Goal: Task Accomplishment & Management: Manage account settings

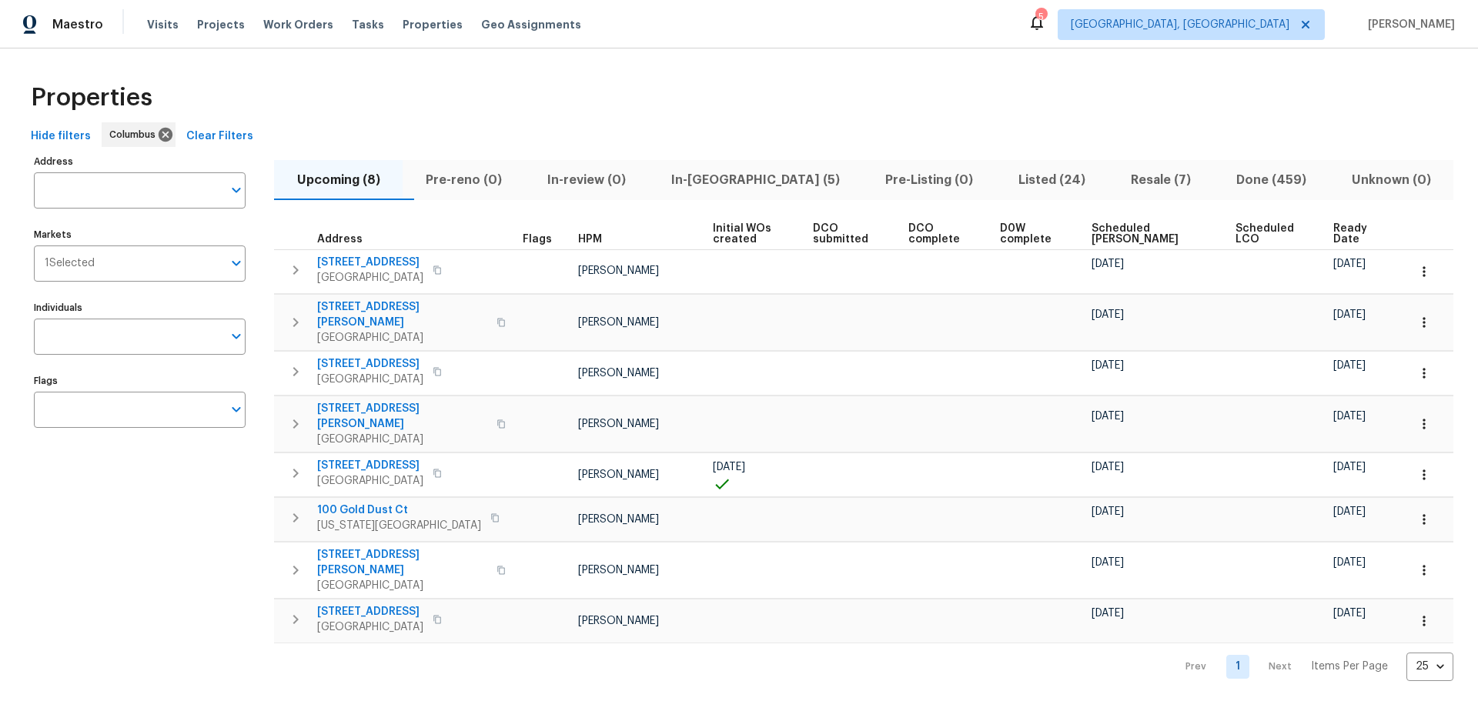
drag, startPoint x: 357, startPoint y: 64, endPoint x: 731, endPoint y: 165, distance: 387.5
click at [732, 153] on div "Upcoming (8) Pre-reno (0) In-review (0) In-reno (5) Pre-Listing (0) Listed (24)…" at bounding box center [863, 416] width 1179 height 530
click at [730, 173] on span "In-[GEOGRAPHIC_DATA] (5)" at bounding box center [755, 180] width 196 height 22
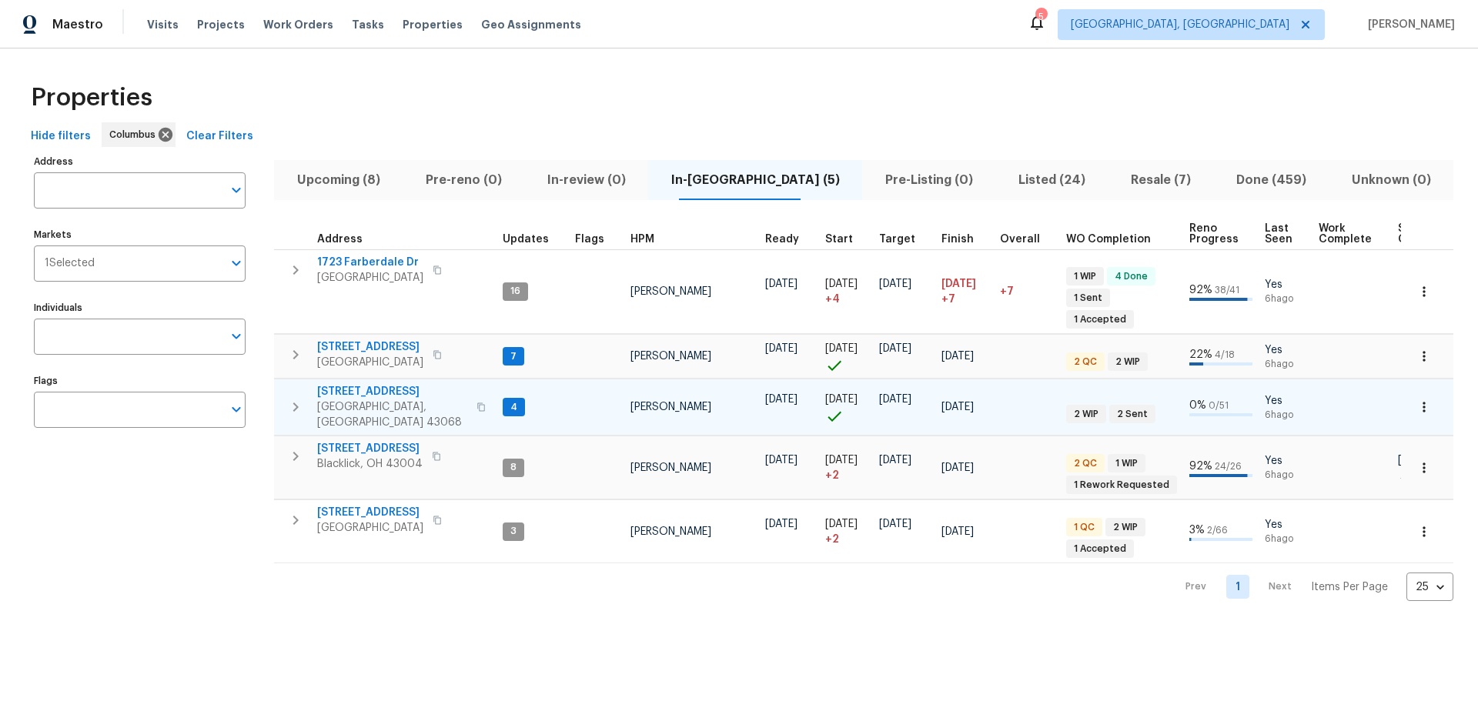
click at [380, 384] on span "[STREET_ADDRESS]" at bounding box center [392, 391] width 150 height 15
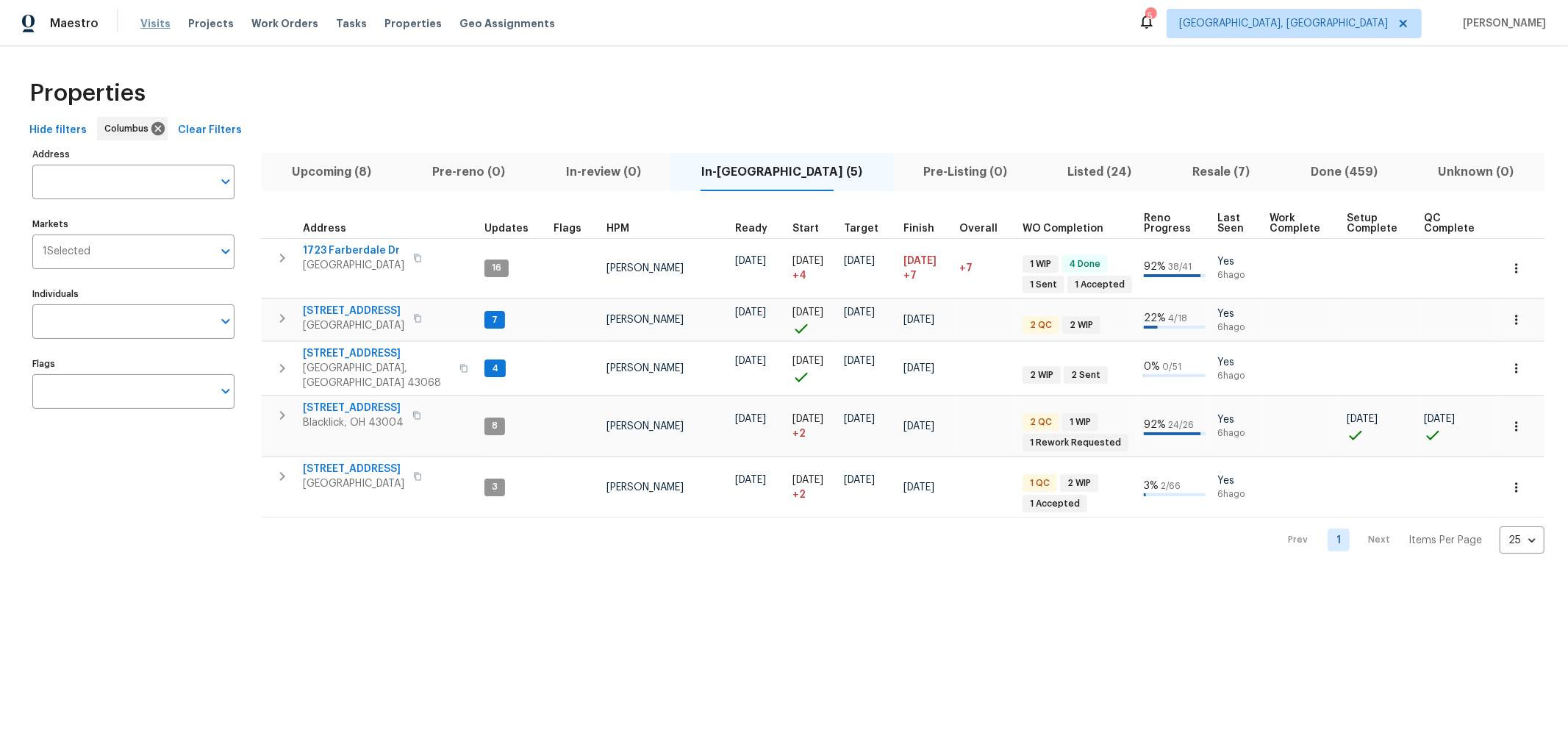
click at [152, 22] on span "Visits" at bounding box center [156, 23] width 31 height 14
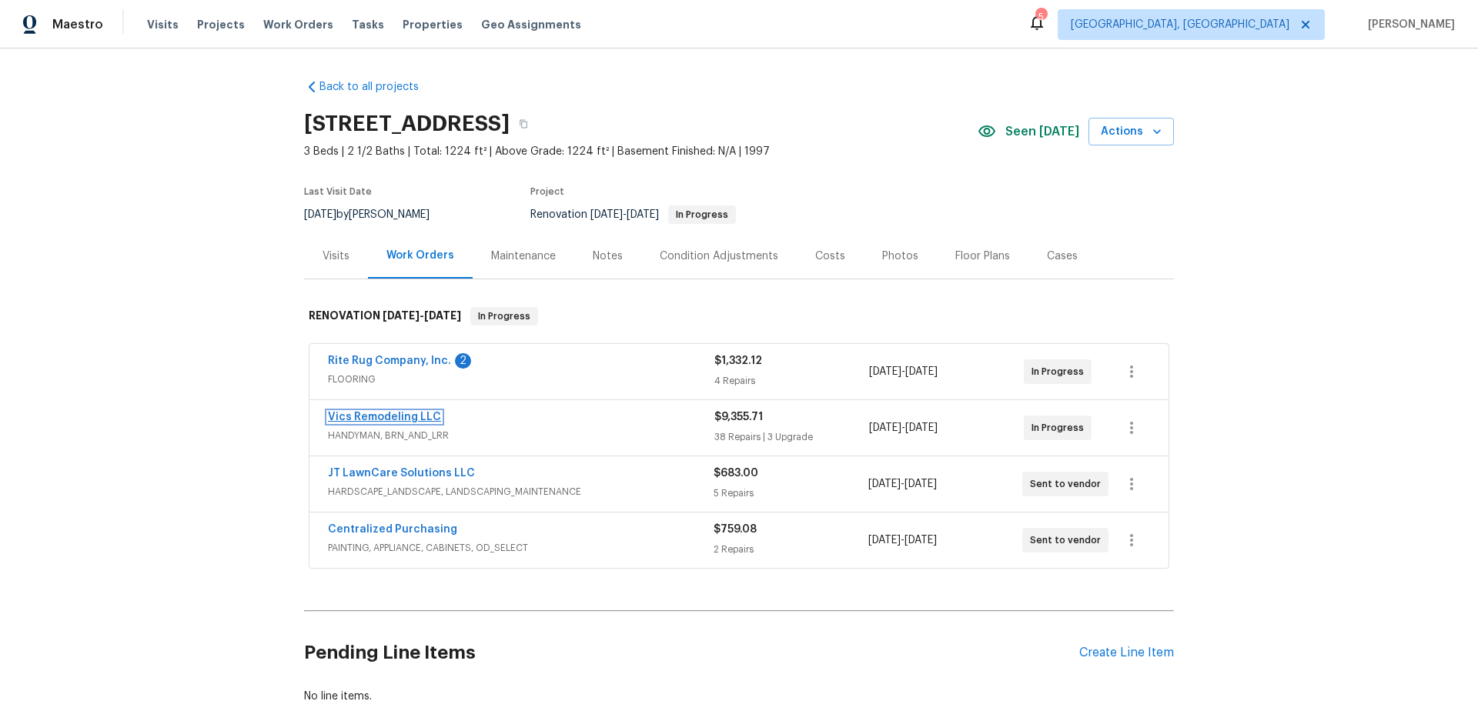
click at [413, 413] on link "Vics Remodeling LLC" at bounding box center [384, 417] width 113 height 11
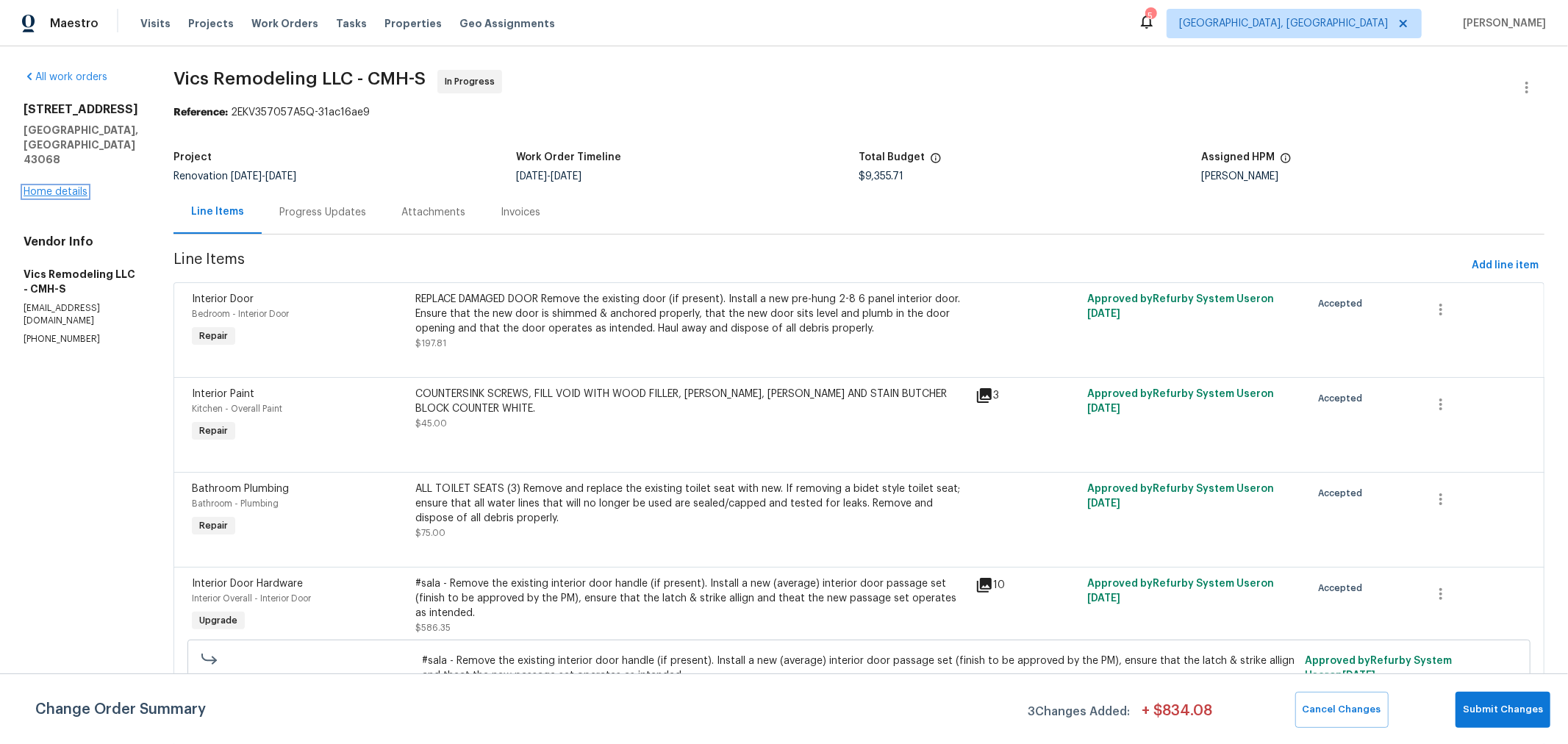
click at [37, 190] on link "Home details" at bounding box center [55, 192] width 64 height 11
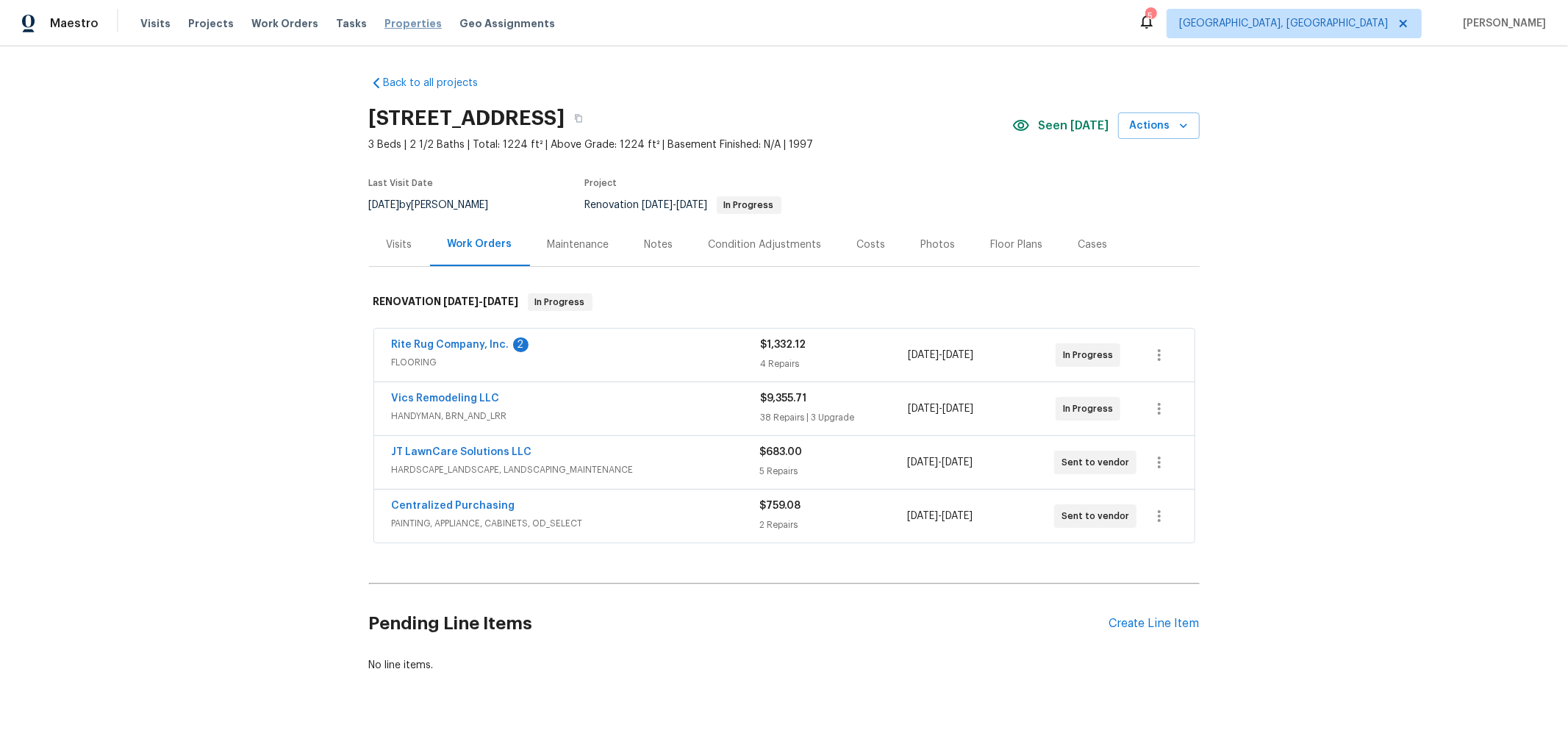
click at [385, 18] on span "Properties" at bounding box center [413, 23] width 57 height 14
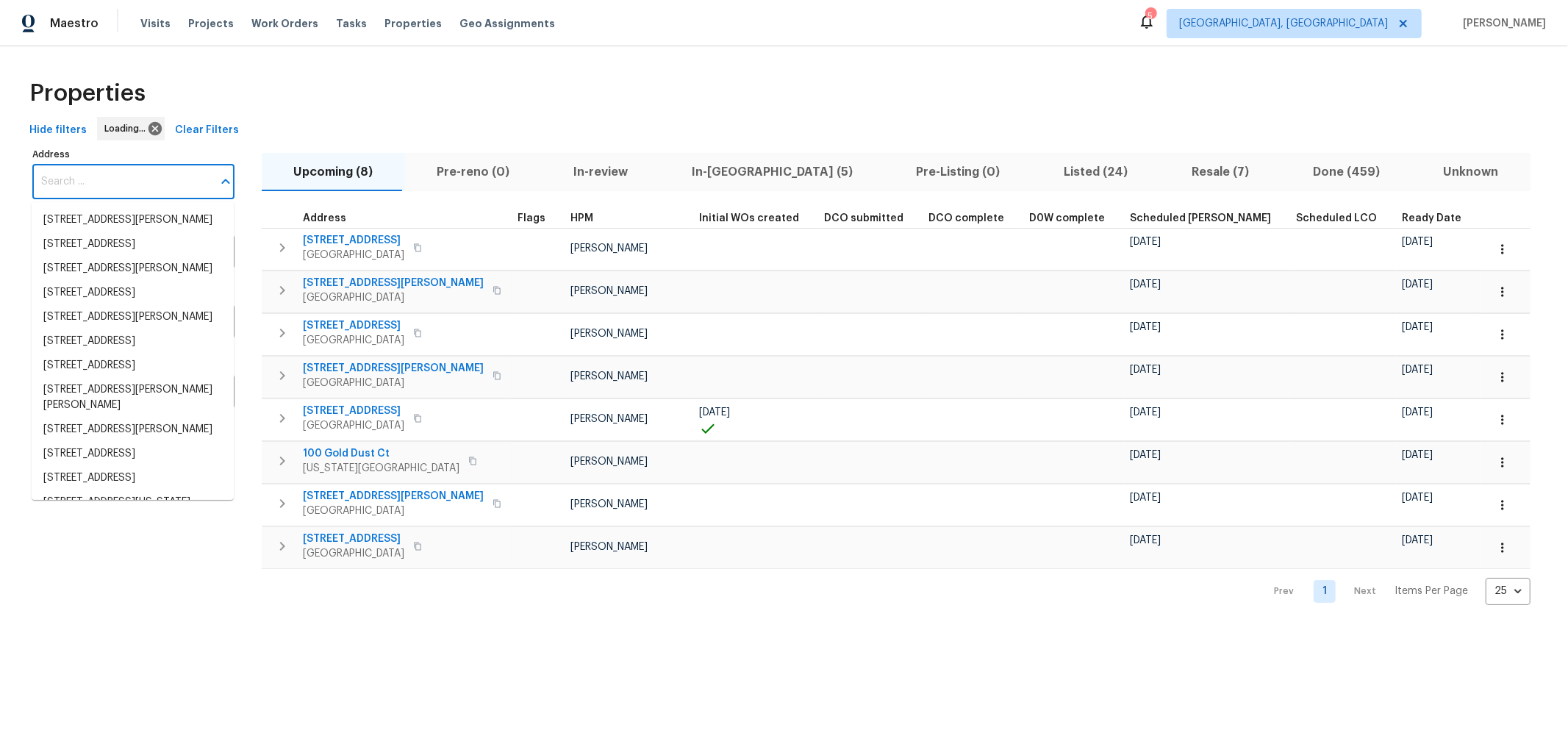
click at [127, 188] on input "Address" at bounding box center [122, 181] width 180 height 34
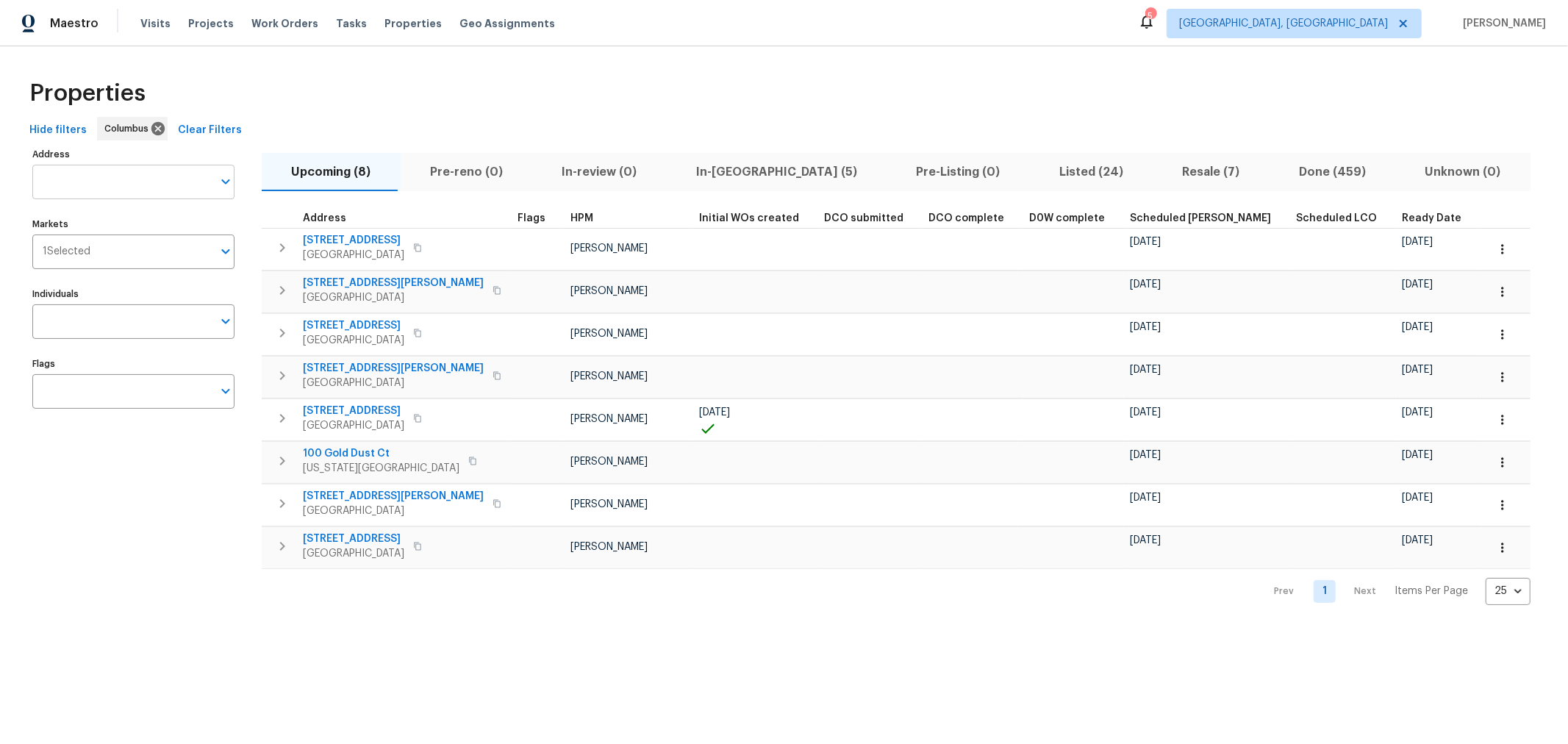
click at [117, 190] on input "Address" at bounding box center [122, 181] width 180 height 34
type input "5365"
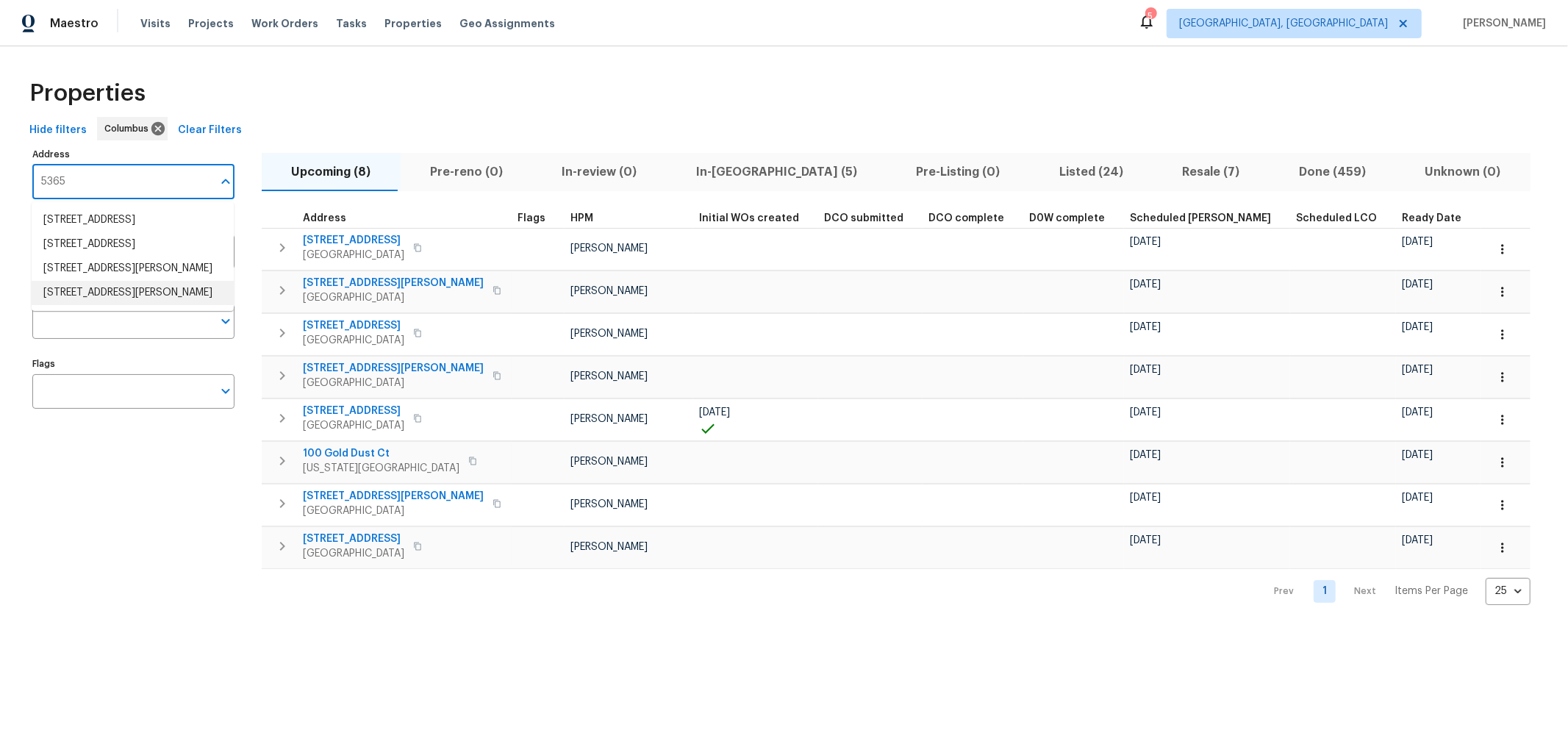
click at [136, 305] on li "[STREET_ADDRESS][PERSON_NAME]" at bounding box center [133, 292] width 202 height 24
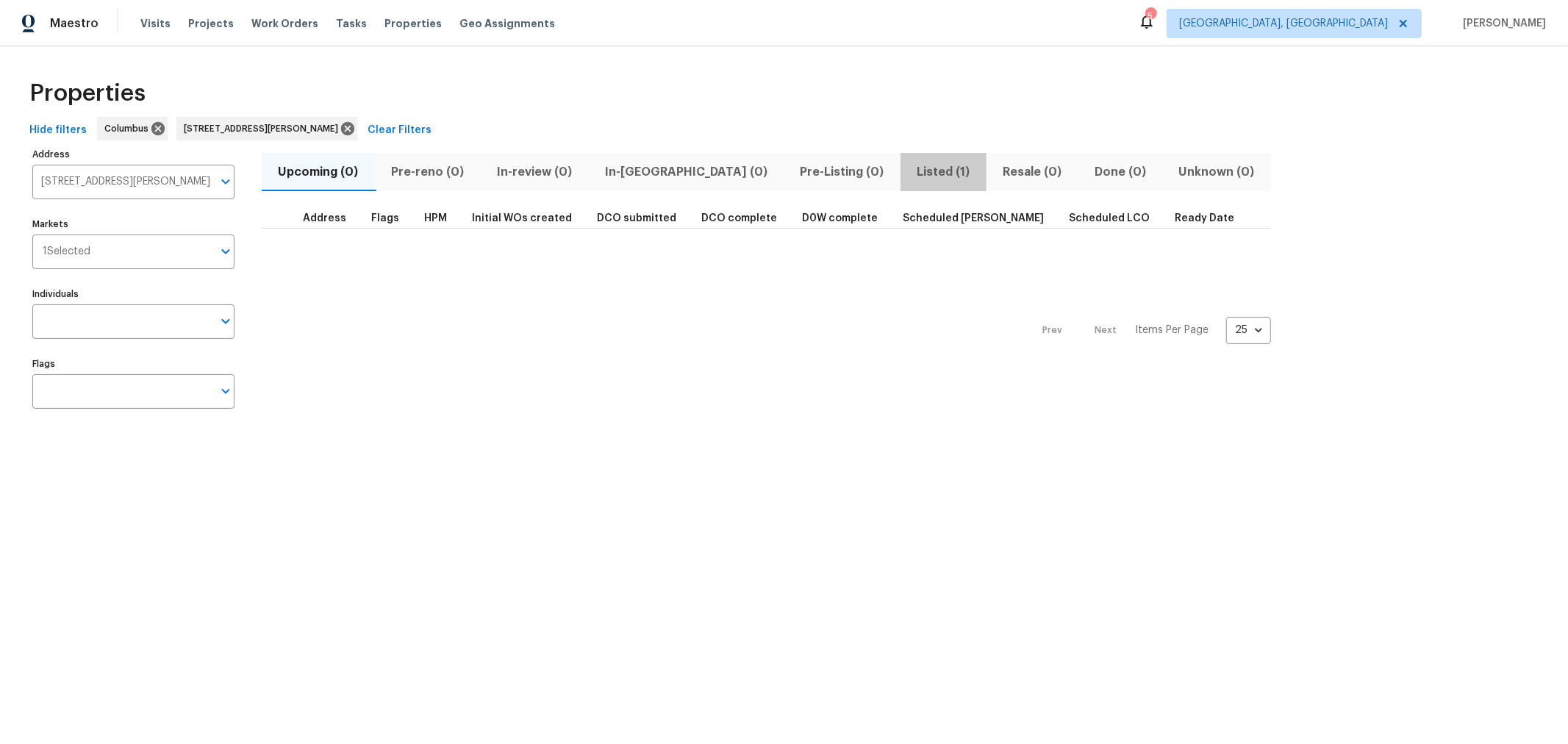
click at [909, 177] on span "Listed (1)" at bounding box center [943, 172] width 69 height 21
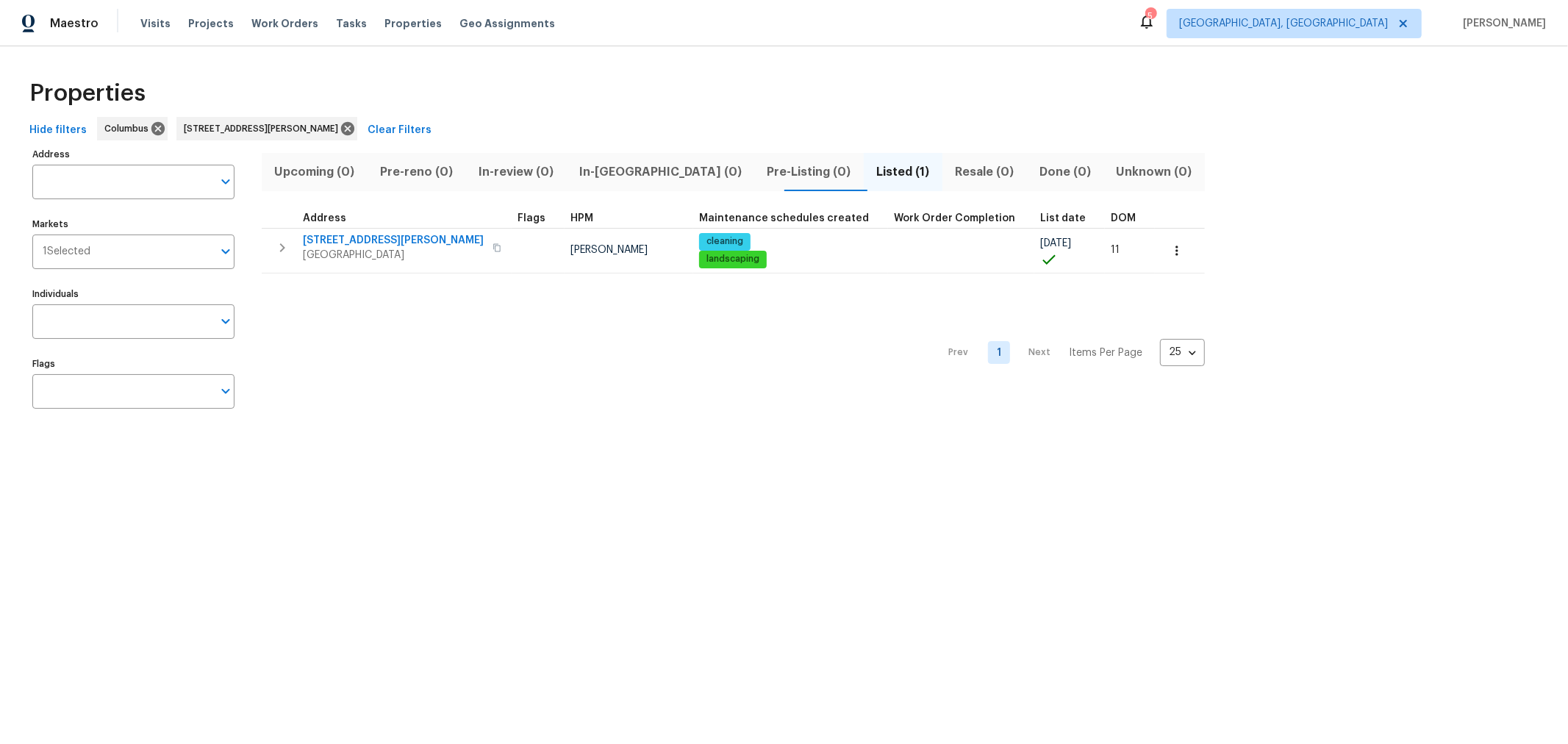
type input "[STREET_ADDRESS][PERSON_NAME]"
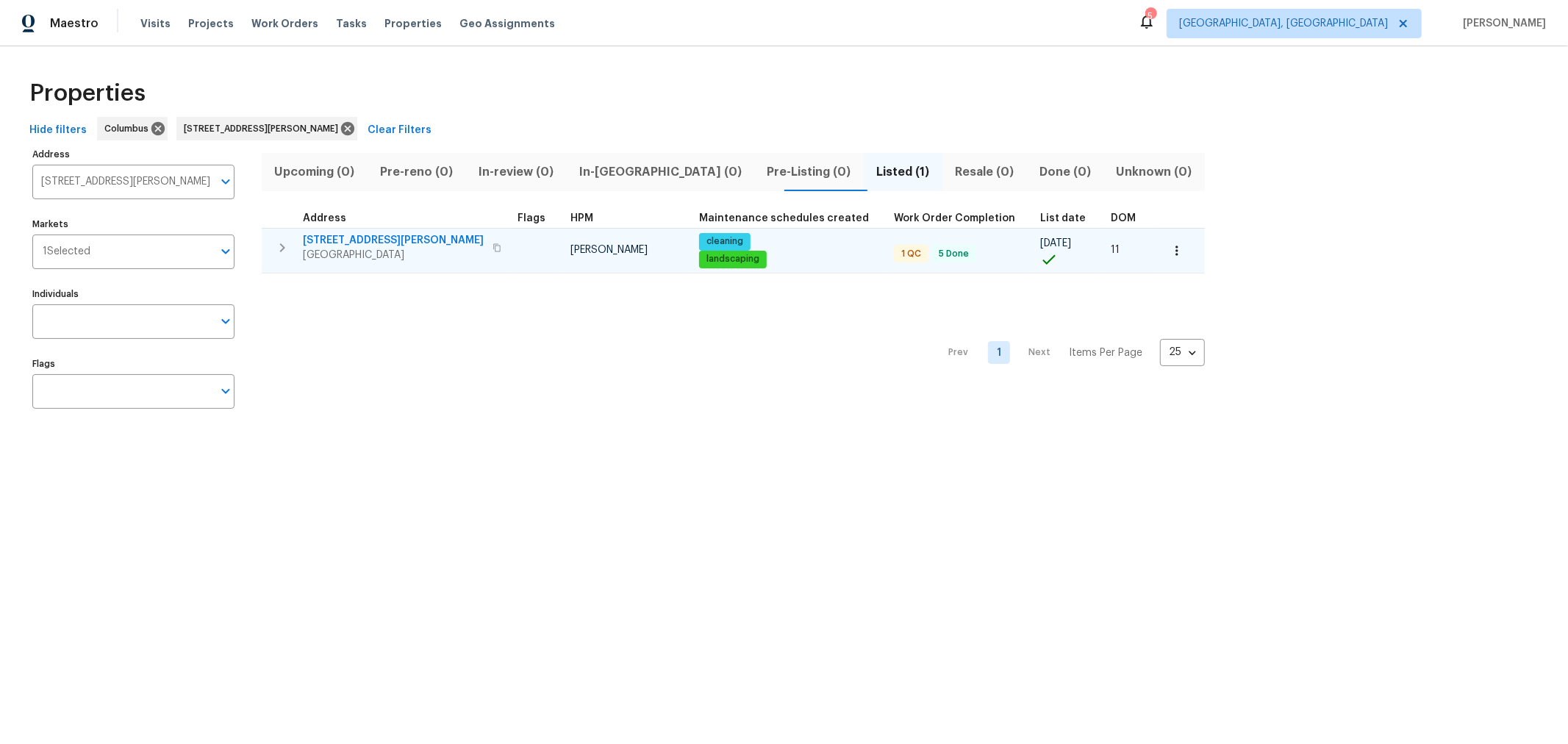
click at [340, 240] on span "[STREET_ADDRESS][PERSON_NAME]" at bounding box center [392, 240] width 180 height 14
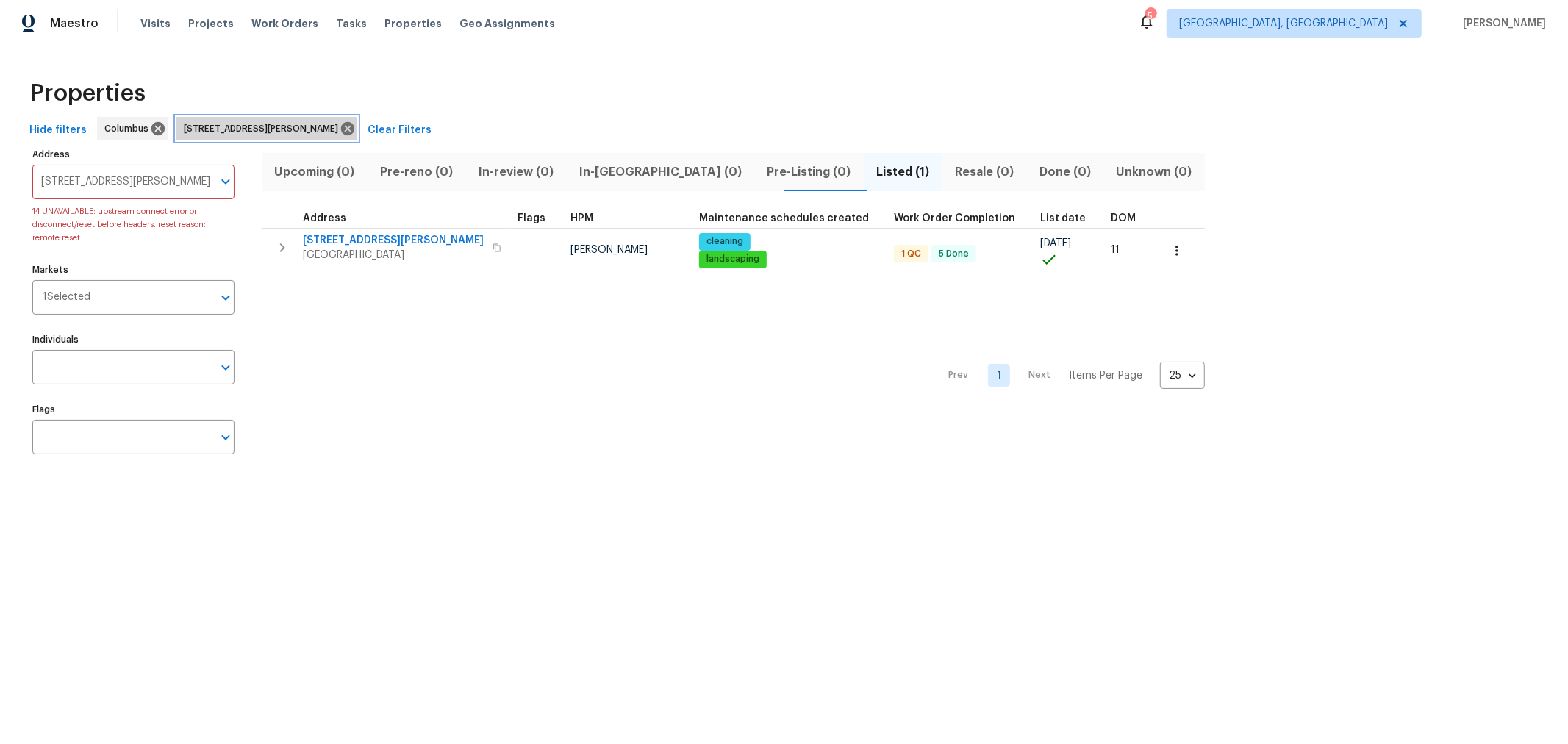
drag, startPoint x: 338, startPoint y: 131, endPoint x: 326, endPoint y: 137, distance: 13.4
click at [341, 131] on icon at bounding box center [348, 129] width 13 height 13
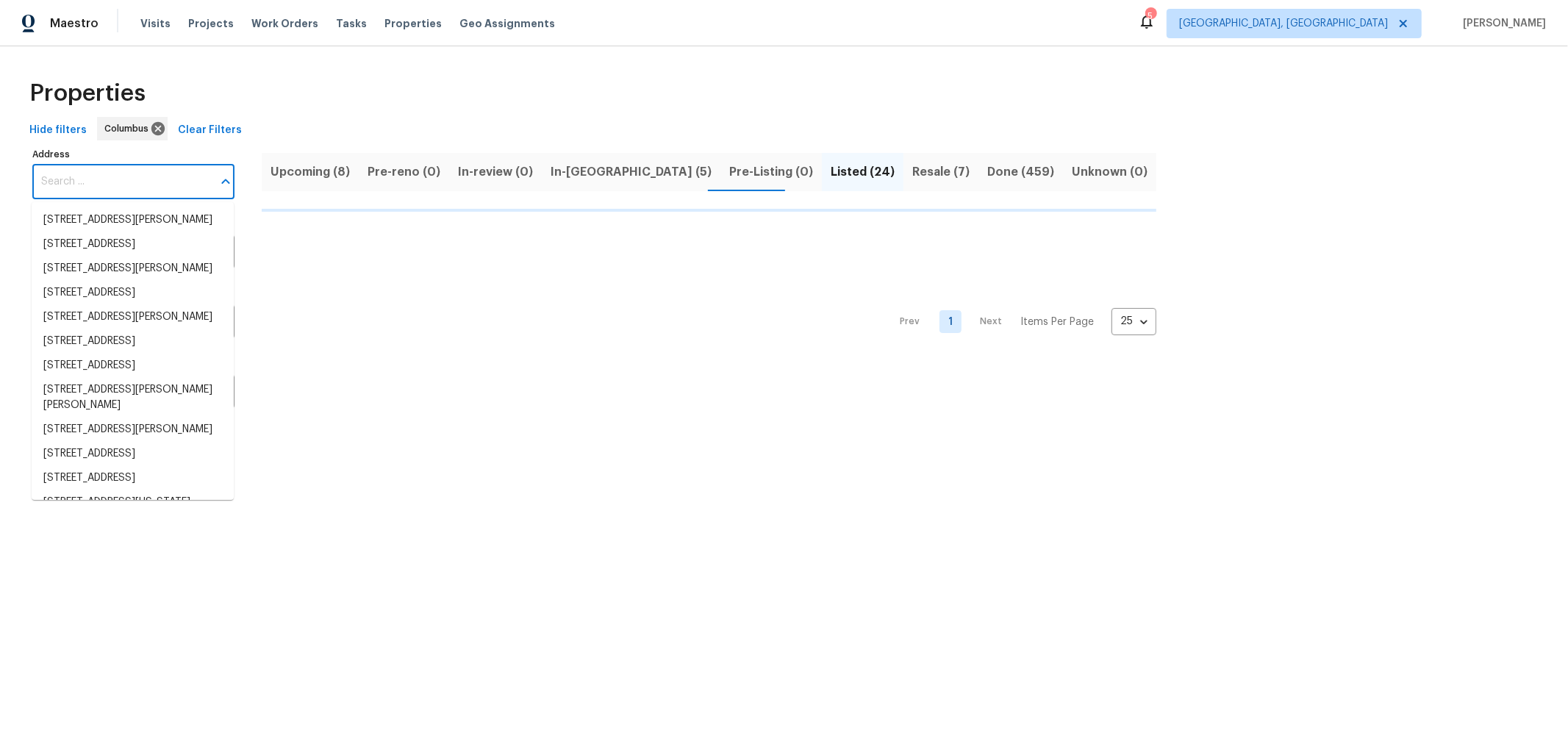
click at [140, 181] on input "Address" at bounding box center [122, 181] width 180 height 34
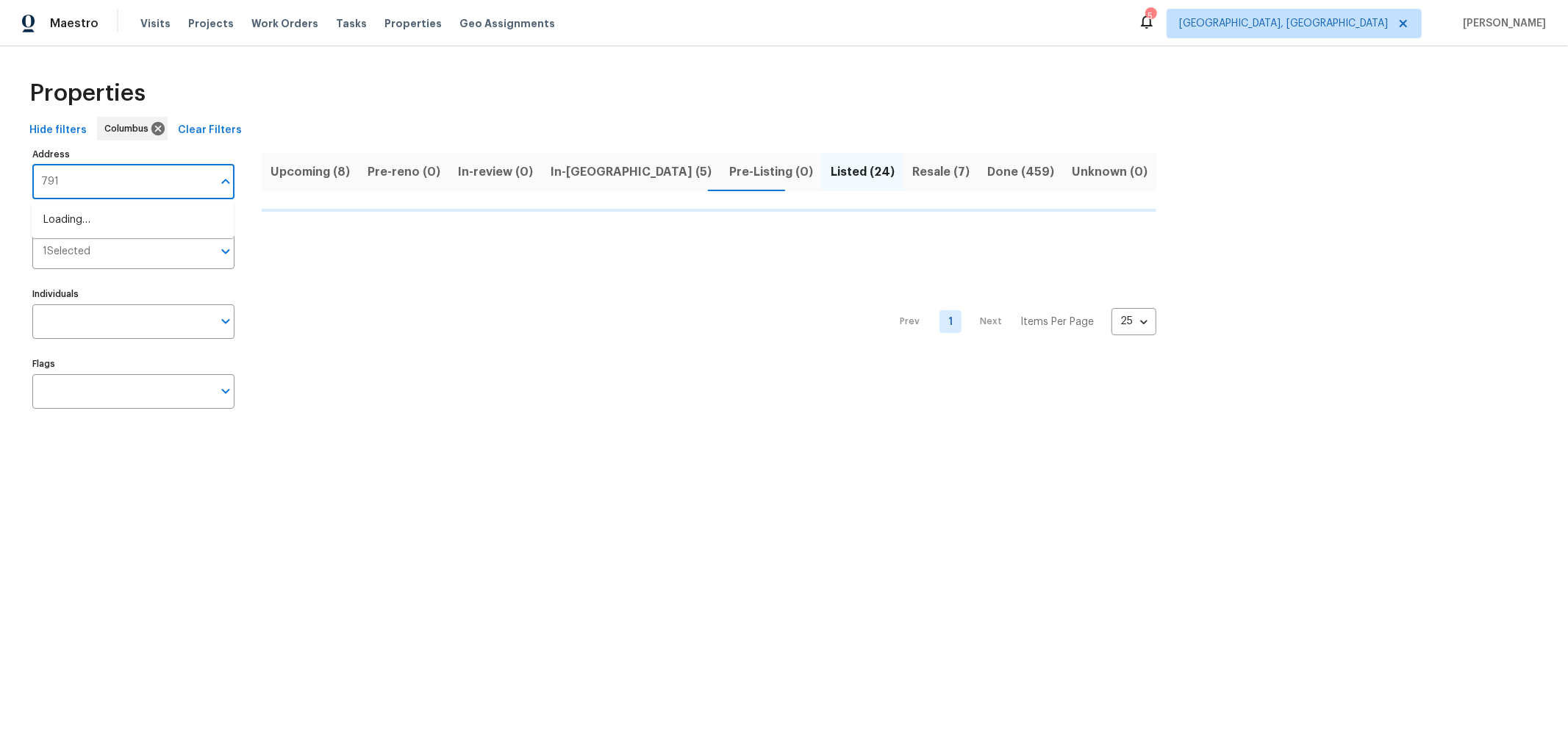
type input "7917"
click at [159, 229] on li "7917 Blue Gray Cir Manassas VA 20109" at bounding box center [133, 220] width 202 height 24
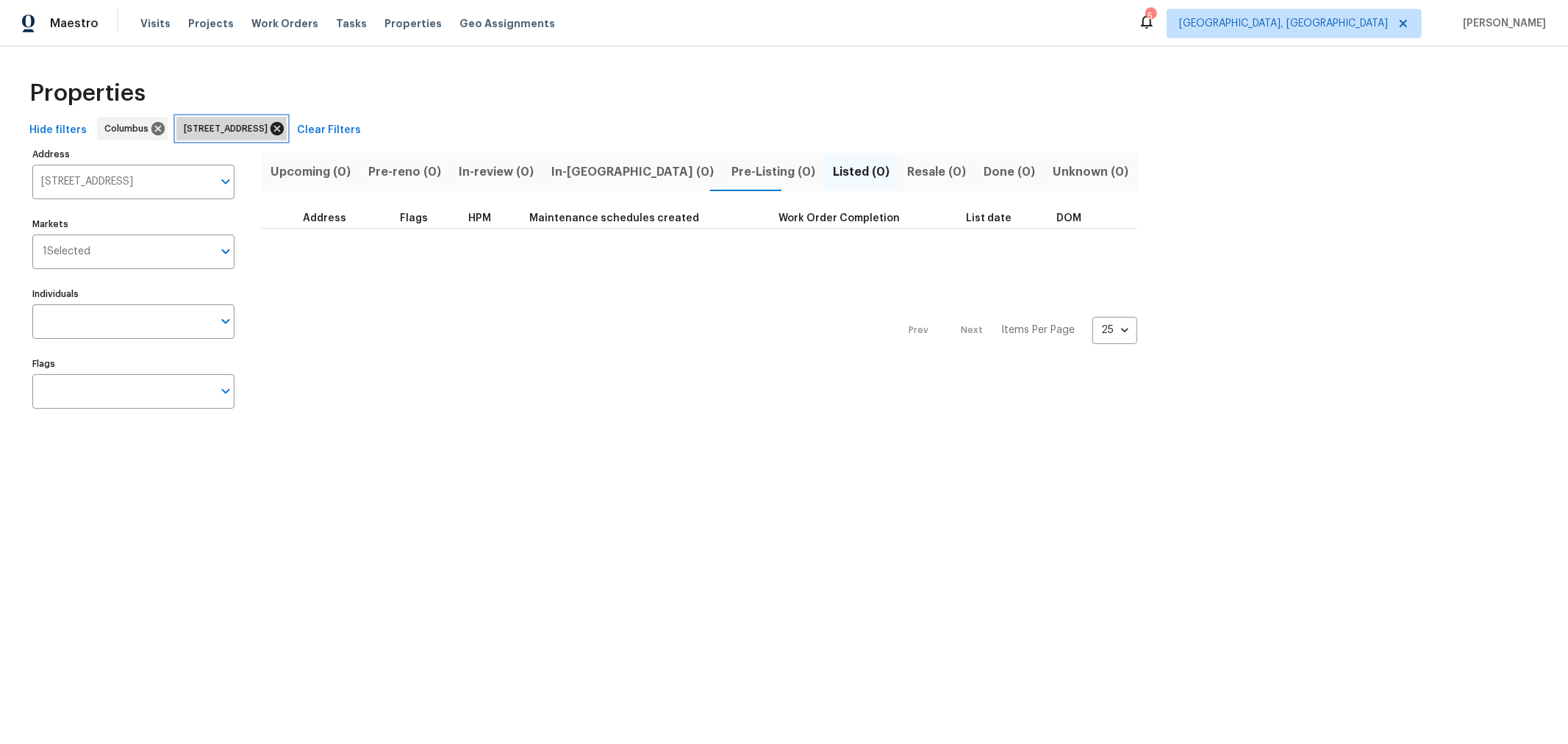
click at [284, 129] on icon at bounding box center [277, 129] width 13 height 13
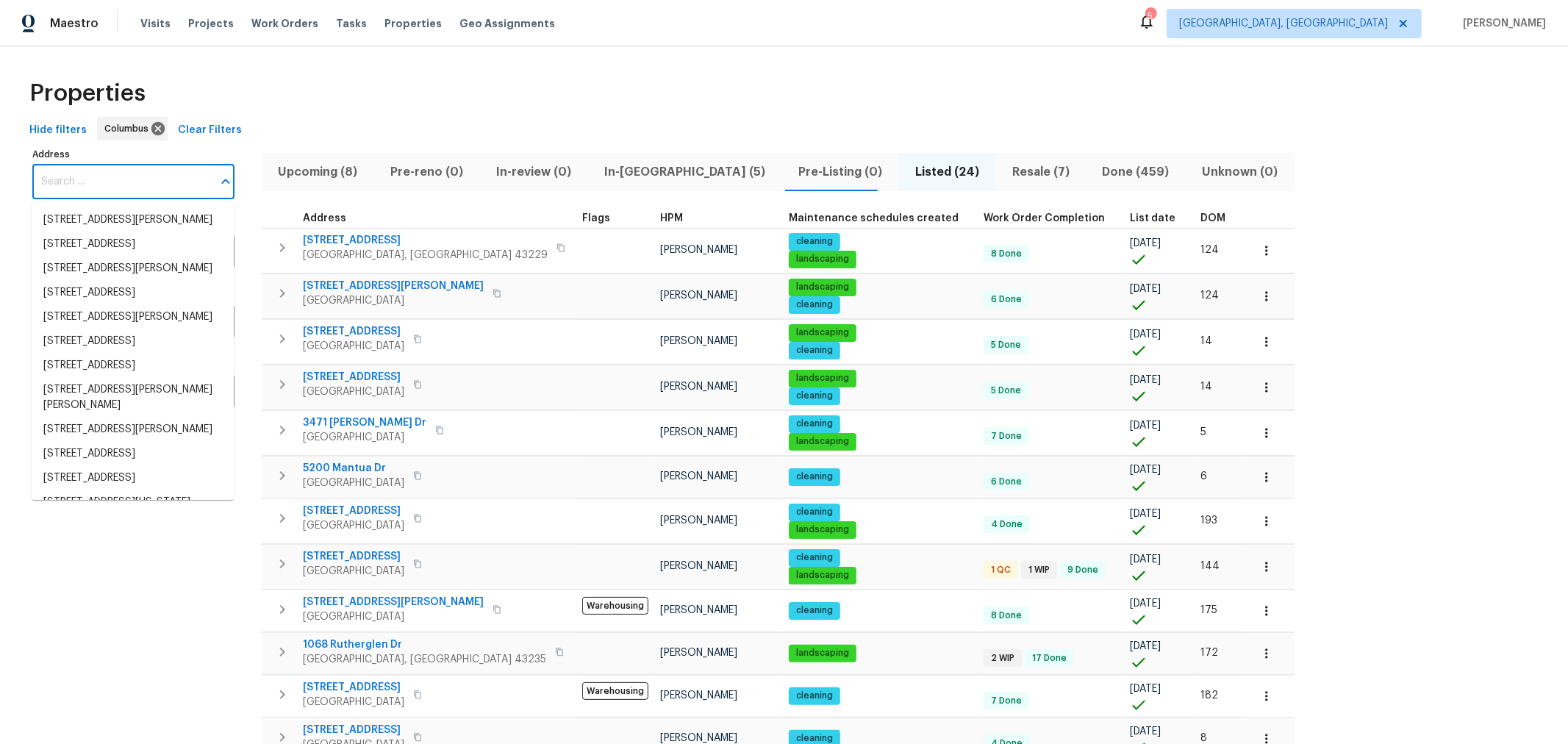
click at [77, 182] on input "Address" at bounding box center [122, 181] width 180 height 34
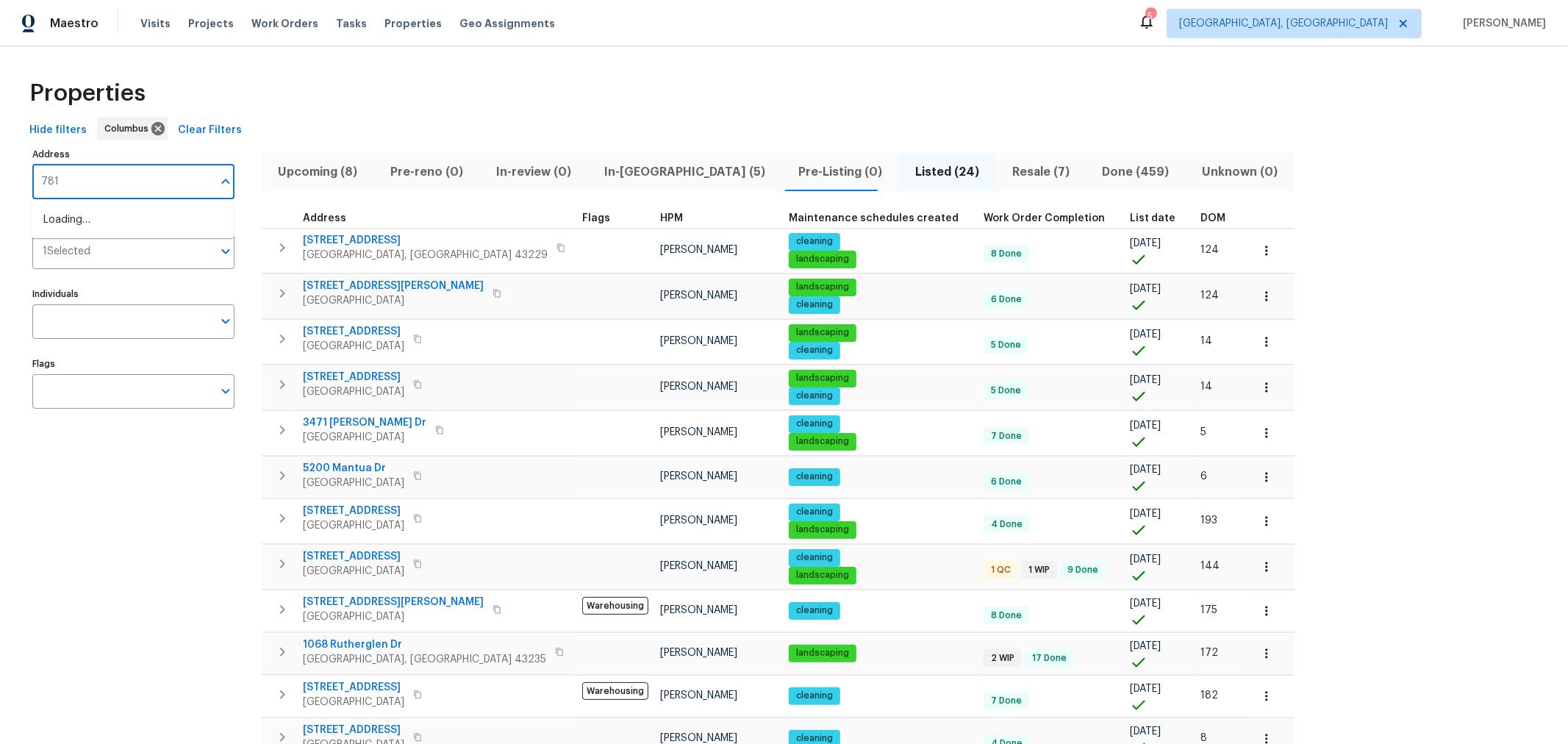
type input "7817"
click at [159, 249] on li "7817 Birch Creek Dr Blacklick OH 43004" at bounding box center [133, 244] width 202 height 24
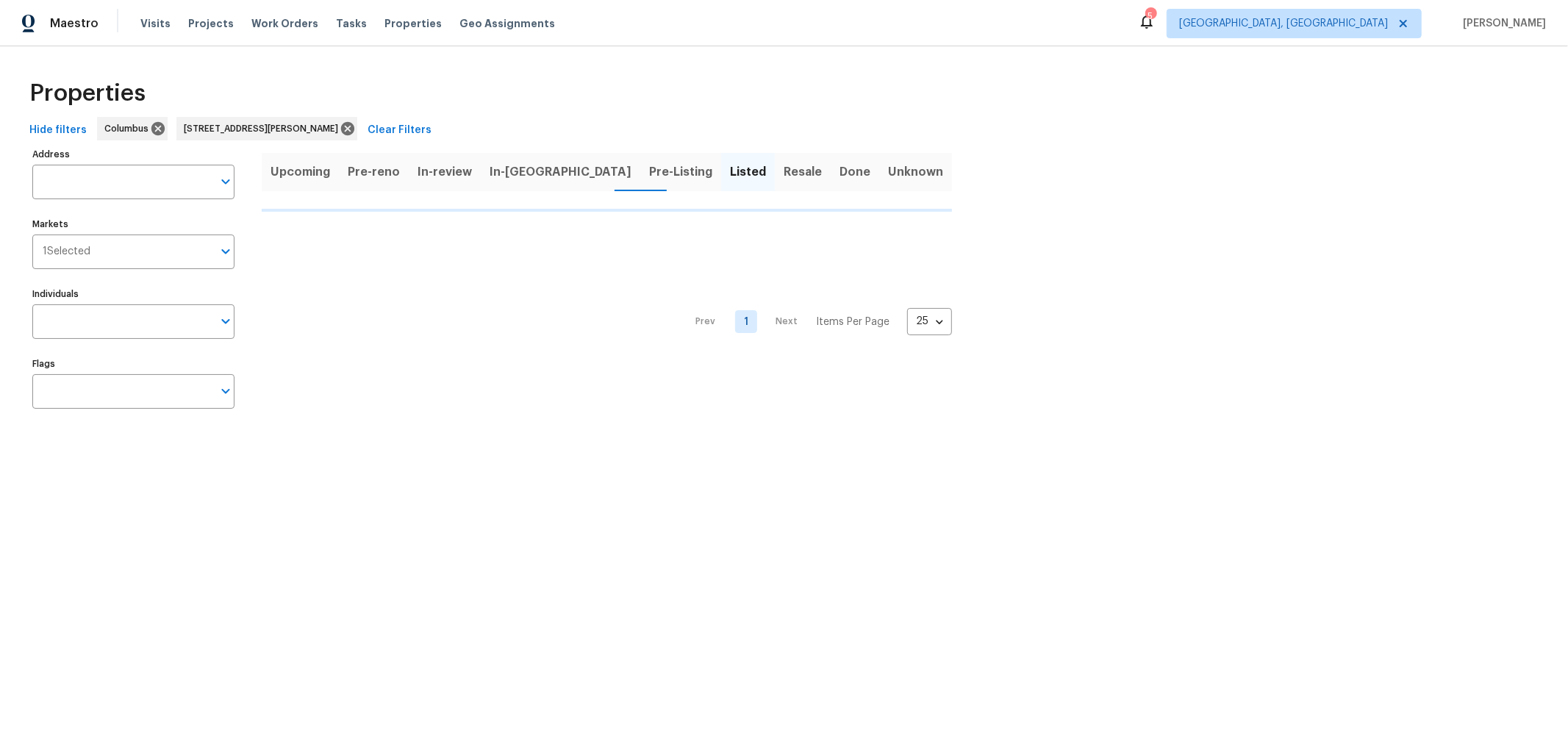
type input "7817 Birch Creek Dr Blacklick OH 43004"
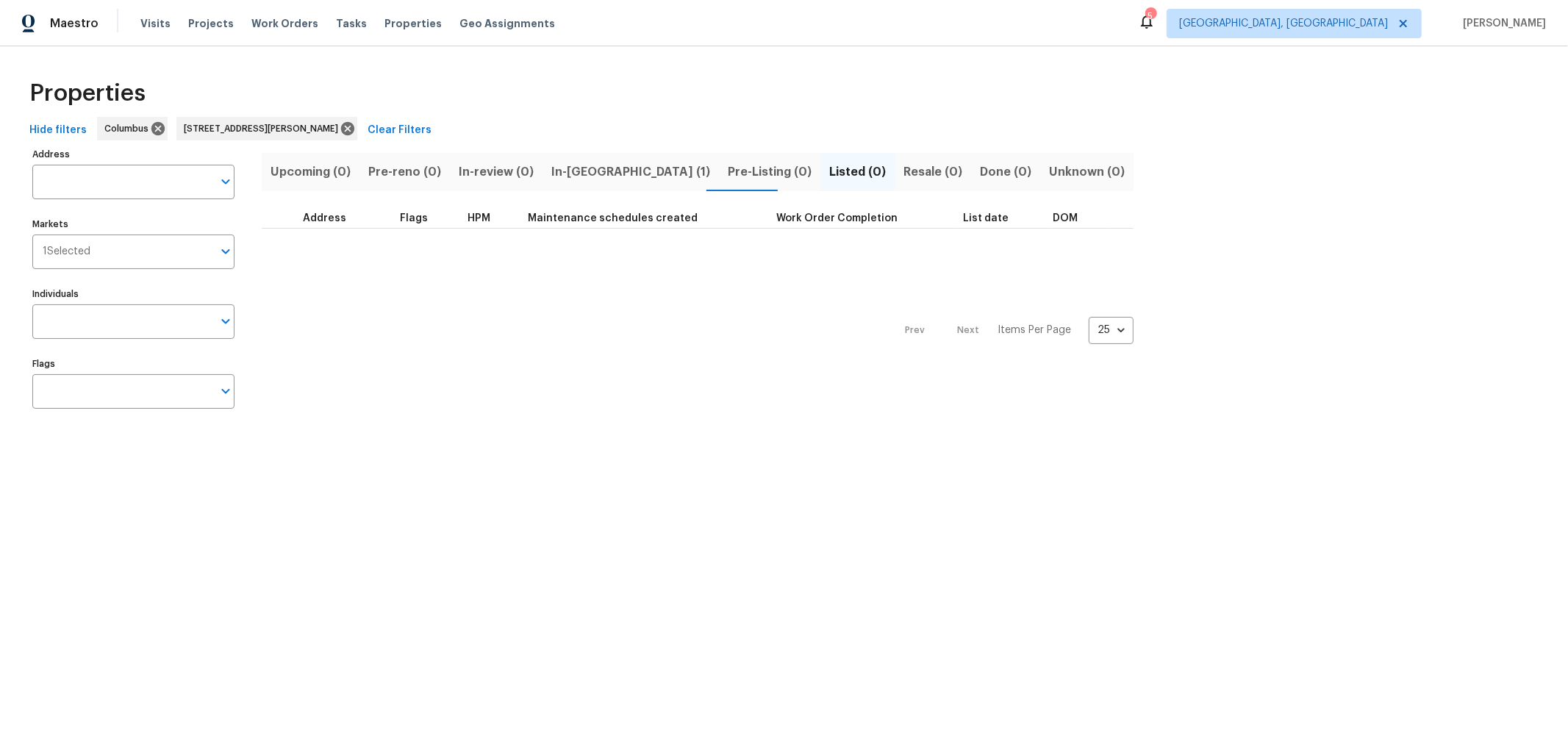
type input "7817 Birch Creek Dr Blacklick OH 43004"
click at [587, 170] on span "In-reno (1)" at bounding box center [630, 172] width 159 height 21
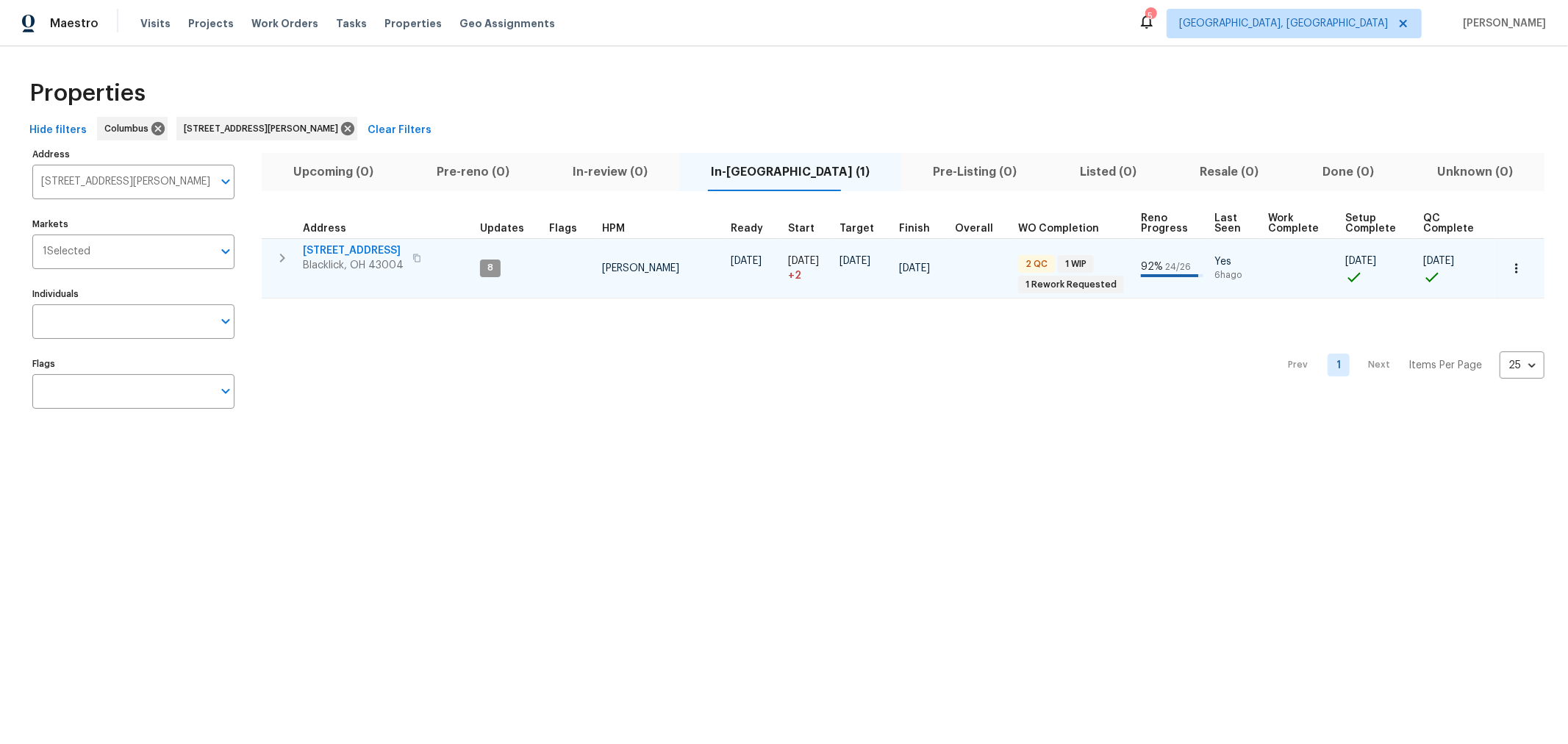
click at [377, 247] on span "7817 Birch Creek Dr" at bounding box center [352, 250] width 100 height 14
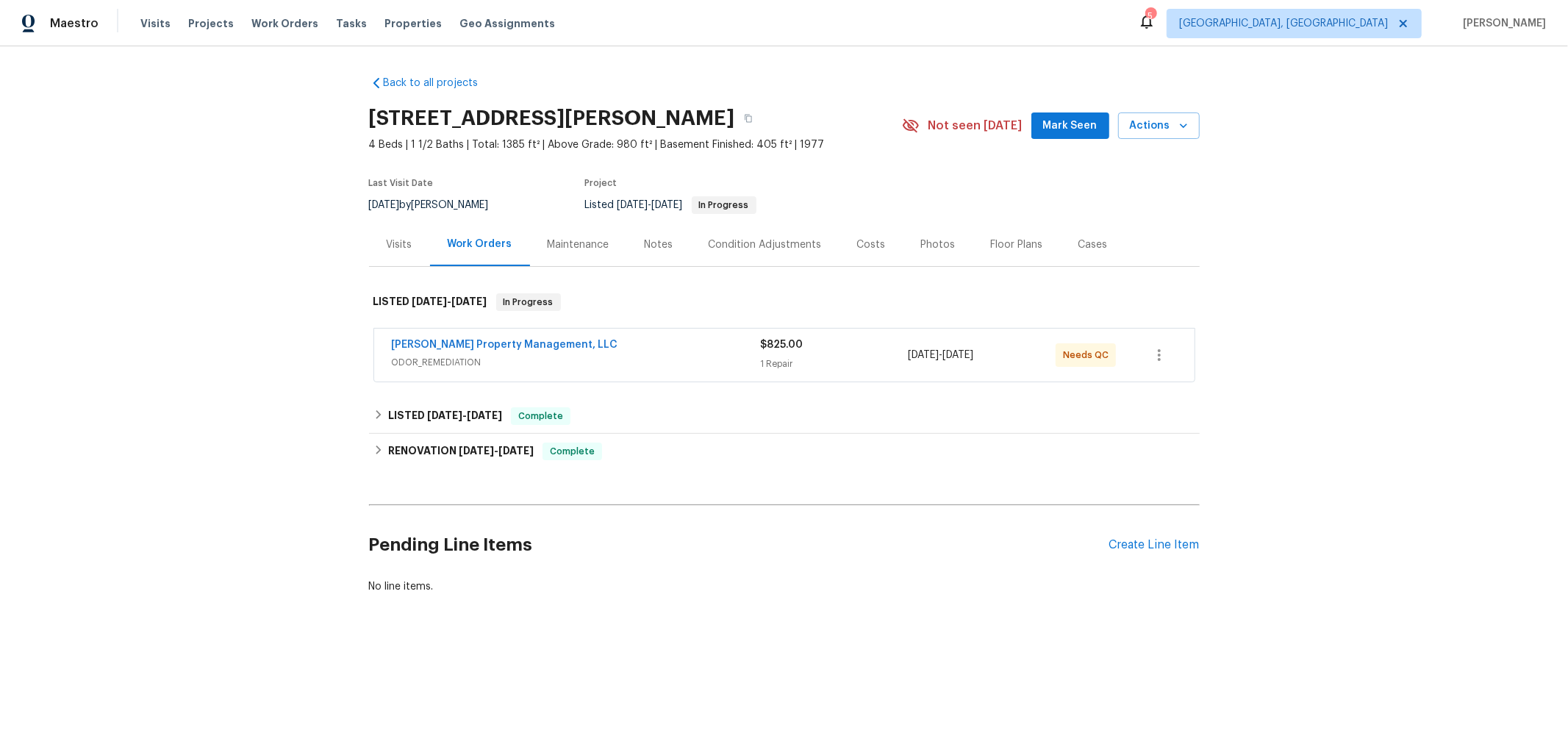
click at [542, 338] on span "Prater's Property Management, LLC" at bounding box center [504, 344] width 226 height 14
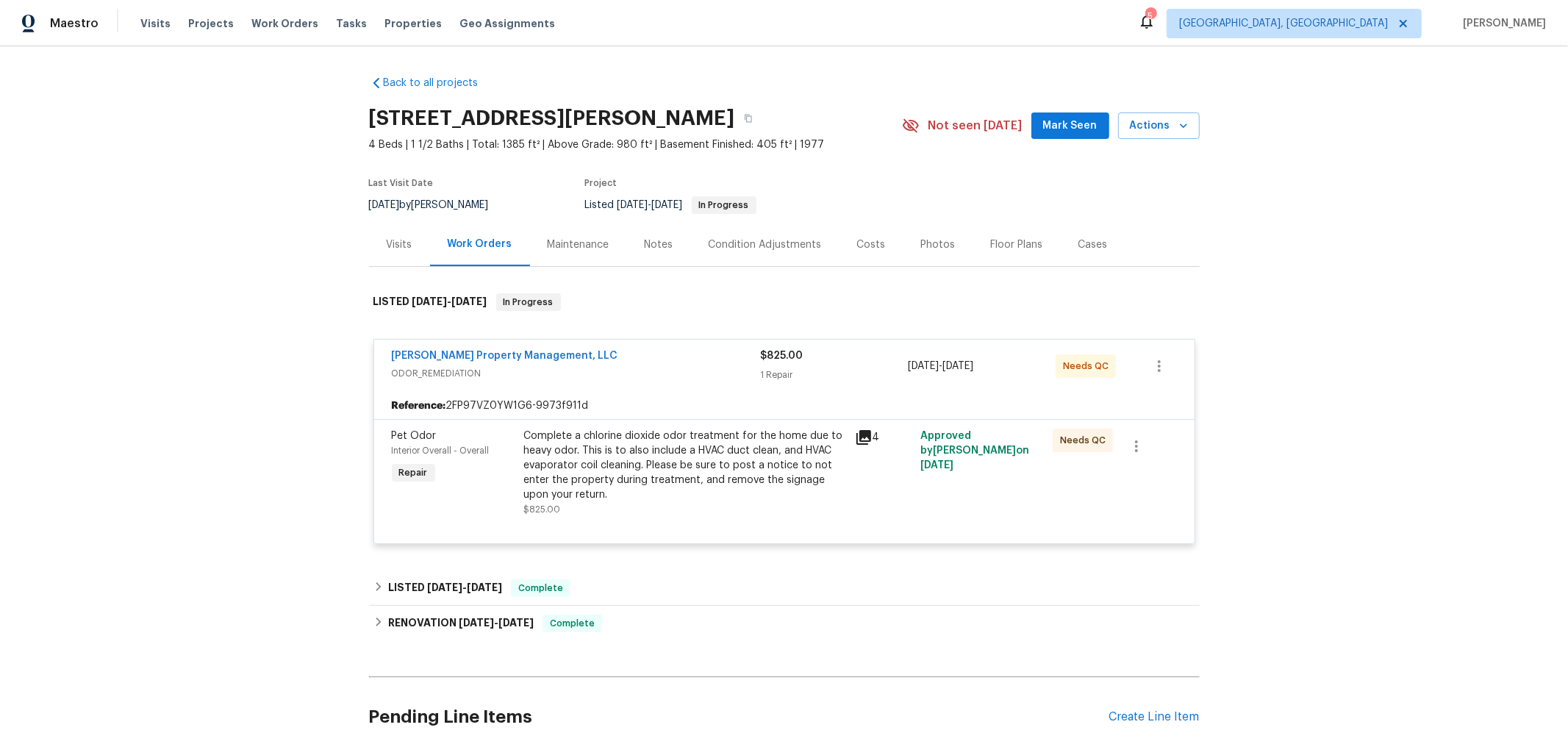
click at [627, 373] on span "ODOR_REMEDIATION" at bounding box center [576, 372] width 369 height 14
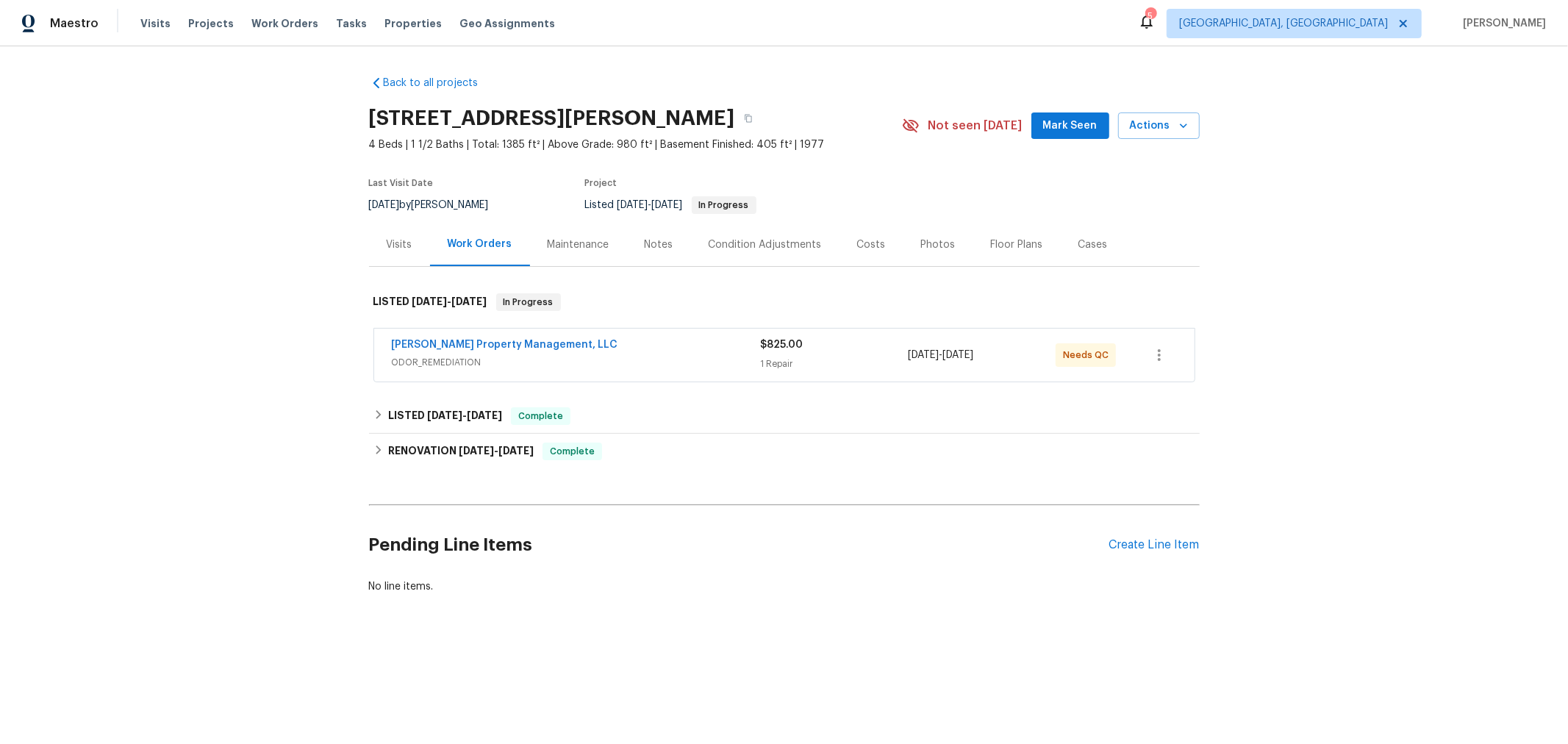
click at [519, 335] on div "Prater's Property Management, LLC ODOR_REMEDIATION $825.00 1 Repair 9/15/2025 -…" at bounding box center [784, 354] width 820 height 53
click at [605, 372] on div "Prater's Property Management, LLC ODOR_REMEDIATION" at bounding box center [576, 354] width 369 height 35
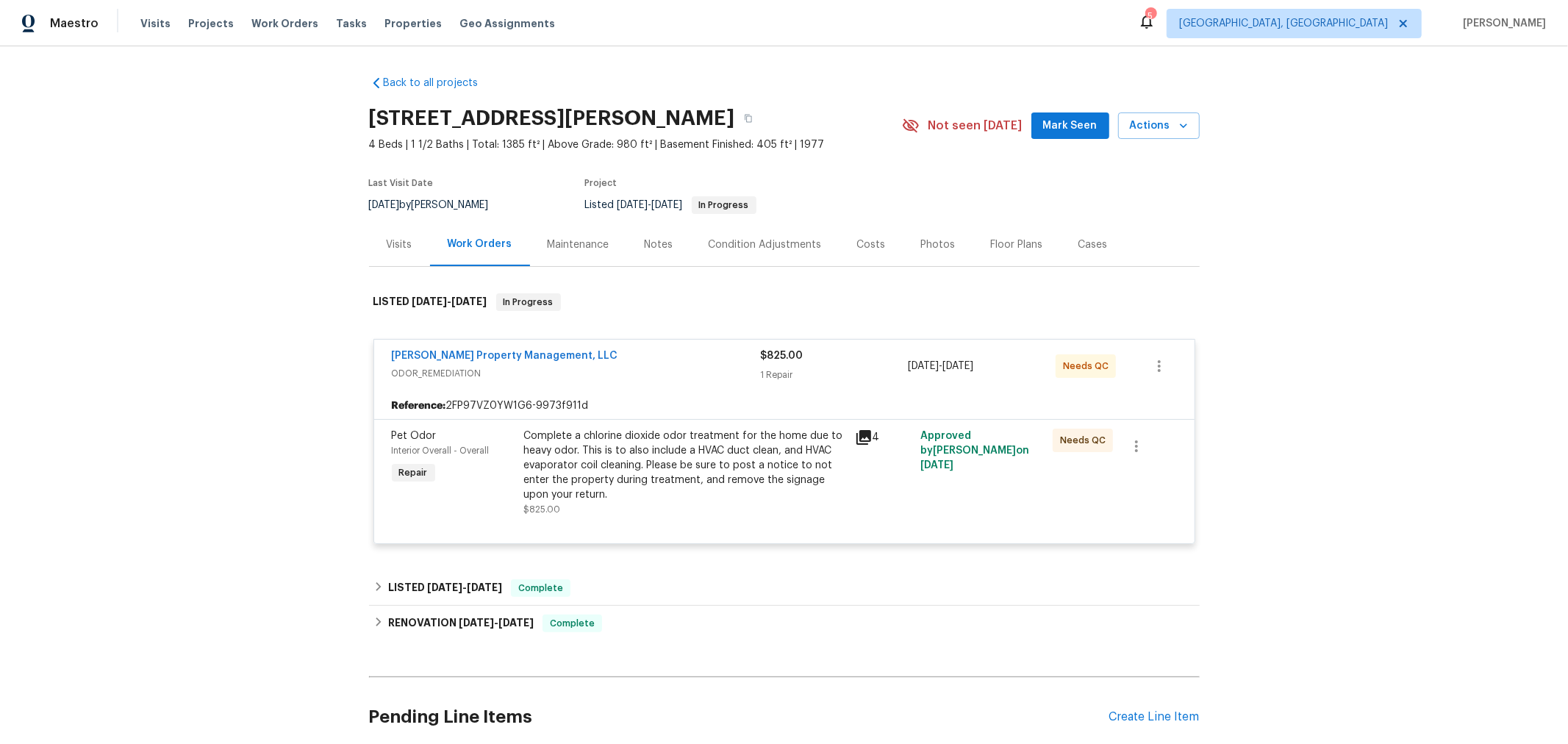
click at [599, 475] on div "Complete a chlorine dioxide odor treatment for the home due to heavy odor. This…" at bounding box center [685, 465] width 322 height 74
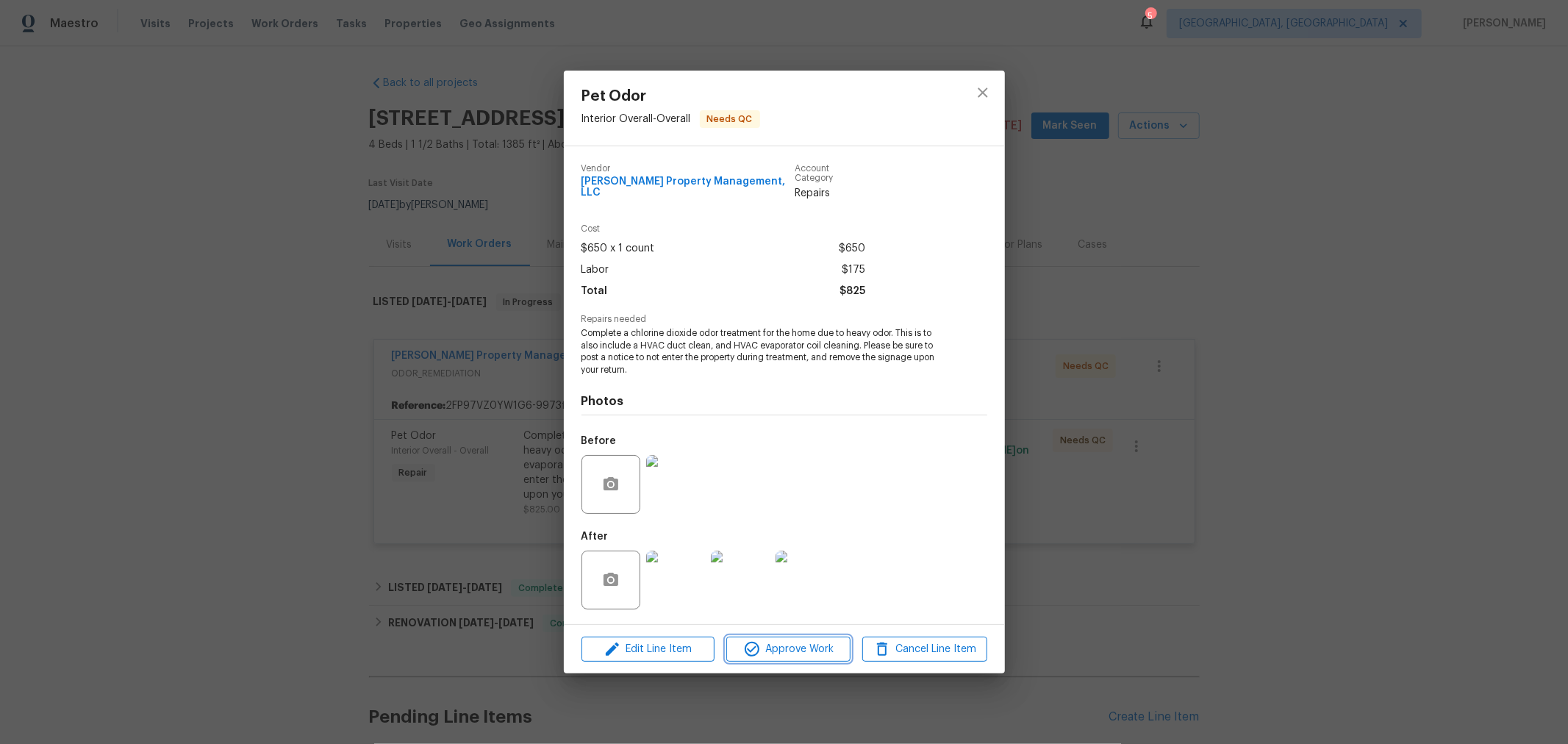
click at [774, 649] on span "Approve Work" at bounding box center [788, 649] width 116 height 18
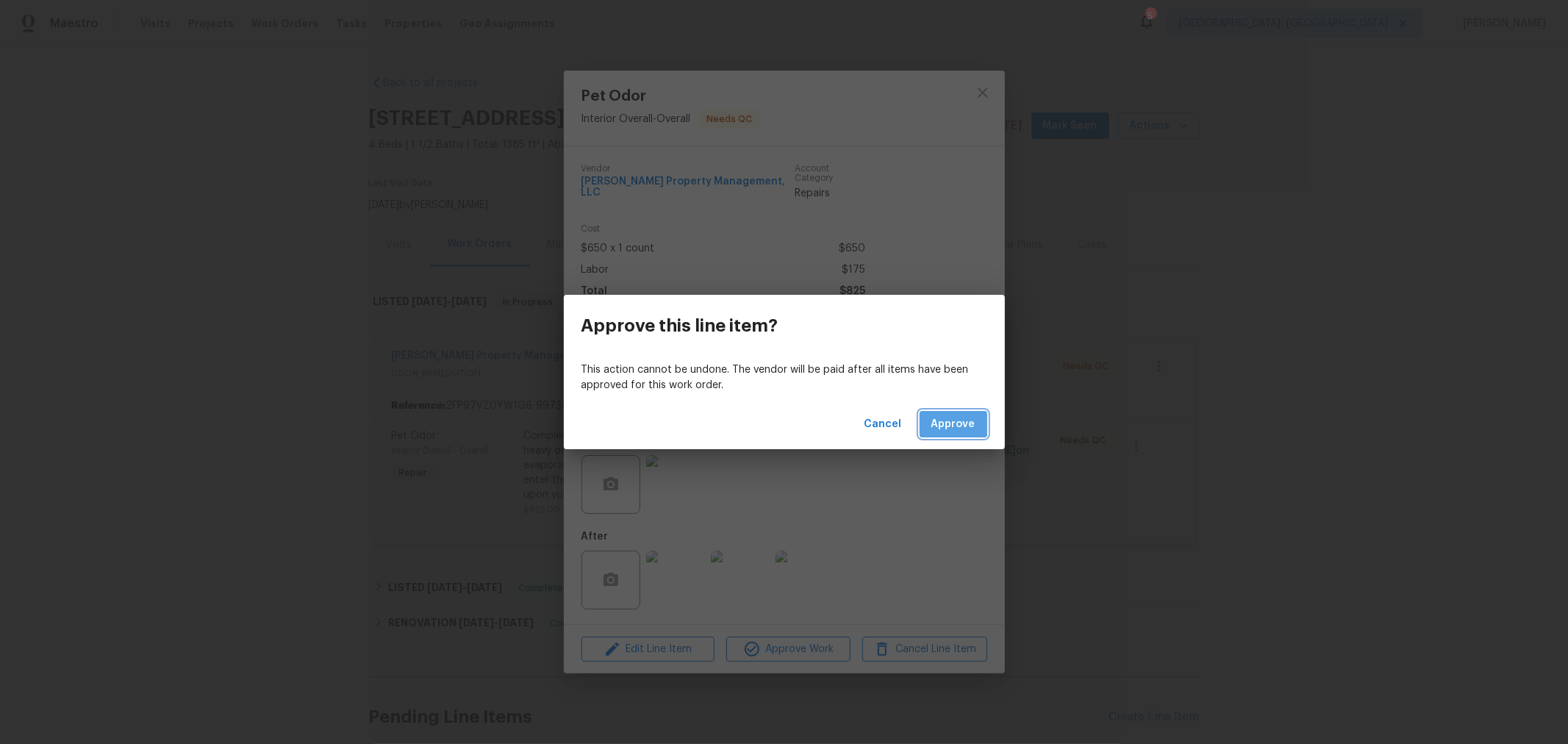
click at [947, 418] on span "Approve" at bounding box center [953, 424] width 44 height 18
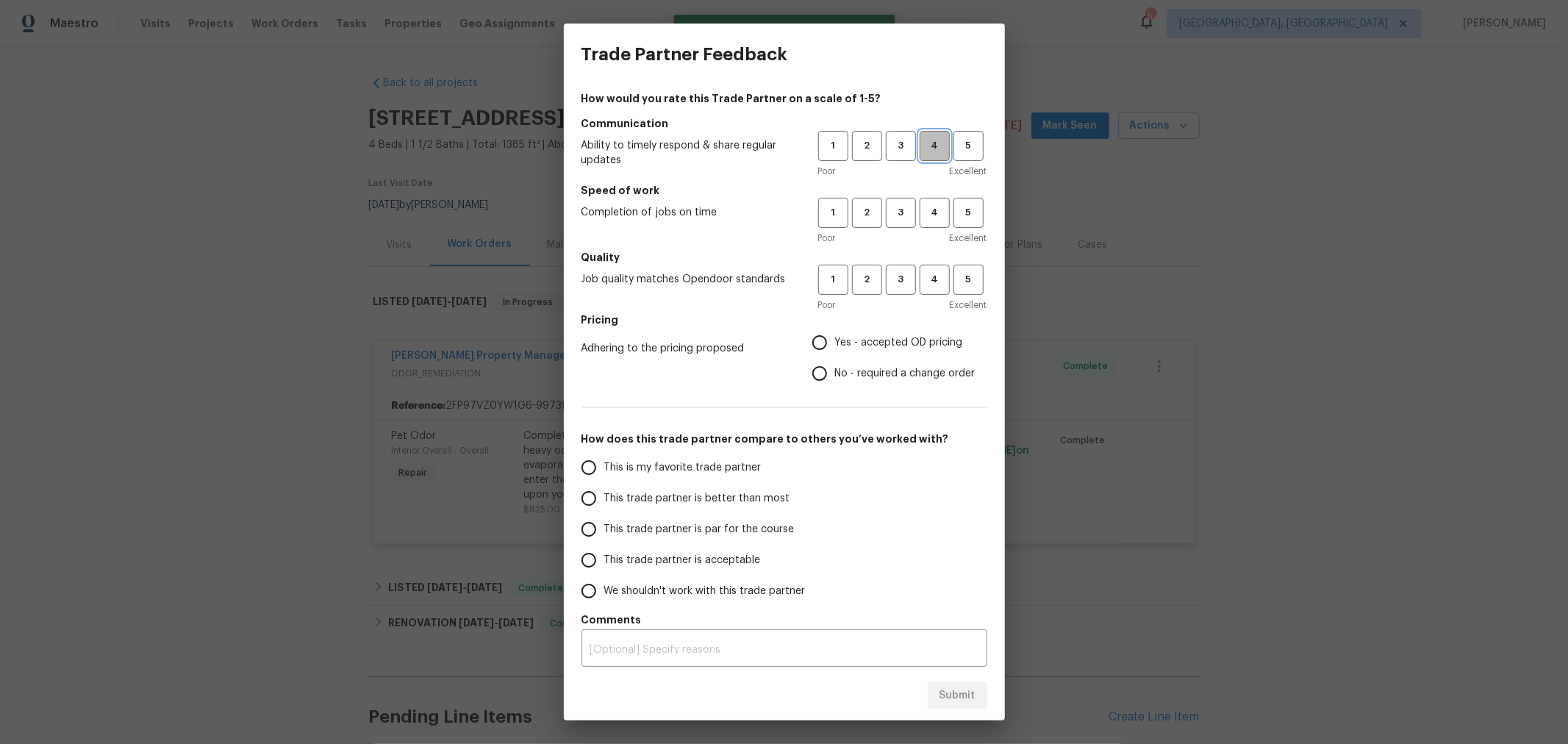
click at [928, 153] on span "4" at bounding box center [935, 146] width 27 height 17
click at [924, 205] on span "4" at bounding box center [935, 213] width 27 height 17
click at [896, 280] on span "3" at bounding box center [901, 280] width 27 height 17
click at [852, 338] on span "Yes - accepted OD pricing" at bounding box center [900, 343] width 128 height 15
click at [836, 338] on input "Yes - accepted OD pricing" at bounding box center [819, 343] width 31 height 31
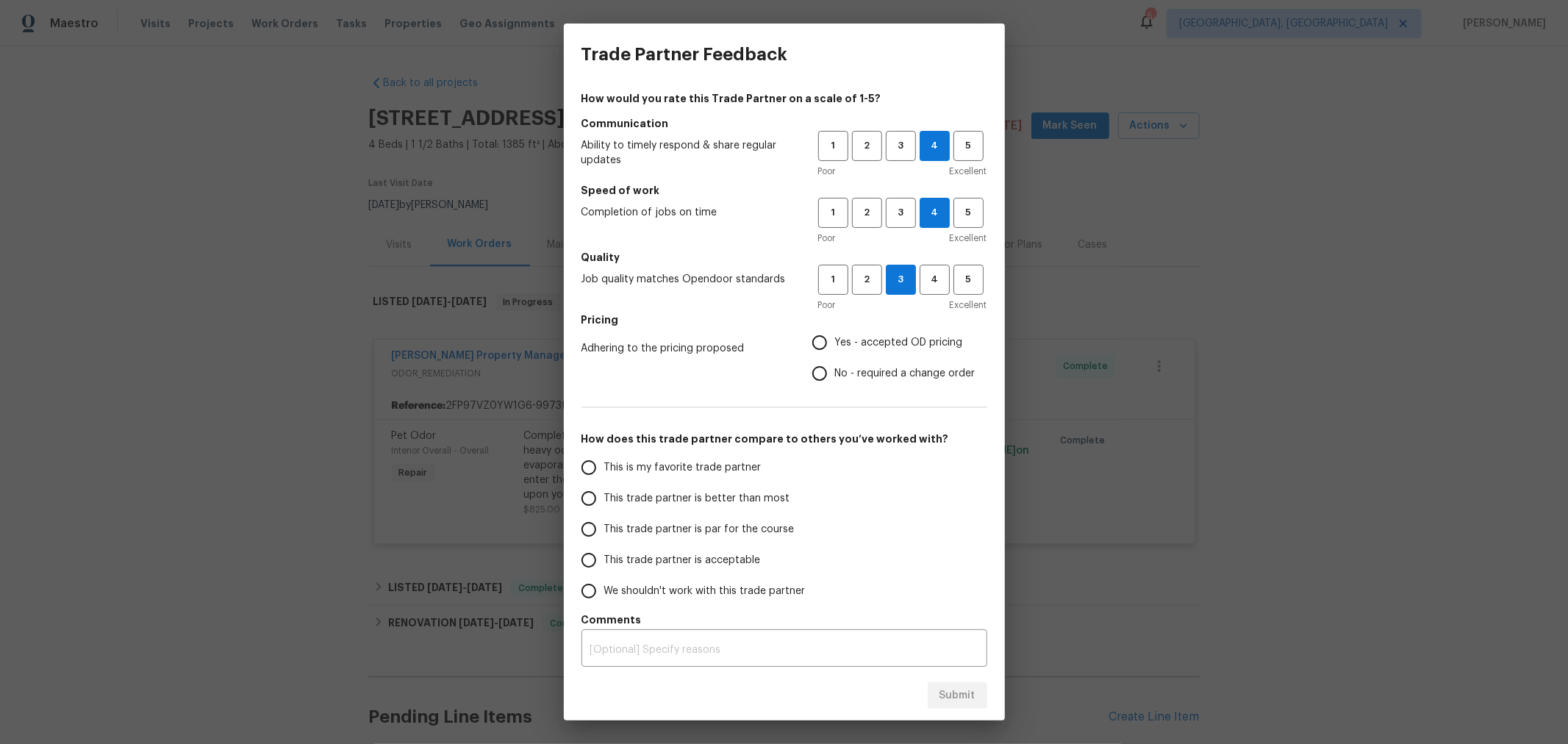
radio input "true"
click at [871, 371] on span "No - required a change order" at bounding box center [905, 373] width 140 height 15
click at [836, 371] on input "No - required a change order" at bounding box center [819, 373] width 31 height 31
radio input "true"
click at [702, 497] on span "This trade partner is better than most" at bounding box center [697, 499] width 186 height 15
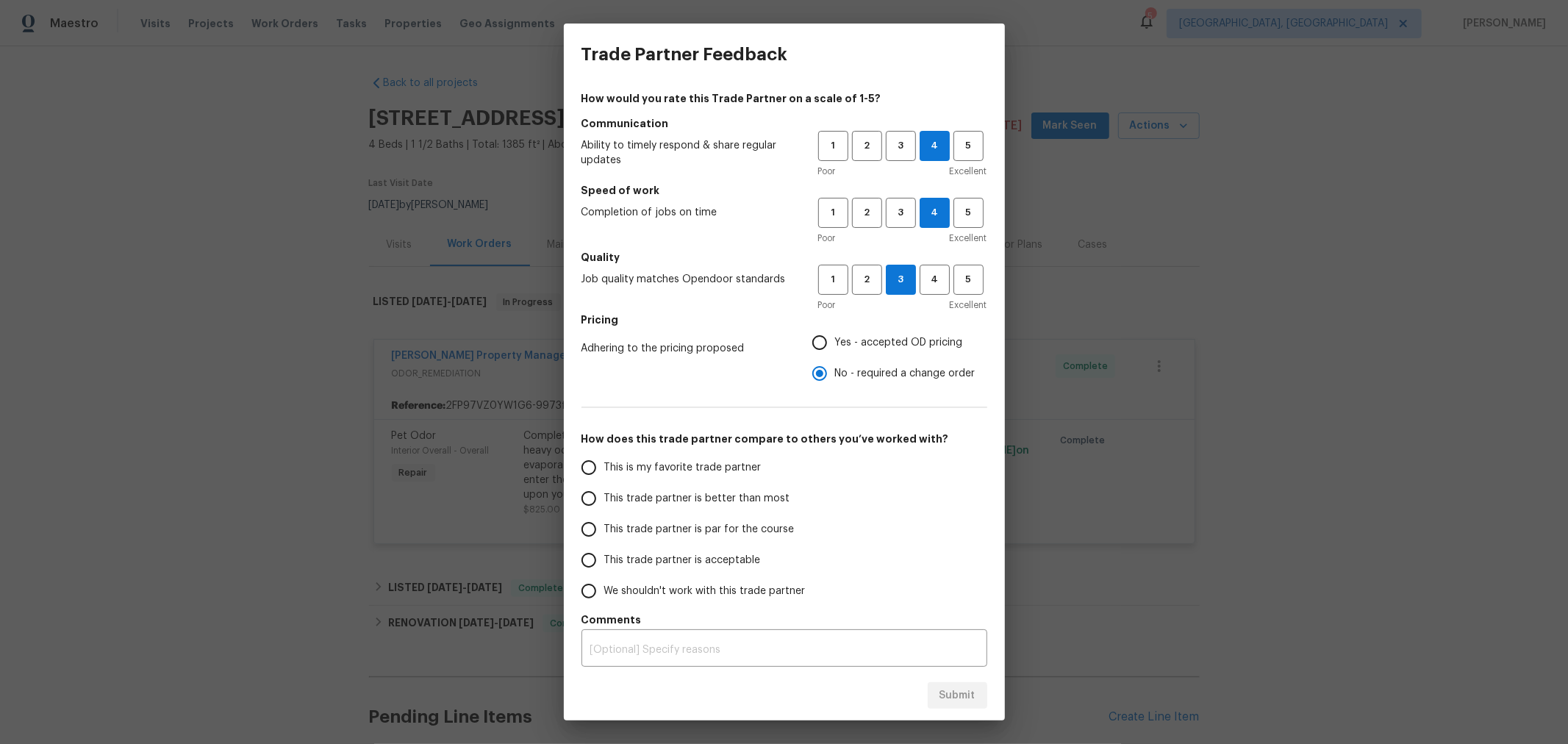
click at [604, 497] on input "This trade partner is better than most" at bounding box center [588, 499] width 31 height 31
click at [943, 698] on span "Submit" at bounding box center [958, 695] width 36 height 18
radio input "true"
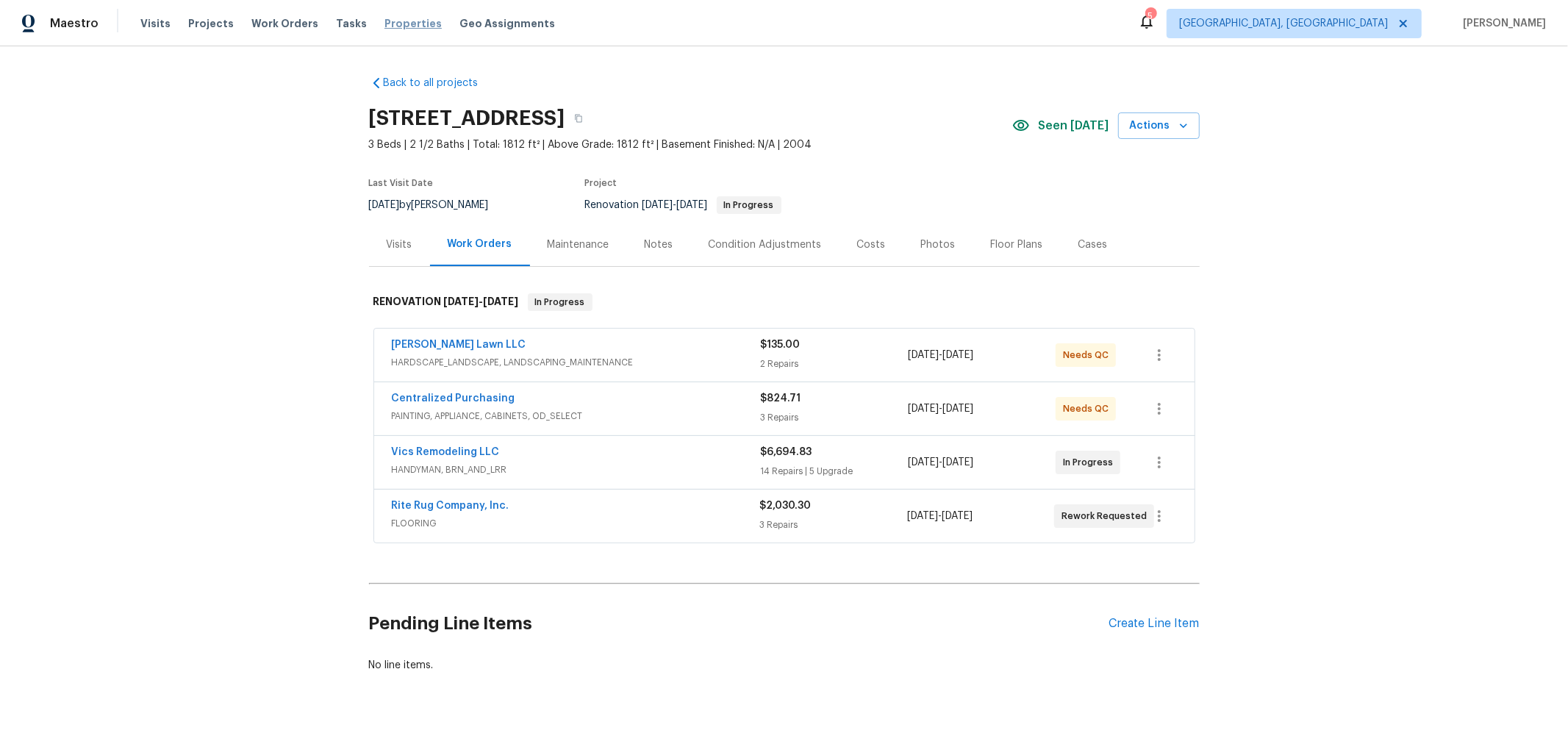
click at [413, 24] on span "Properties" at bounding box center [413, 23] width 57 height 14
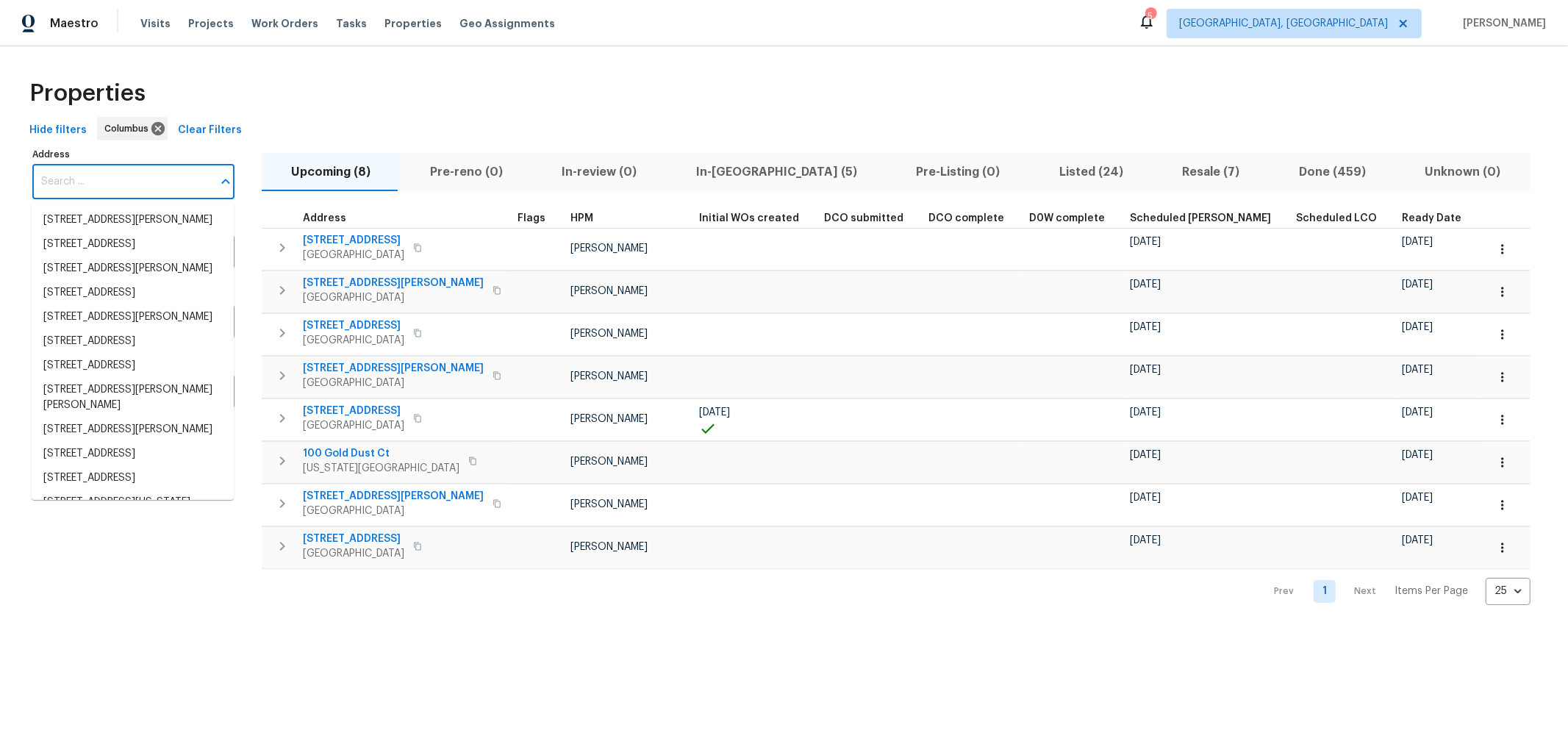
click at [102, 178] on input "Address" at bounding box center [122, 181] width 180 height 34
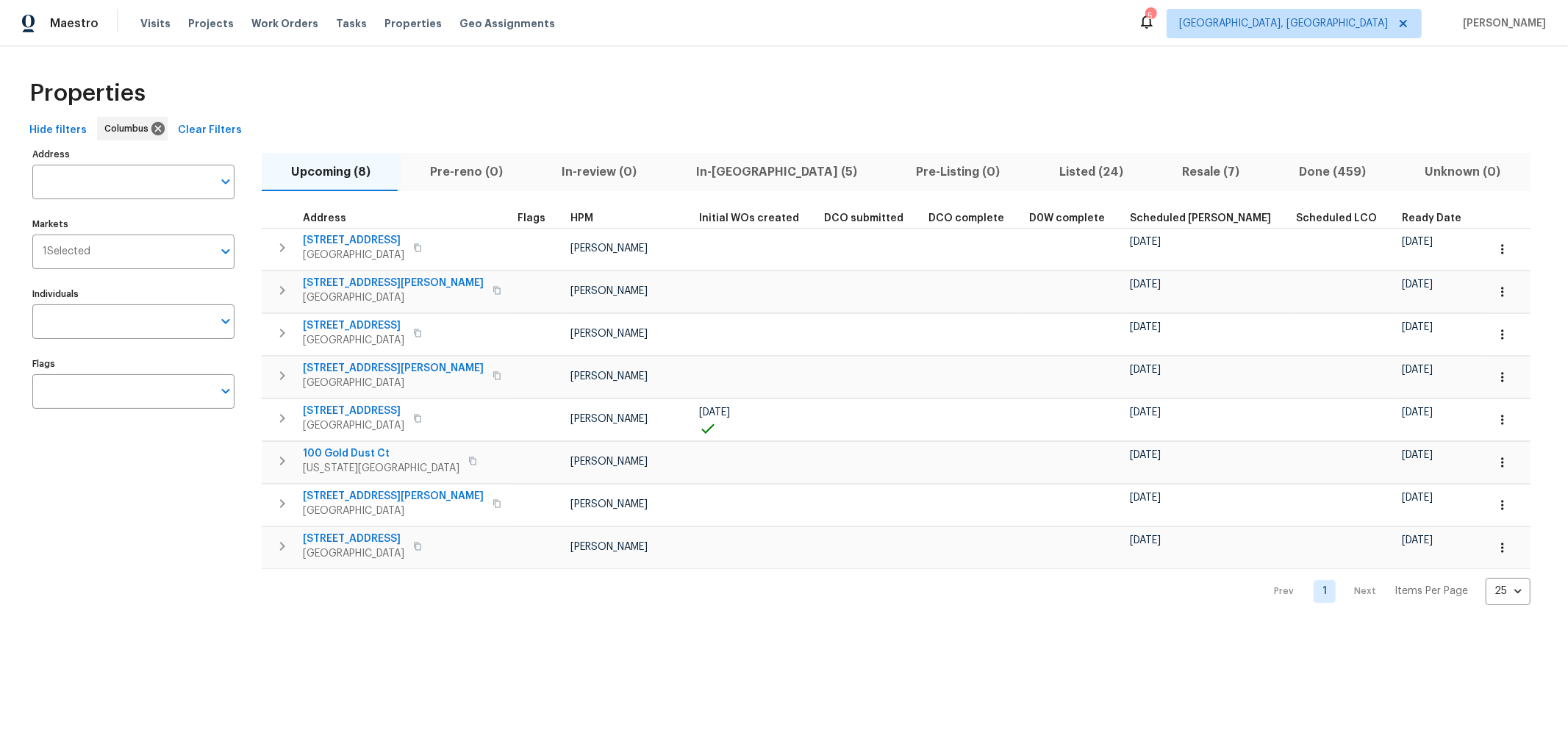
click at [317, 77] on div "Properties" at bounding box center [784, 93] width 1521 height 47
click at [123, 181] on input "Address" at bounding box center [122, 181] width 180 height 34
type input "5365"
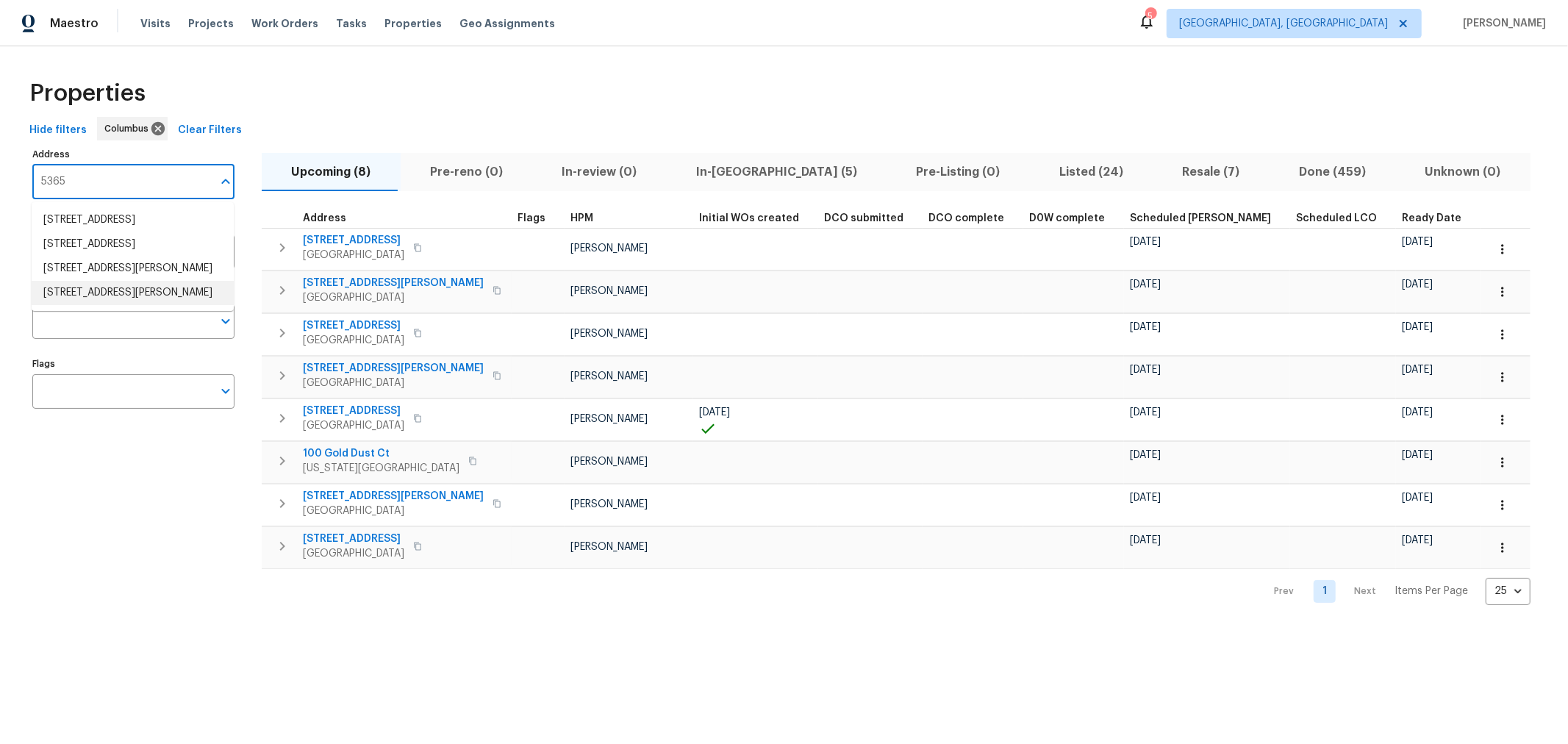
click at [133, 305] on li "[STREET_ADDRESS][PERSON_NAME]" at bounding box center [133, 292] width 202 height 24
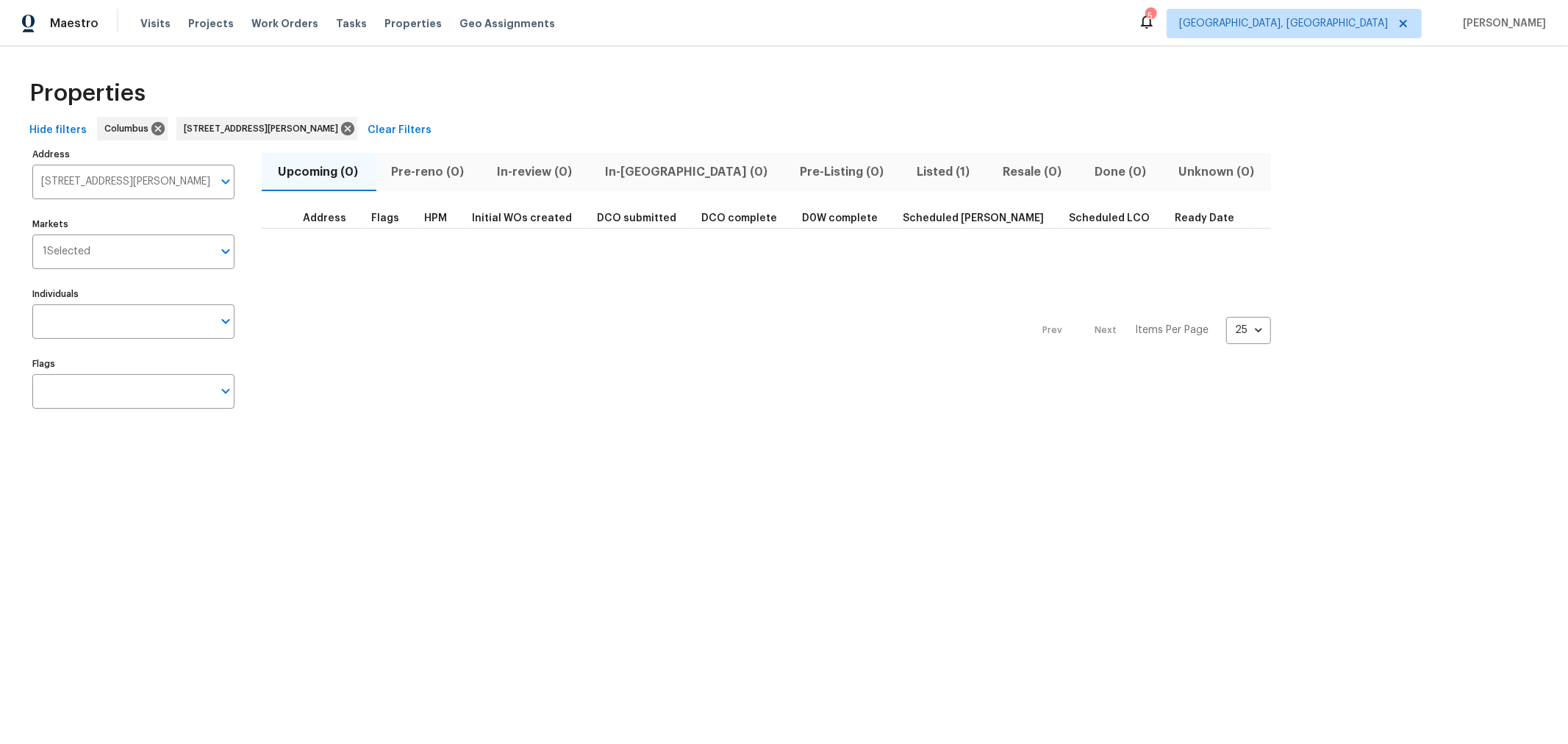
click at [909, 163] on span "Listed (1)" at bounding box center [943, 172] width 69 height 21
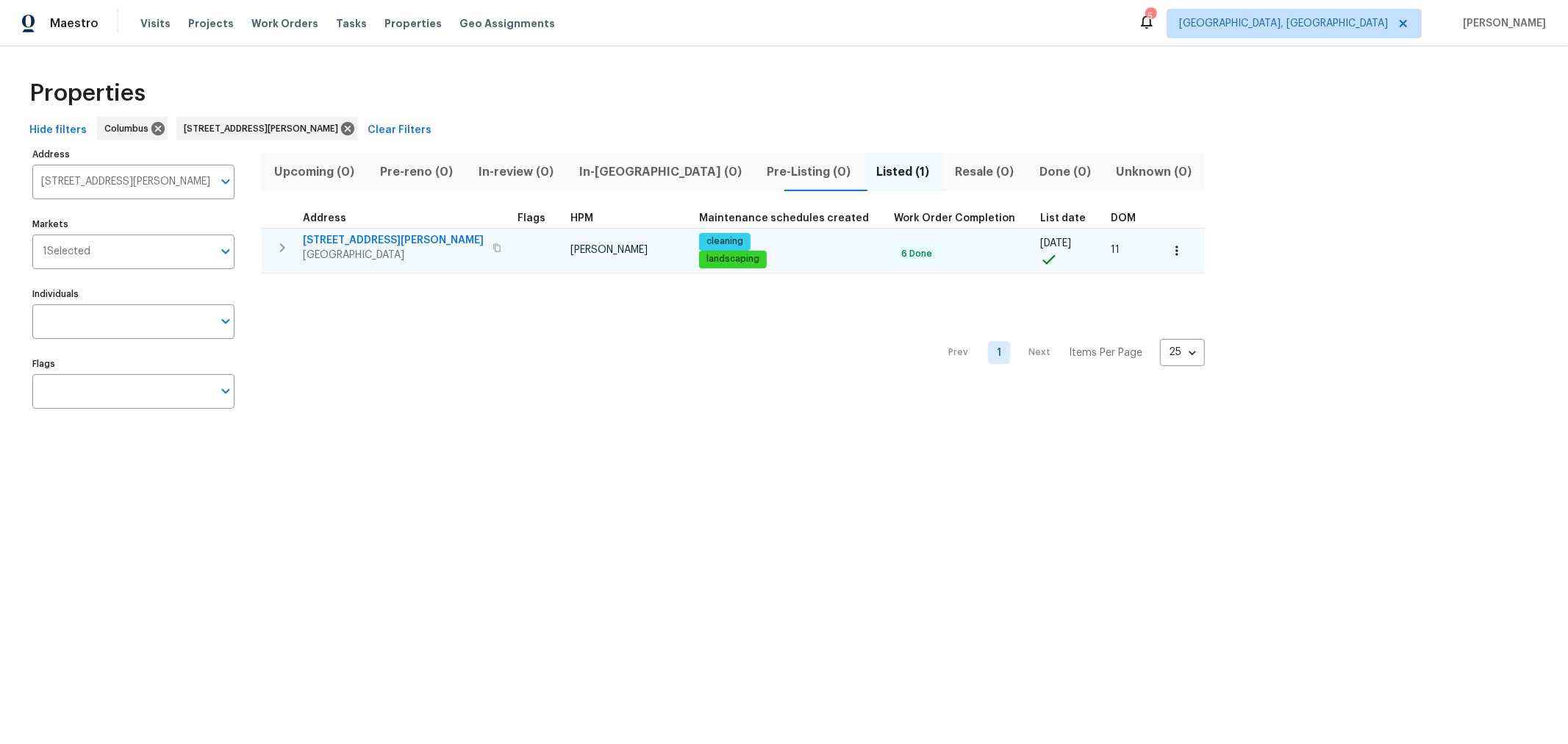
click at [286, 240] on icon "button" at bounding box center [282, 247] width 17 height 17
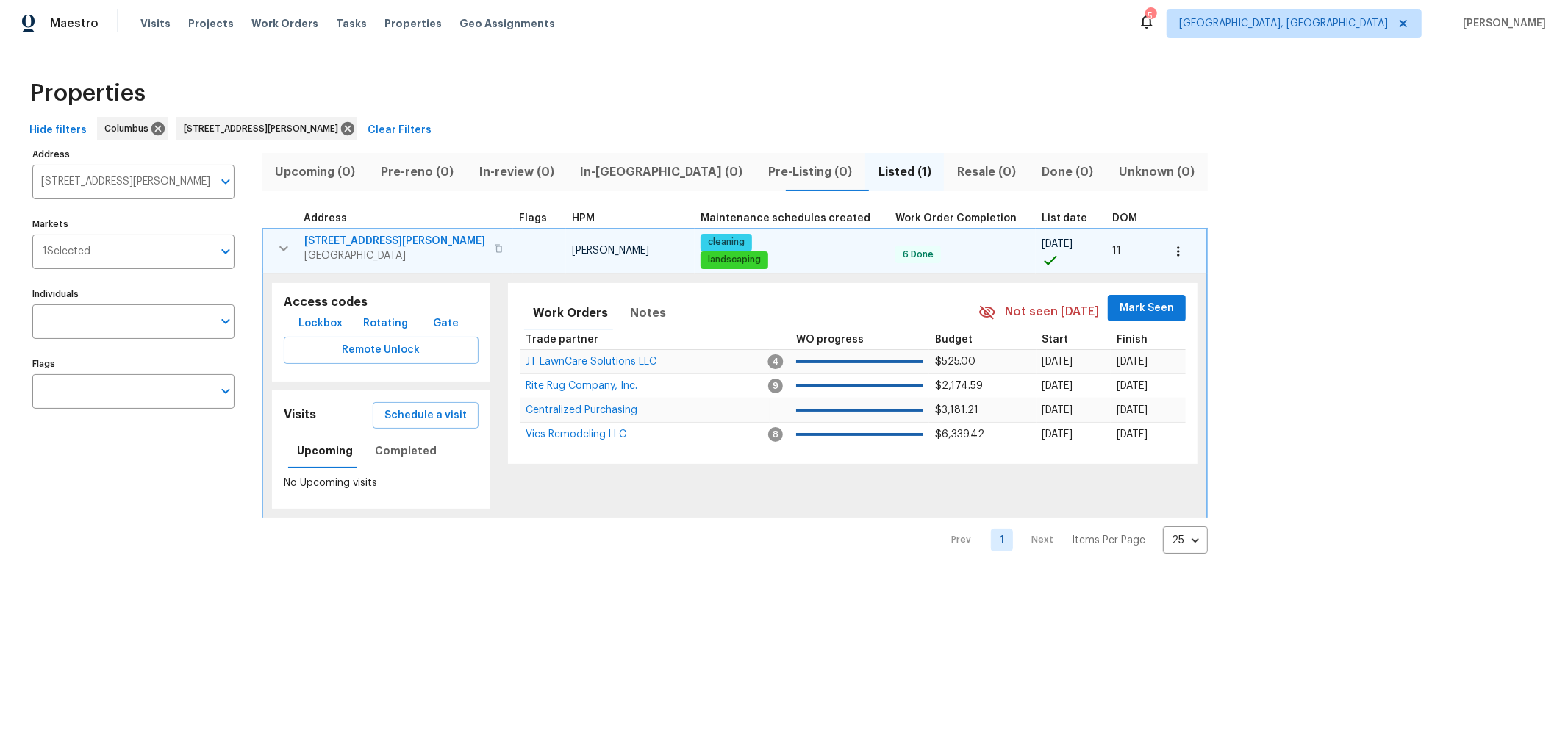
click at [351, 241] on span "[STREET_ADDRESS][PERSON_NAME]" at bounding box center [394, 241] width 180 height 14
click at [1171, 254] on icon "button" at bounding box center [1177, 251] width 14 height 14
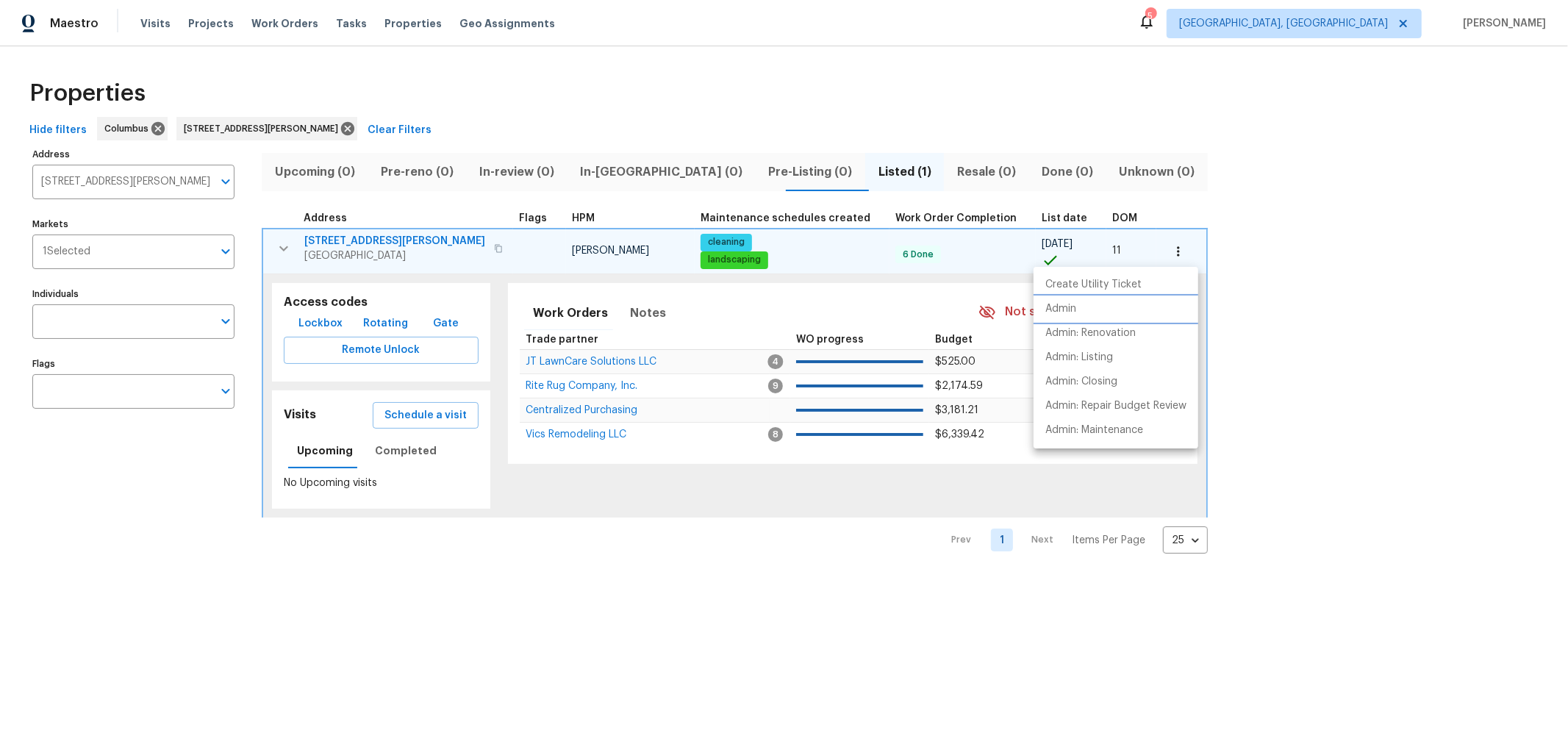
click at [1086, 303] on li "Admin" at bounding box center [1115, 308] width 164 height 24
click at [1366, 392] on div at bounding box center [784, 372] width 1568 height 744
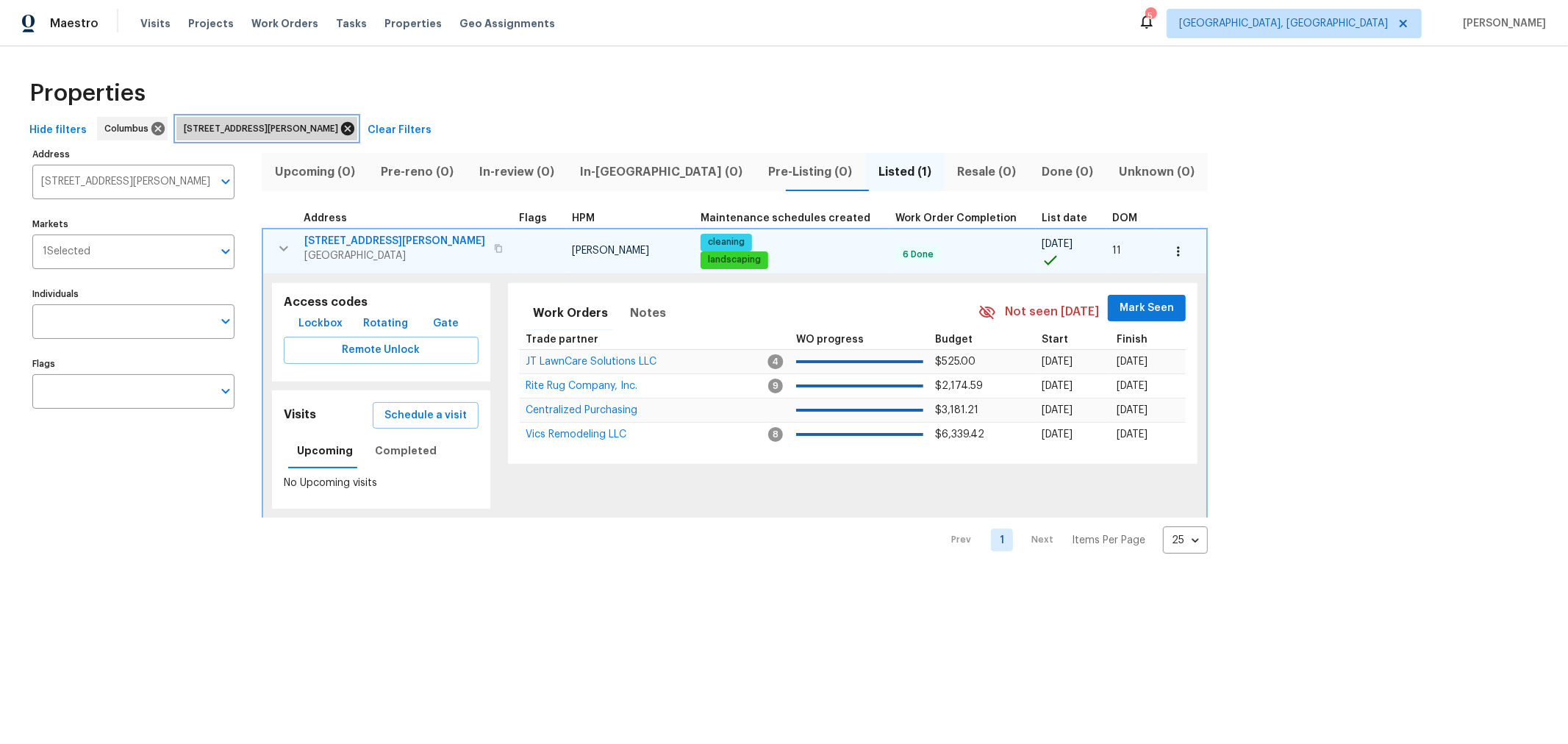
click at [340, 126] on icon at bounding box center [348, 128] width 16 height 16
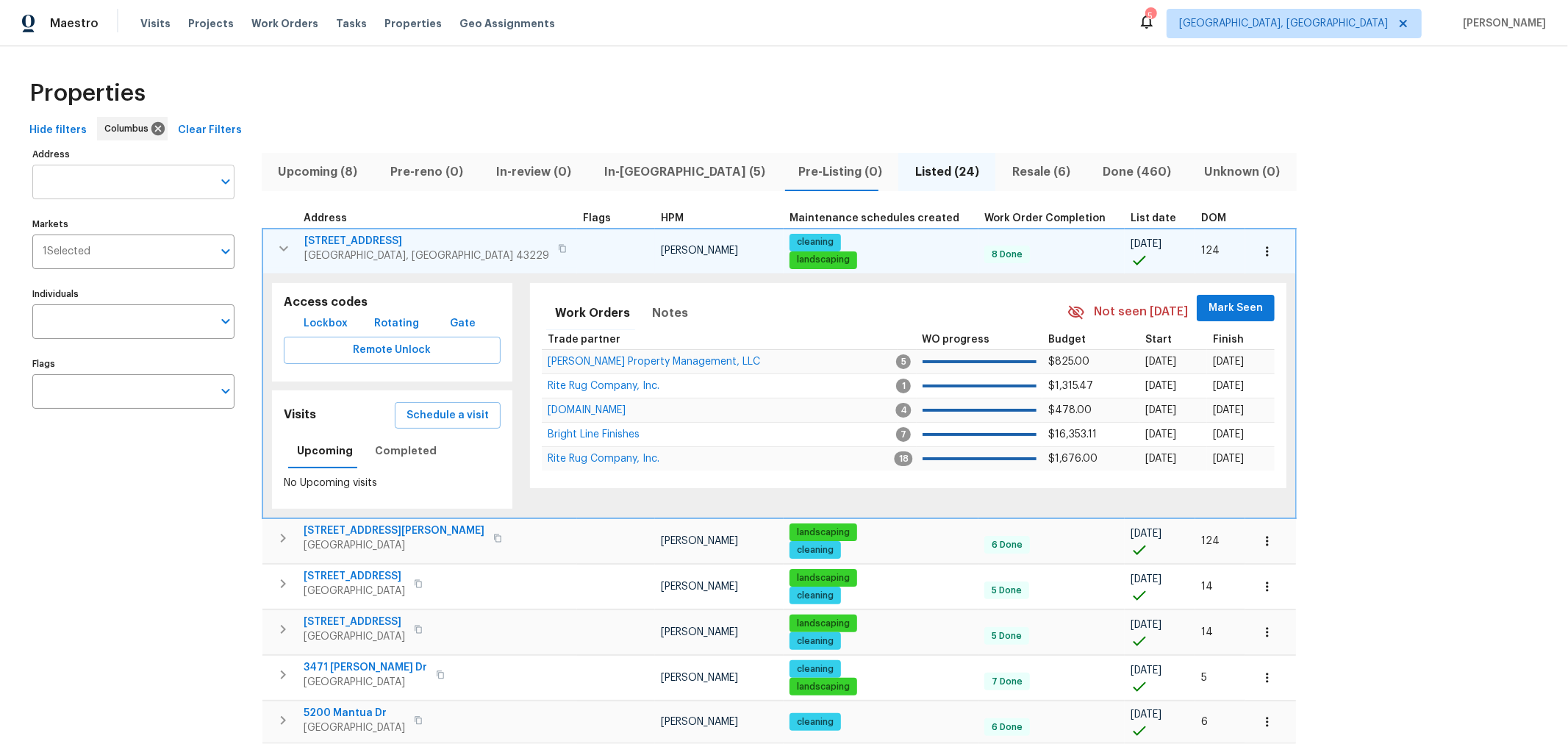
click at [138, 181] on input "Address" at bounding box center [122, 181] width 180 height 34
drag, startPoint x: 1333, startPoint y: 333, endPoint x: 1262, endPoint y: 340, distance: 71.3
click at [116, 192] on input "Address" at bounding box center [122, 181] width 180 height 34
type input "5817"
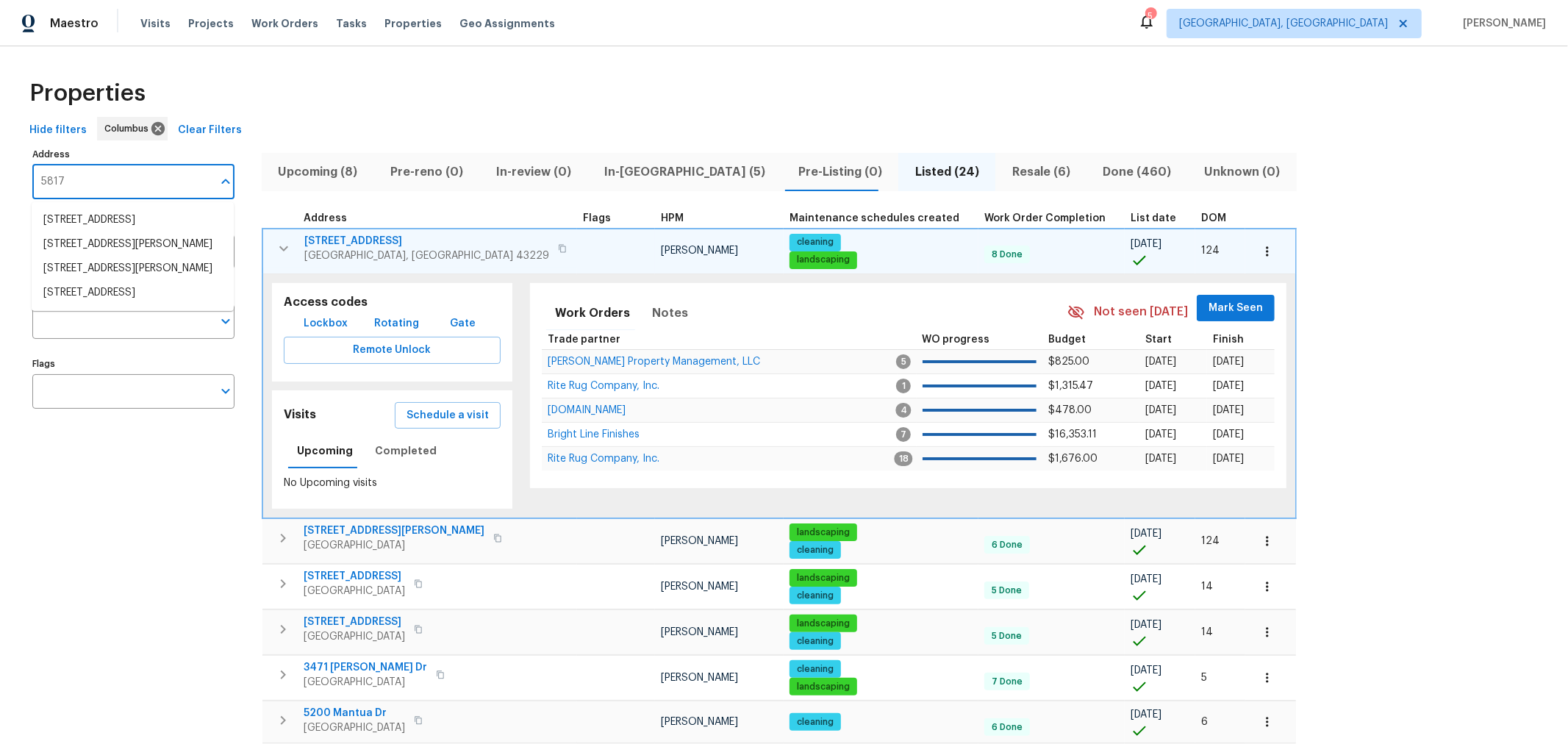
drag, startPoint x: 160, startPoint y: 183, endPoint x: 0, endPoint y: 134, distance: 167.3
type input "5365"
click at [142, 305] on li "5365 Sherry Ct Columbus OH 43232" at bounding box center [133, 292] width 202 height 24
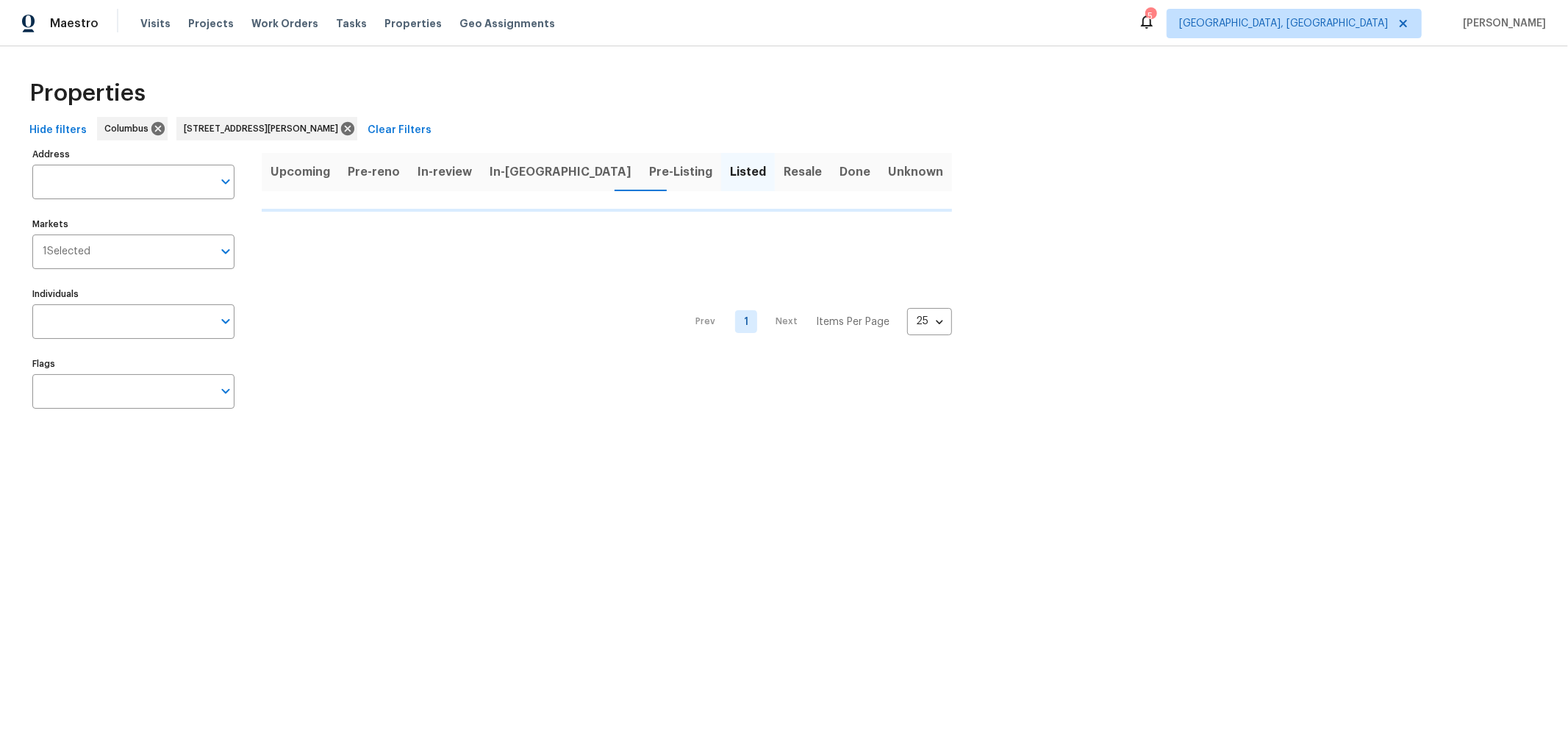
type input "5365 Sherry Ct Columbus OH 43232"
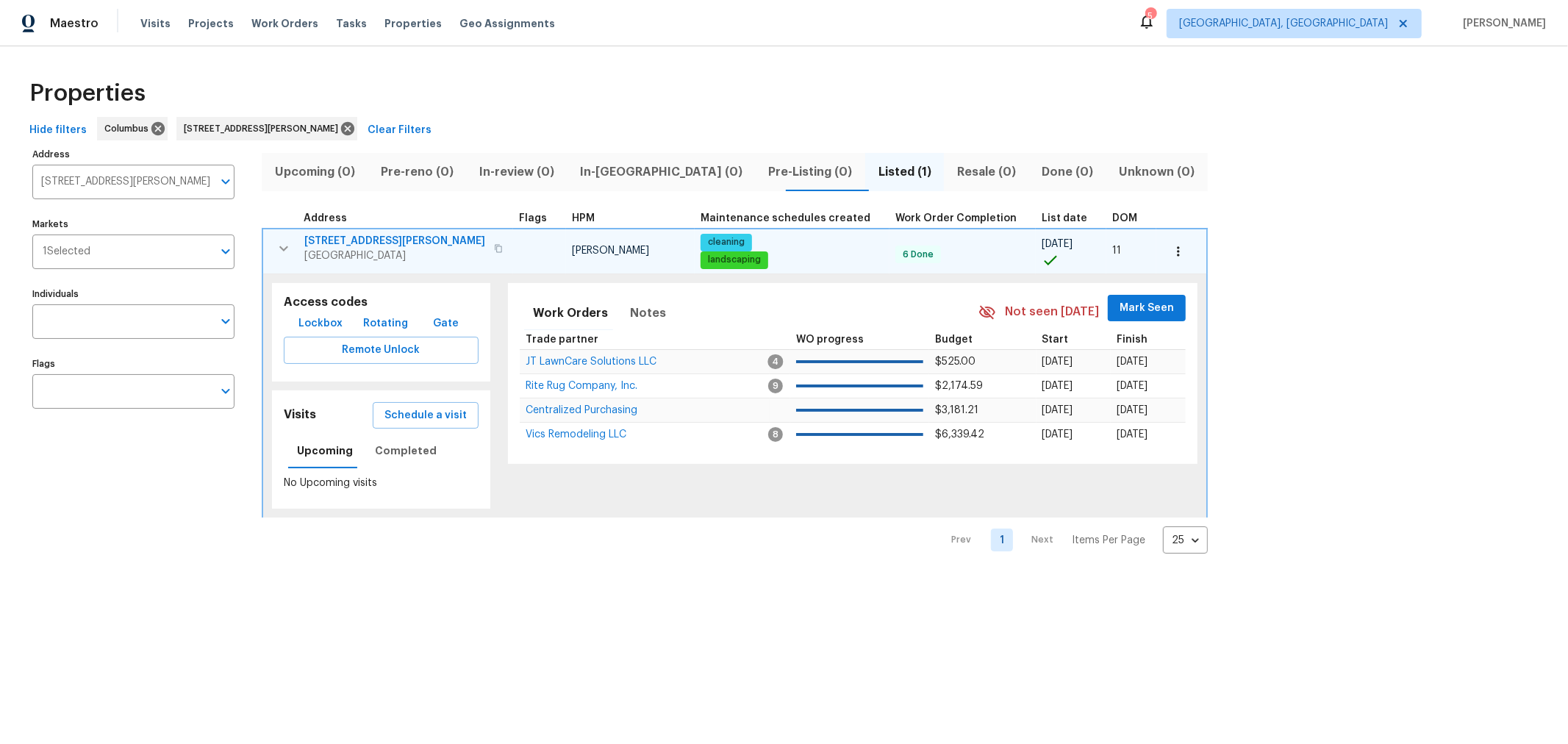
click at [349, 241] on span "5365 Sherry Ct" at bounding box center [394, 241] width 180 height 14
click at [341, 124] on icon at bounding box center [348, 129] width 13 height 13
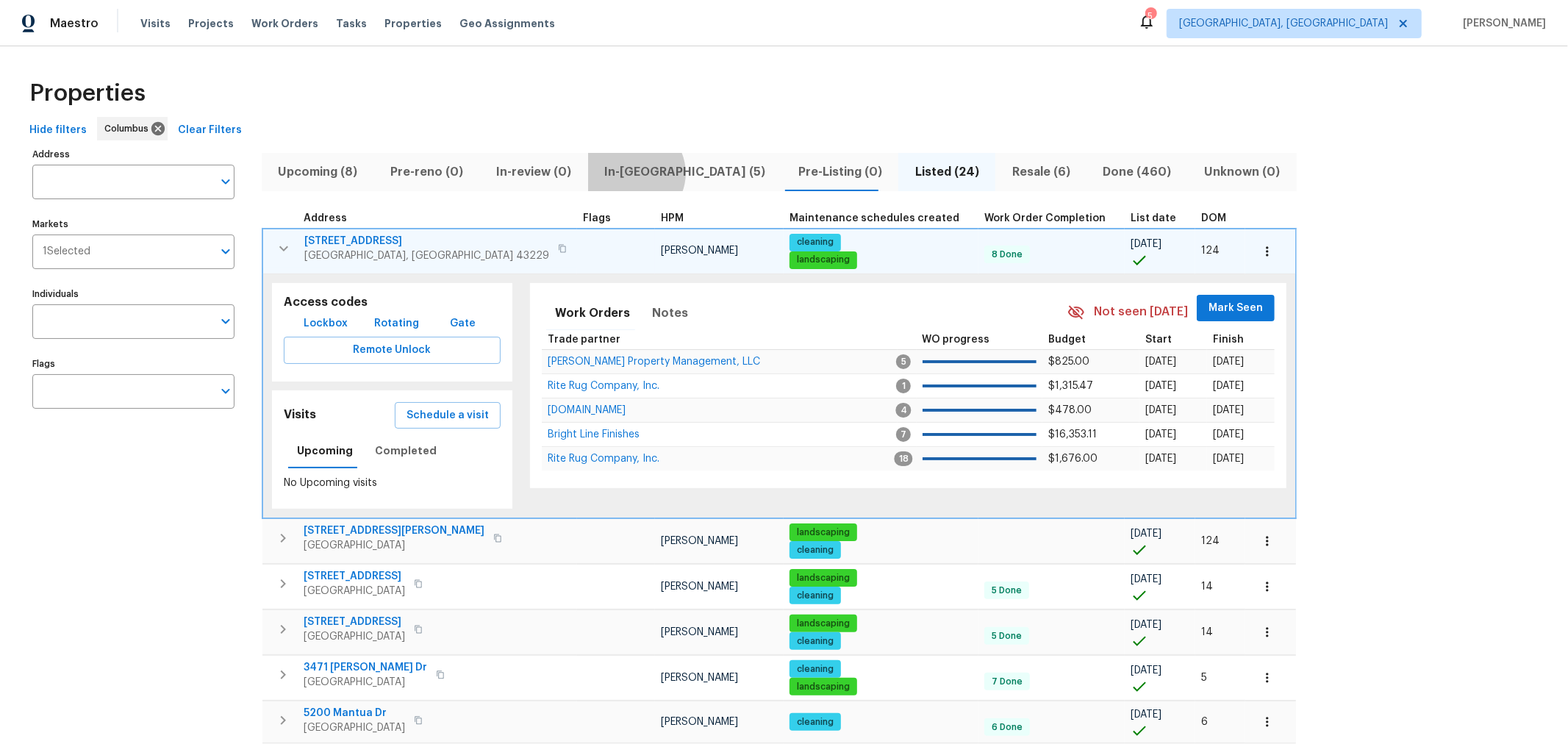
click at [623, 173] on span "In-[GEOGRAPHIC_DATA] (5)" at bounding box center [685, 172] width 177 height 21
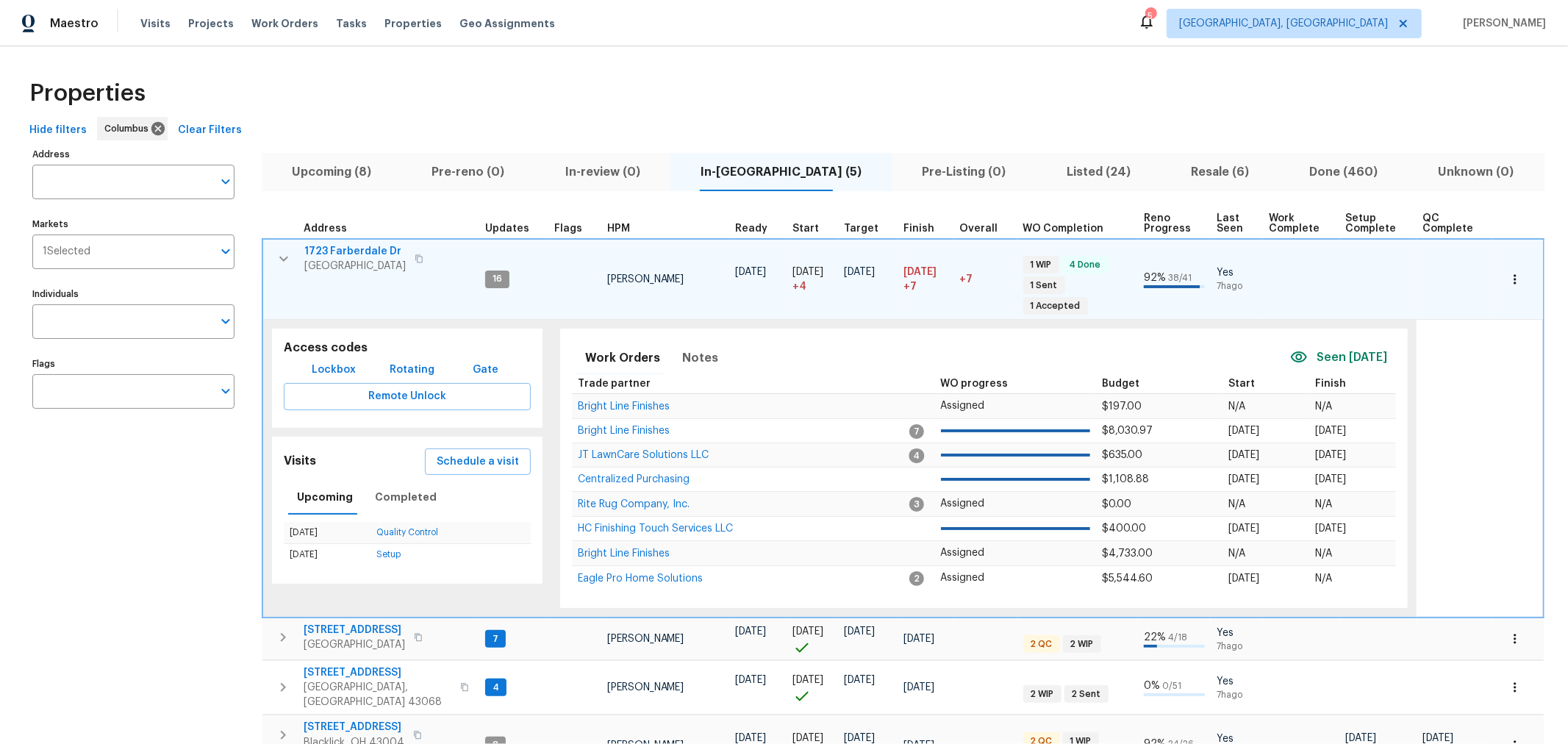
click at [284, 264] on icon "button" at bounding box center [284, 259] width 17 height 17
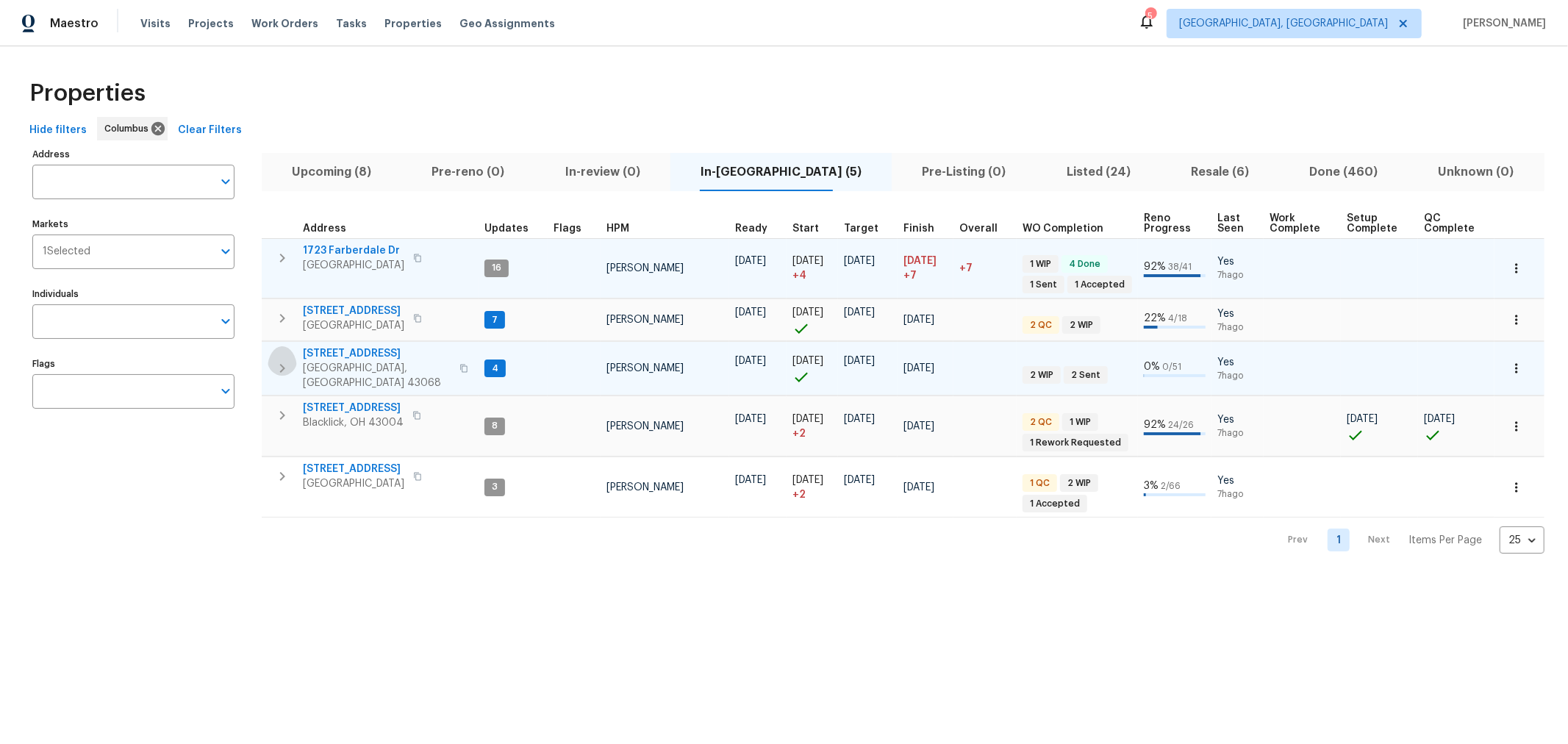
click at [283, 347] on button "button" at bounding box center [282, 369] width 30 height 44
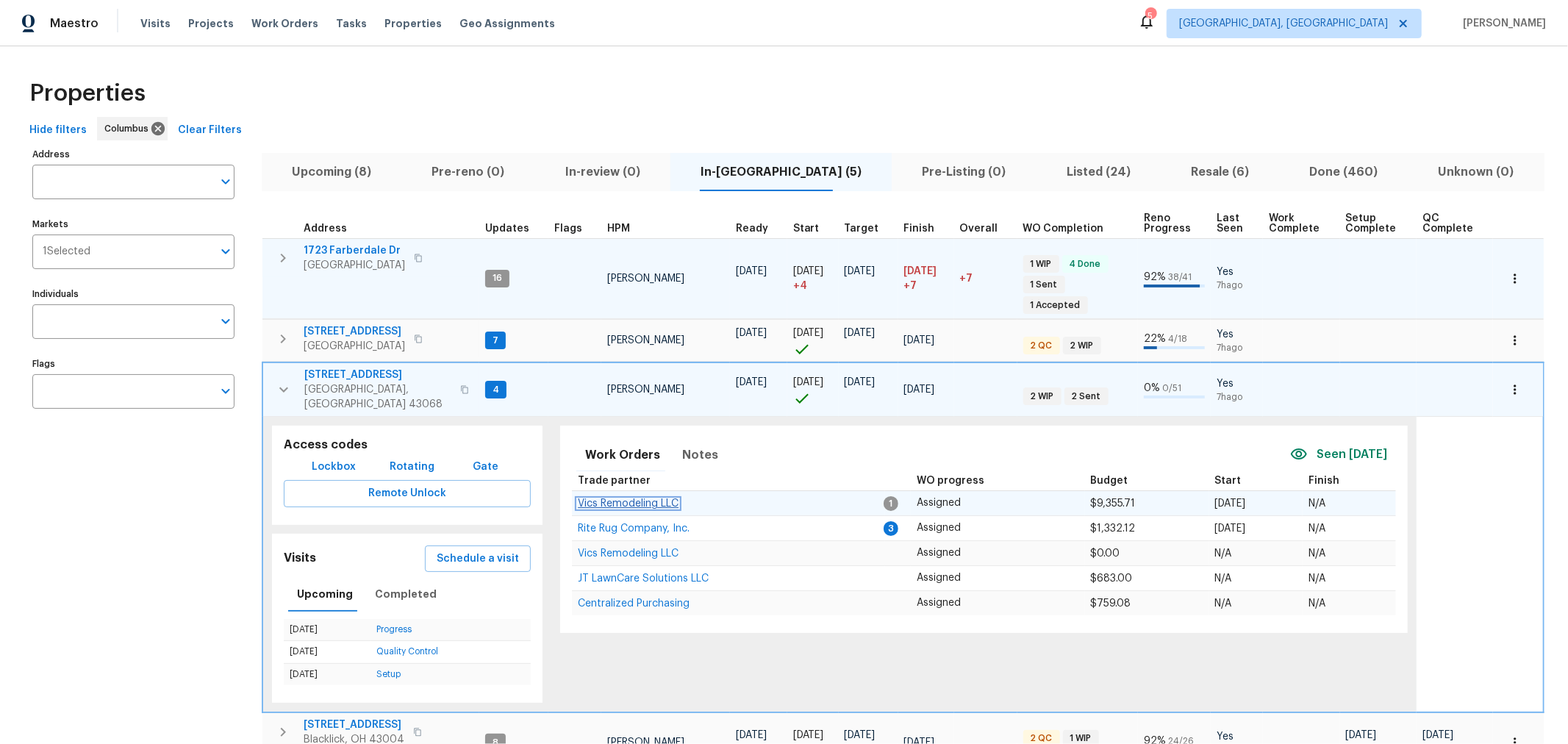
click at [617, 499] on span "Vics Remodeling LLC" at bounding box center [627, 503] width 100 height 11
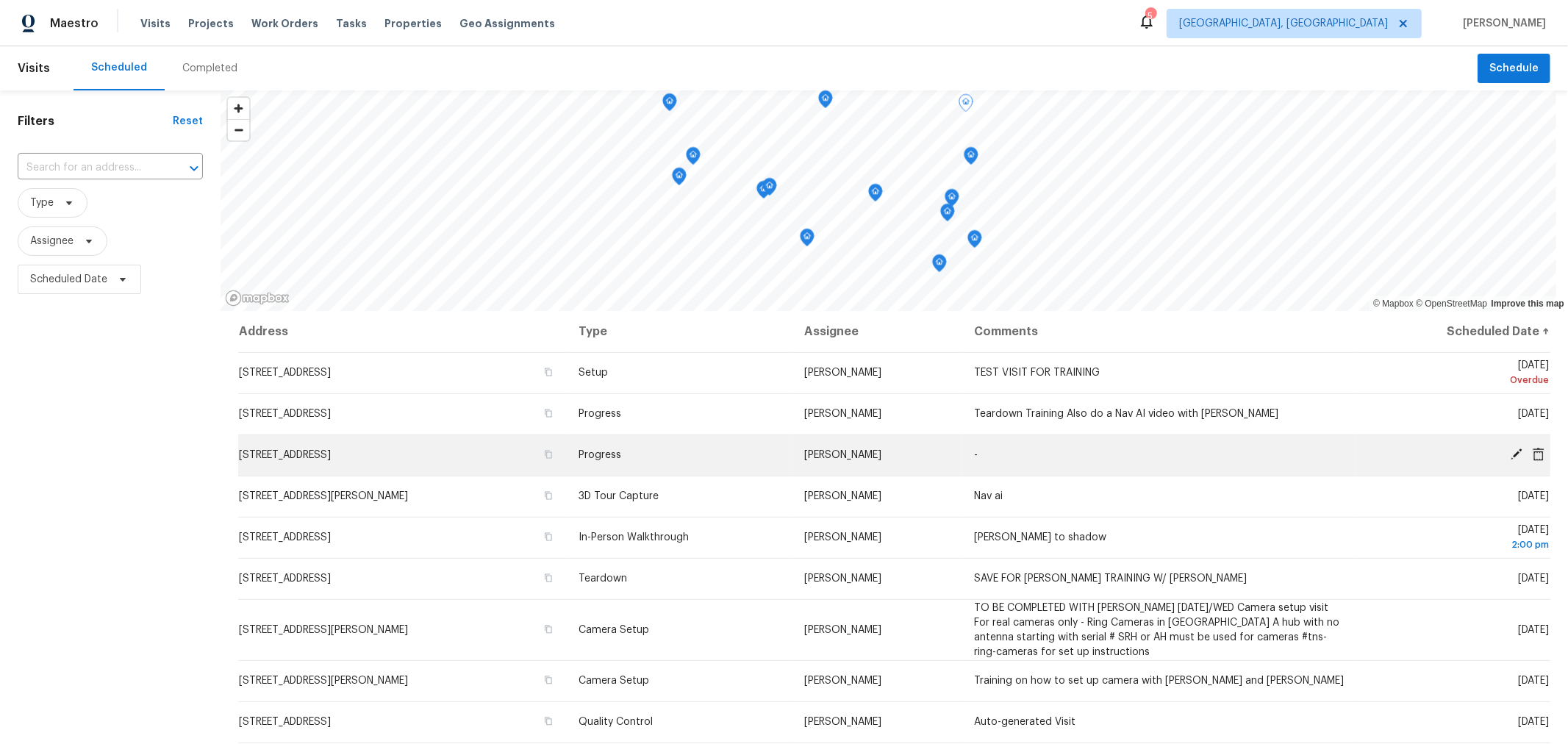
click at [1510, 451] on icon at bounding box center [1516, 455] width 13 height 13
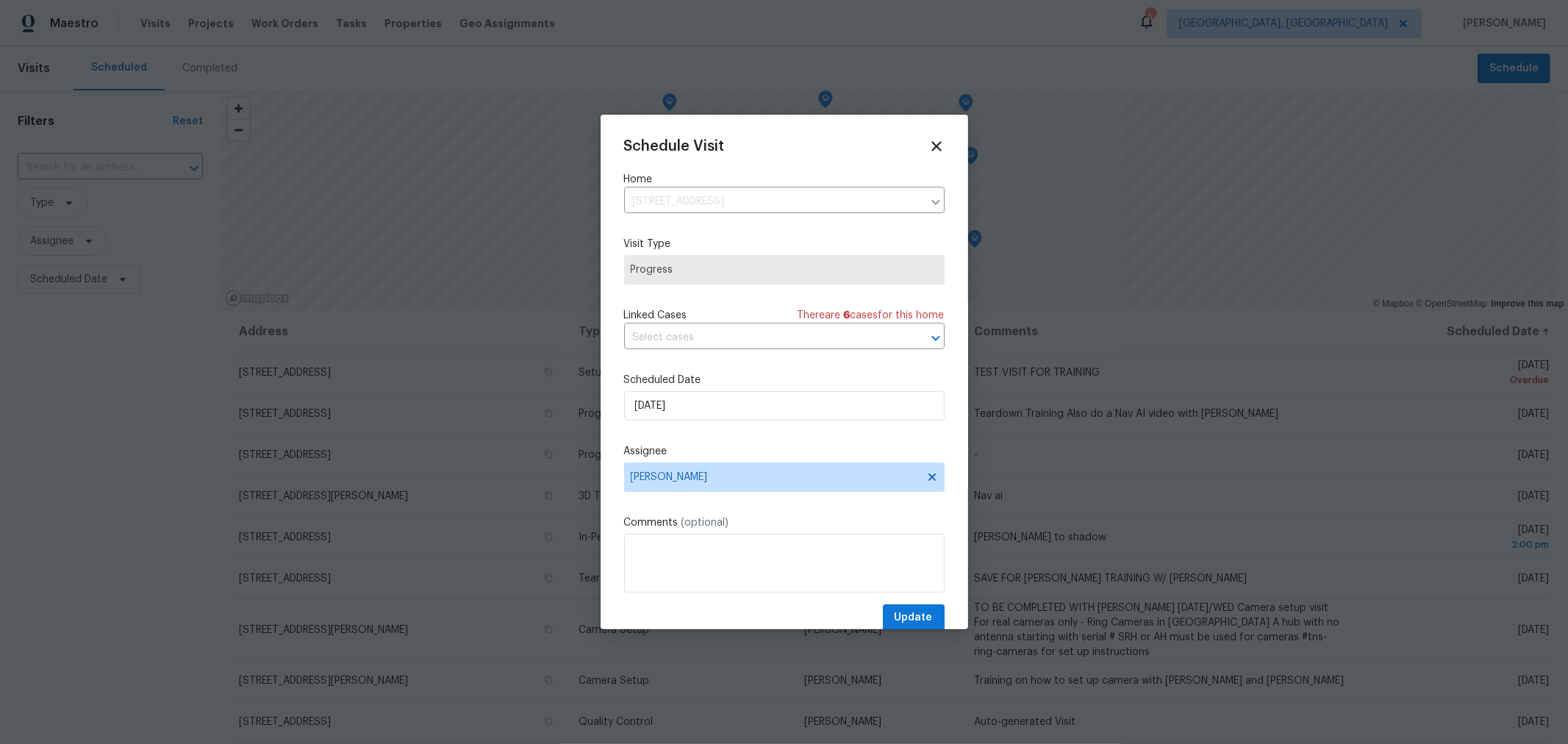
click at [750, 423] on div "Schedule Visit Home 7817 Birch Creek Dr, Blacklick, OH 43004 ​ Visit Type Progr…" at bounding box center [785, 385] width 321 height 494
click at [758, 403] on input "[DATE]" at bounding box center [785, 406] width 321 height 30
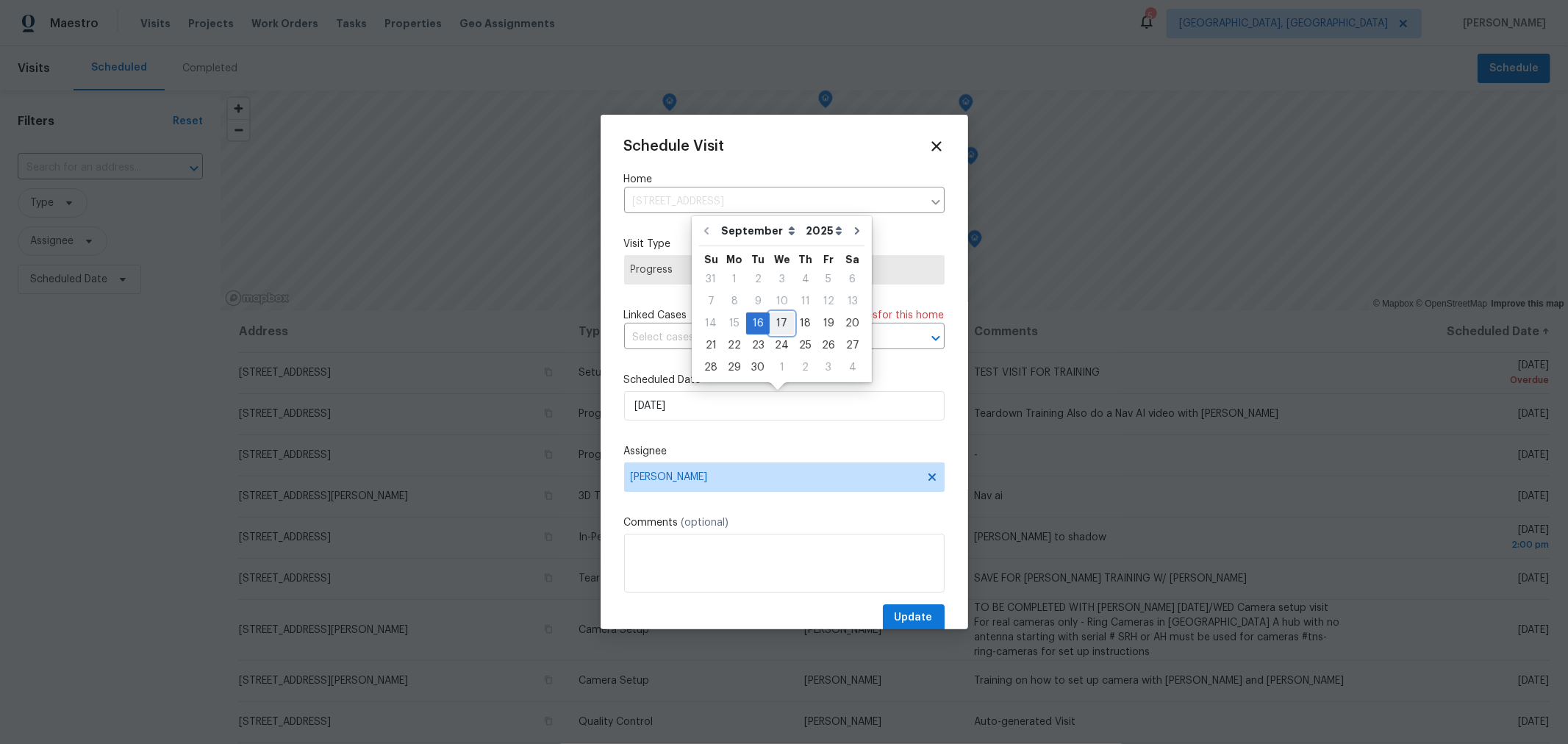
click at [781, 318] on div "17" at bounding box center [781, 324] width 24 height 21
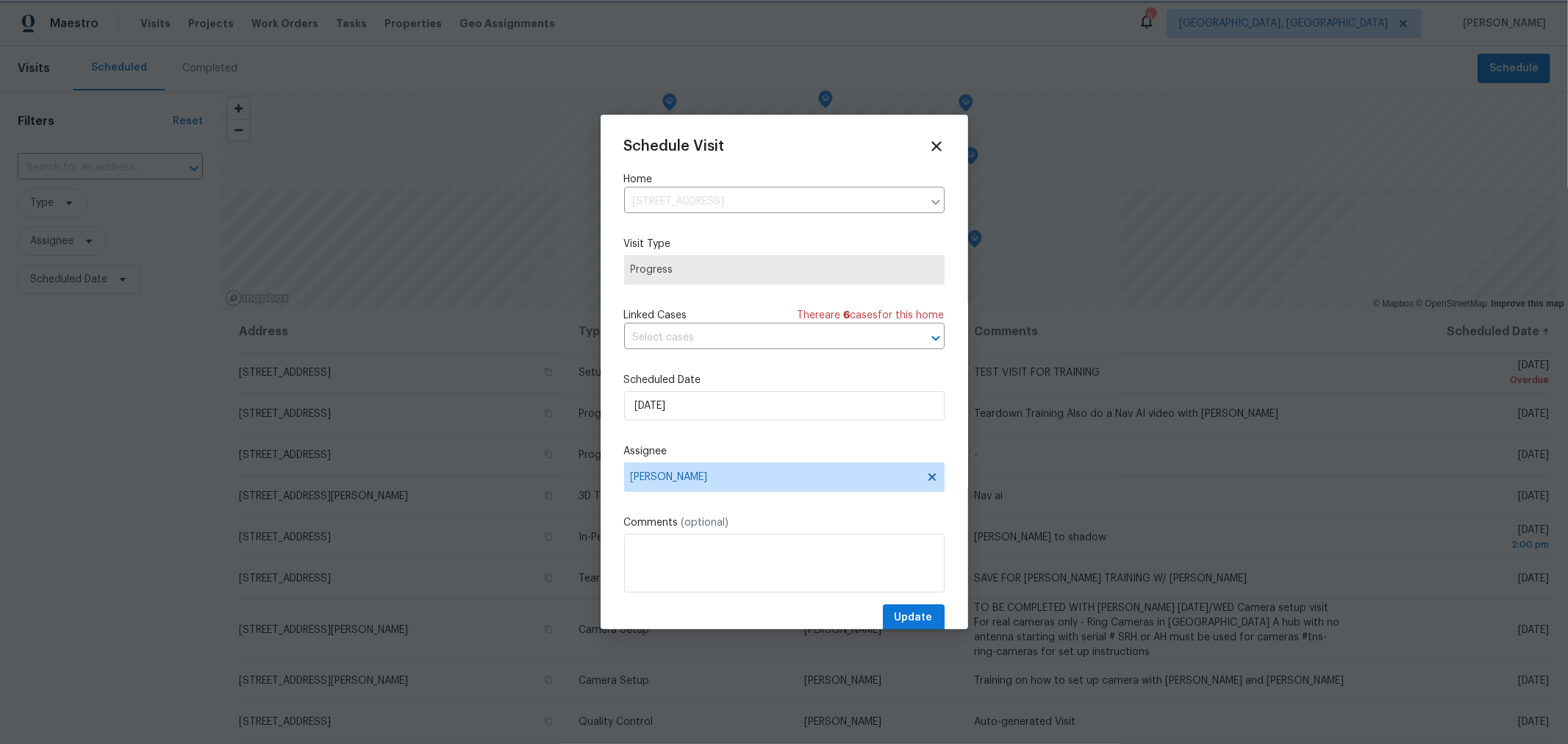
type input "9/17/2025"
click at [725, 560] on textarea at bounding box center [785, 563] width 321 height 59
type textarea "Need Listing Photos."
click at [901, 617] on span "Update" at bounding box center [914, 617] width 38 height 18
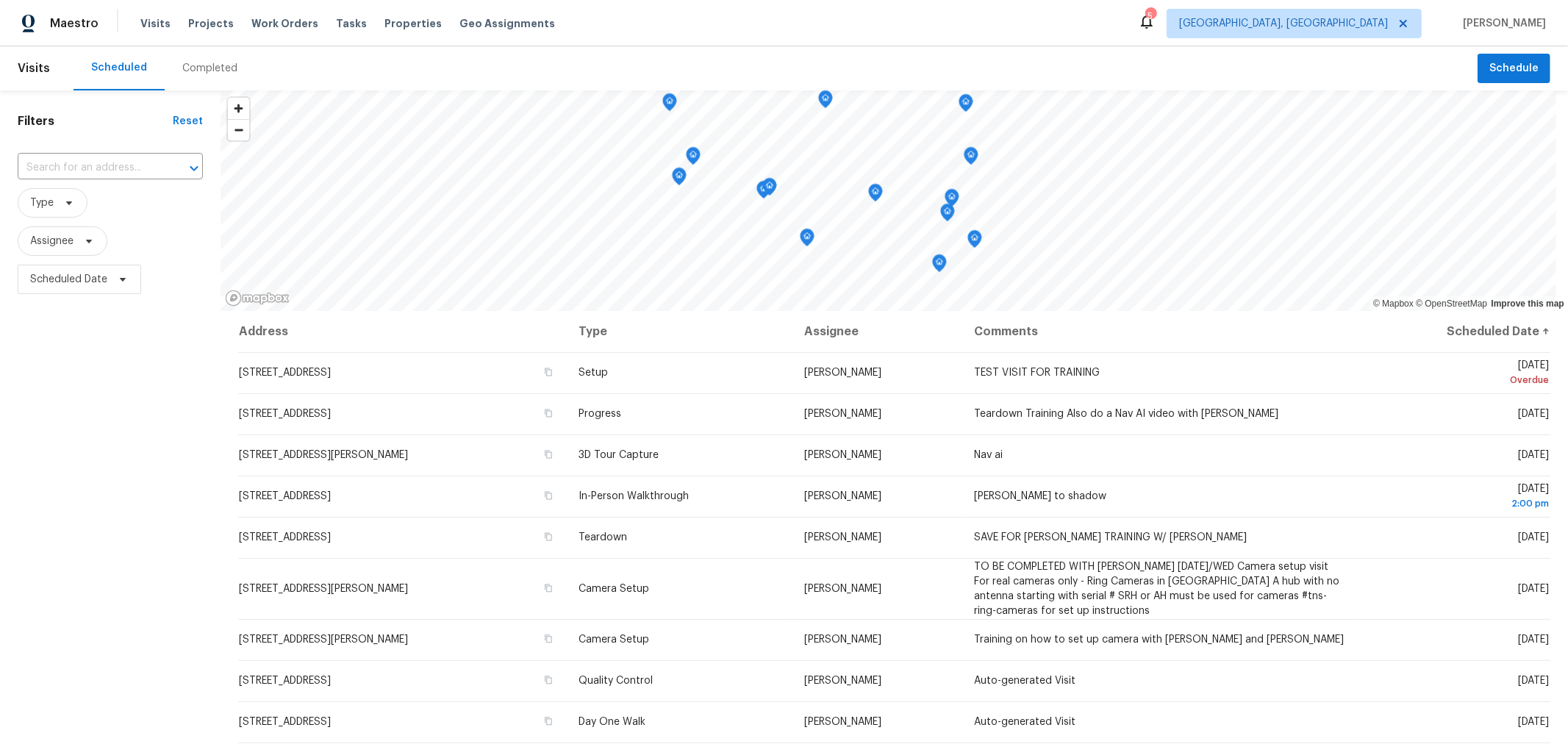
click at [97, 468] on div "Filters Reset ​ Type Assignee Scheduled Date" at bounding box center [110, 499] width 221 height 817
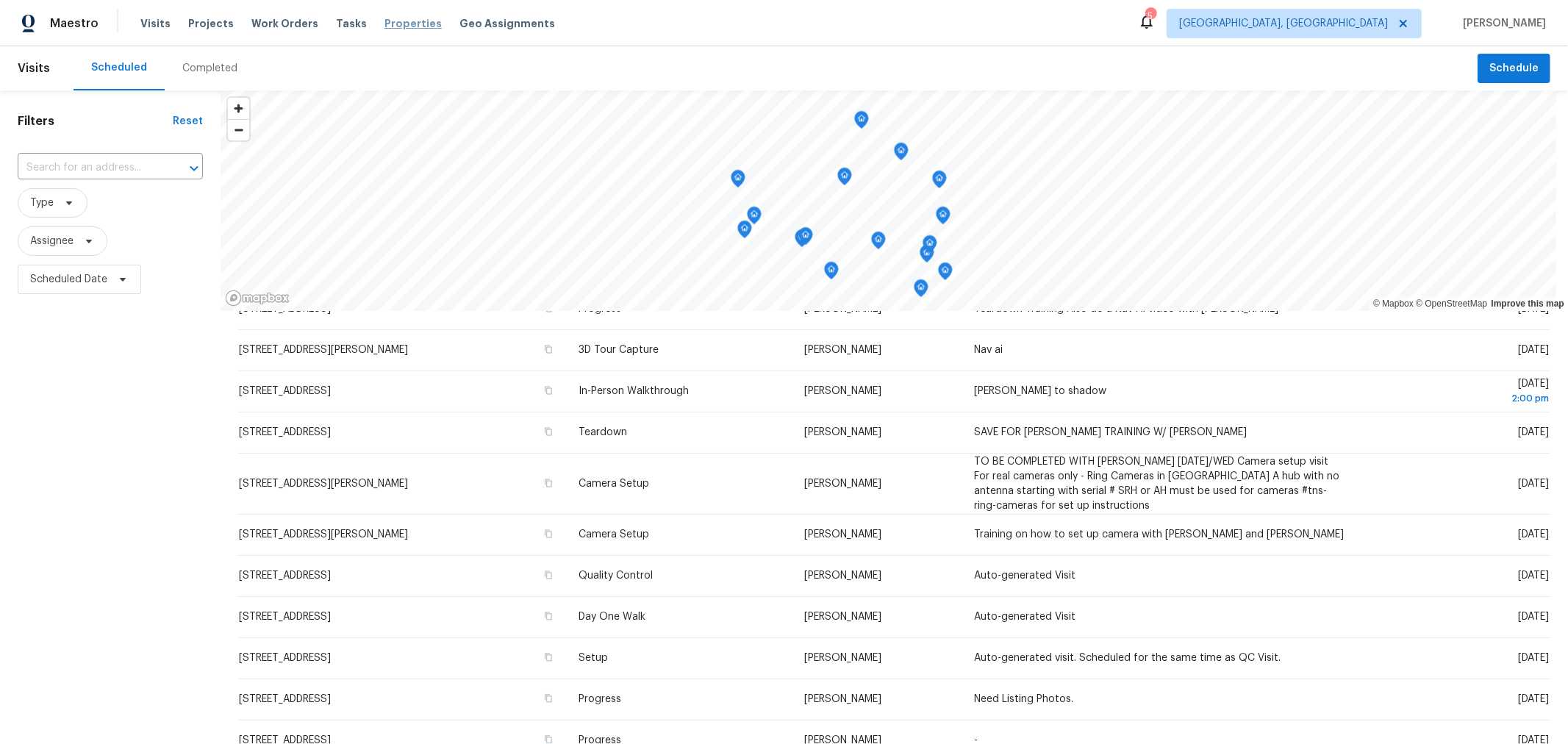
scroll to position [105, 0]
click at [388, 25] on span "Properties" at bounding box center [413, 23] width 57 height 14
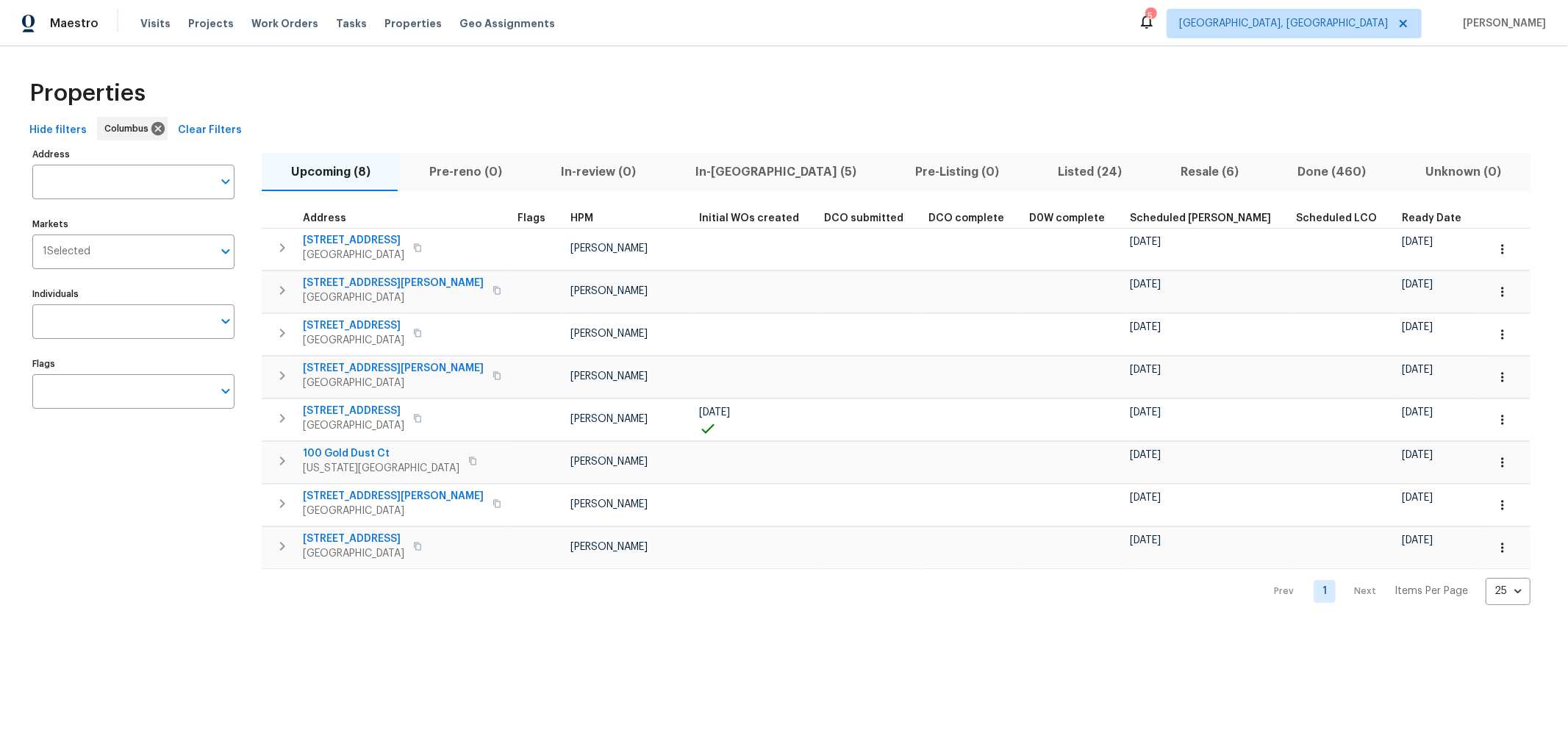
click at [1037, 179] on span "Listed (24)" at bounding box center [1090, 172] width 105 height 21
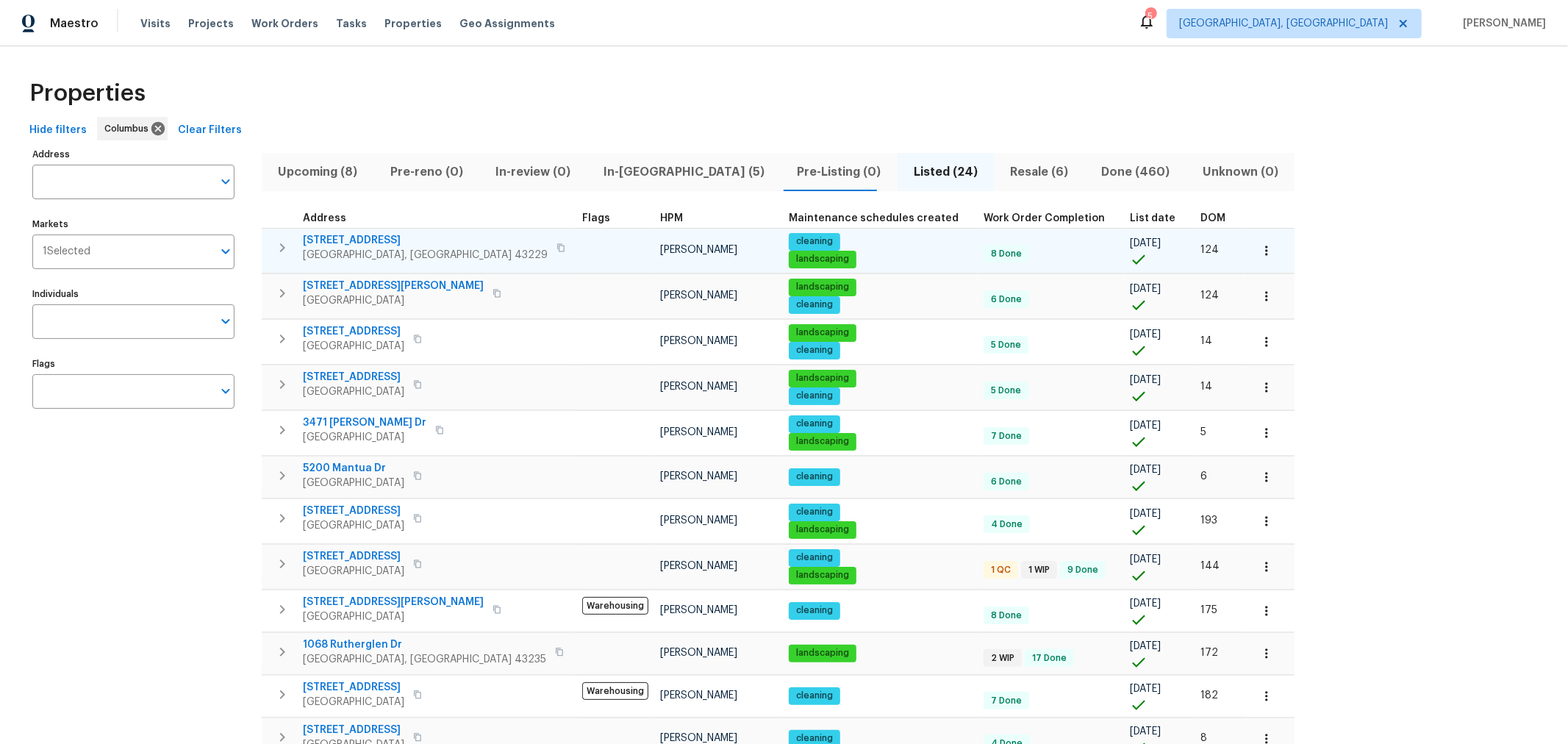
click at [289, 251] on icon "button" at bounding box center [282, 247] width 17 height 17
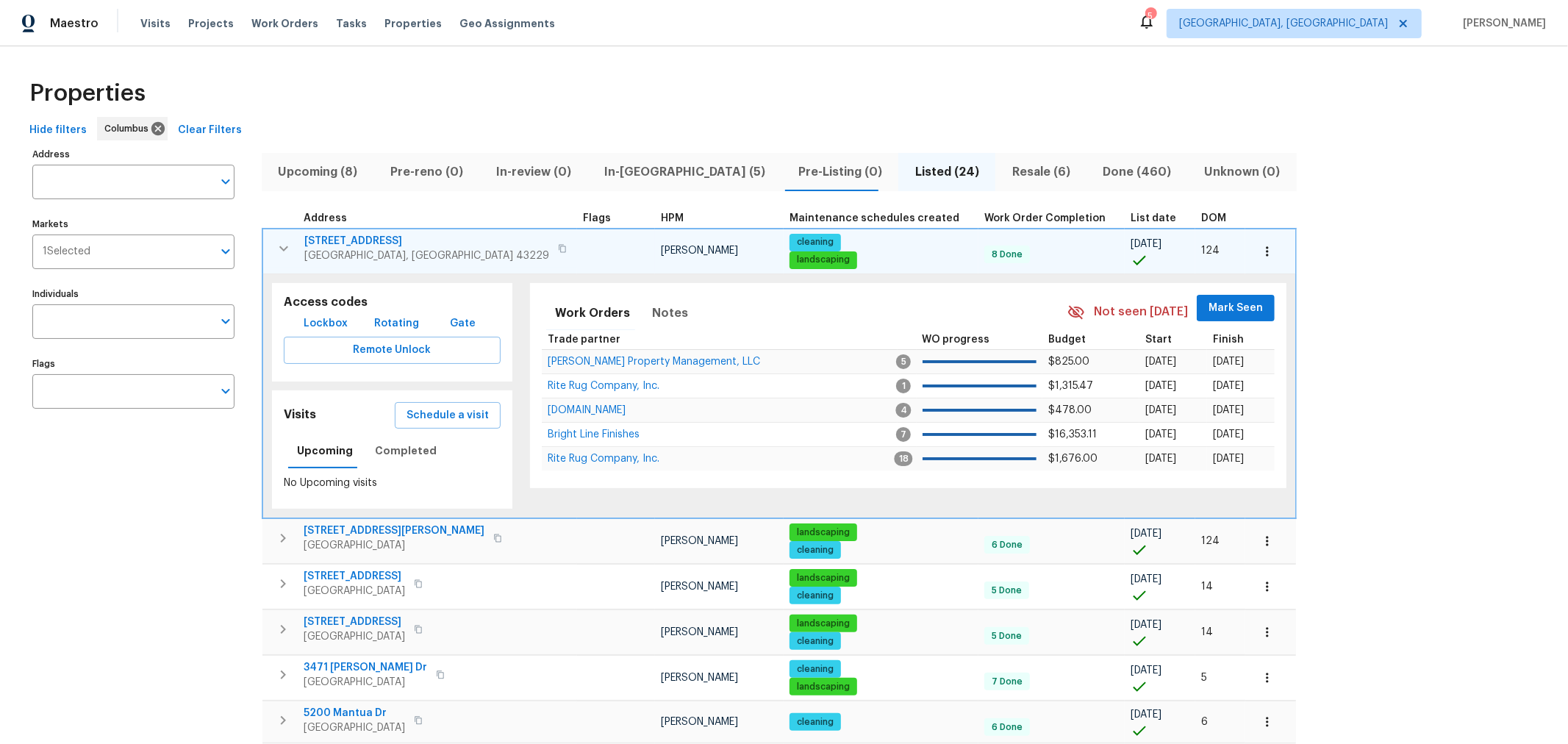
click at [1201, 217] on span "DOM" at bounding box center [1214, 218] width 25 height 11
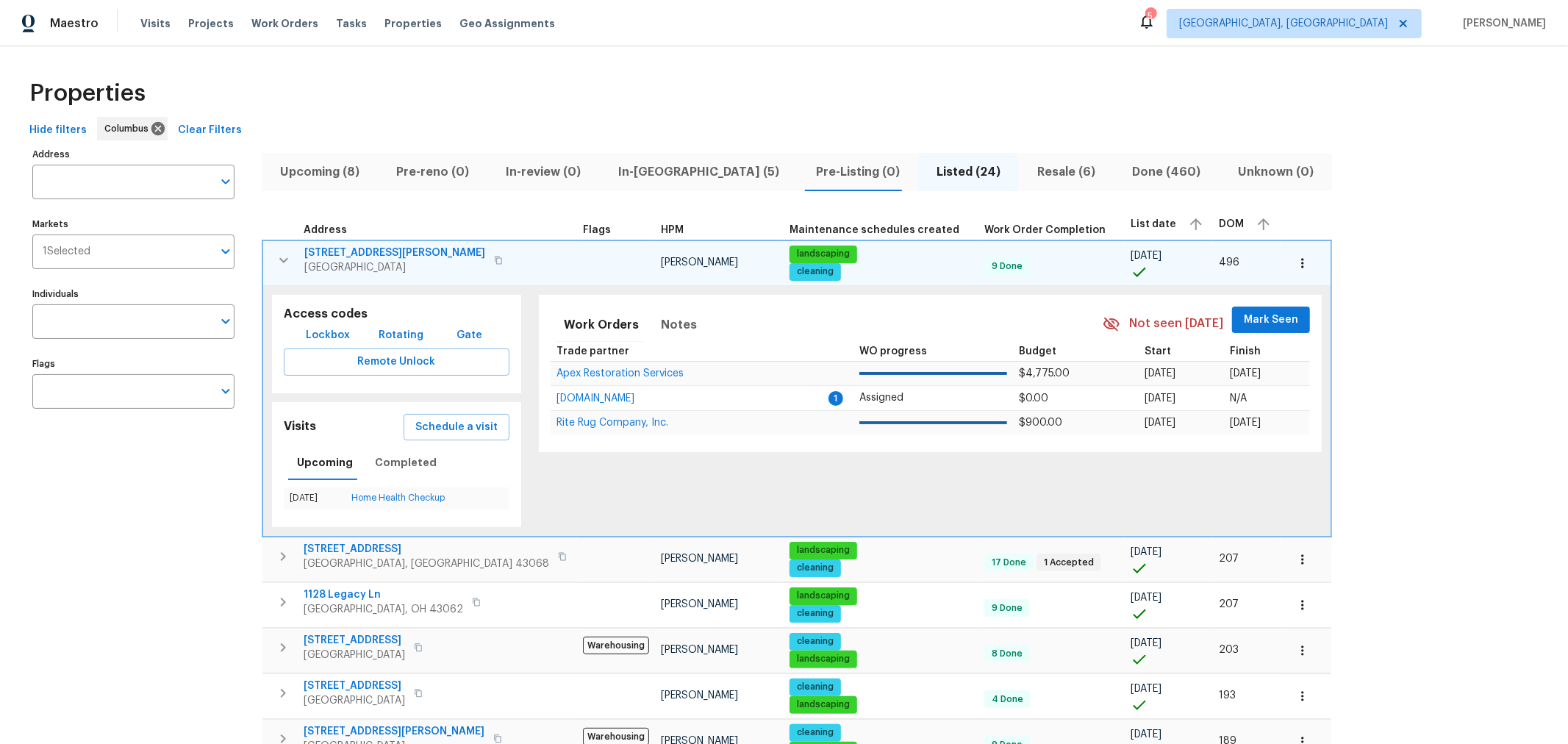
click at [275, 257] on icon "button" at bounding box center [284, 260] width 17 height 17
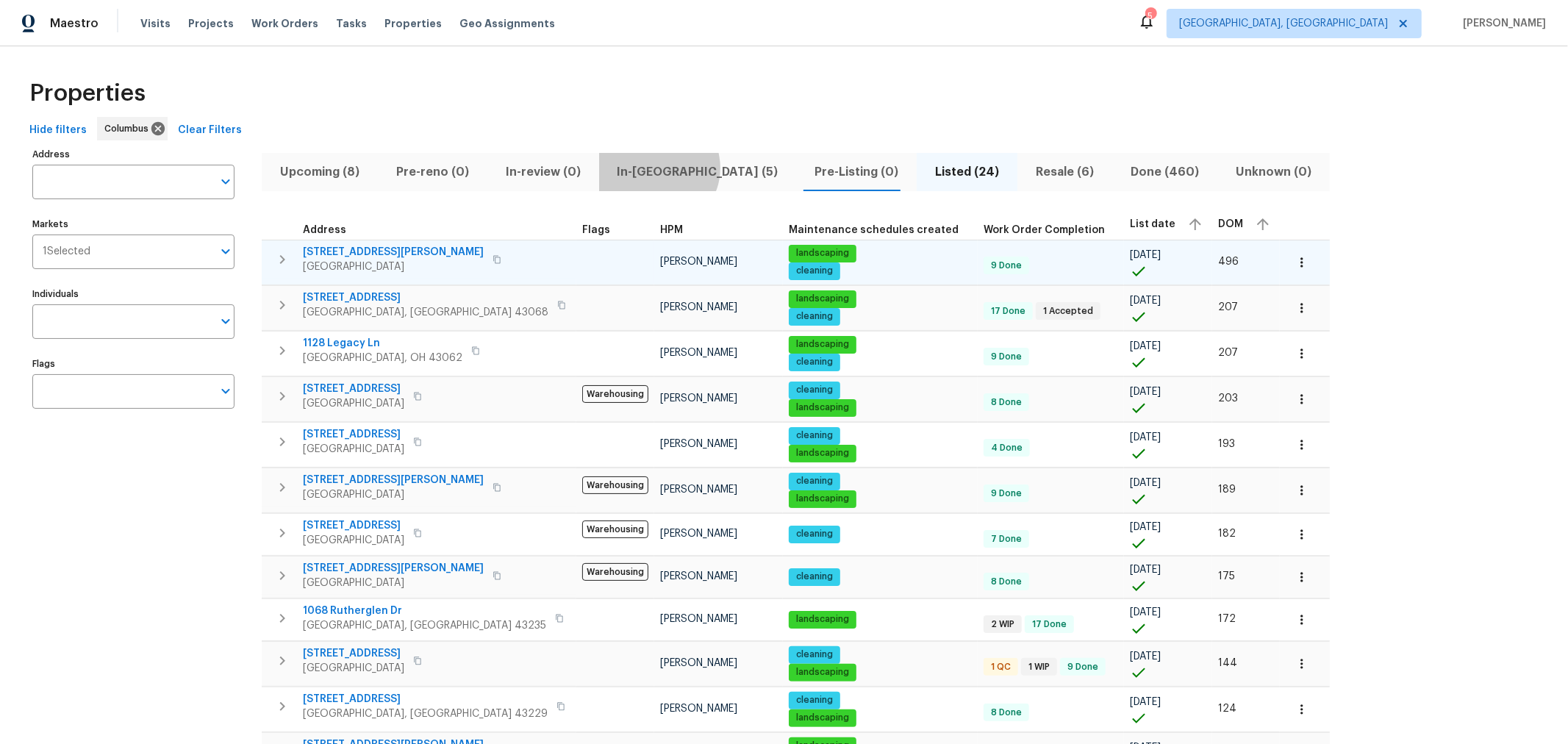
click at [648, 168] on span "In-reno (5)" at bounding box center [698, 172] width 180 height 21
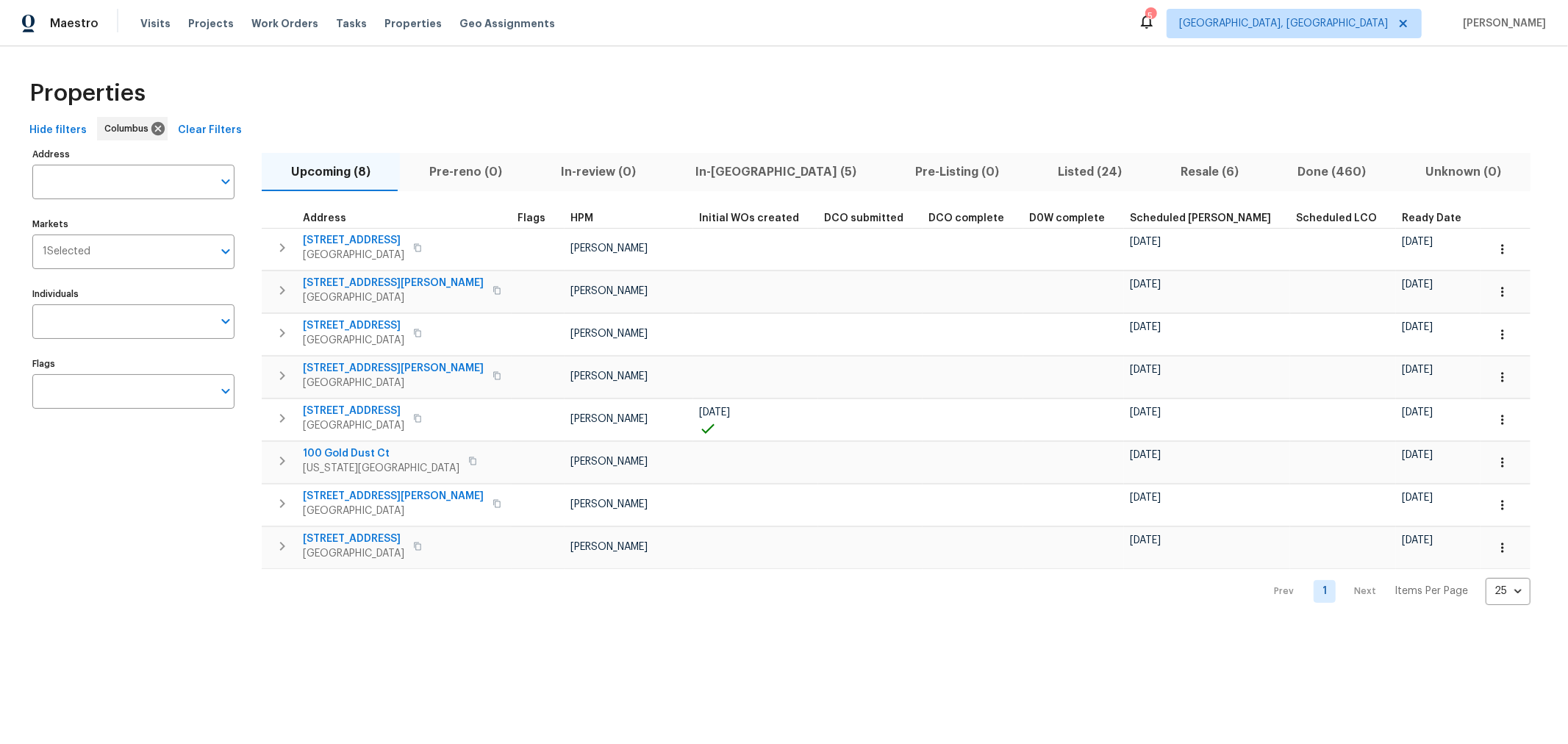
click at [211, 577] on div "Address Address Markets 1 Selected Markets Individuals Individuals Flags Flags" at bounding box center [142, 374] width 221 height 461
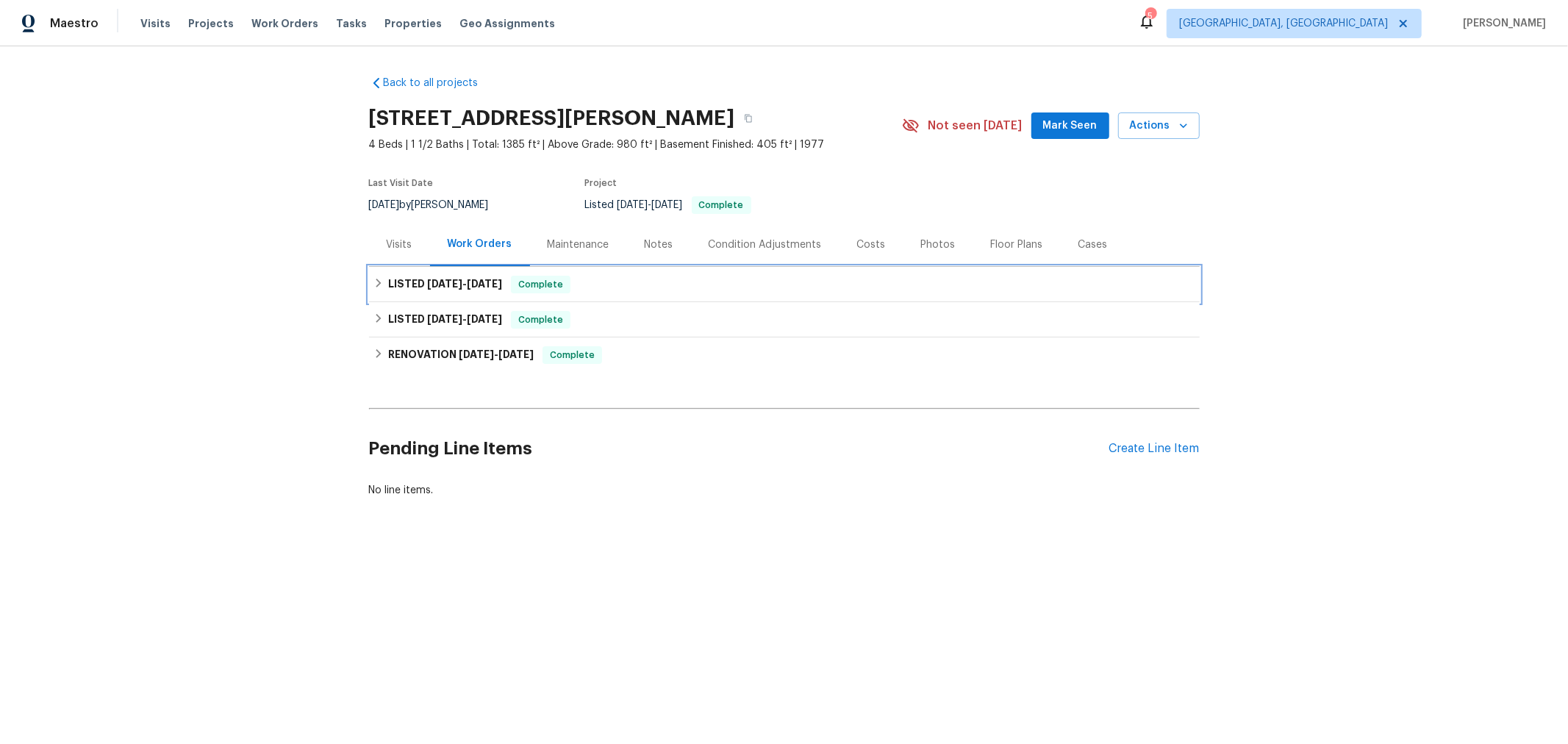
click at [373, 281] on icon at bounding box center [378, 283] width 11 height 11
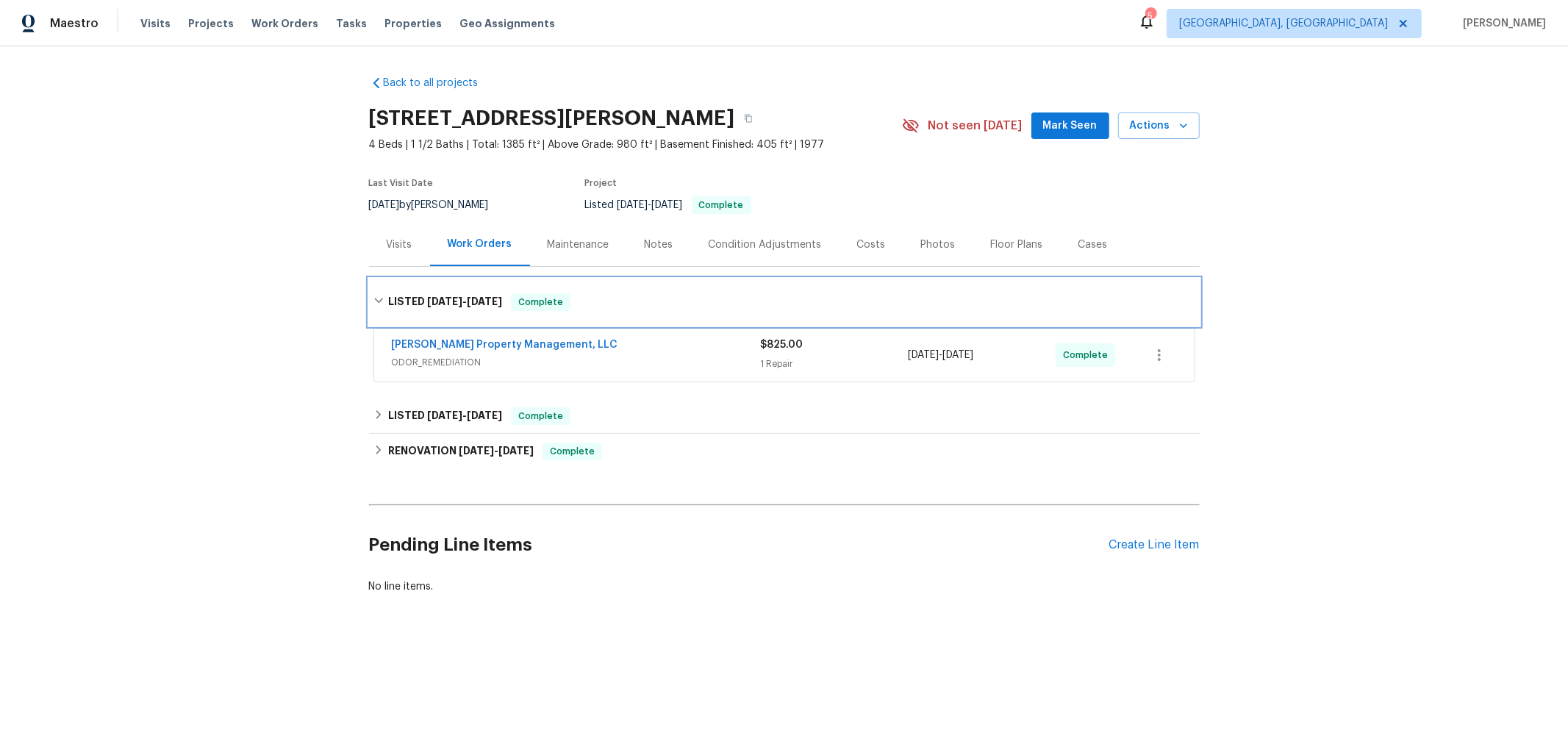
click at [373, 281] on div "LISTED [DATE] - [DATE] Complete" at bounding box center [784, 302] width 831 height 47
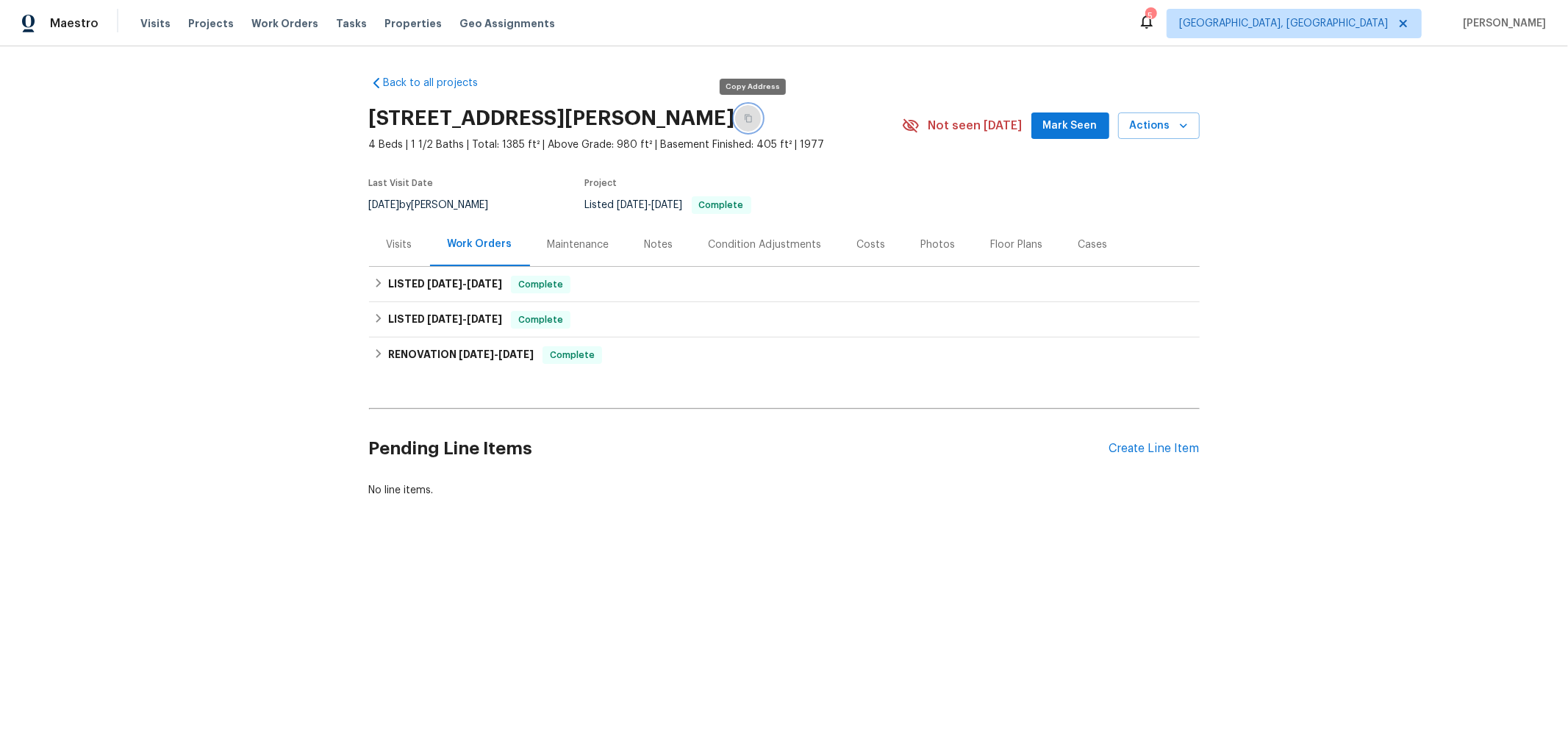
click at [755, 119] on button "button" at bounding box center [749, 118] width 27 height 27
click at [675, 240] on div "Notes" at bounding box center [659, 244] width 64 height 43
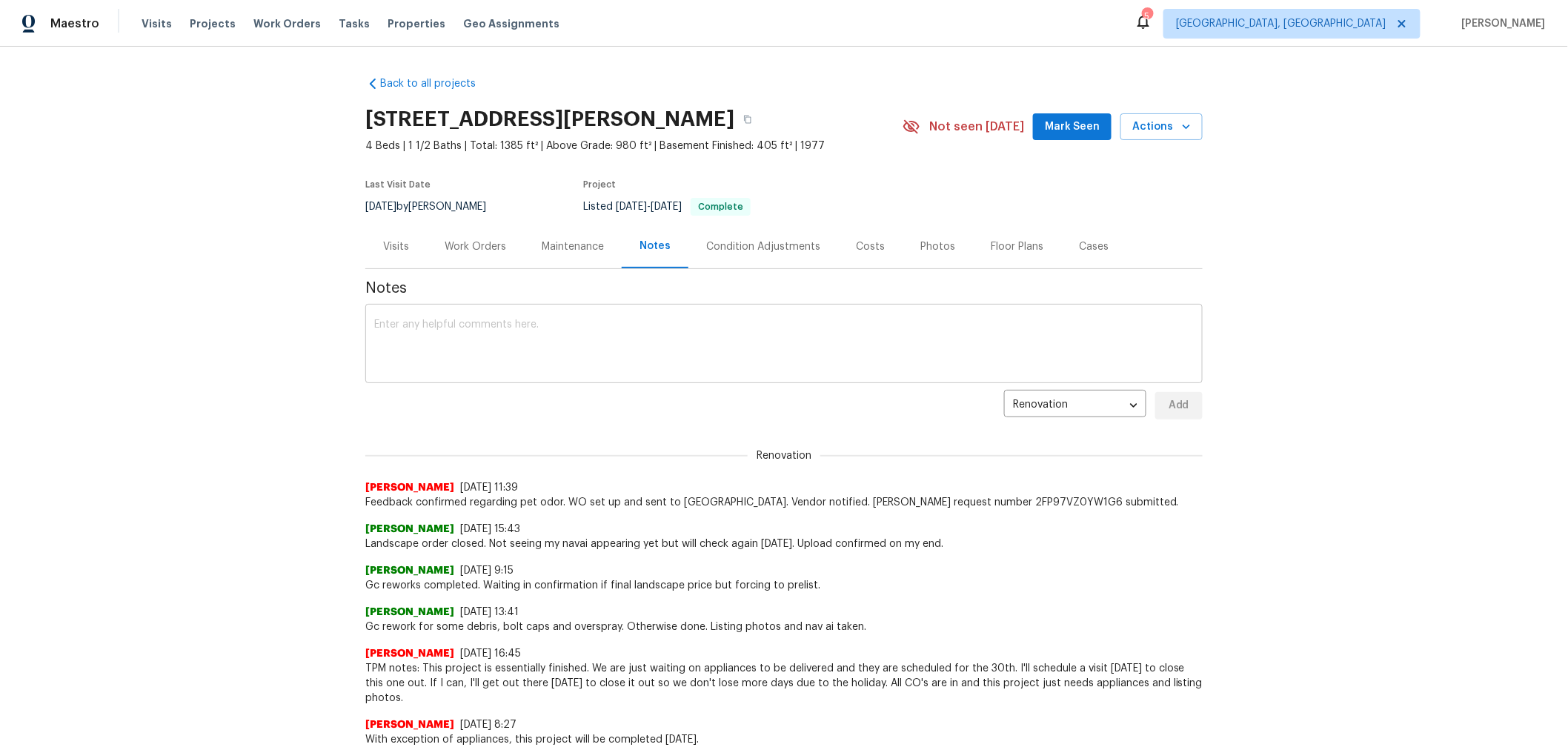
click at [586, 342] on textarea at bounding box center [784, 346] width 819 height 52
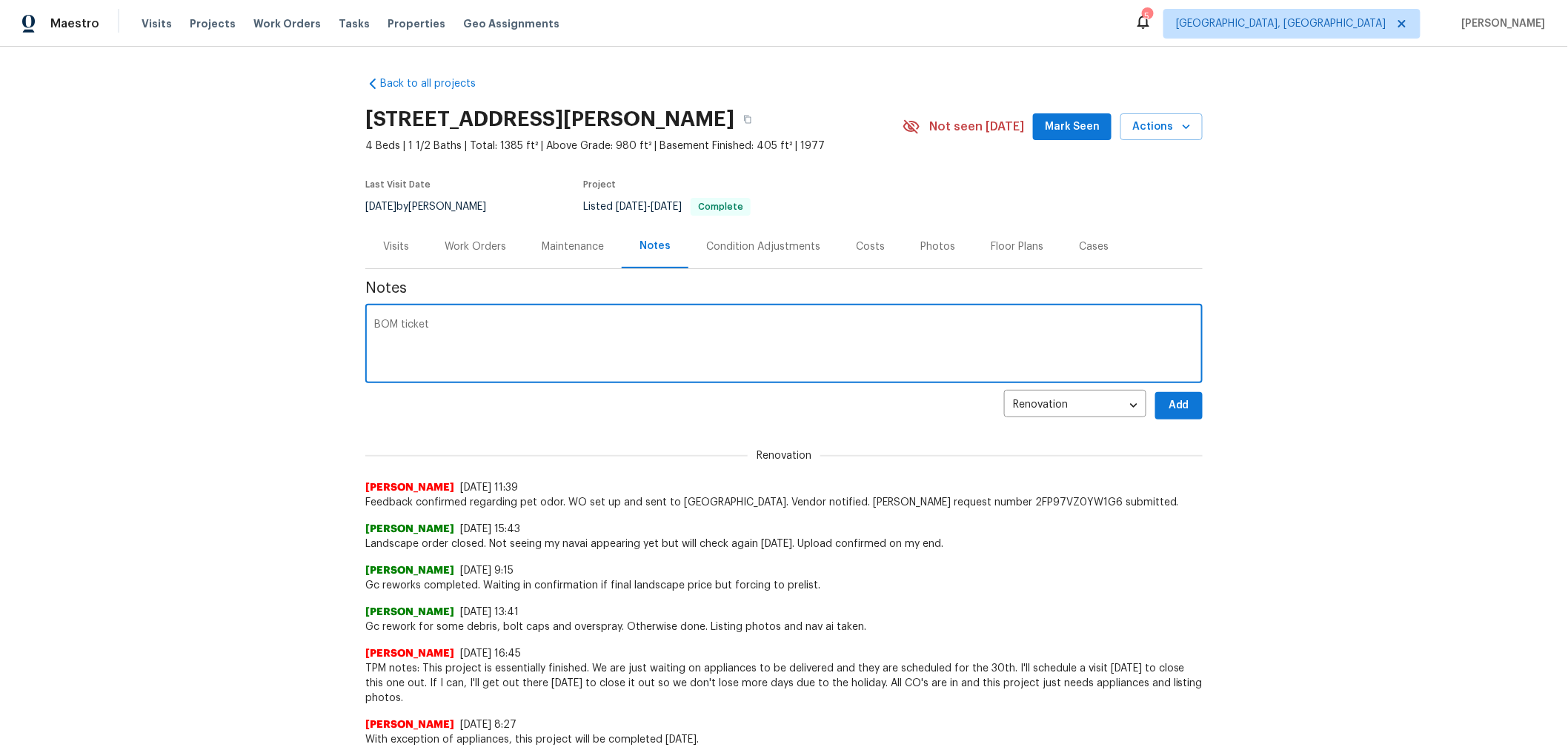
paste textarea "2FP97VZ0YW1G6"
type textarea "BOM ticket 2FP97VZ0YW1G6 submitted. Odor treatment is completed and the home is…"
click at [1173, 404] on span "Add" at bounding box center [1179, 405] width 24 height 18
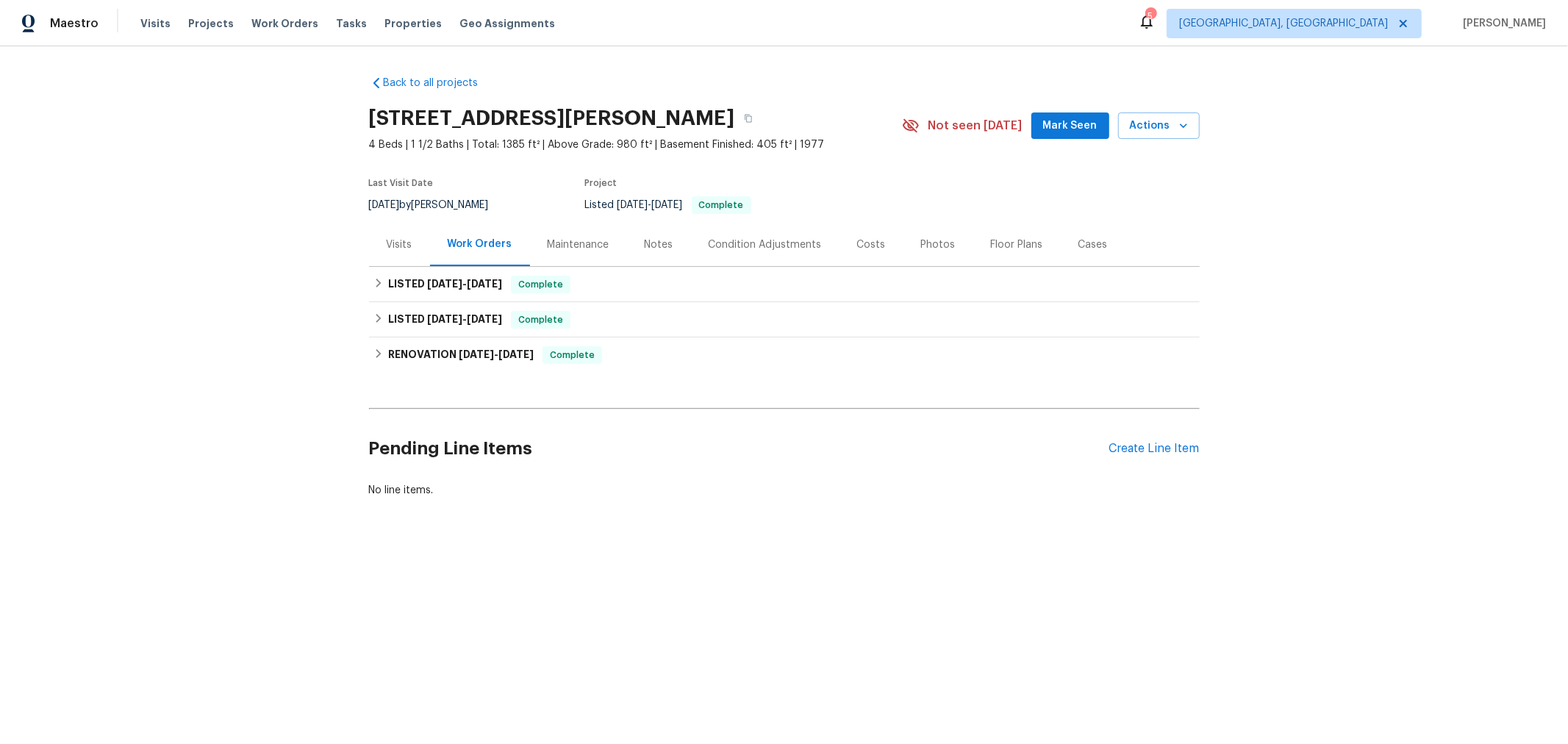
click at [392, 247] on div "Visits" at bounding box center [399, 244] width 26 height 14
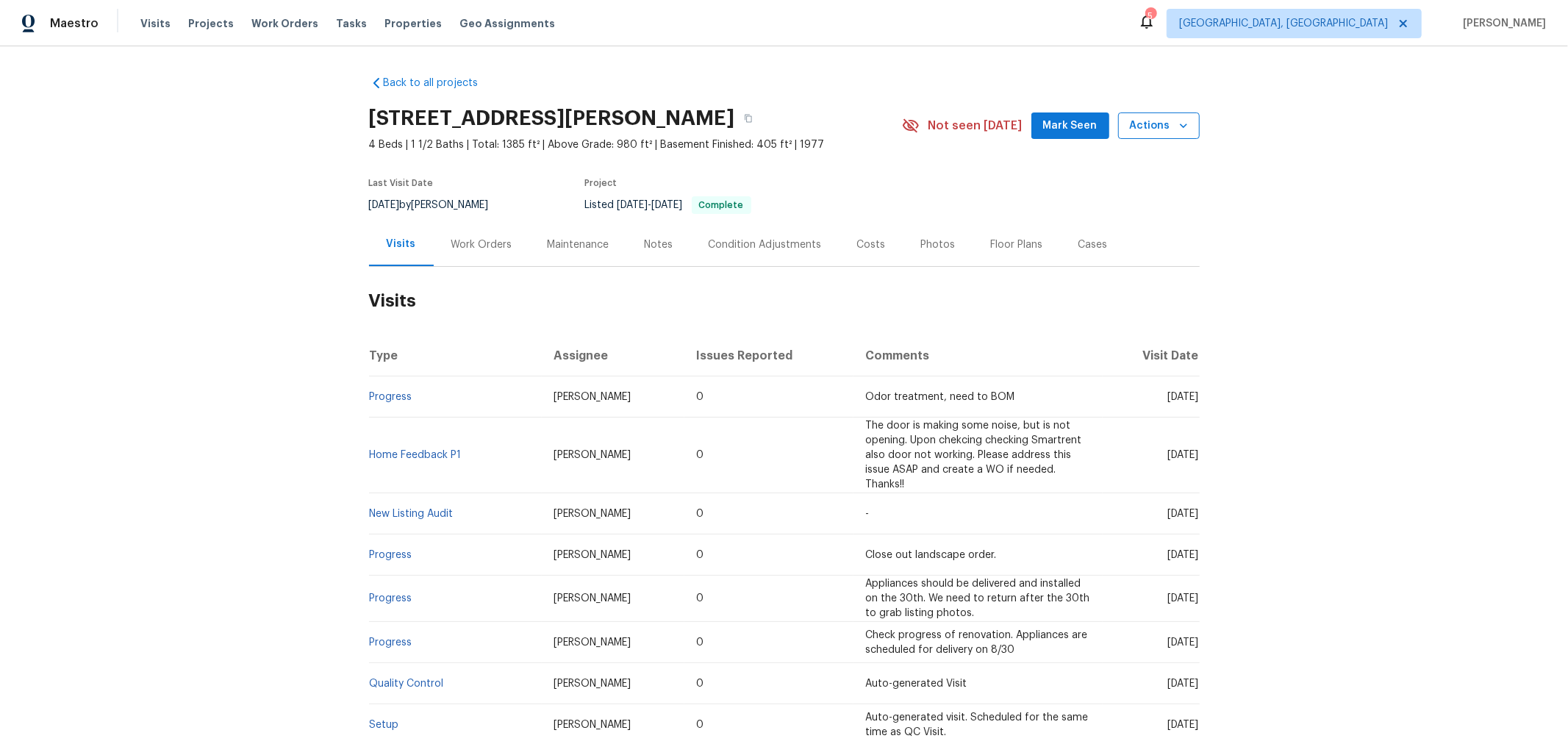
click at [1145, 131] on span "Actions" at bounding box center [1158, 125] width 58 height 18
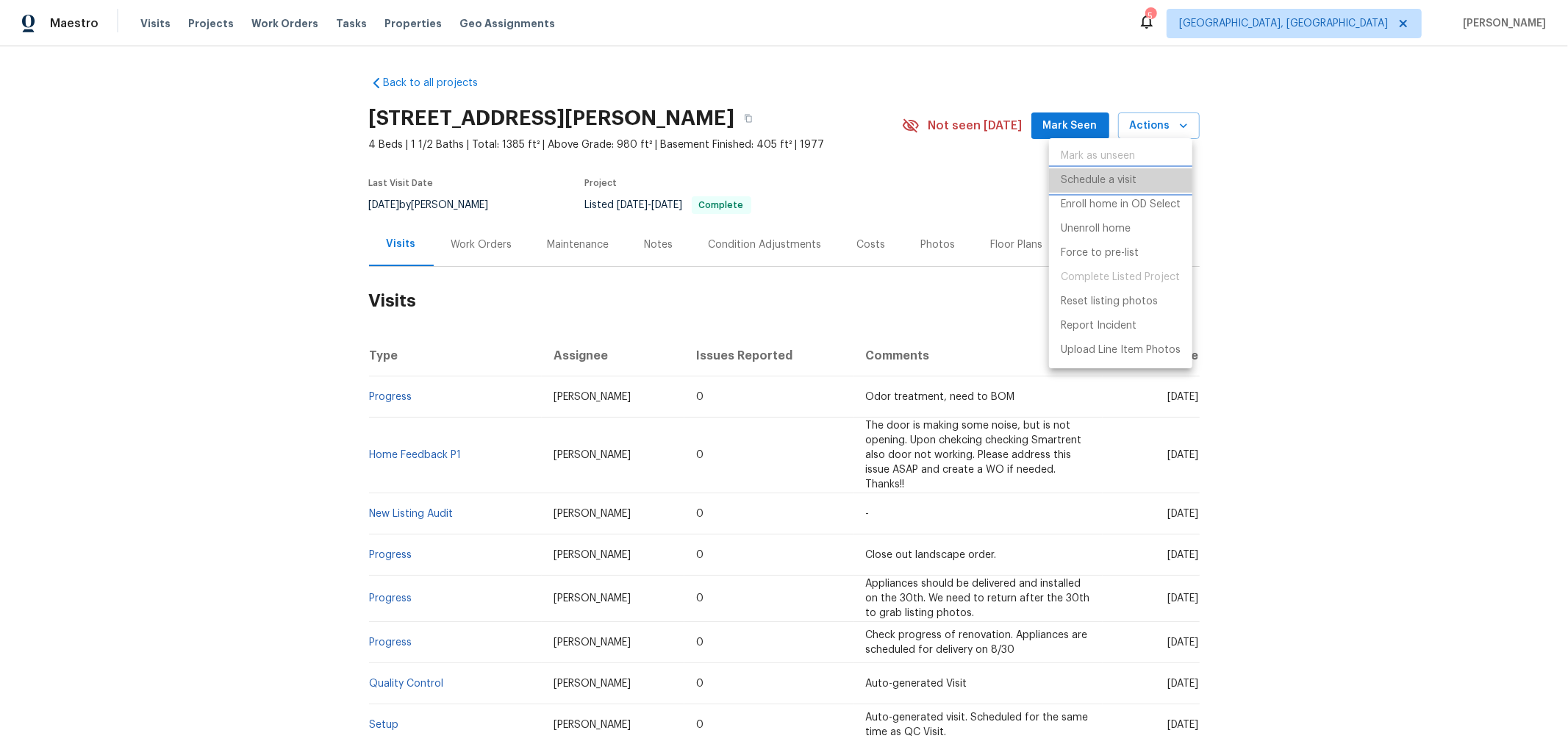
click at [1112, 175] on p "Schedule a visit" at bounding box center [1098, 181] width 75 height 15
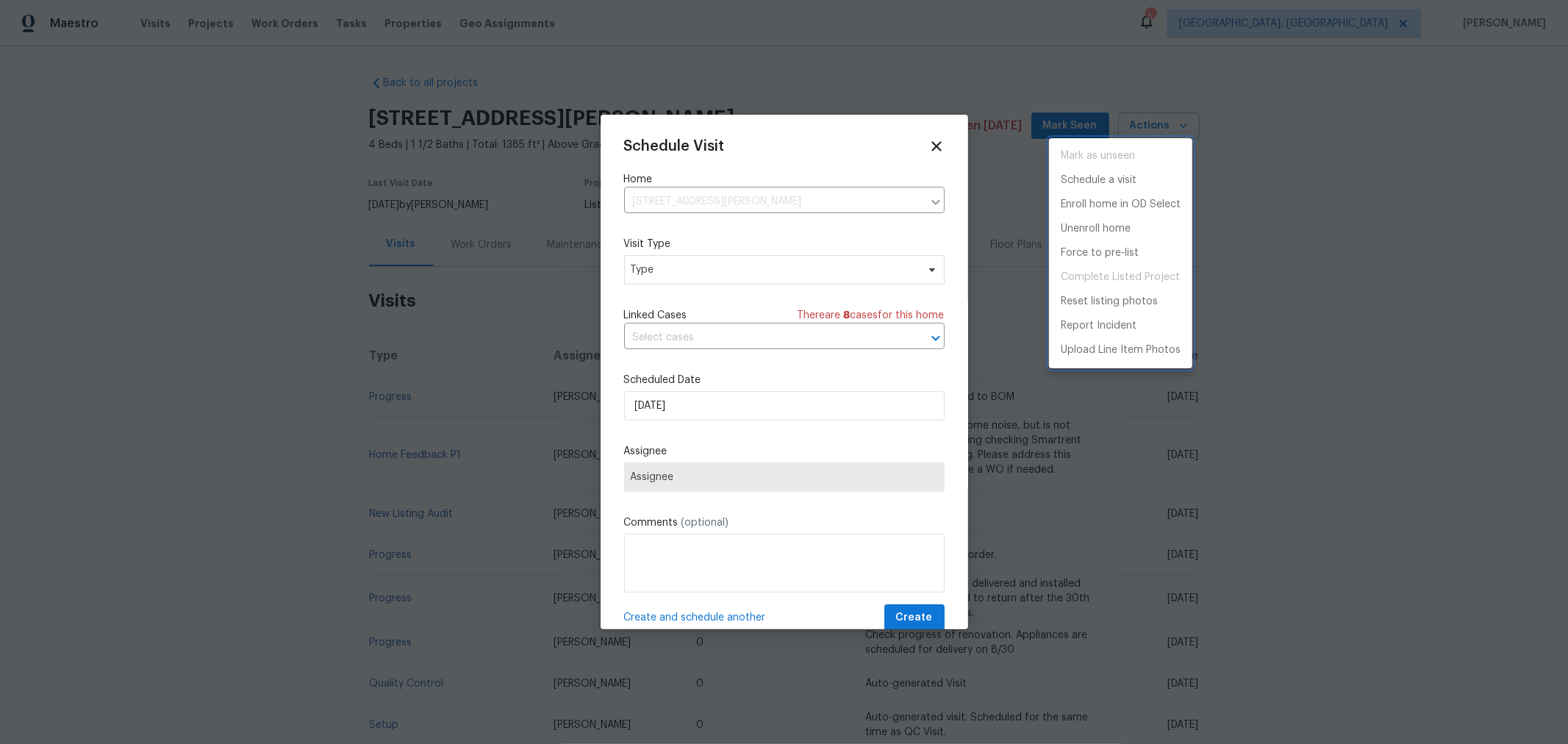
click at [699, 279] on div at bounding box center [784, 372] width 1568 height 744
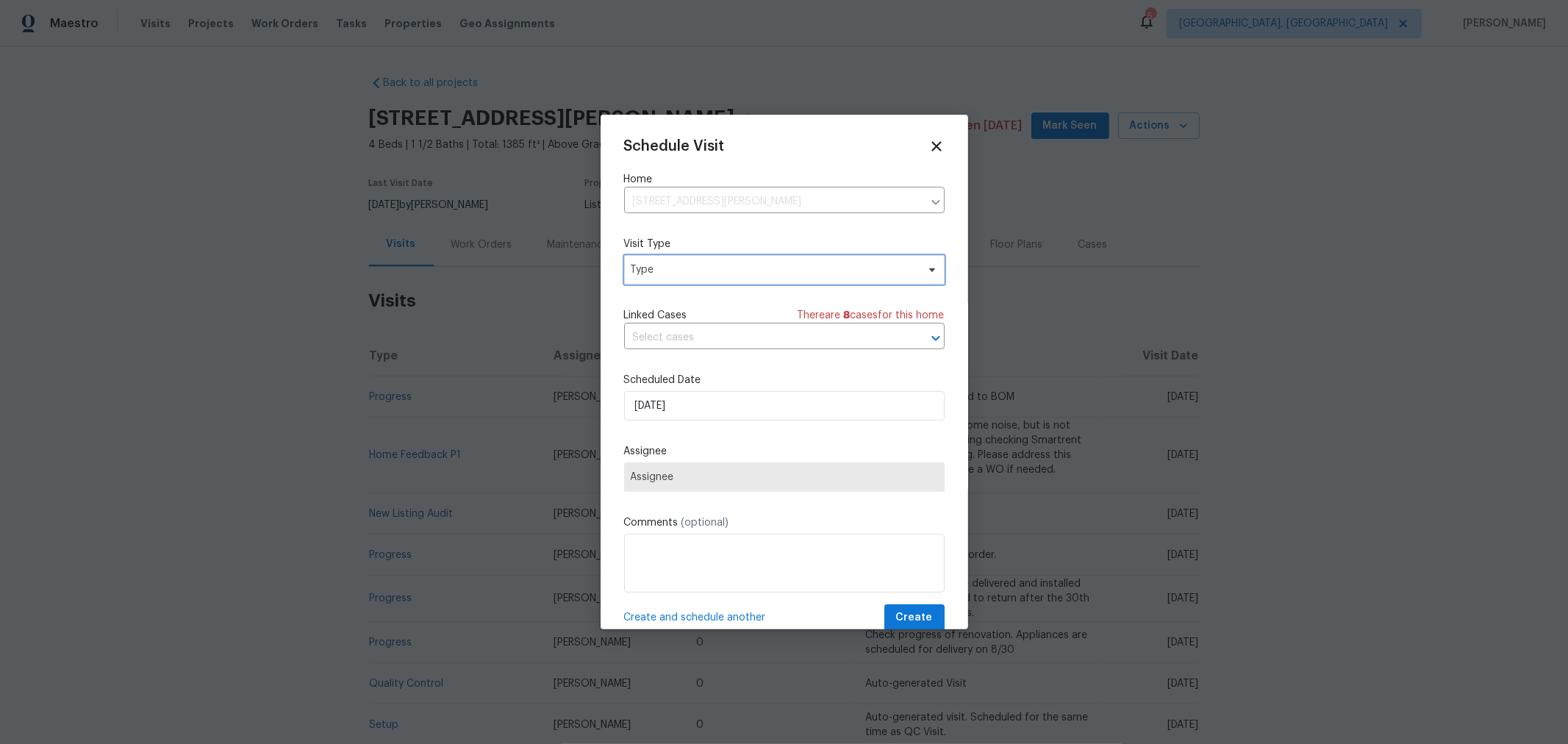
click at [699, 279] on span "Type" at bounding box center [785, 269] width 321 height 30
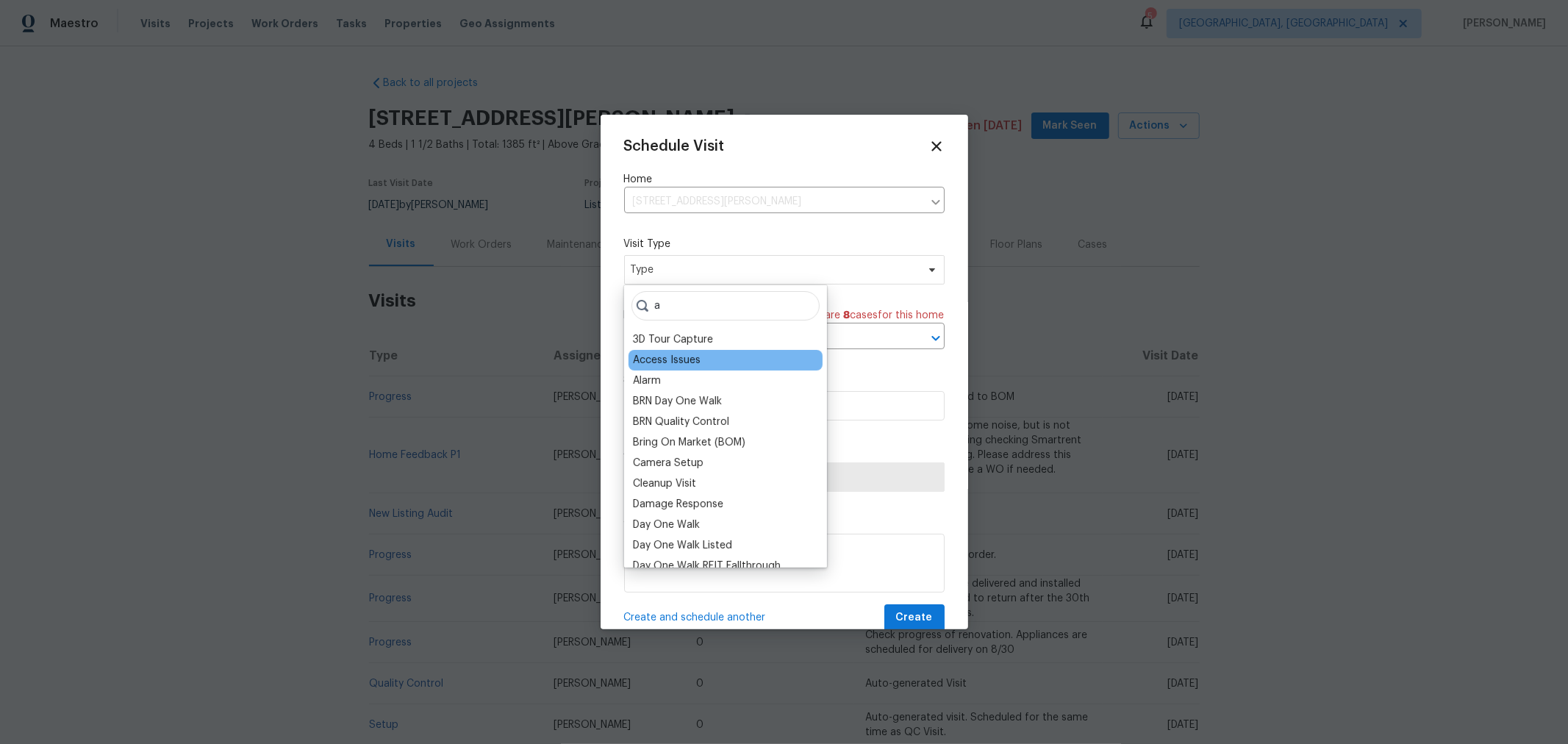
type input "a"
click at [689, 354] on div "Access Issues" at bounding box center [667, 360] width 68 height 14
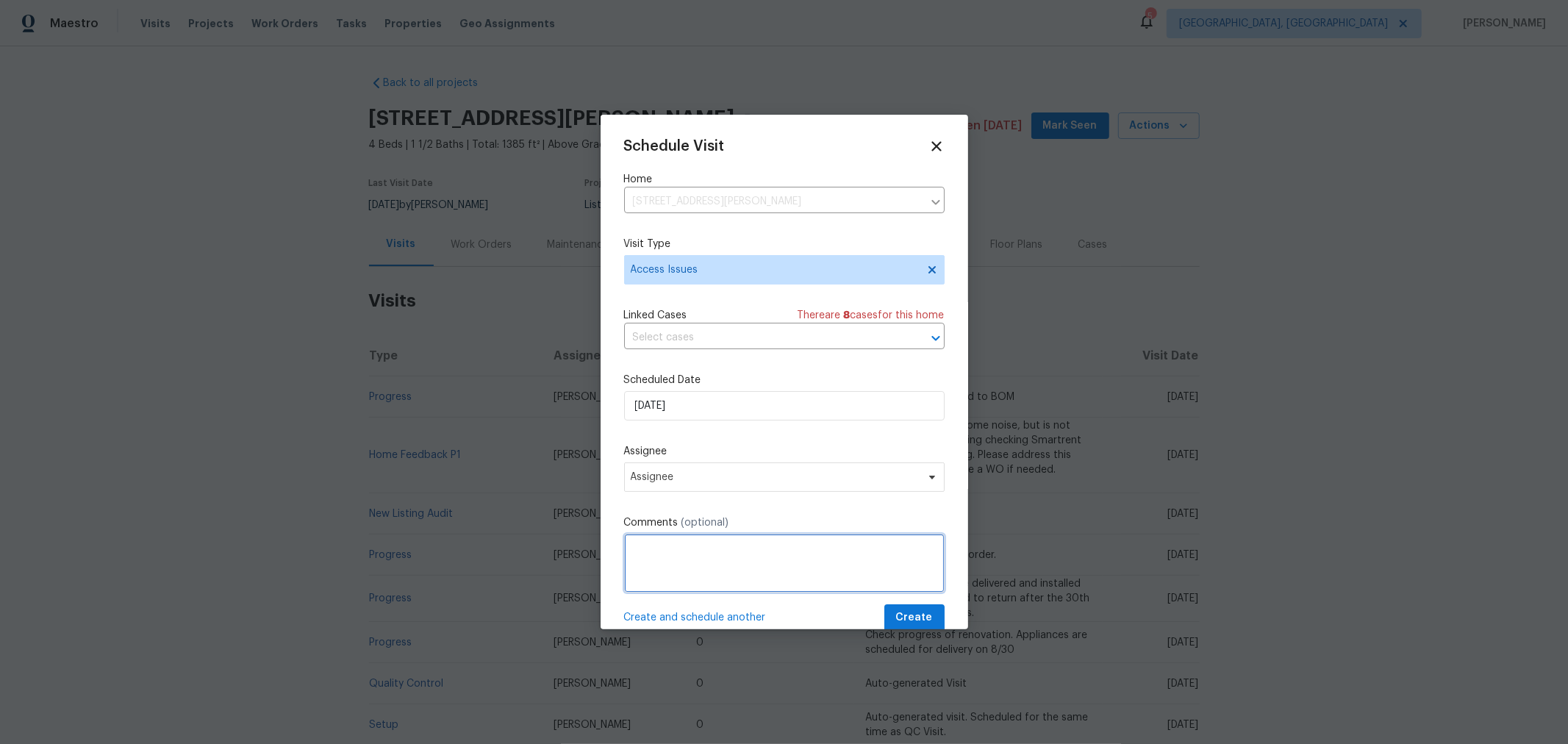
click at [748, 549] on textarea at bounding box center [785, 563] width 321 height 59
type textarea "Bolt needs replaced. I believe it is bent and causing issues when locking/unloc…"
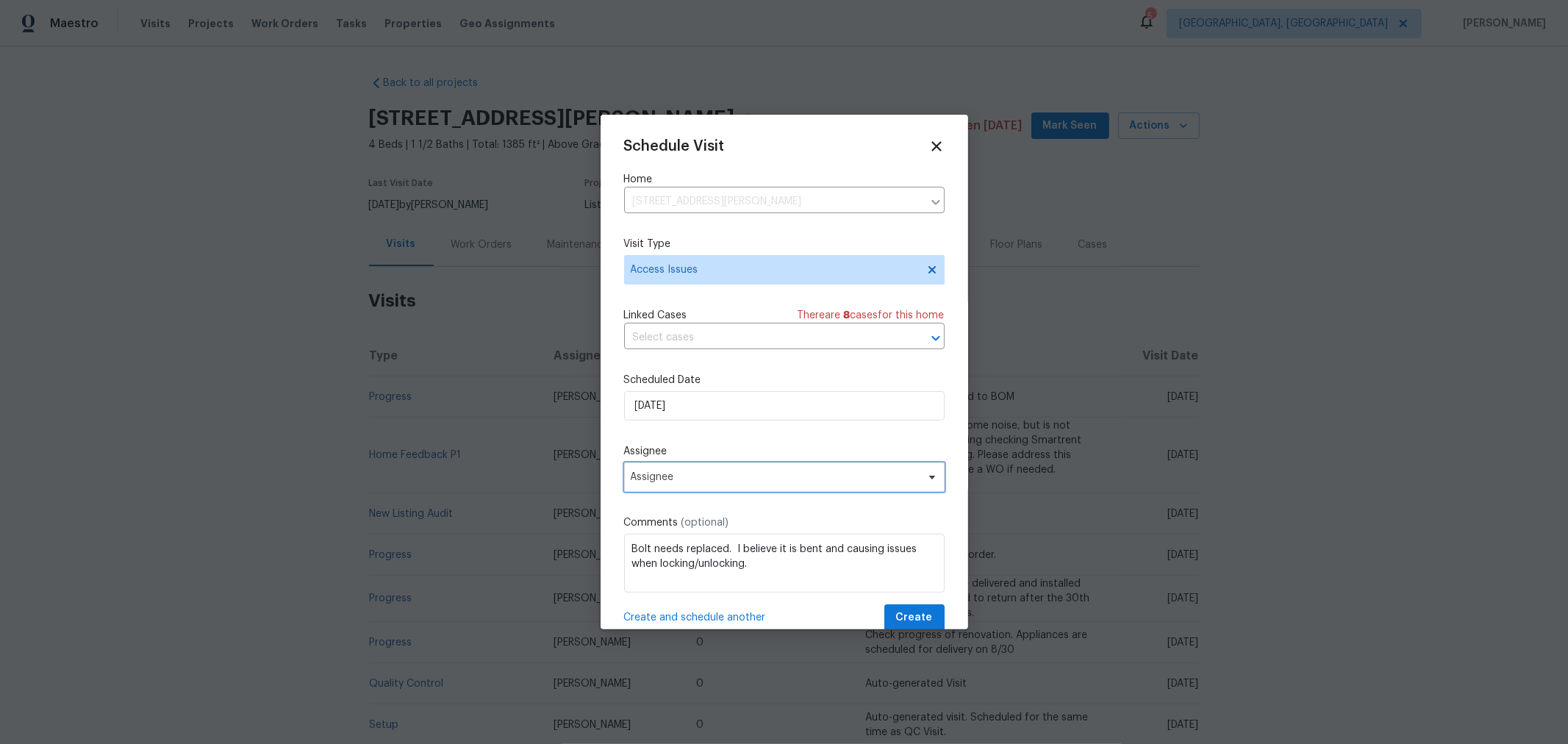
click at [755, 473] on span "Assignee" at bounding box center [775, 477] width 288 height 11
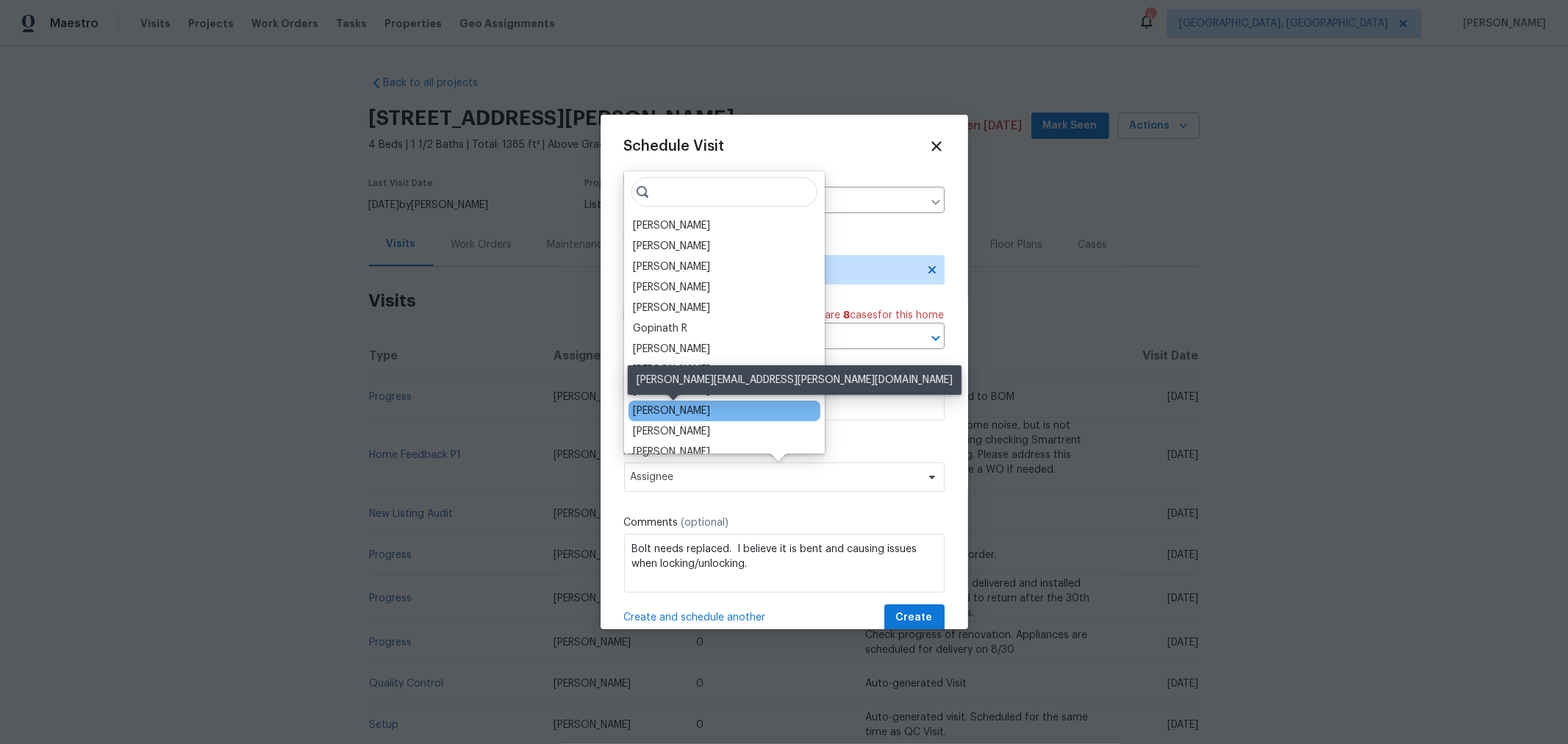
click at [708, 407] on div "Dennis Neuhardt" at bounding box center [671, 411] width 77 height 14
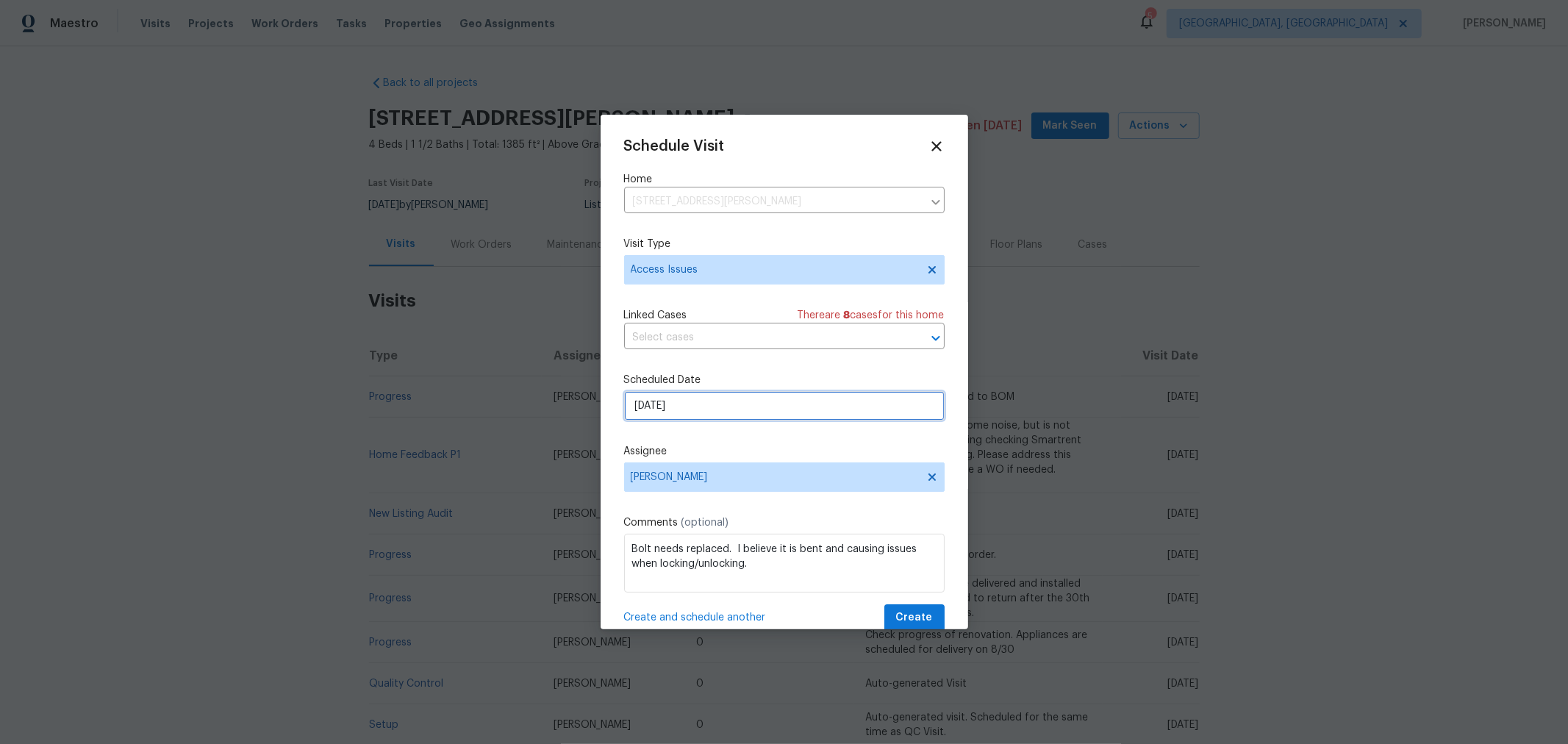
click at [701, 418] on input "[DATE]" at bounding box center [785, 406] width 321 height 30
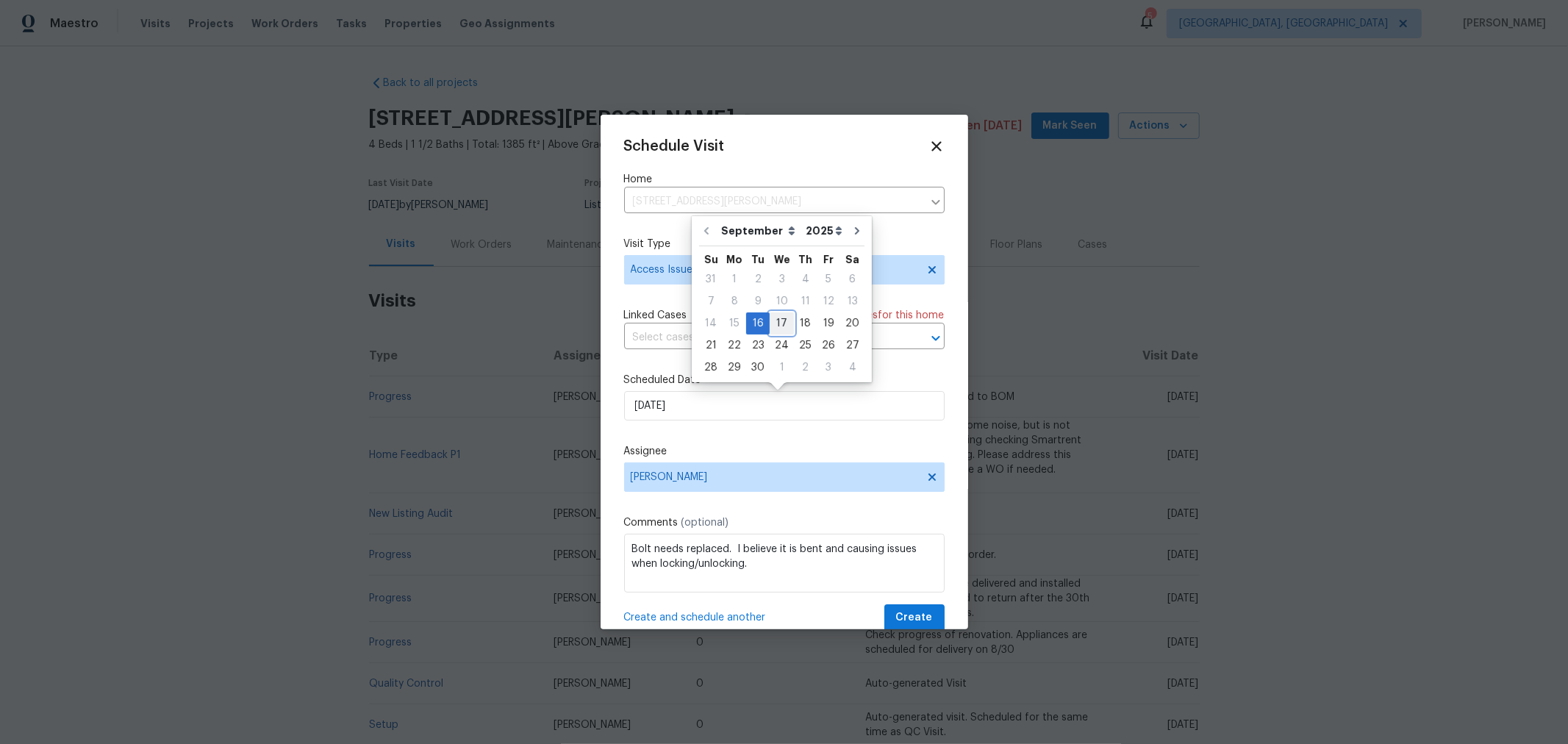
click at [772, 316] on div "17" at bounding box center [781, 324] width 24 height 21
type input "9/17/2025"
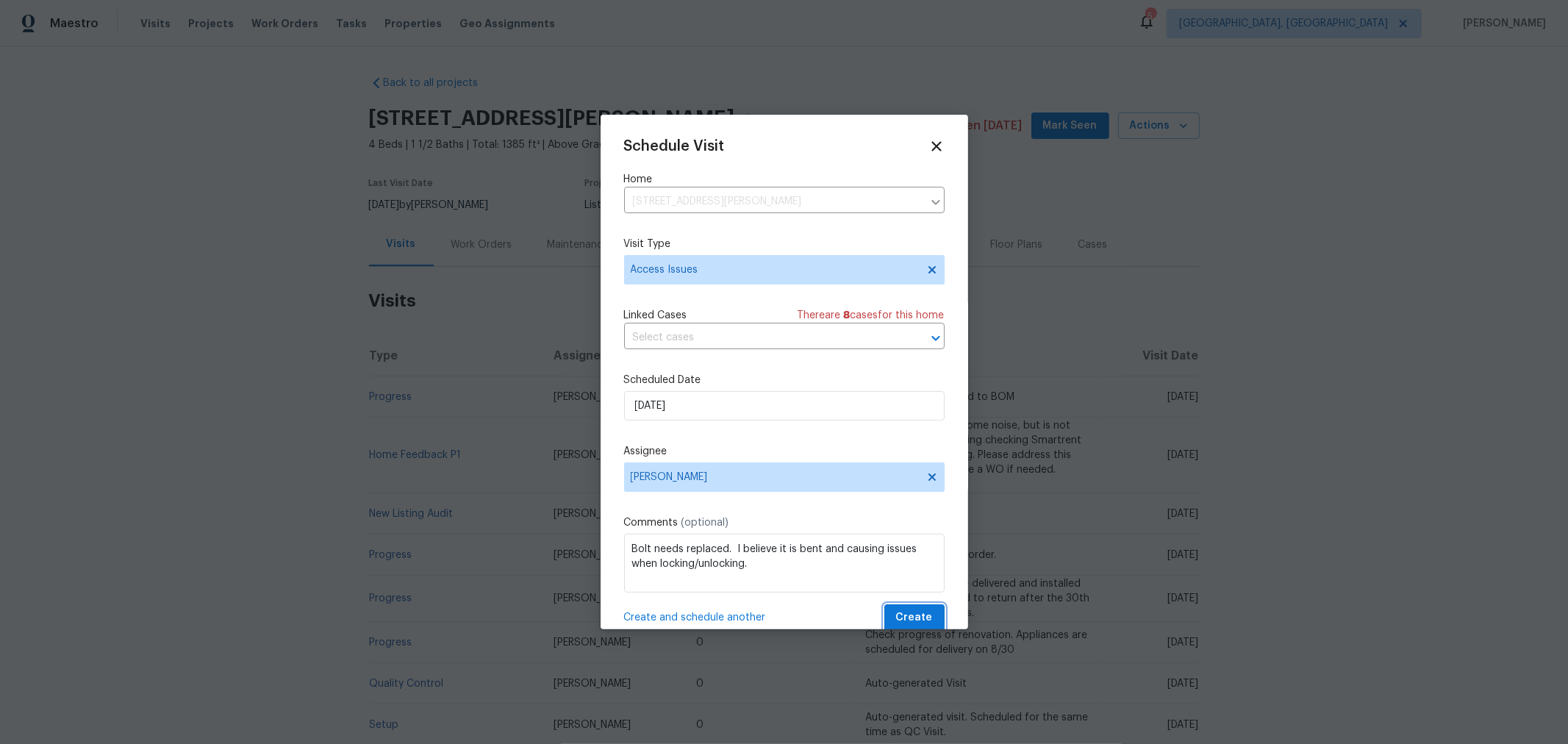
click at [905, 620] on span "Create" at bounding box center [914, 617] width 36 height 18
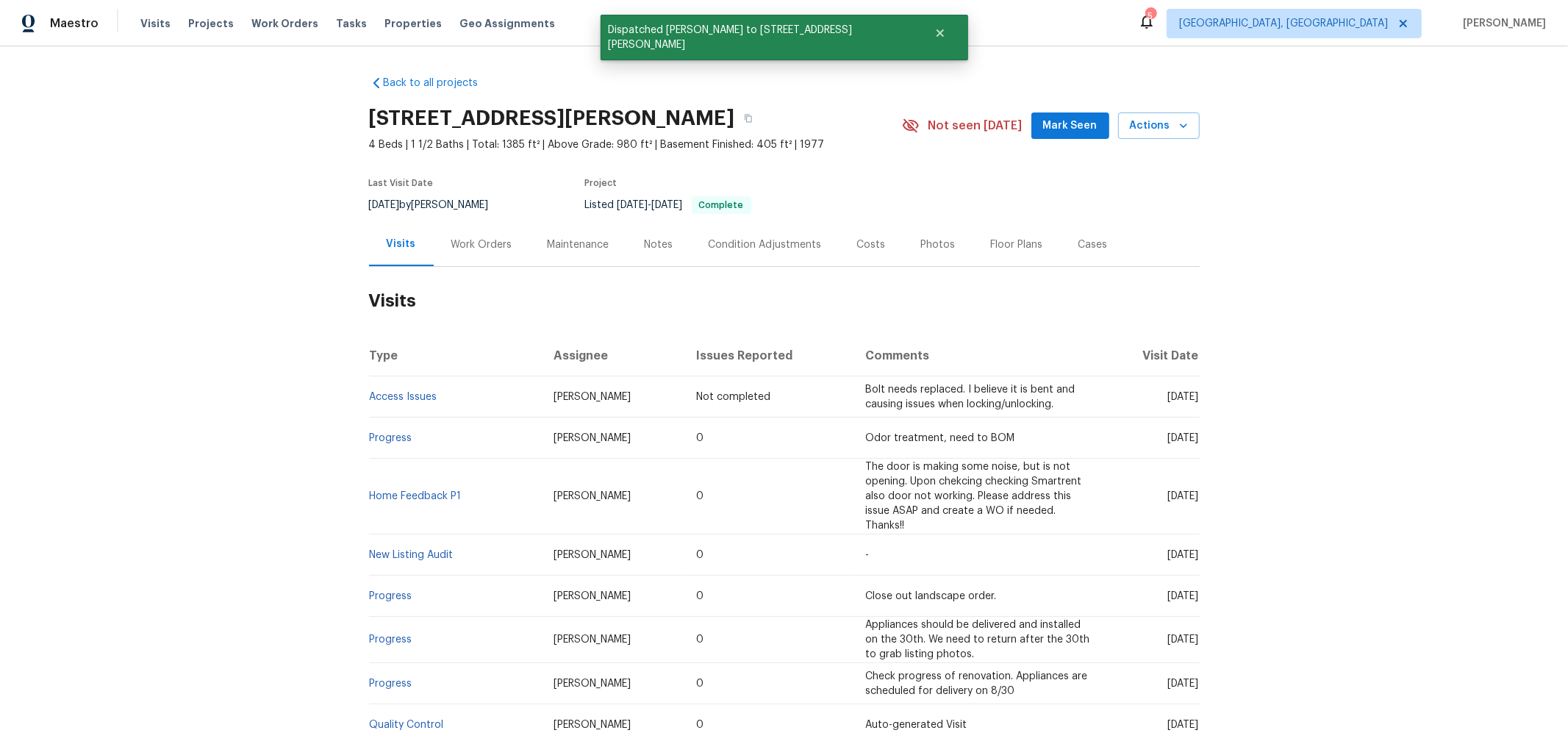
click at [1316, 370] on div "Back to all projects 5365 Sherry Ct, Columbus, OH 43232 4 Beds | 1 1/2 Baths | …" at bounding box center [784, 395] width 1568 height 698
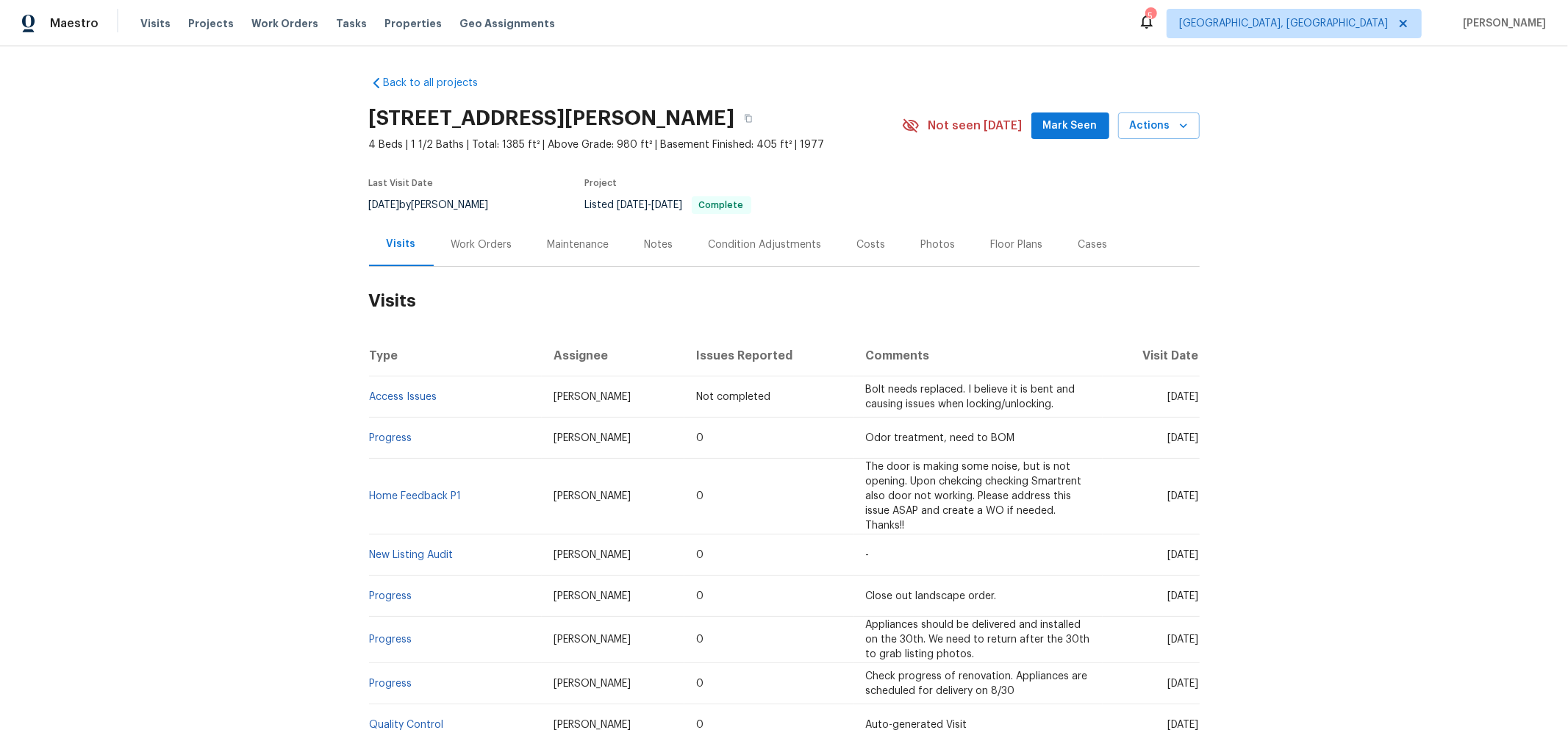
click at [668, 244] on div "Notes" at bounding box center [659, 244] width 64 height 43
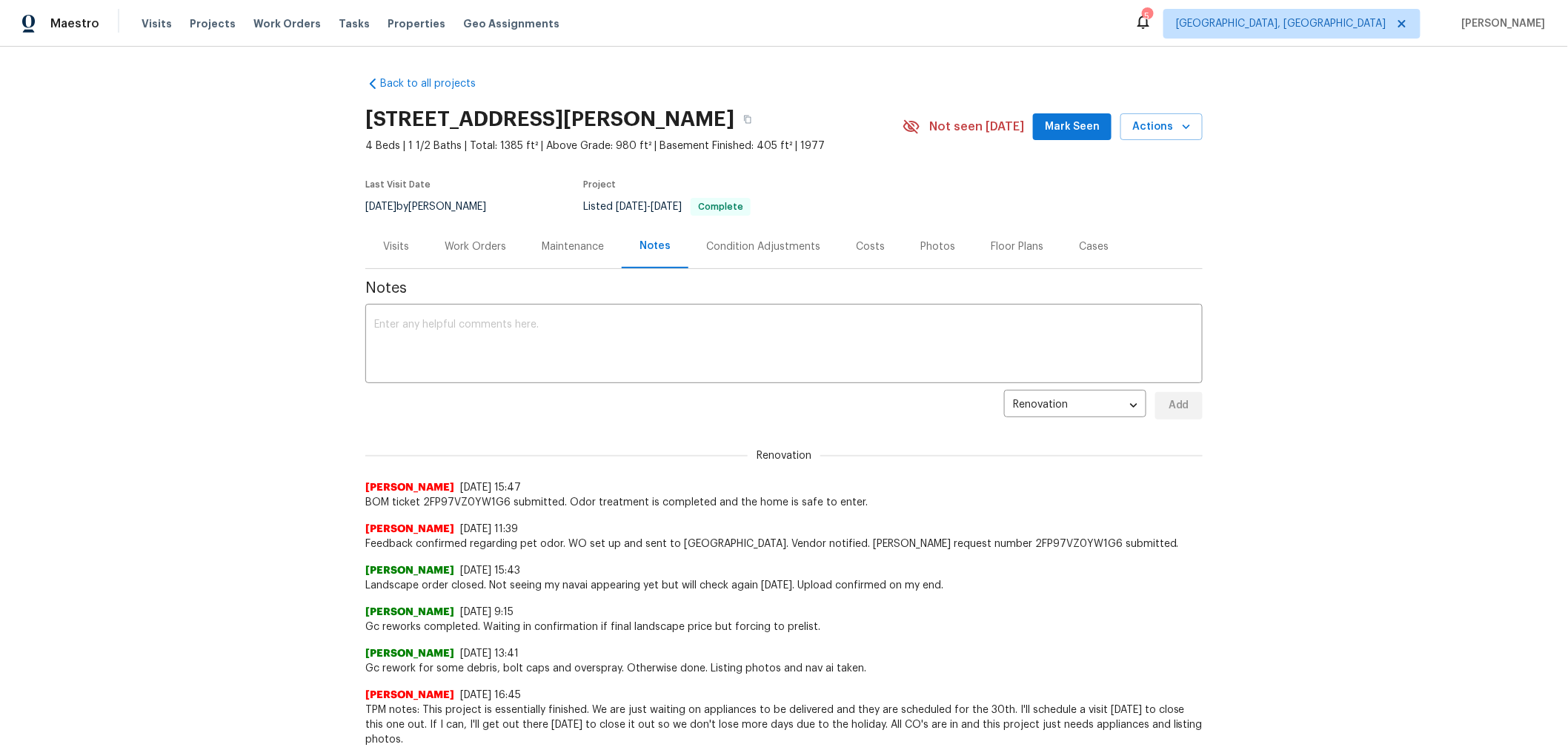
click at [458, 241] on div "Work Orders" at bounding box center [476, 246] width 62 height 14
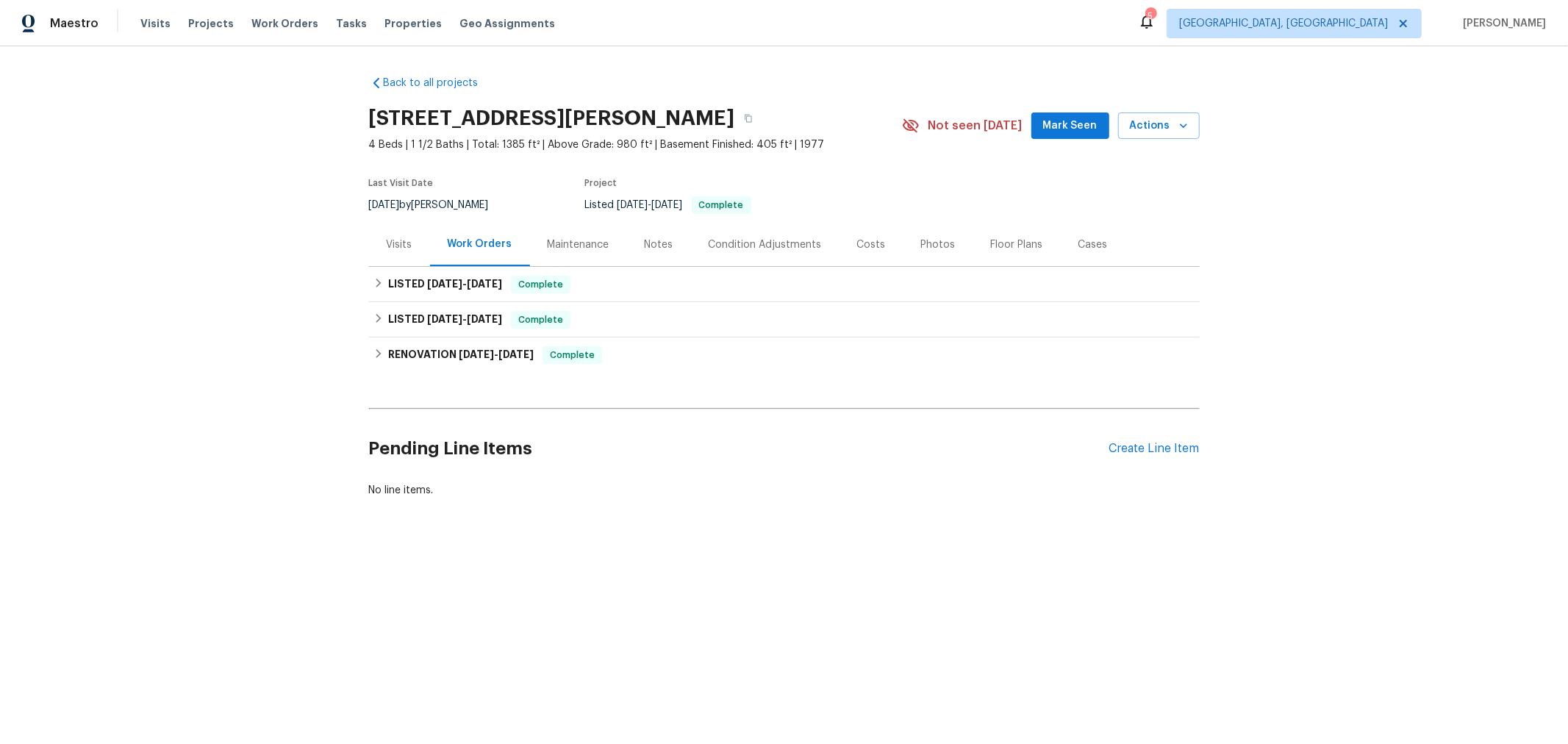
click at [369, 250] on div "Visits" at bounding box center [399, 244] width 61 height 43
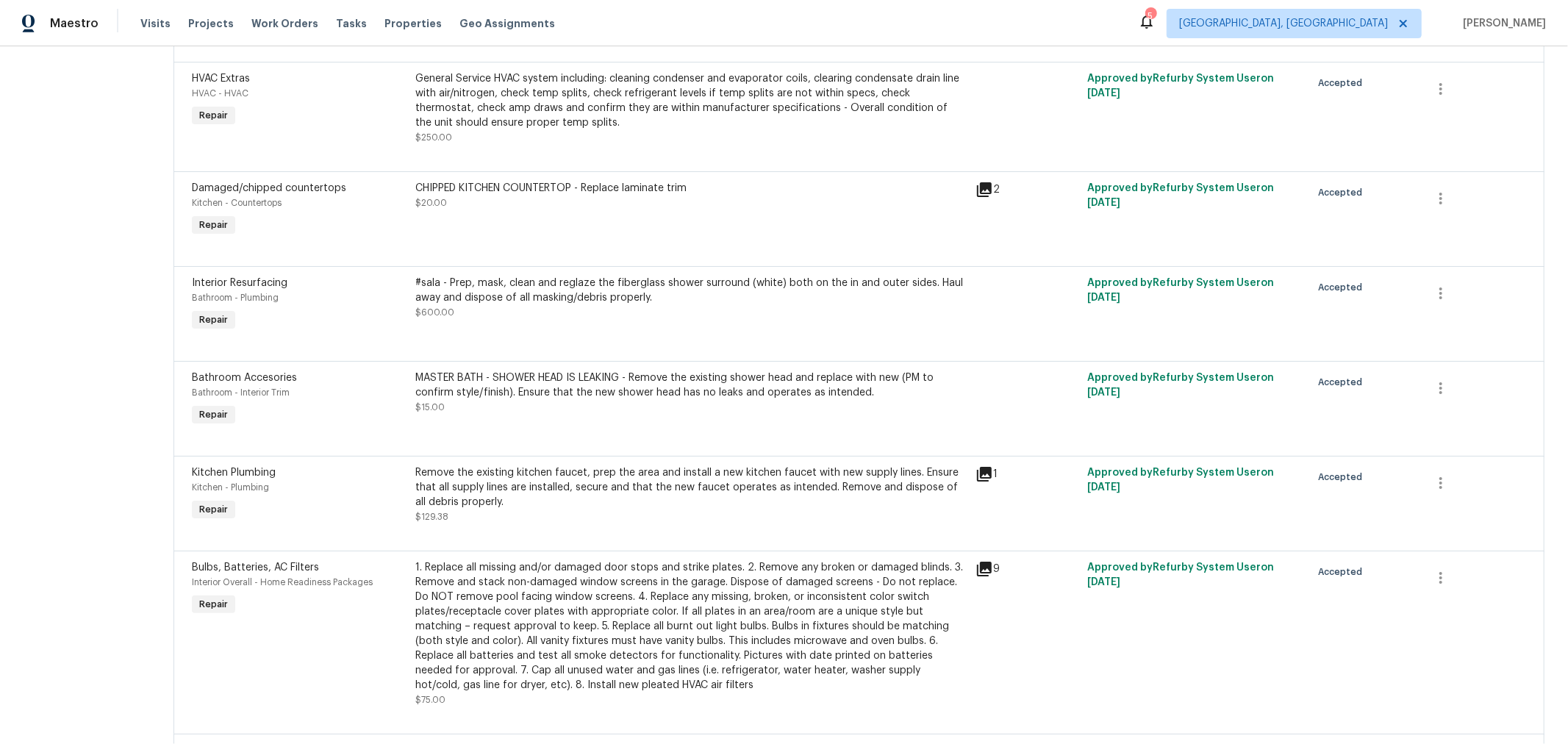
scroll to position [3265, 0]
click at [705, 308] on div "#sala - Prep, mask, clean and reglaze the fiberglass shower surround (white) bo…" at bounding box center [691, 297] width 551 height 44
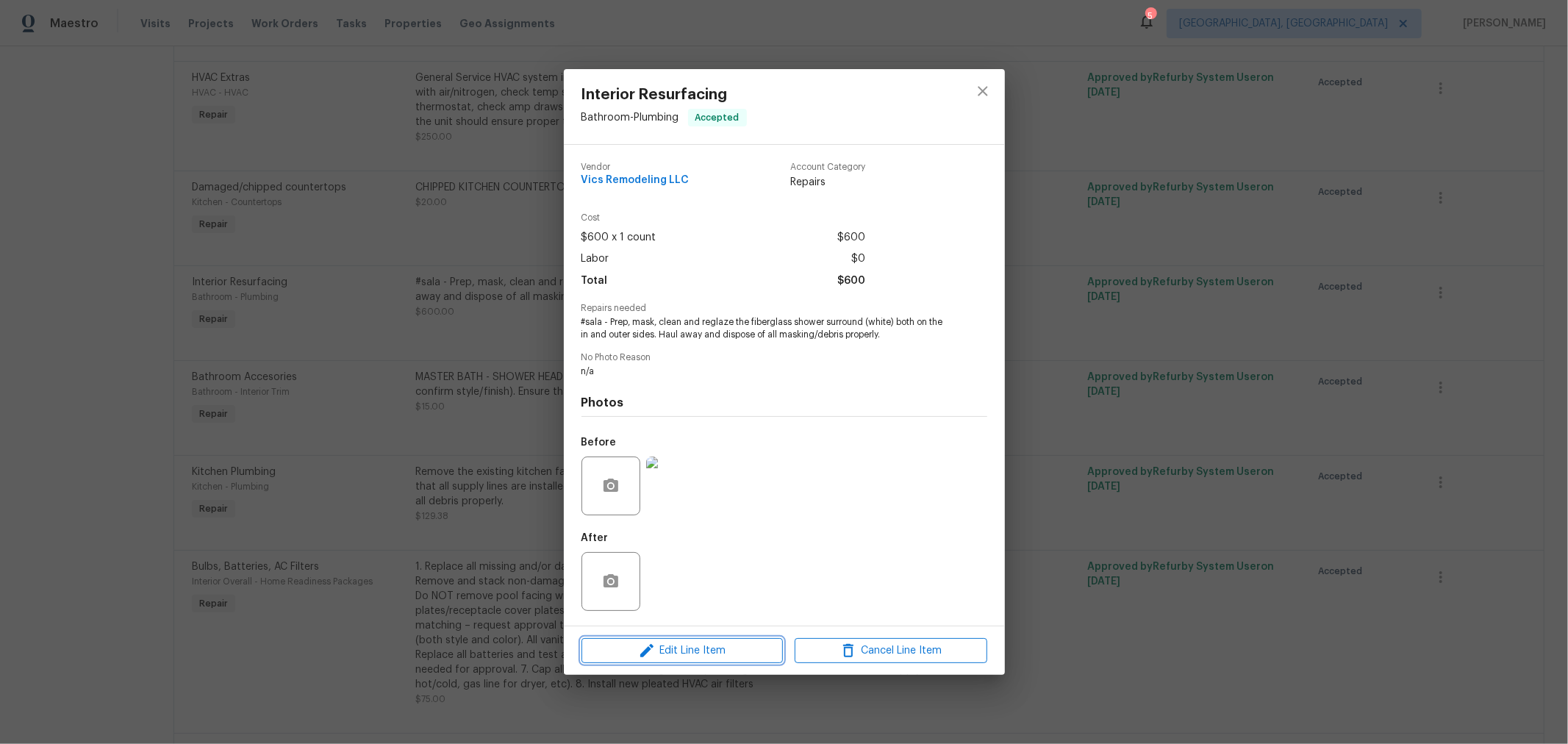
click at [708, 660] on span "Edit Line Item" at bounding box center [683, 650] width 193 height 18
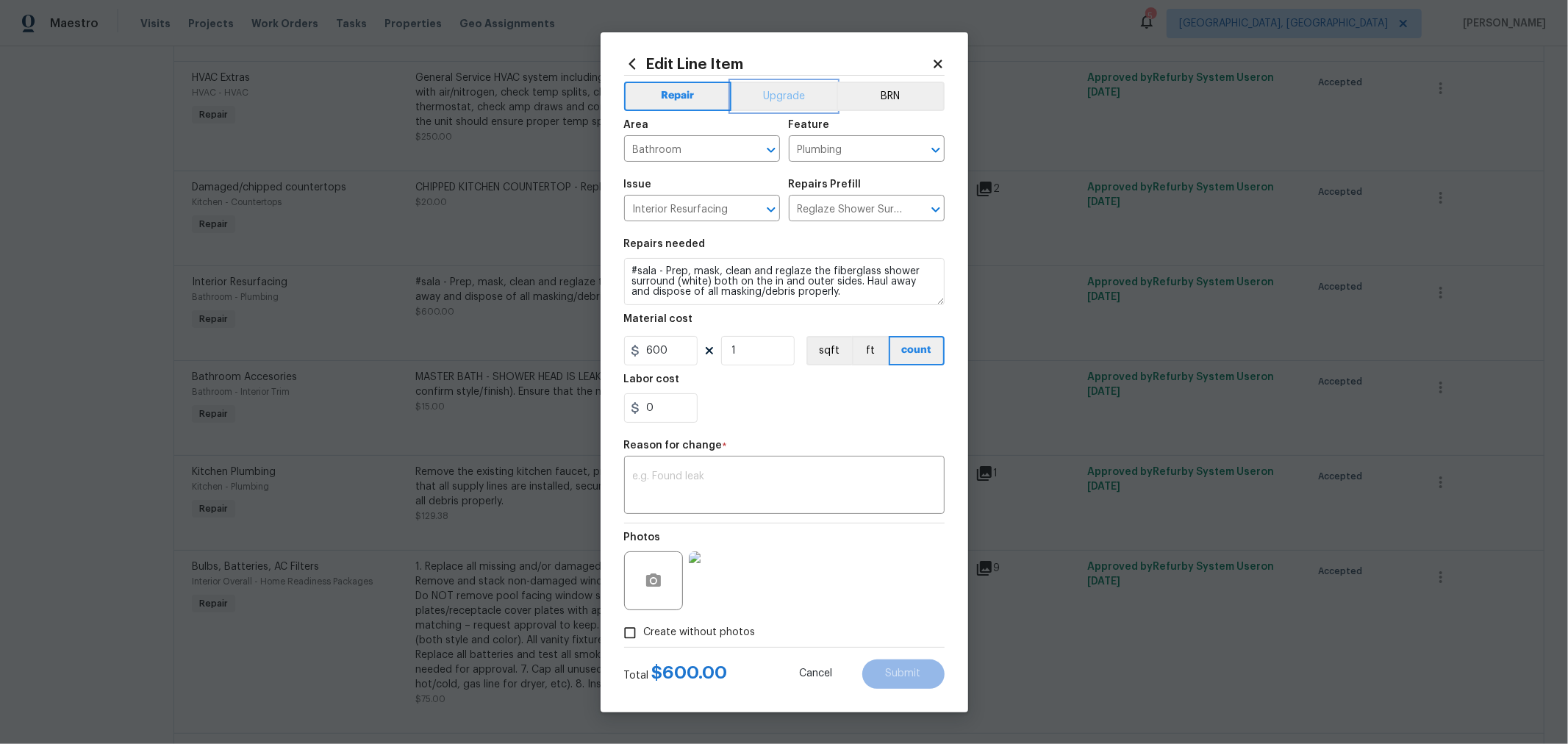
click at [774, 85] on button "Upgrade" at bounding box center [784, 96] width 105 height 30
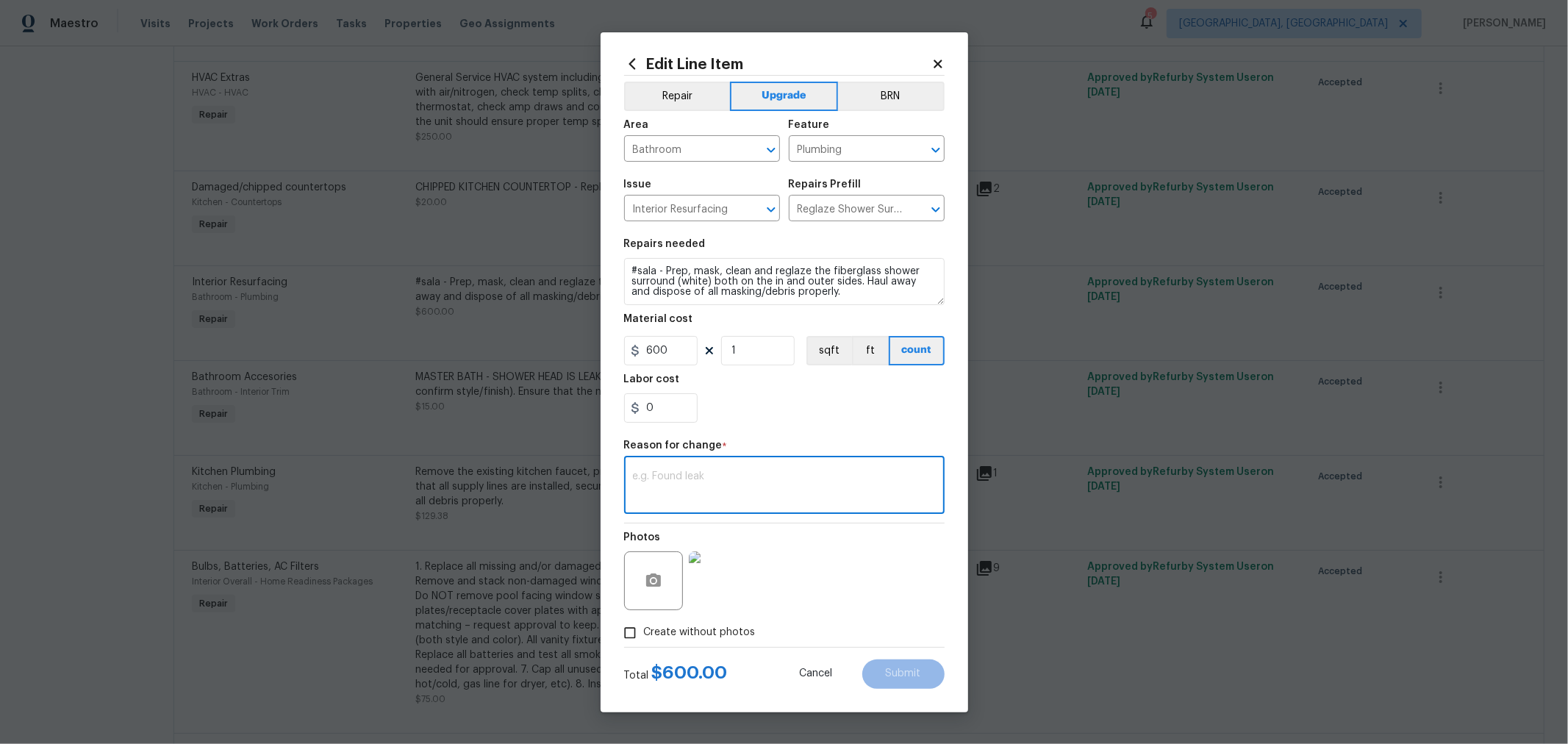
click at [762, 475] on textarea at bounding box center [784, 486] width 303 height 31
type textarea "k"
type textarea "Upgrade"
click at [887, 686] on button "Submit" at bounding box center [903, 674] width 82 height 30
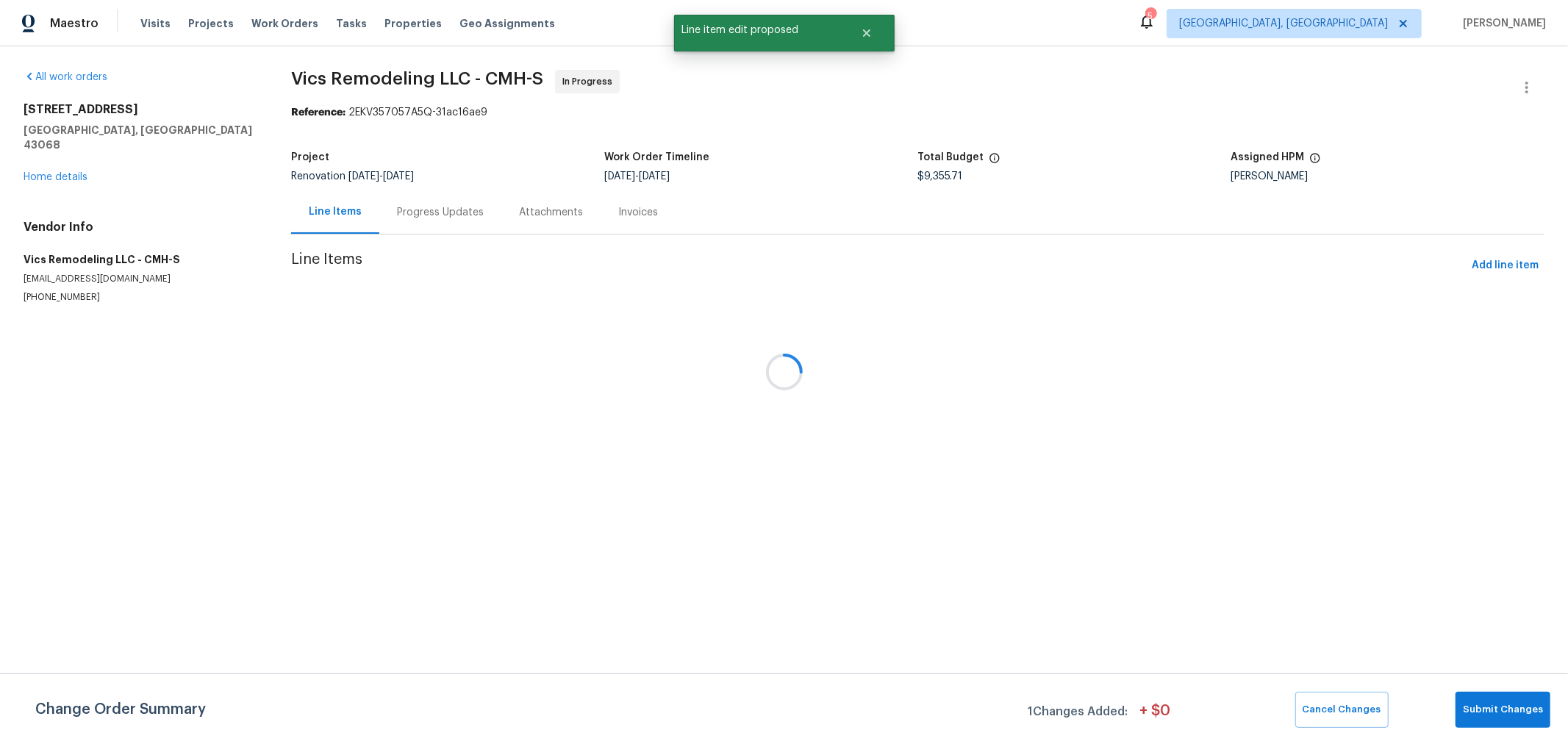
scroll to position [0, 0]
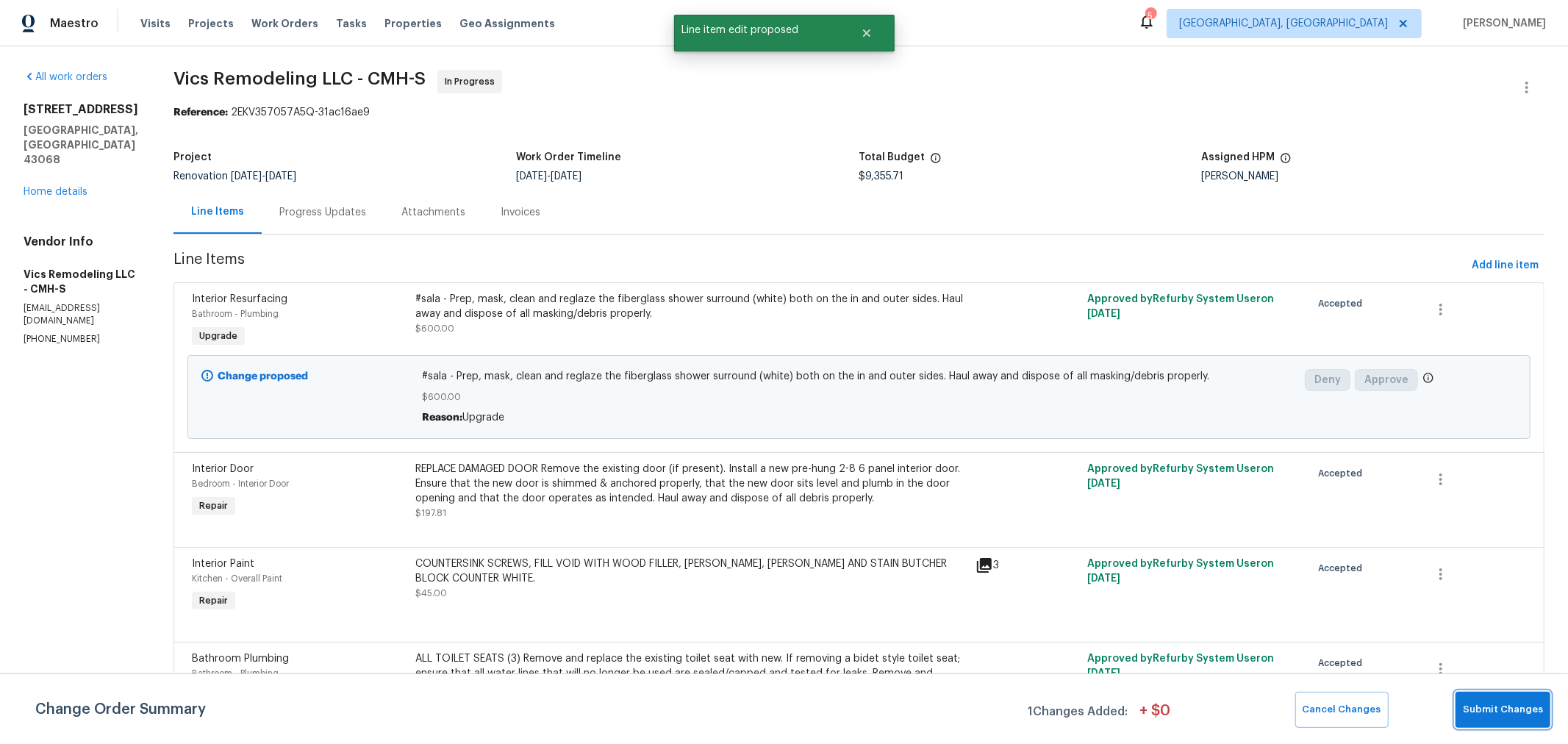
click at [1523, 691] on button "Submit Changes" at bounding box center [1502, 710] width 95 height 36
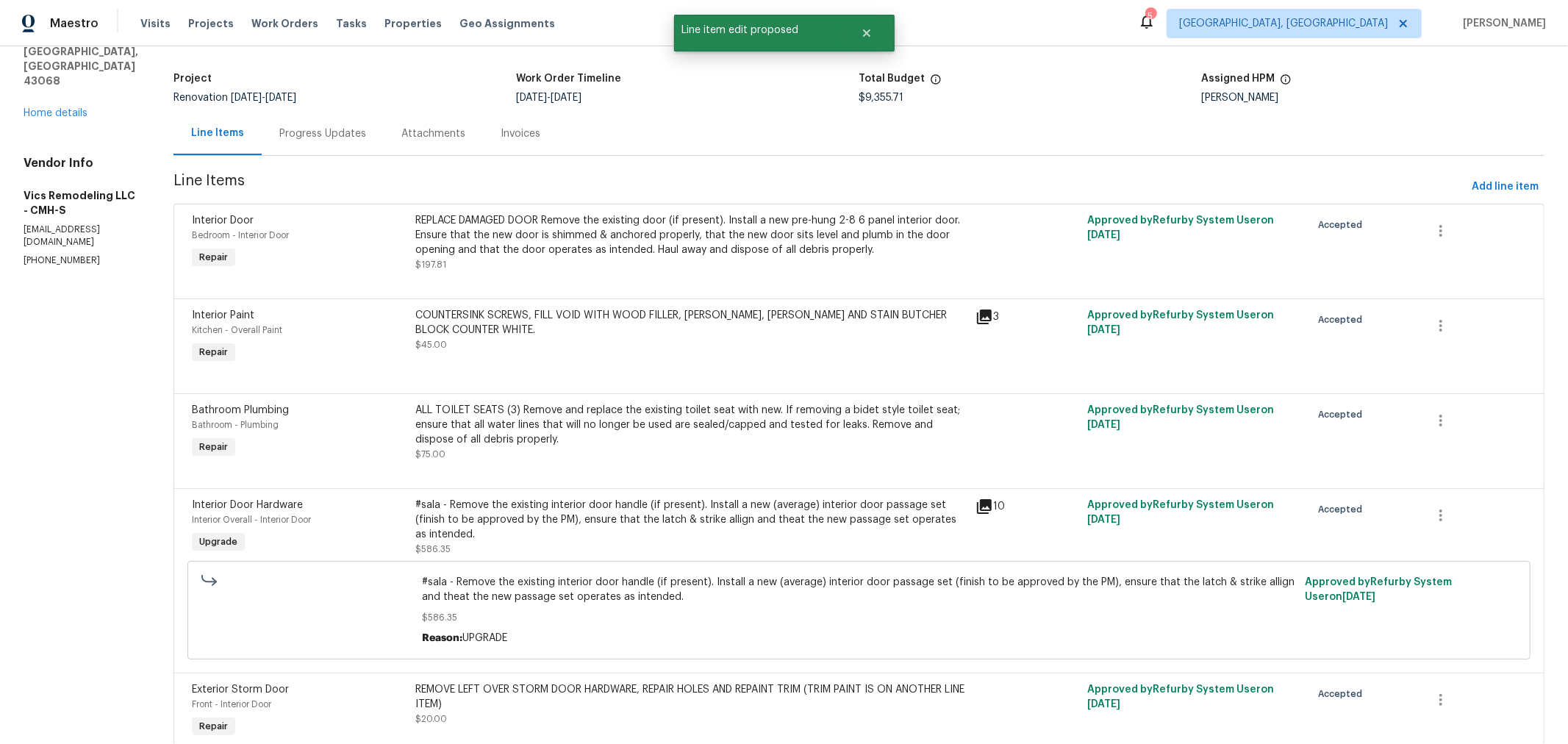
scroll to position [79, 0]
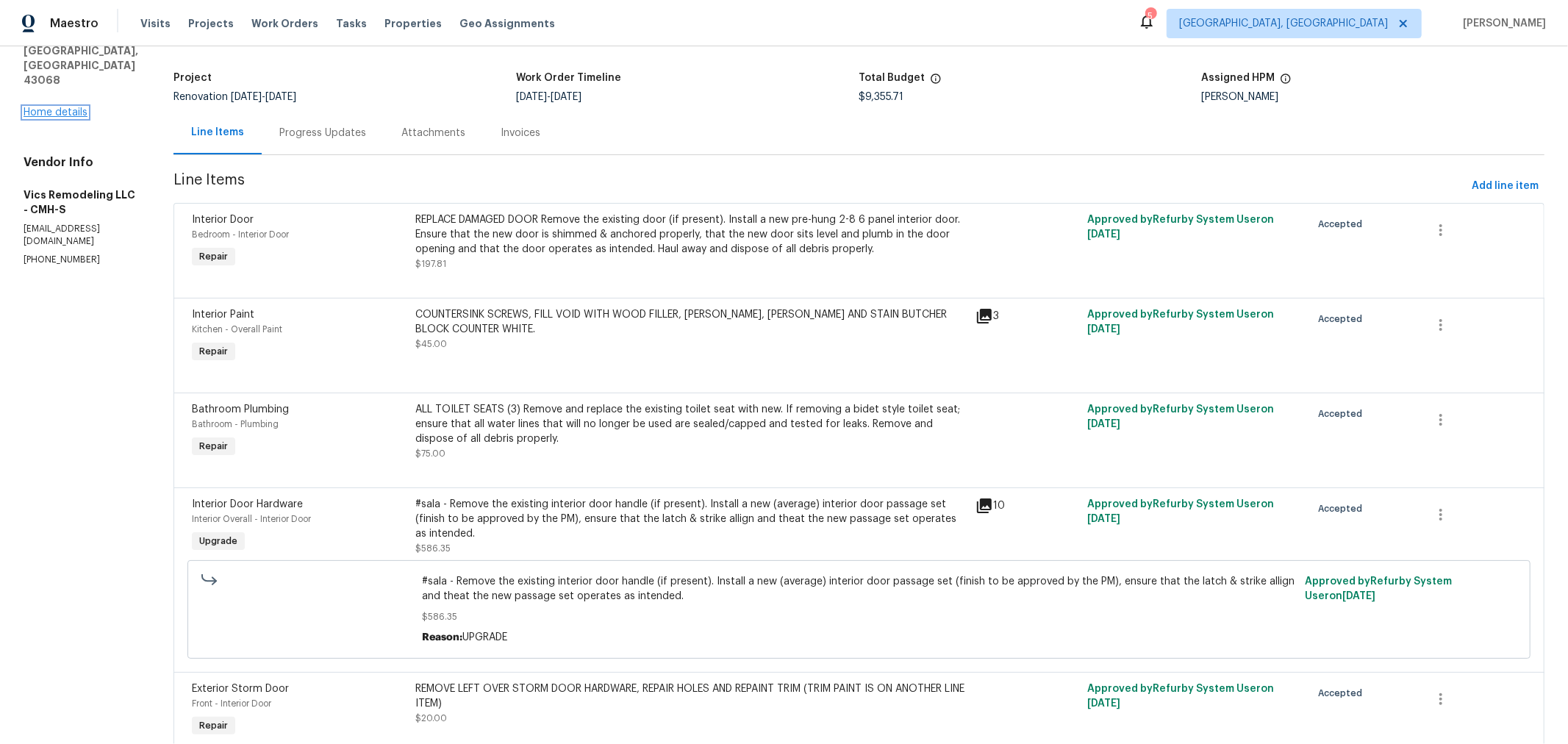
click at [83, 116] on link "Home details" at bounding box center [55, 112] width 64 height 11
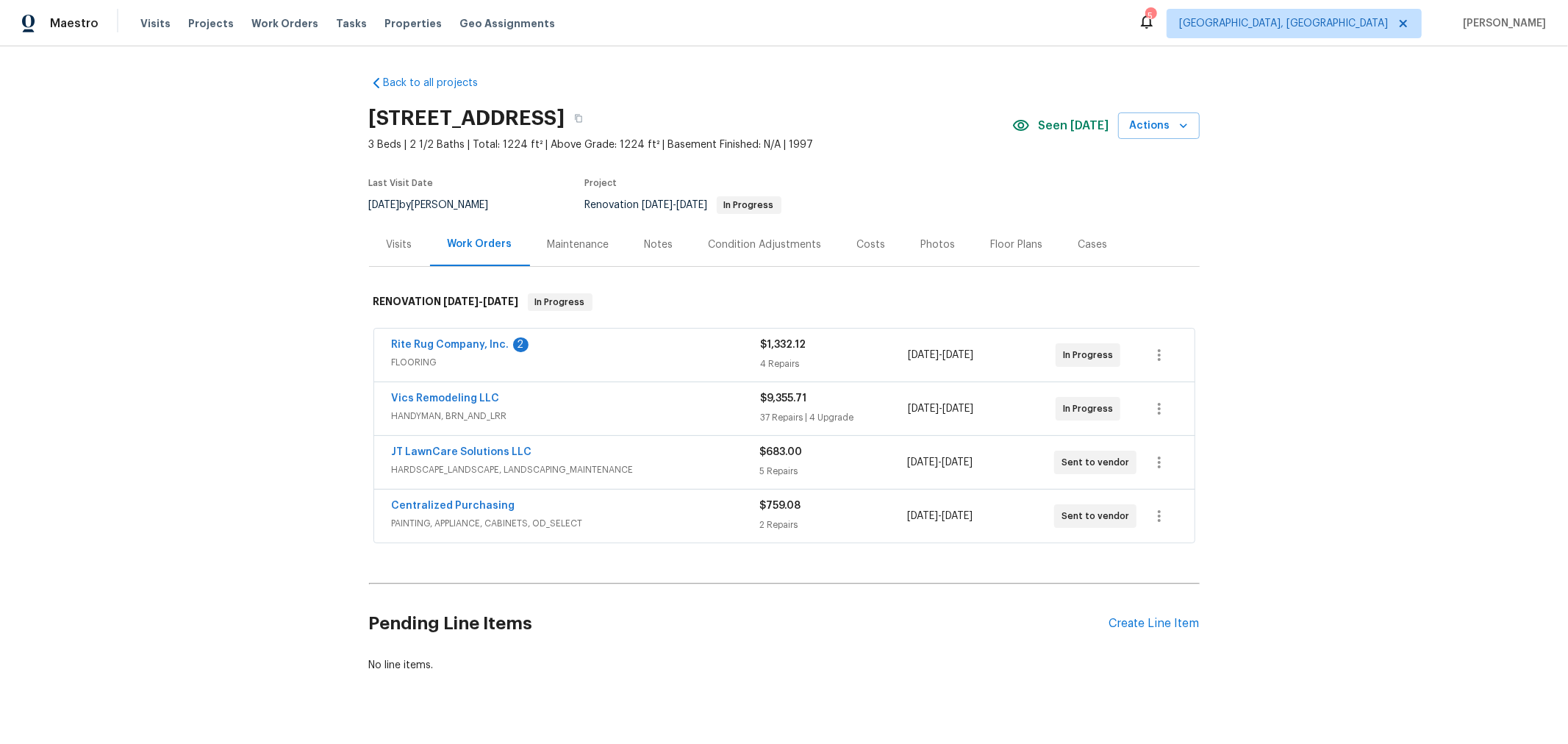
click at [1221, 385] on div "Back to all projects 7287 Candlestone Dr, Reynoldsburg, OH 43068 3 Beds | 2 1/2…" at bounding box center [784, 395] width 1568 height 698
click at [416, 343] on link "Rite Rug Company, Inc." at bounding box center [450, 345] width 117 height 11
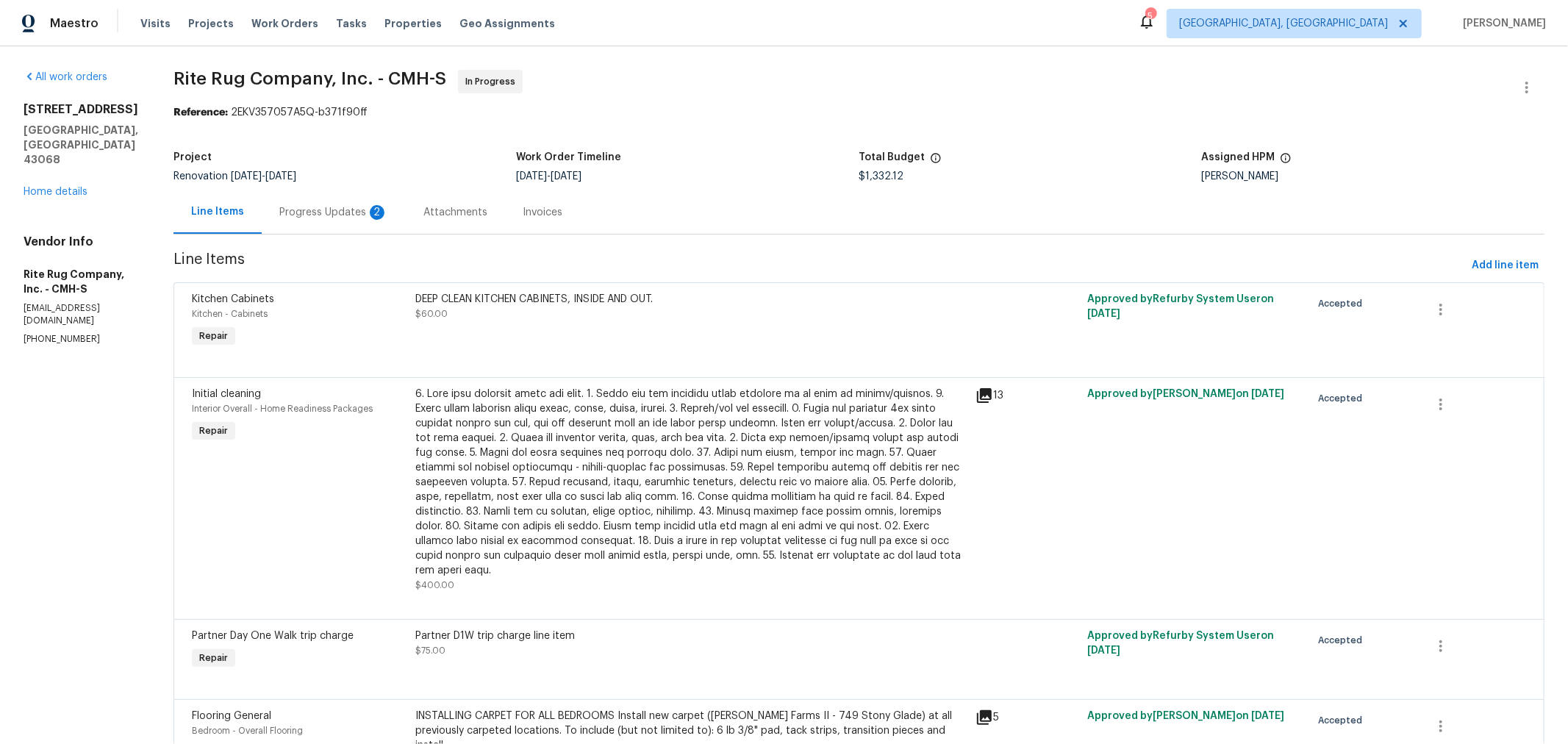
click at [388, 219] on div "Progress Updates 2" at bounding box center [334, 212] width 109 height 14
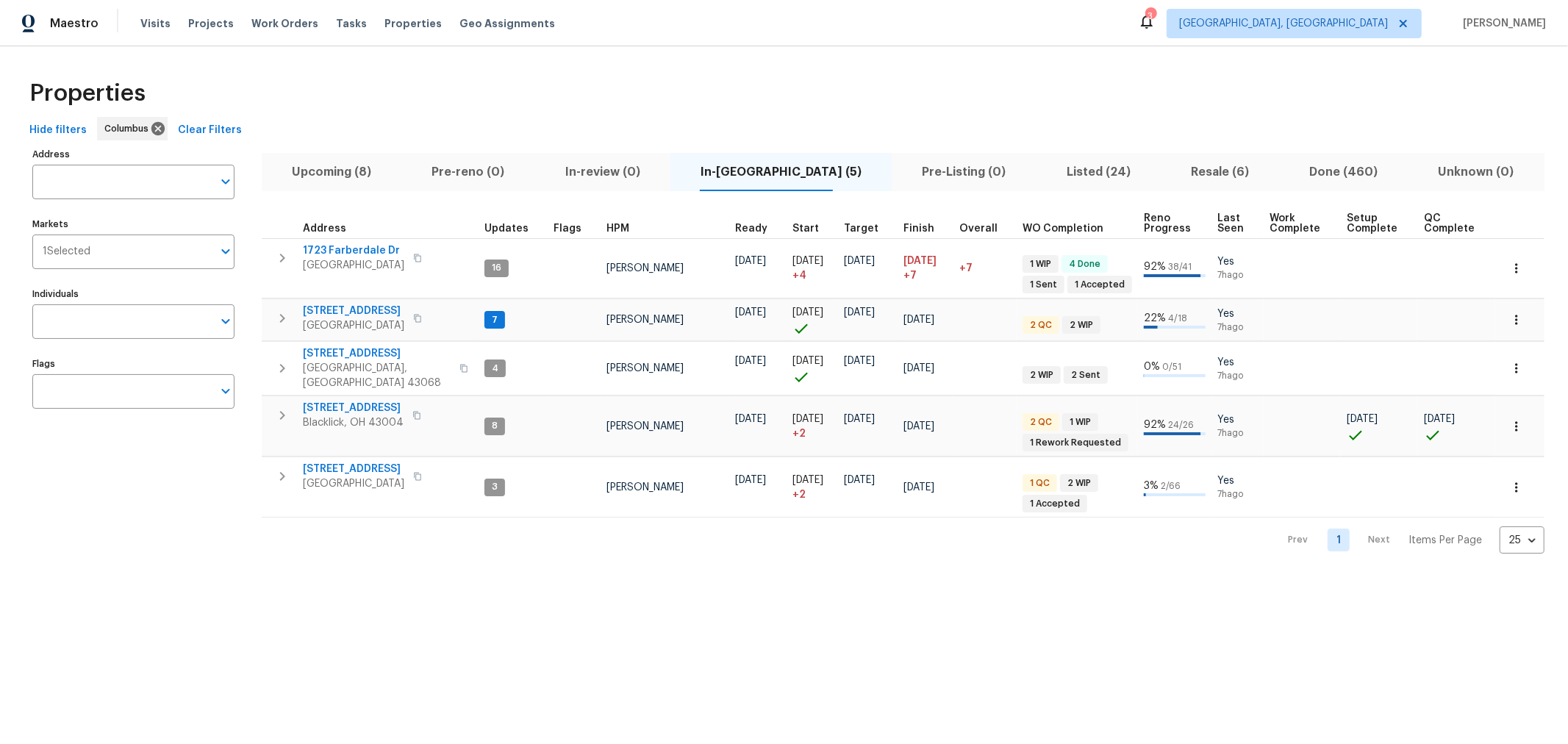
click at [1020, 576] on html "Maestro Visits Projects Work Orders Tasks Properties Geo Assignments 3 [GEOGRAP…" at bounding box center [784, 288] width 1568 height 577
click at [758, 577] on html "Maestro Visits Projects Work Orders Tasks Properties Geo Assignments 3 [GEOGRAP…" at bounding box center [784, 288] width 1568 height 577
click at [1247, 577] on html "Maestro Visits Projects Work Orders Tasks Properties Geo Assignments 3 [GEOGRAP…" at bounding box center [784, 288] width 1568 height 577
click at [1004, 577] on html "Maestro Visits Projects Work Orders Tasks Properties Geo Assignments 3 [GEOGRAP…" at bounding box center [784, 288] width 1568 height 577
click at [285, 324] on icon "button" at bounding box center [282, 318] width 17 height 17
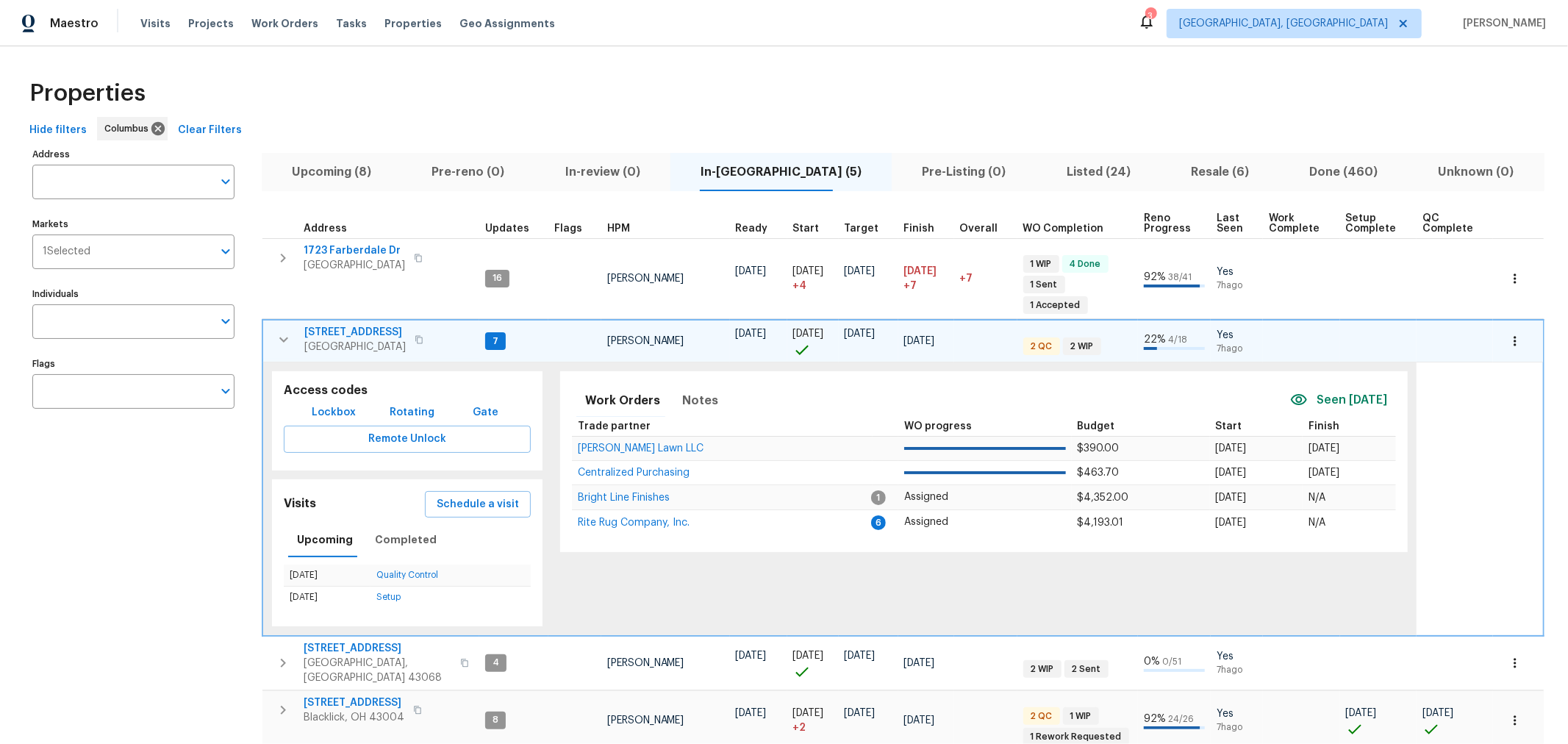
click at [285, 330] on icon "button" at bounding box center [284, 339] width 17 height 17
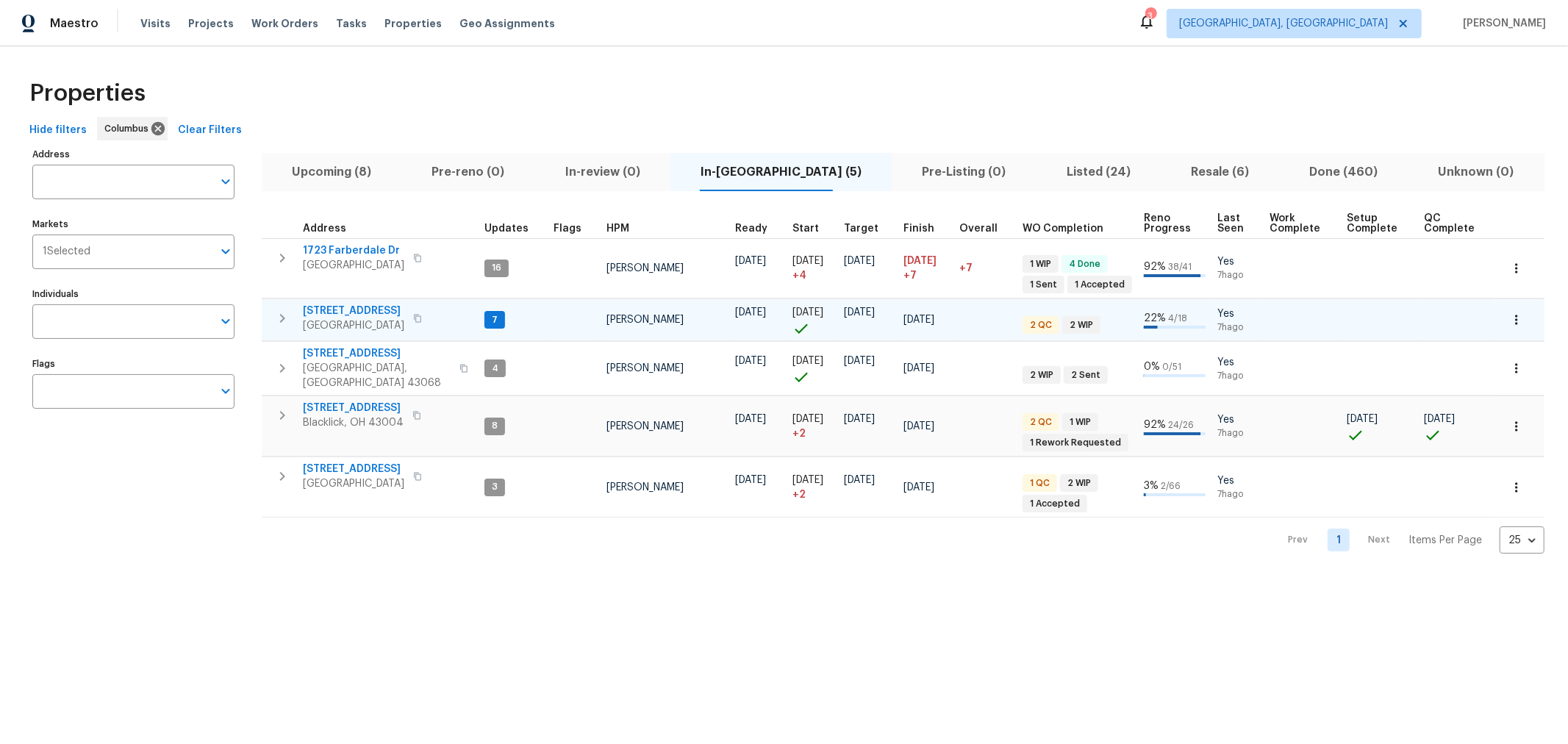
click at [285, 324] on icon "button" at bounding box center [282, 318] width 17 height 17
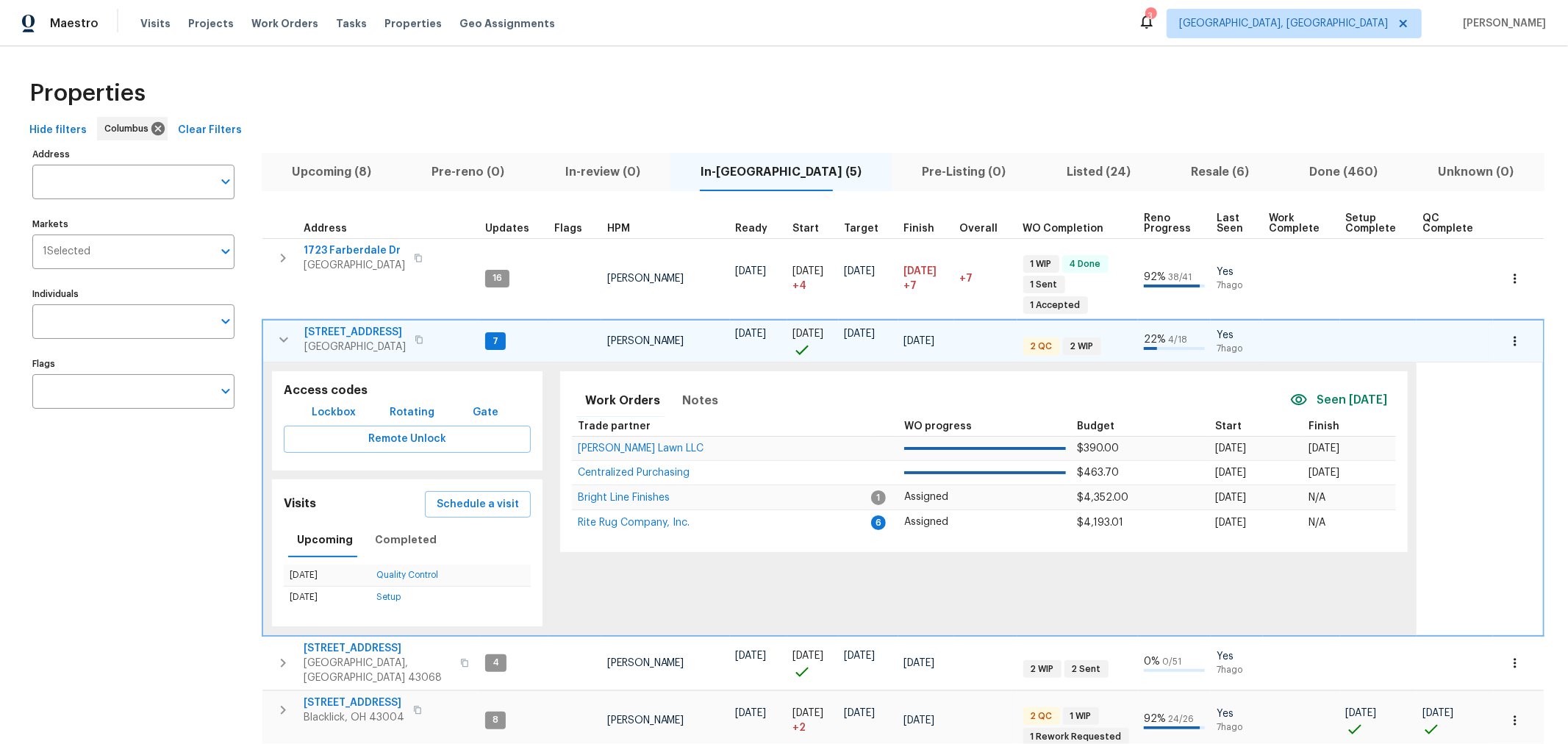
click at [285, 330] on icon "button" at bounding box center [284, 339] width 17 height 17
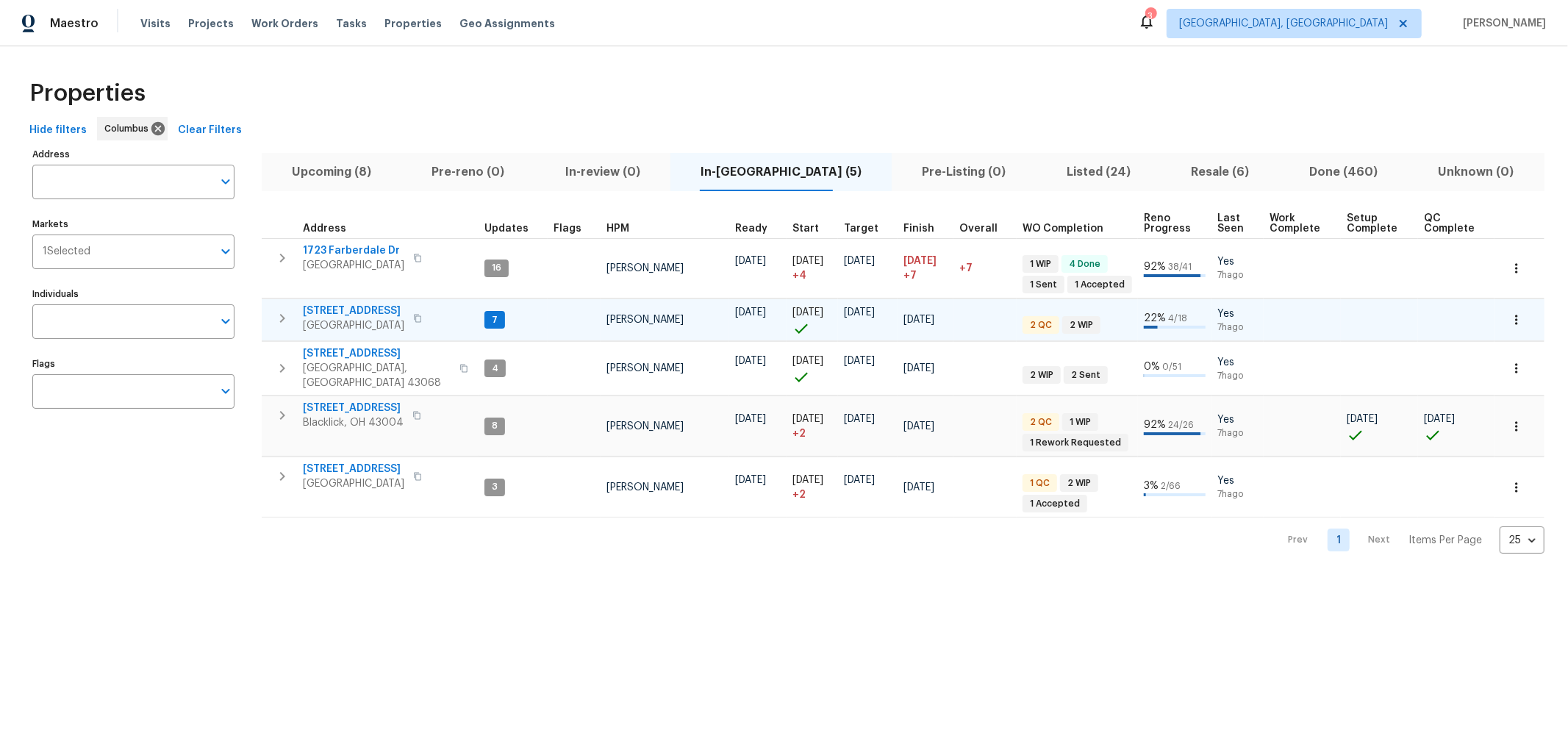
click at [250, 353] on div "Address Address Markets 1 Selected Markets Individuals Individuals Flags Flags" at bounding box center [142, 350] width 221 height 411
click at [272, 311] on button "button" at bounding box center [282, 318] width 30 height 30
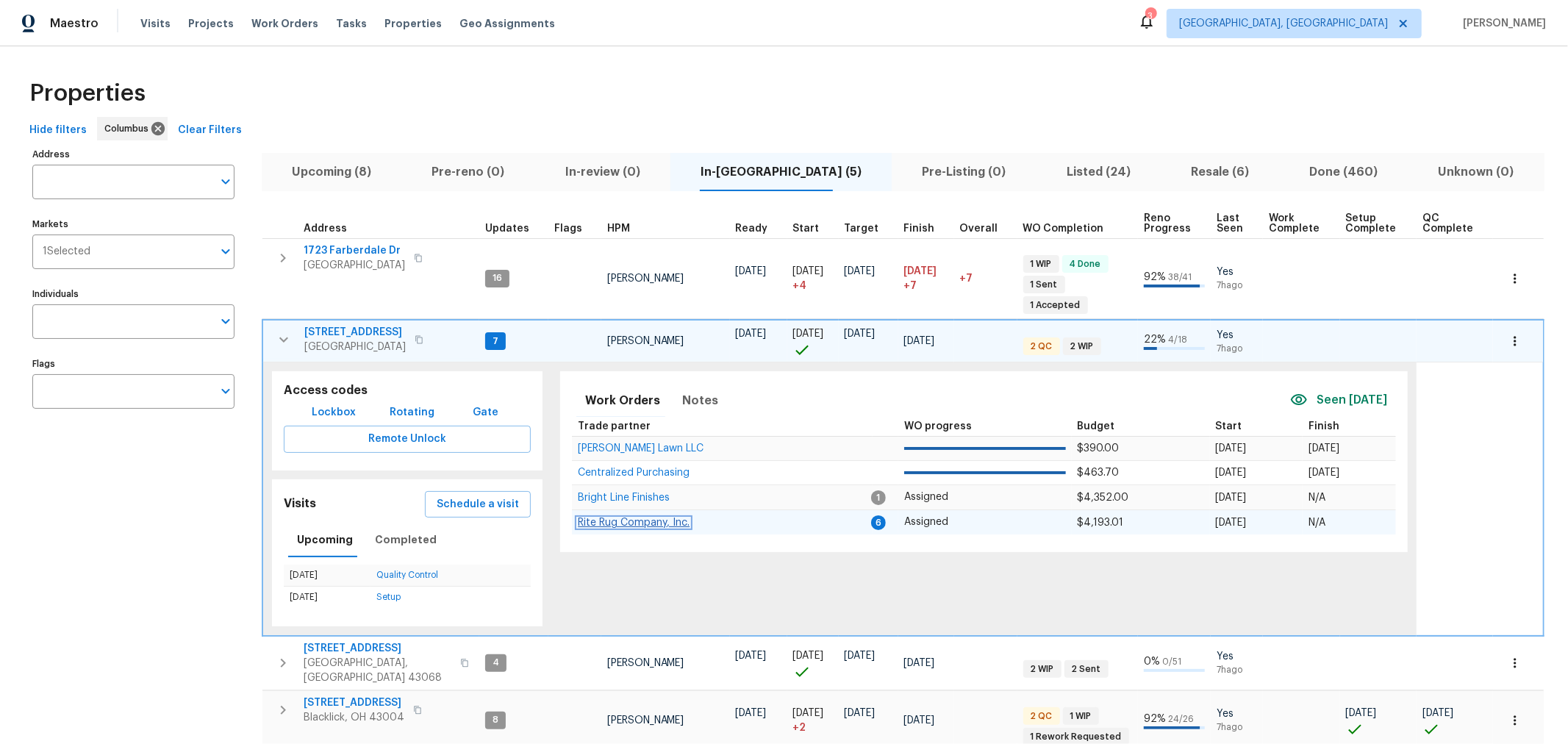
click at [670, 518] on span "Rite Rug Company, Inc." at bounding box center [633, 522] width 112 height 11
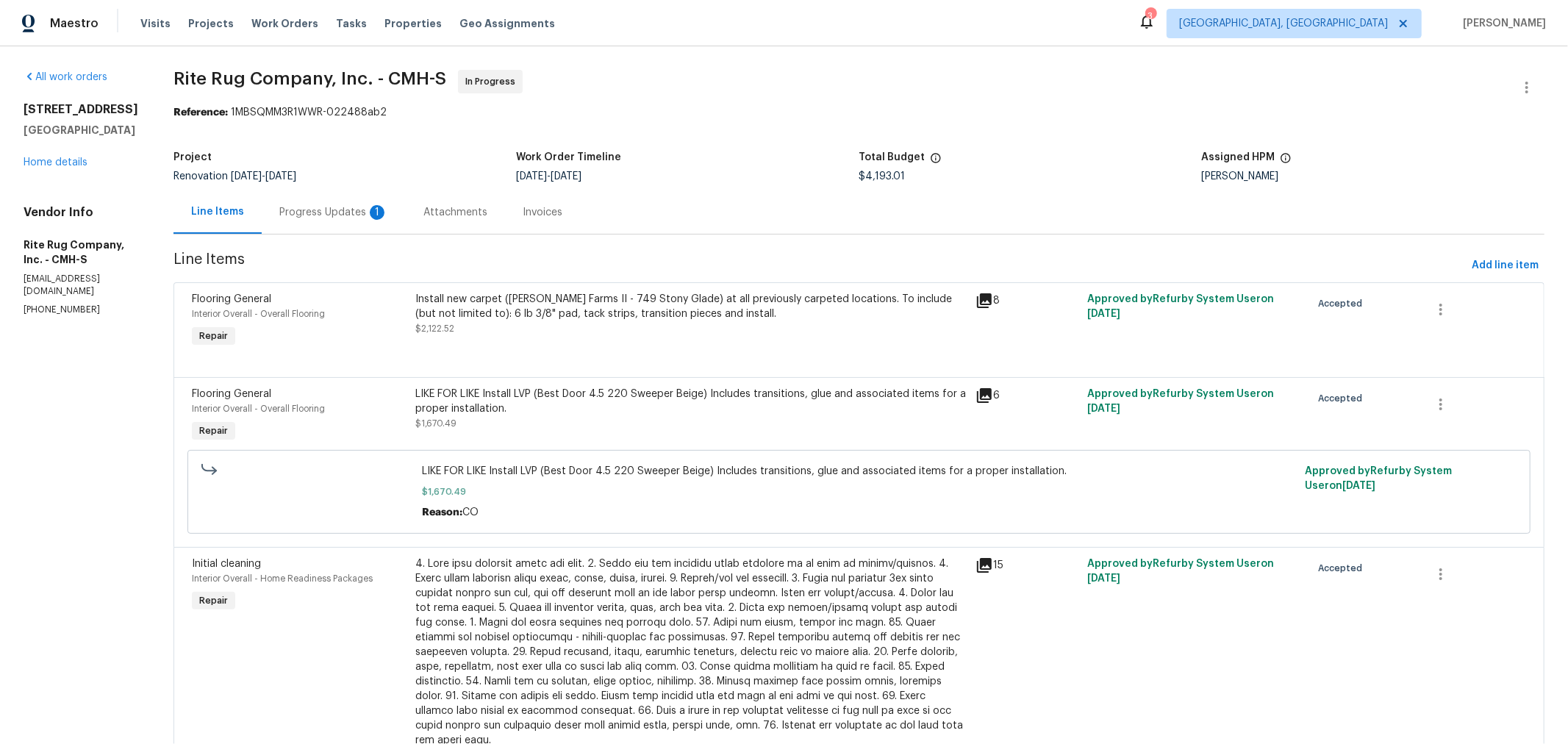
click at [369, 223] on div "Progress Updates 1" at bounding box center [333, 211] width 144 height 43
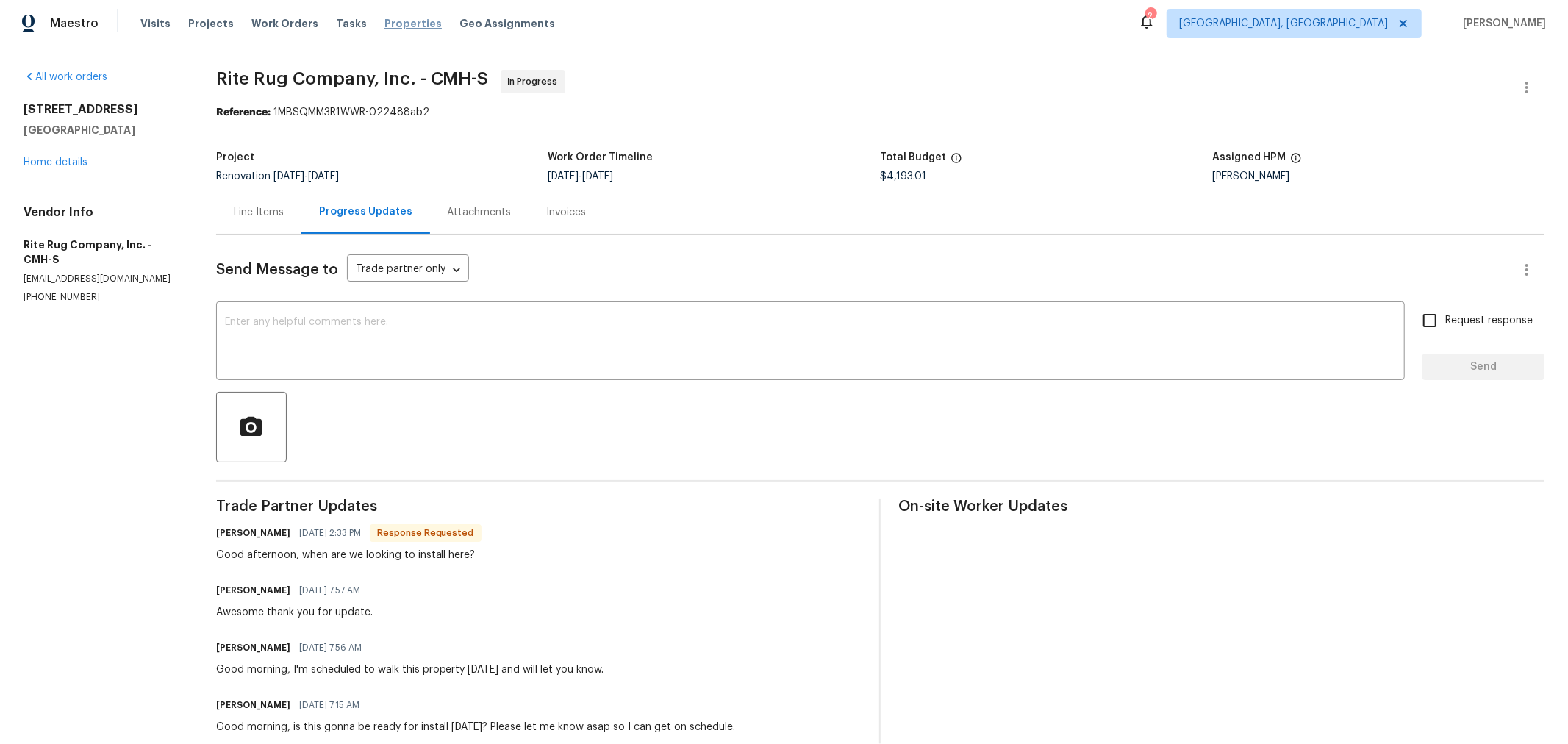
click at [393, 24] on span "Properties" at bounding box center [413, 23] width 57 height 14
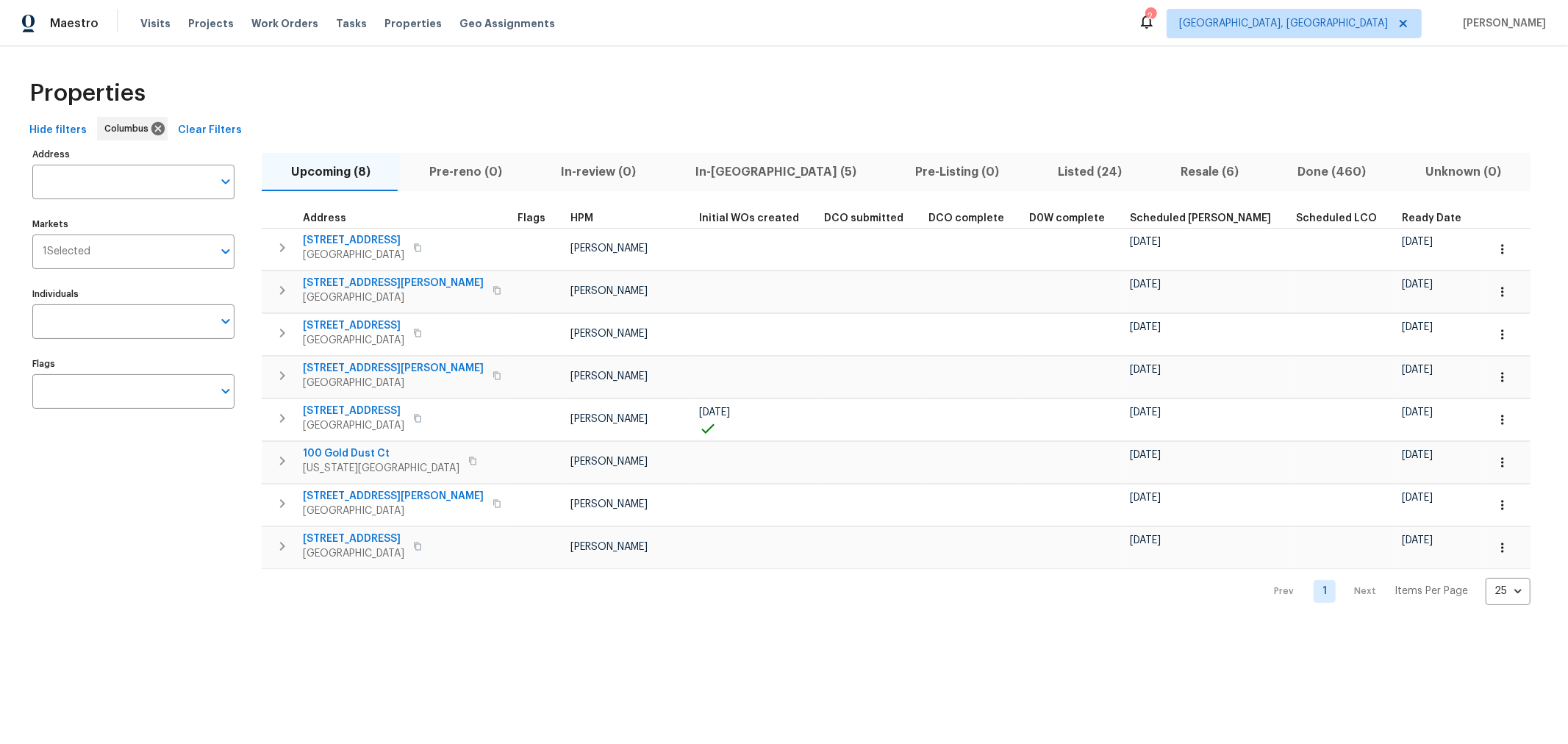
click at [1037, 167] on span "Listed (24)" at bounding box center [1090, 172] width 105 height 21
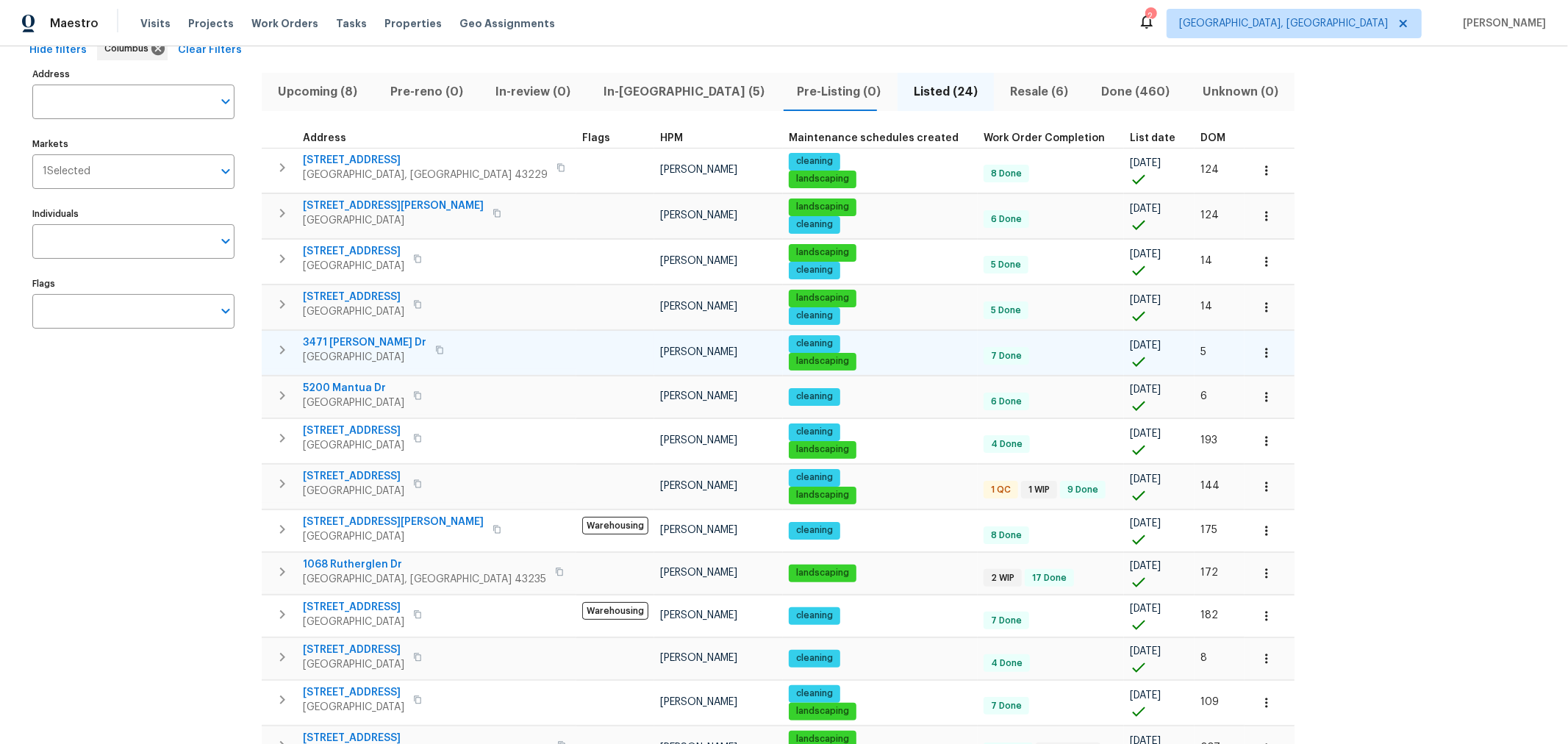
scroll to position [81, 0]
click at [283, 340] on icon "button" at bounding box center [282, 349] width 17 height 17
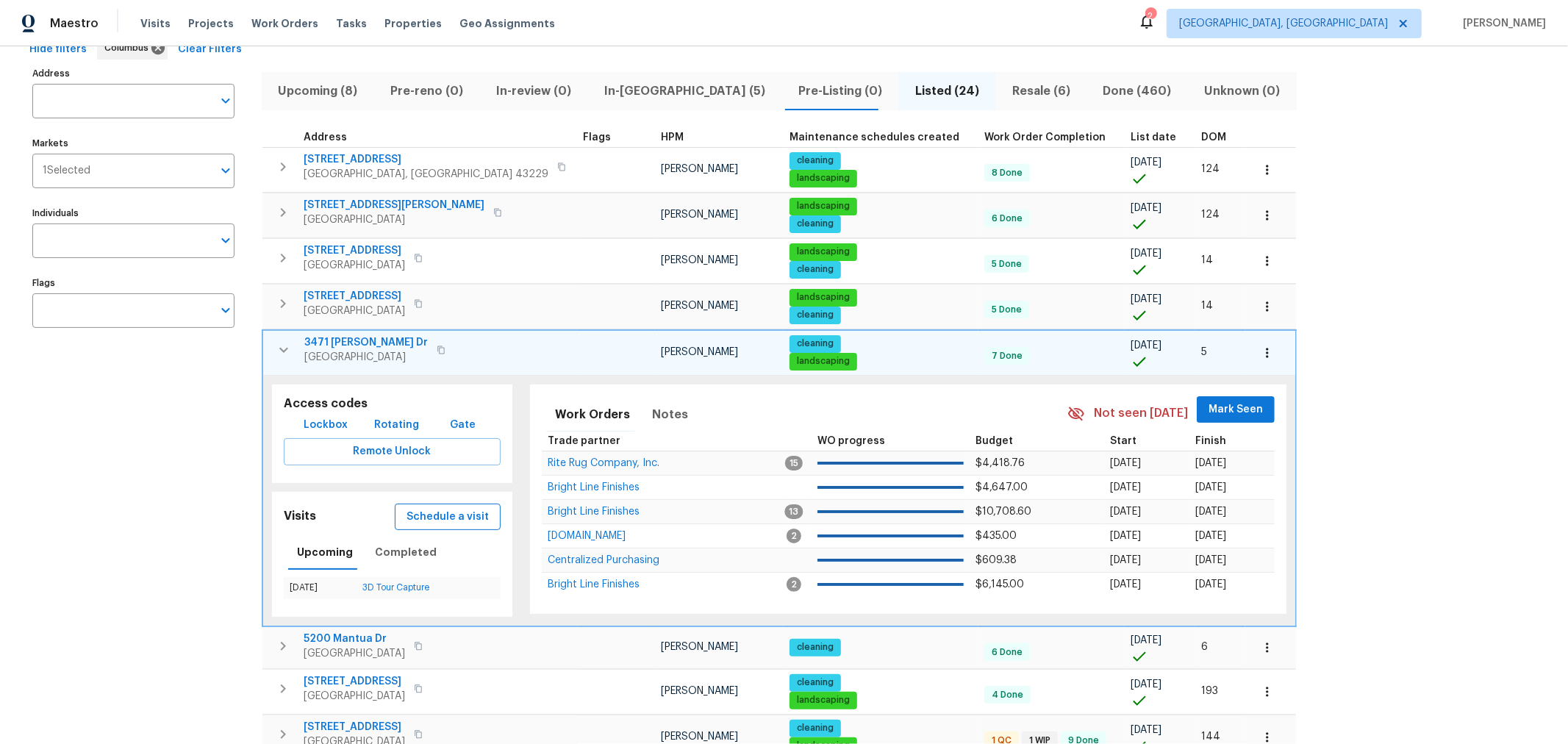
click at [427, 513] on span "Schedule a visit" at bounding box center [448, 517] width 82 height 18
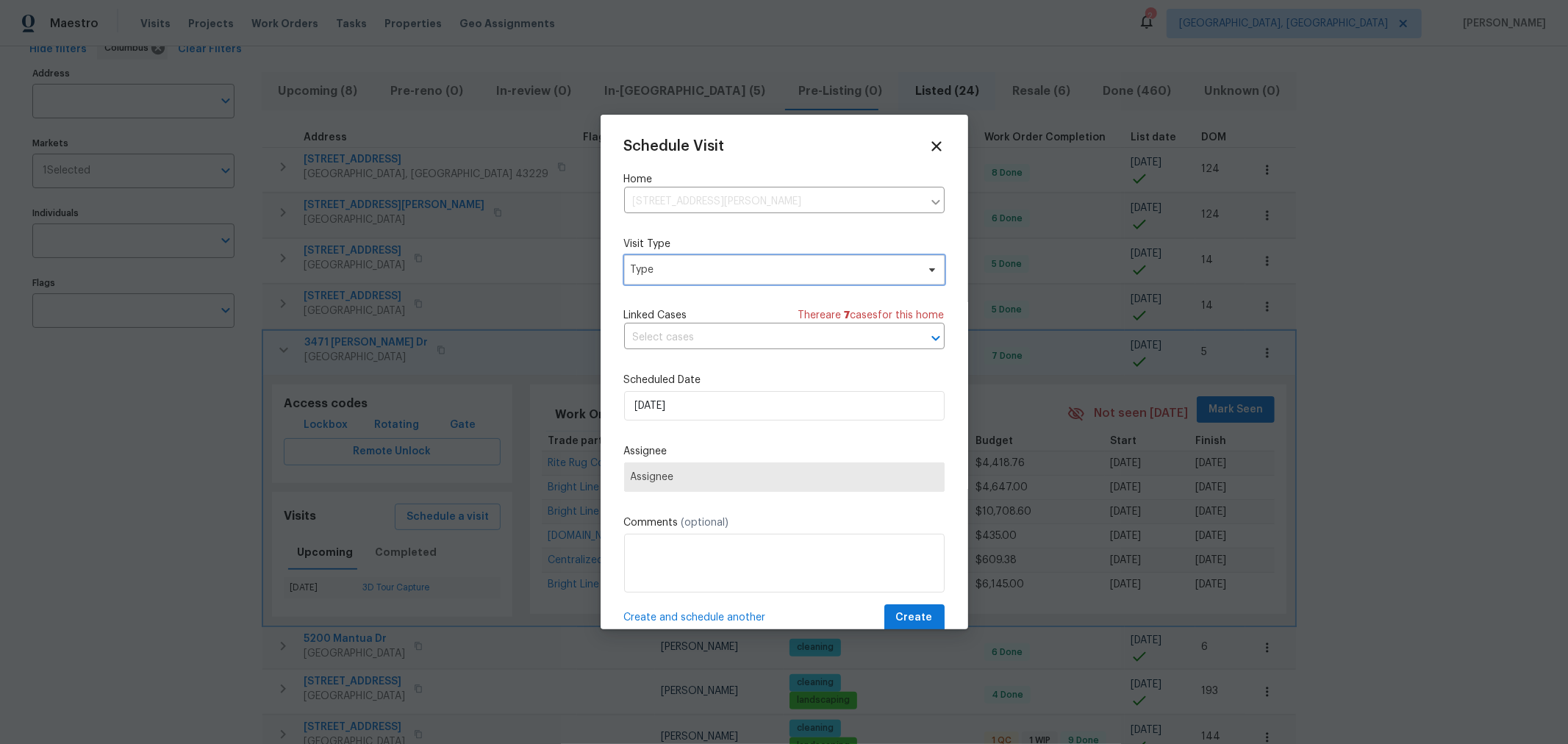
click at [733, 273] on span "Type" at bounding box center [773, 269] width 286 height 14
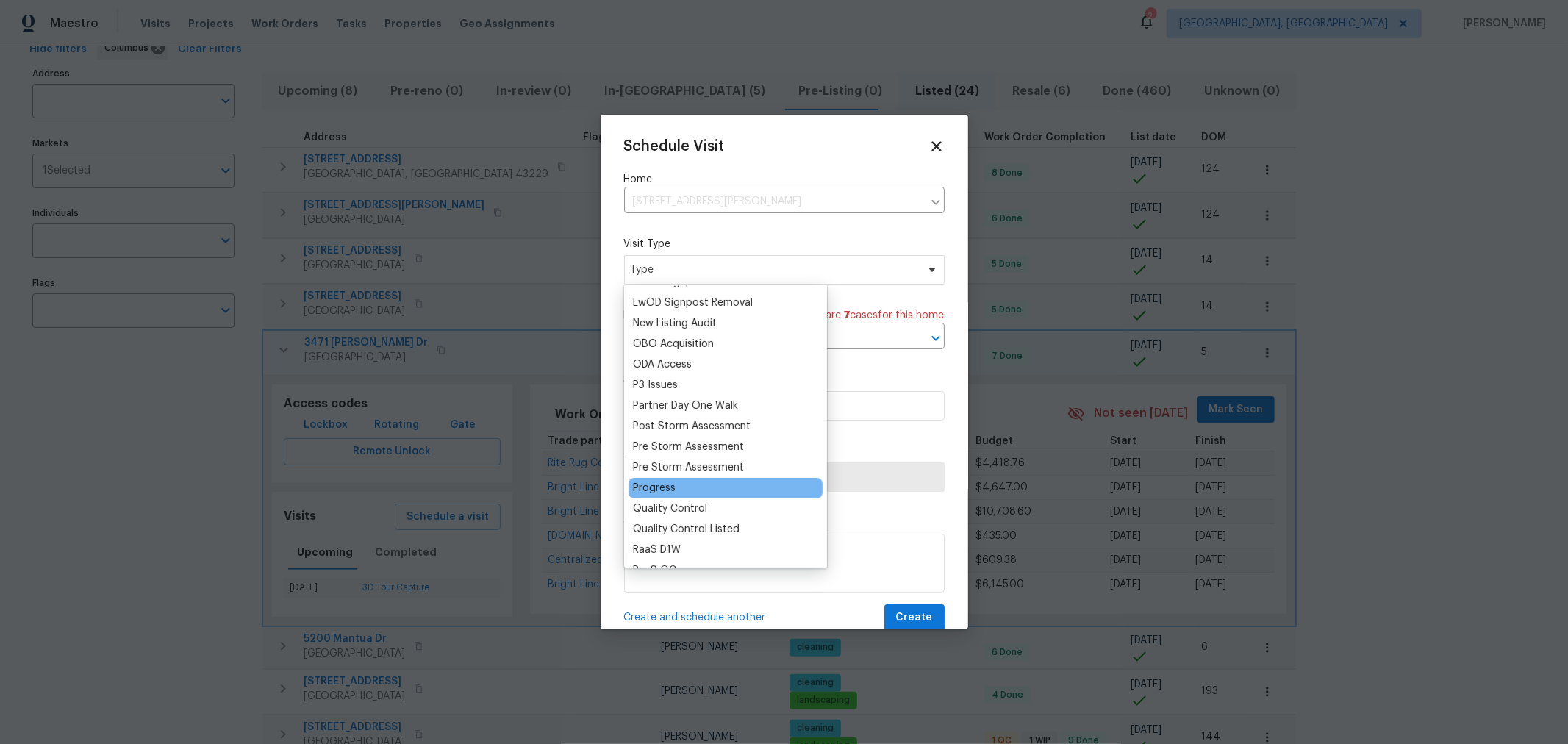
click at [646, 483] on div "Progress" at bounding box center [654, 487] width 43 height 14
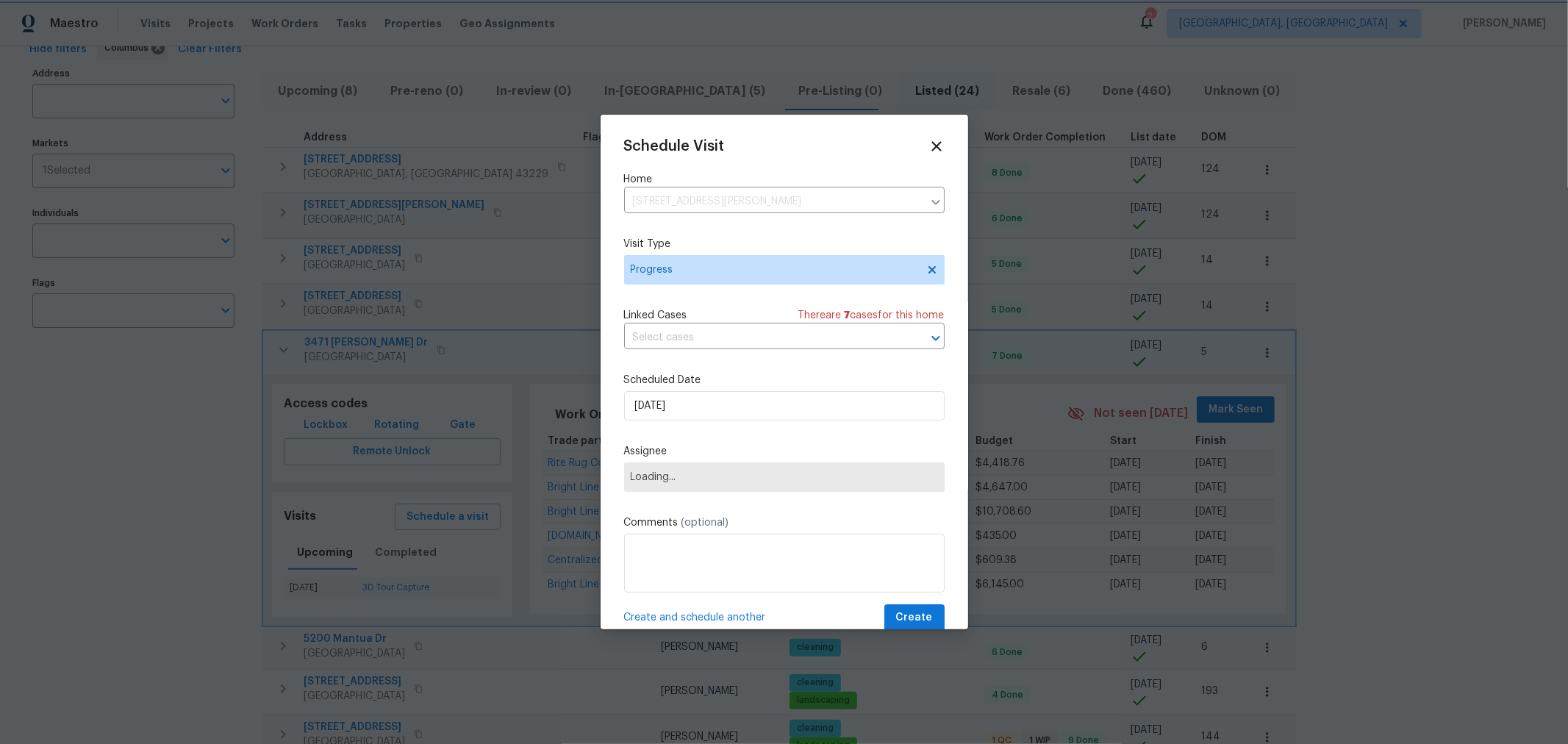
scroll to position [0, 0]
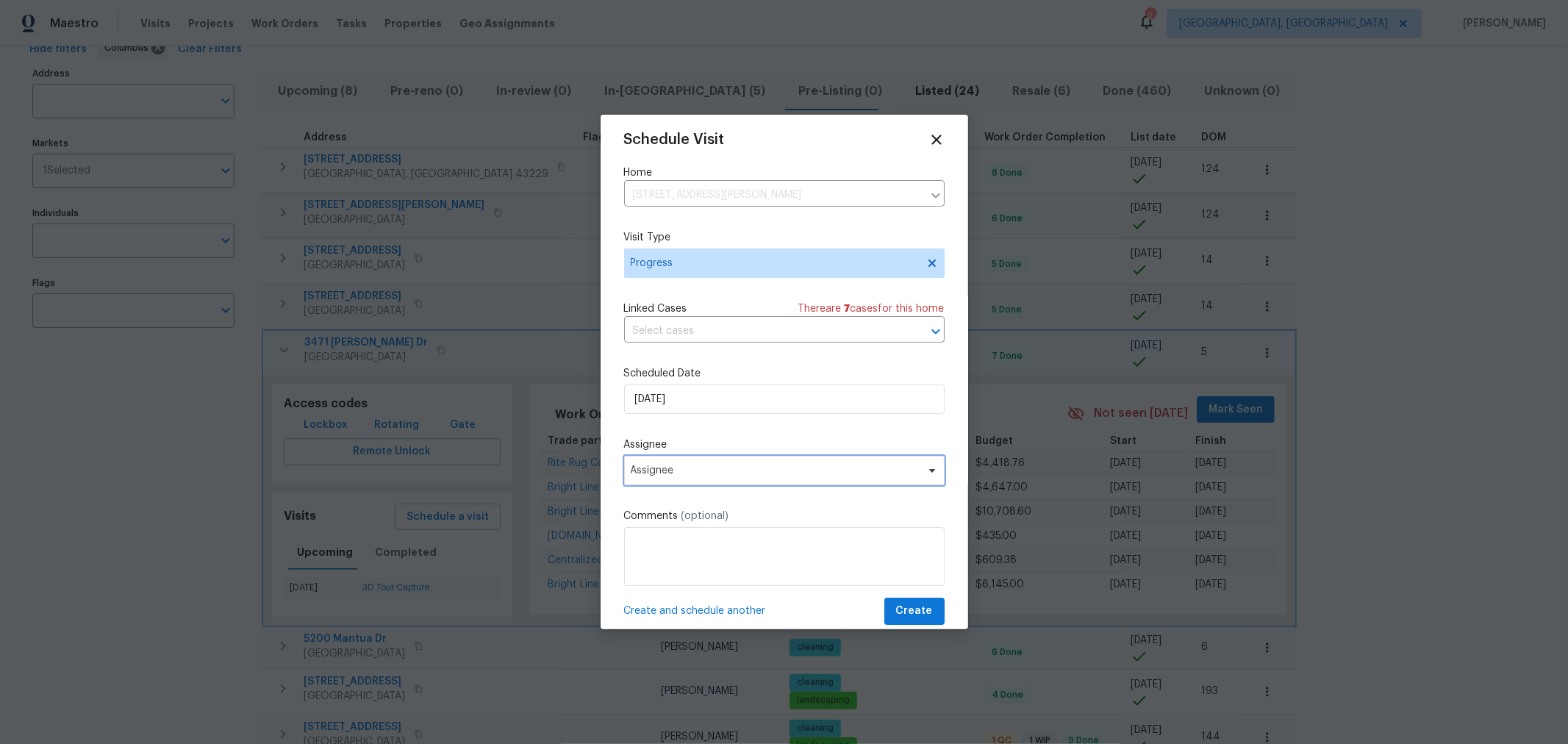
click at [703, 480] on span "Assignee" at bounding box center [785, 470] width 321 height 30
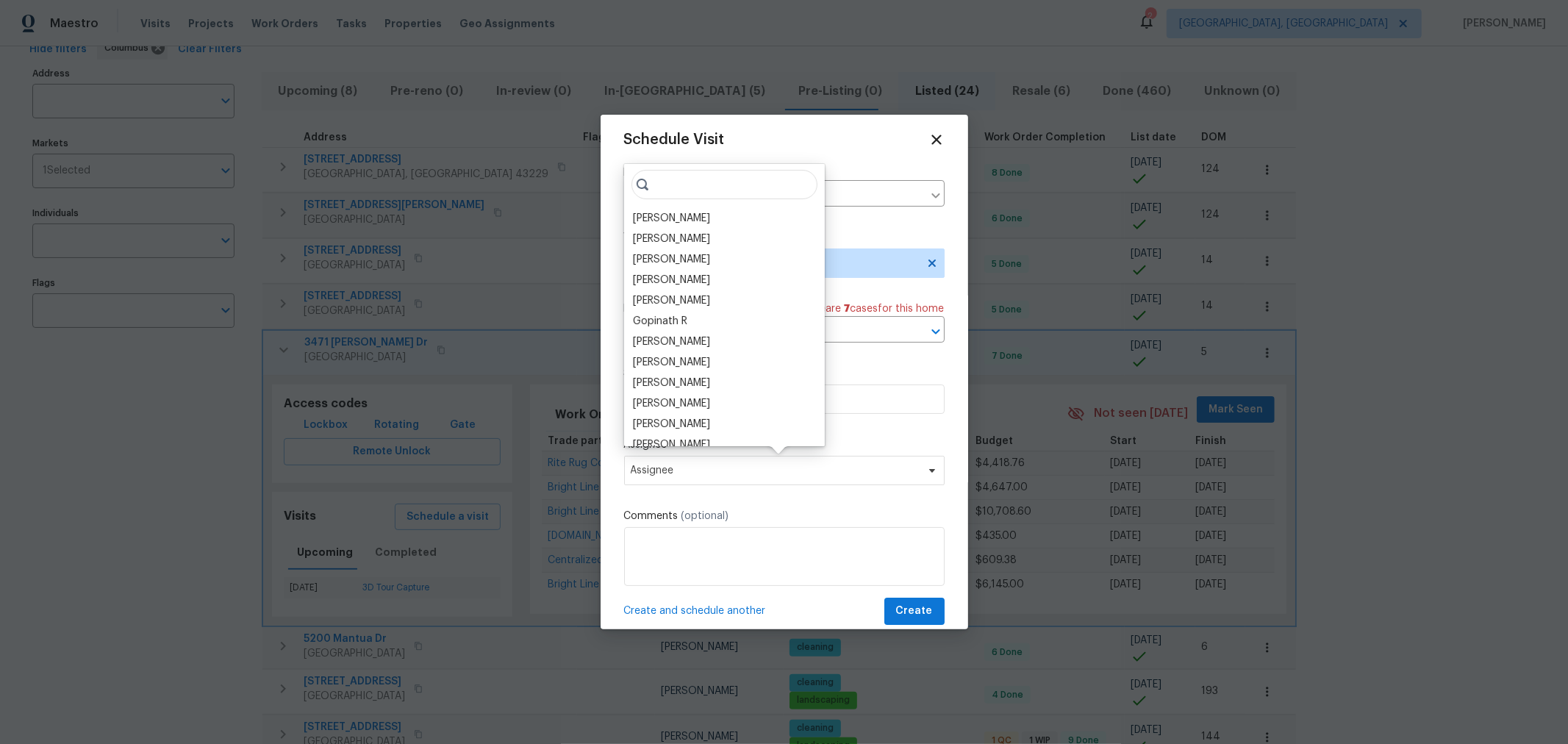
scroll to position [8, 0]
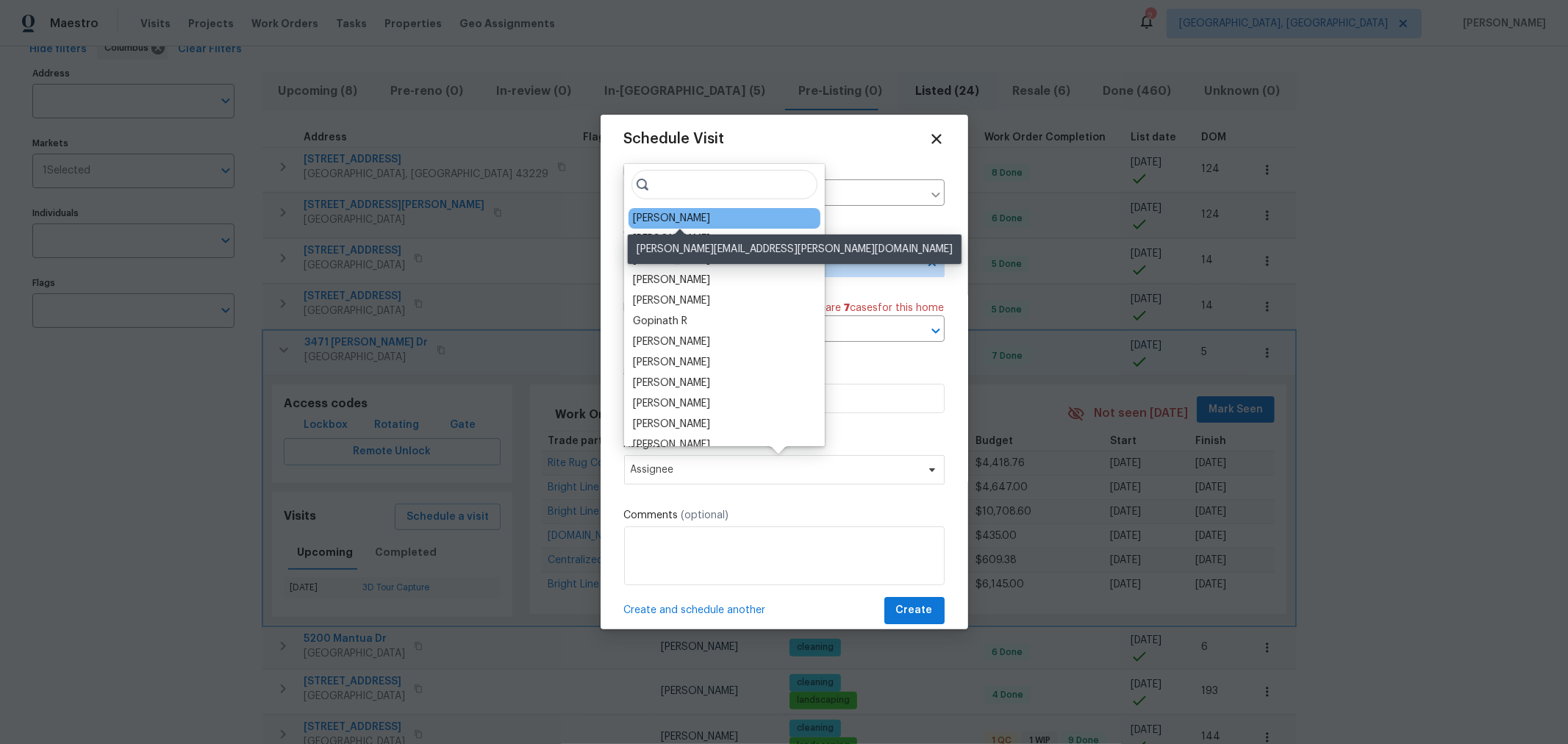
click at [664, 224] on div "[PERSON_NAME]" at bounding box center [671, 218] width 77 height 14
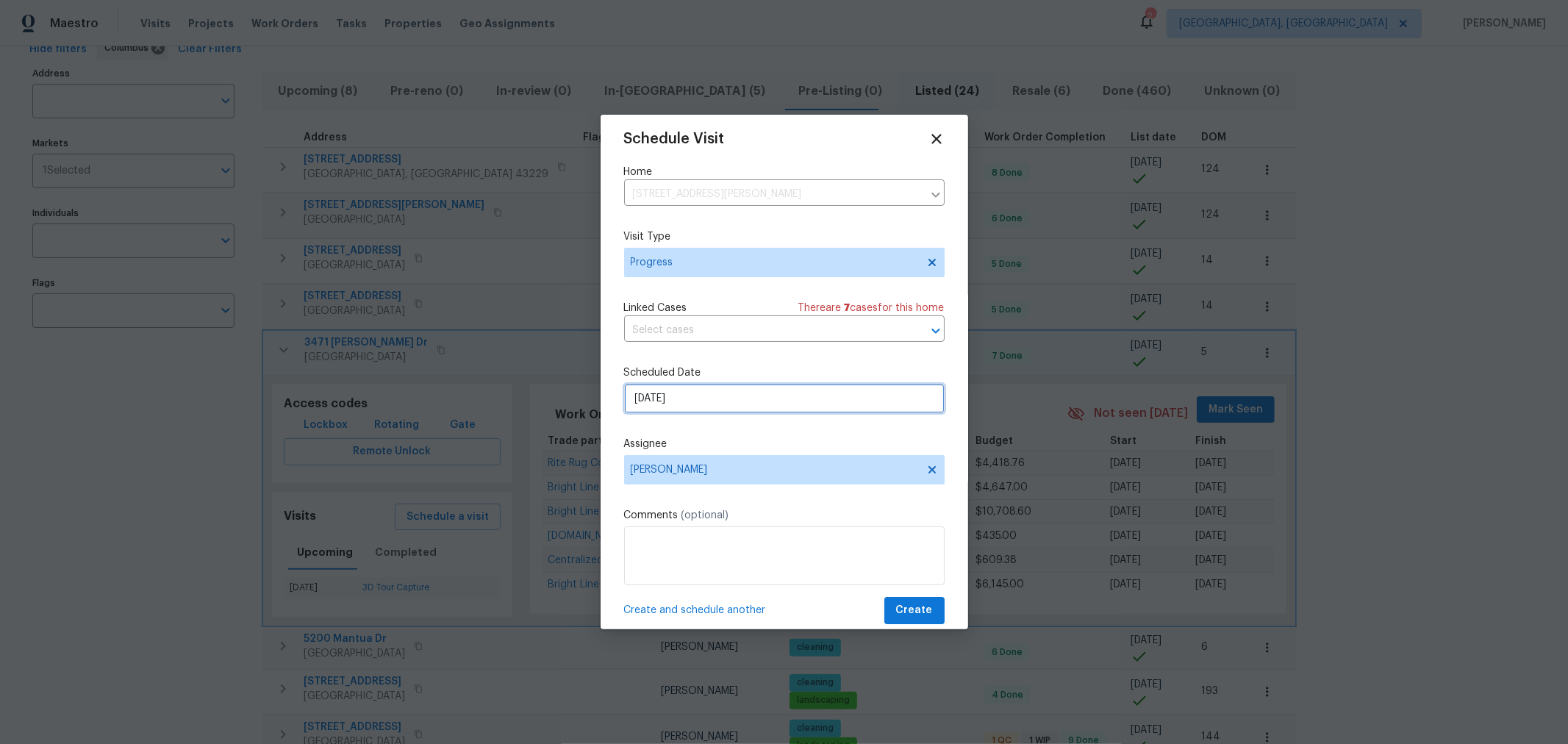
click at [768, 397] on input "[DATE]" at bounding box center [785, 398] width 321 height 30
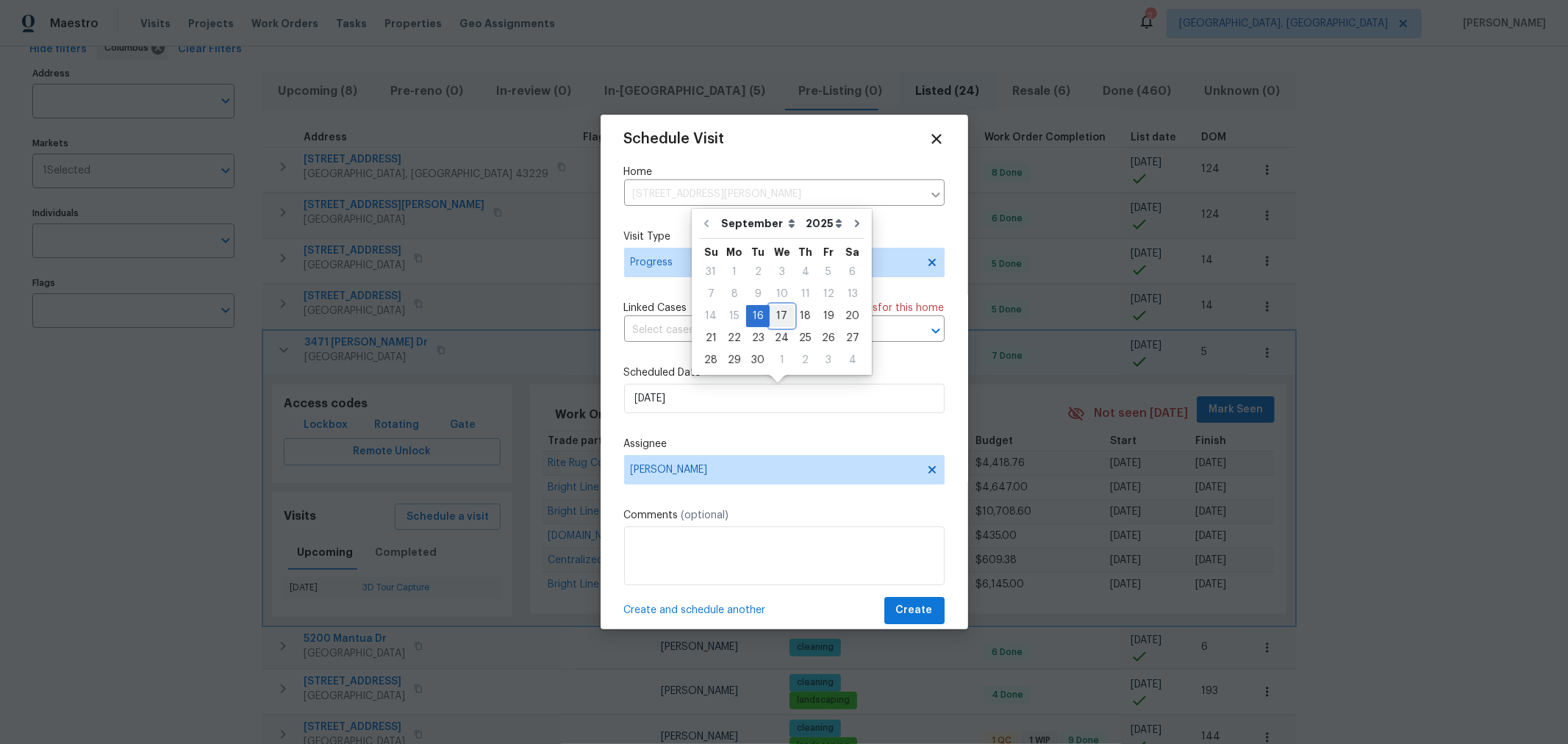
click at [778, 318] on div "17" at bounding box center [781, 316] width 24 height 21
type input "9/17/2025"
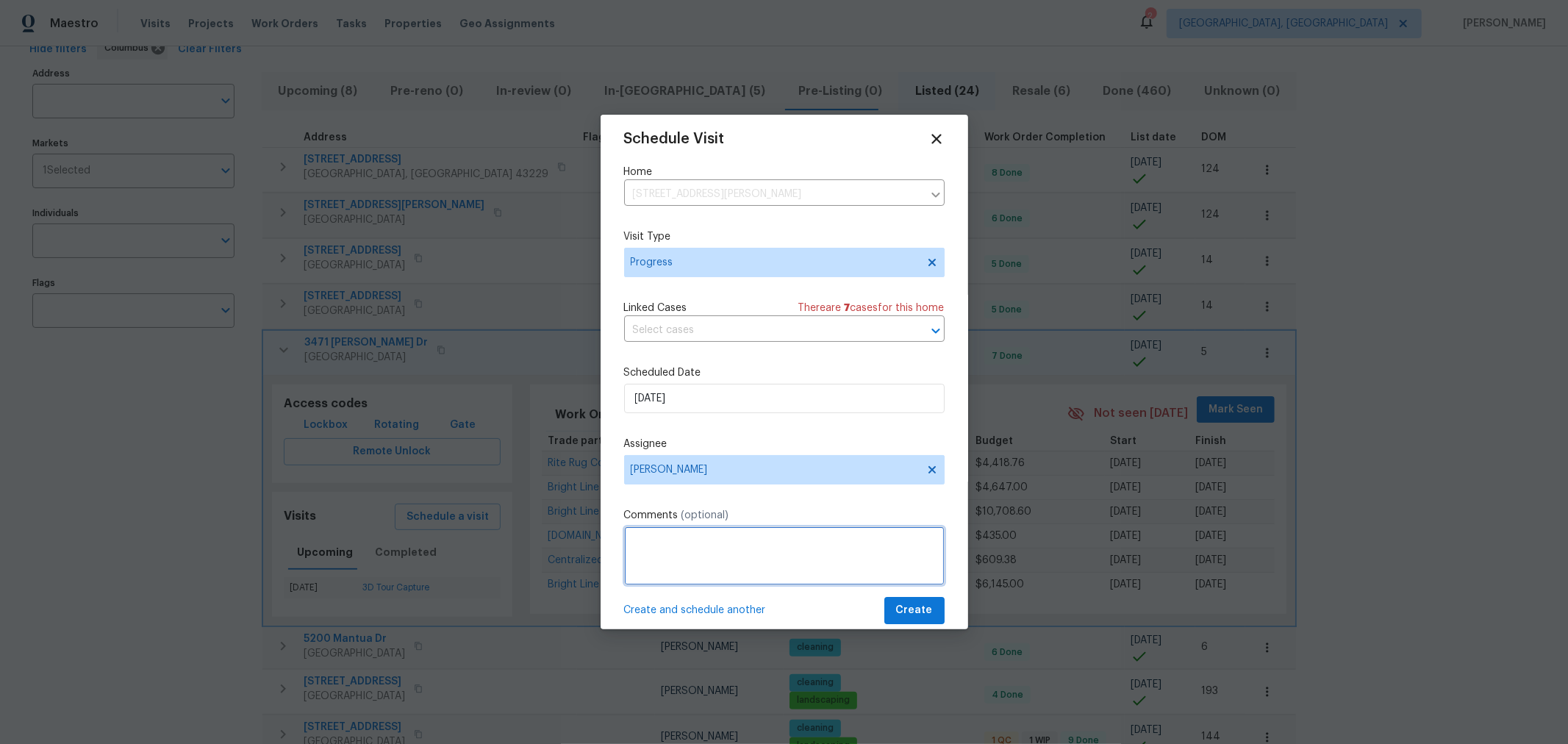
click at [740, 541] on textarea at bounding box center [785, 556] width 321 height 59
type textarea "Follow up on Rework at Marlin - painted over outlets, missing cover plates ( 30…"
click at [916, 612] on span "Create" at bounding box center [914, 610] width 36 height 18
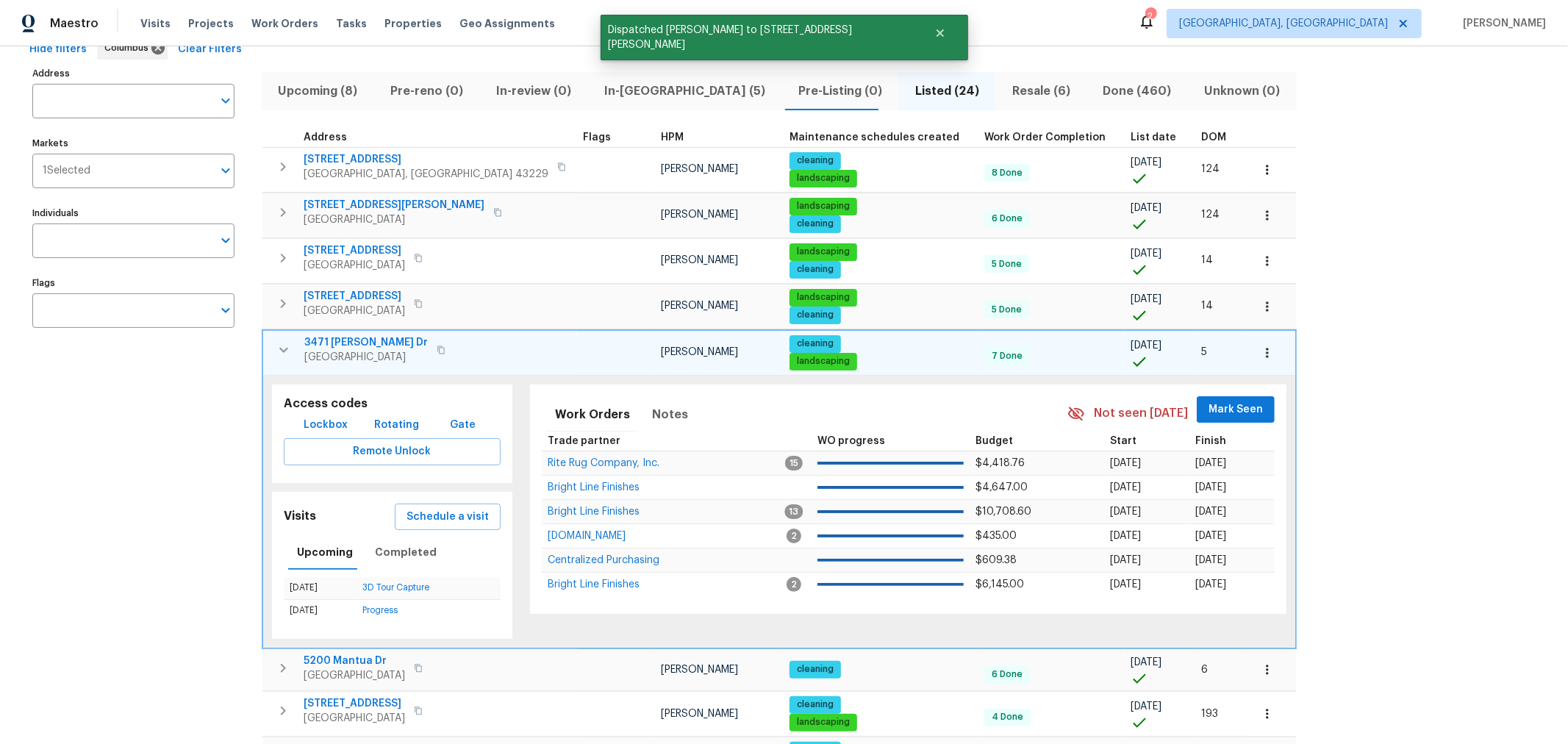
click at [279, 347] on icon "button" at bounding box center [284, 350] width 17 height 17
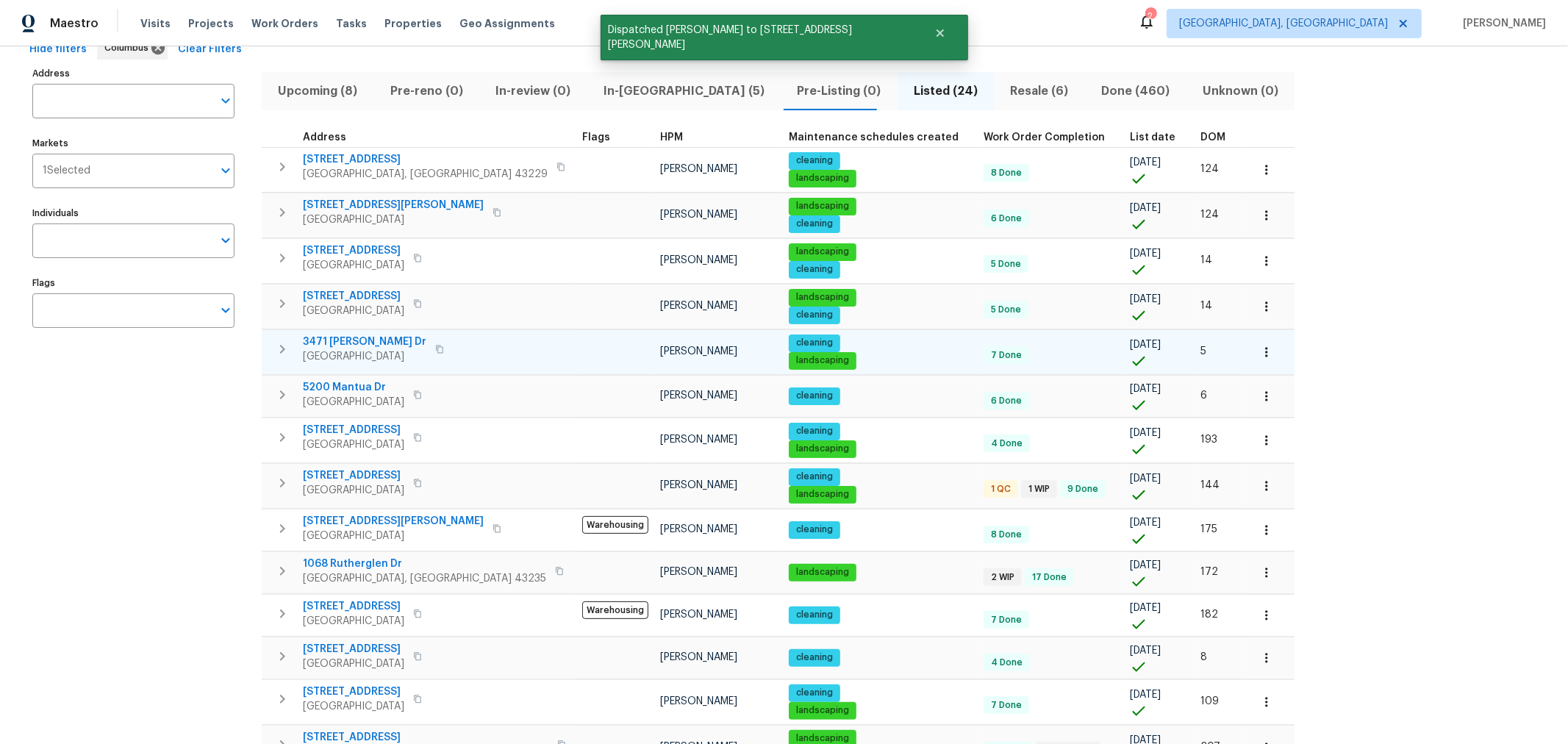
click at [1282, 232] on div "Address Address Markets 1 Selected Markets Individuals Individuals Flags Flags …" at bounding box center [784, 661] width 1521 height 1197
click at [934, 27] on icon "Close" at bounding box center [940, 32] width 11 height 11
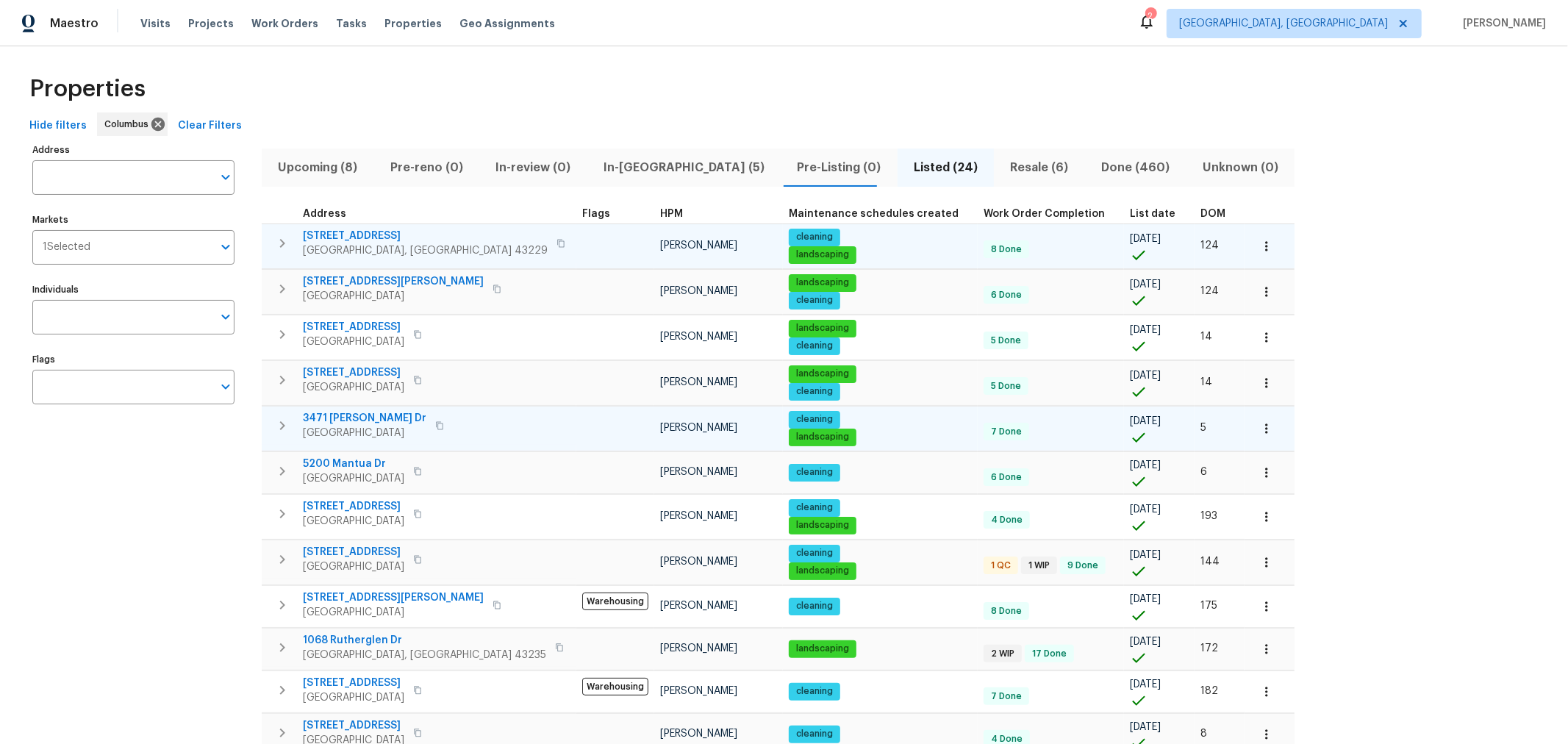
scroll to position [0, 0]
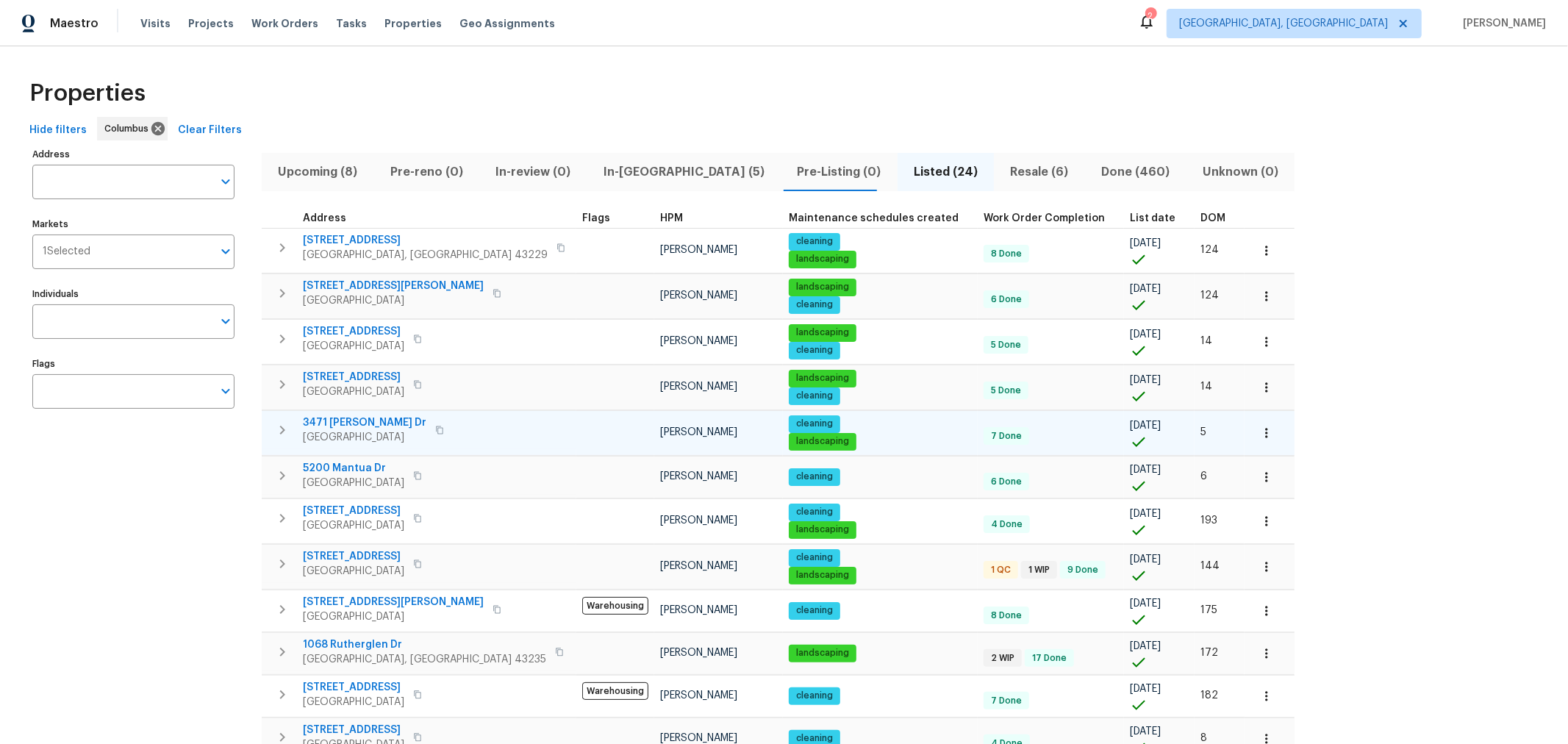
click at [323, 170] on span "Upcoming (8)" at bounding box center [317, 172] width 95 height 21
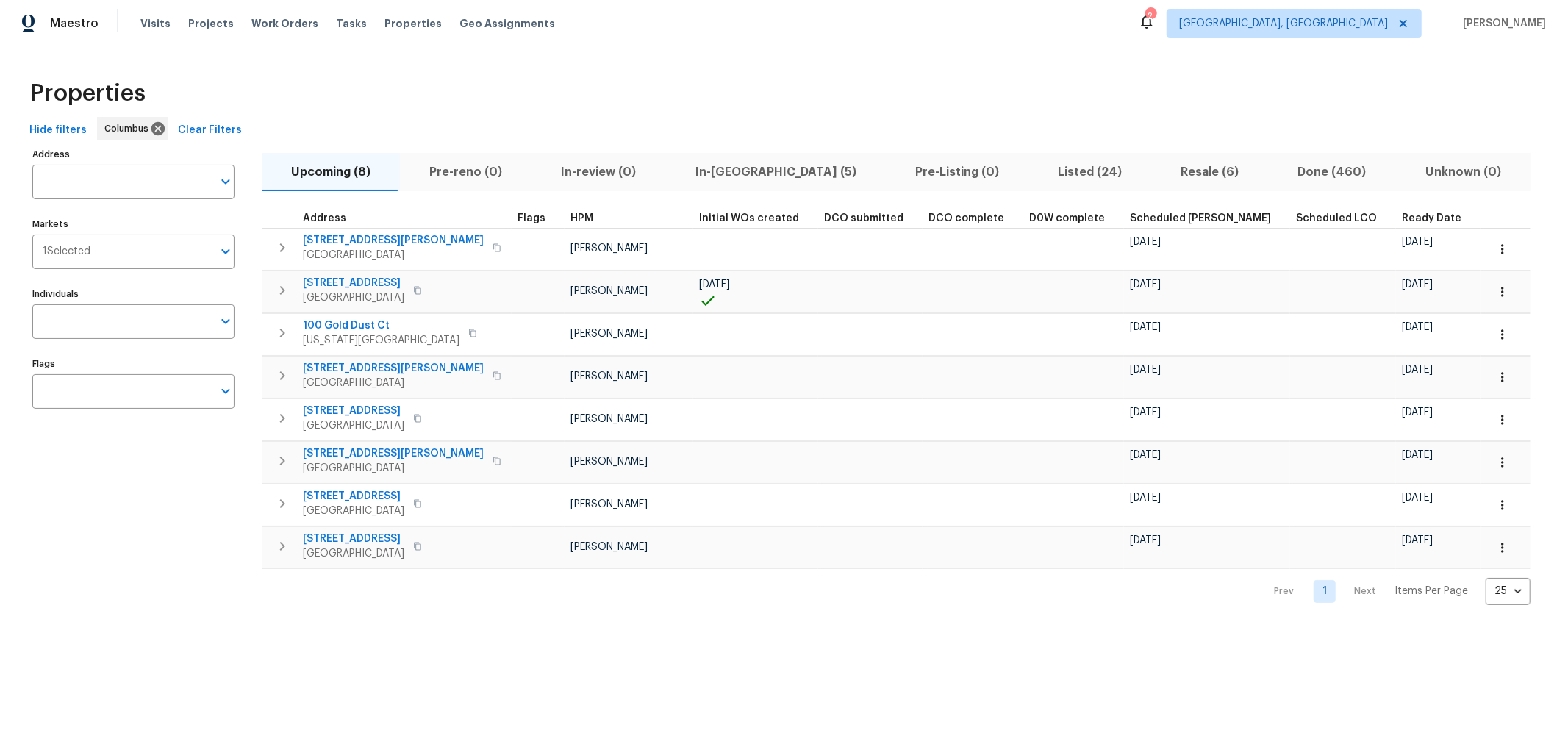
click at [774, 72] on div "Properties" at bounding box center [784, 93] width 1521 height 47
click at [716, 166] on span "In-reno (5)" at bounding box center [776, 172] width 202 height 21
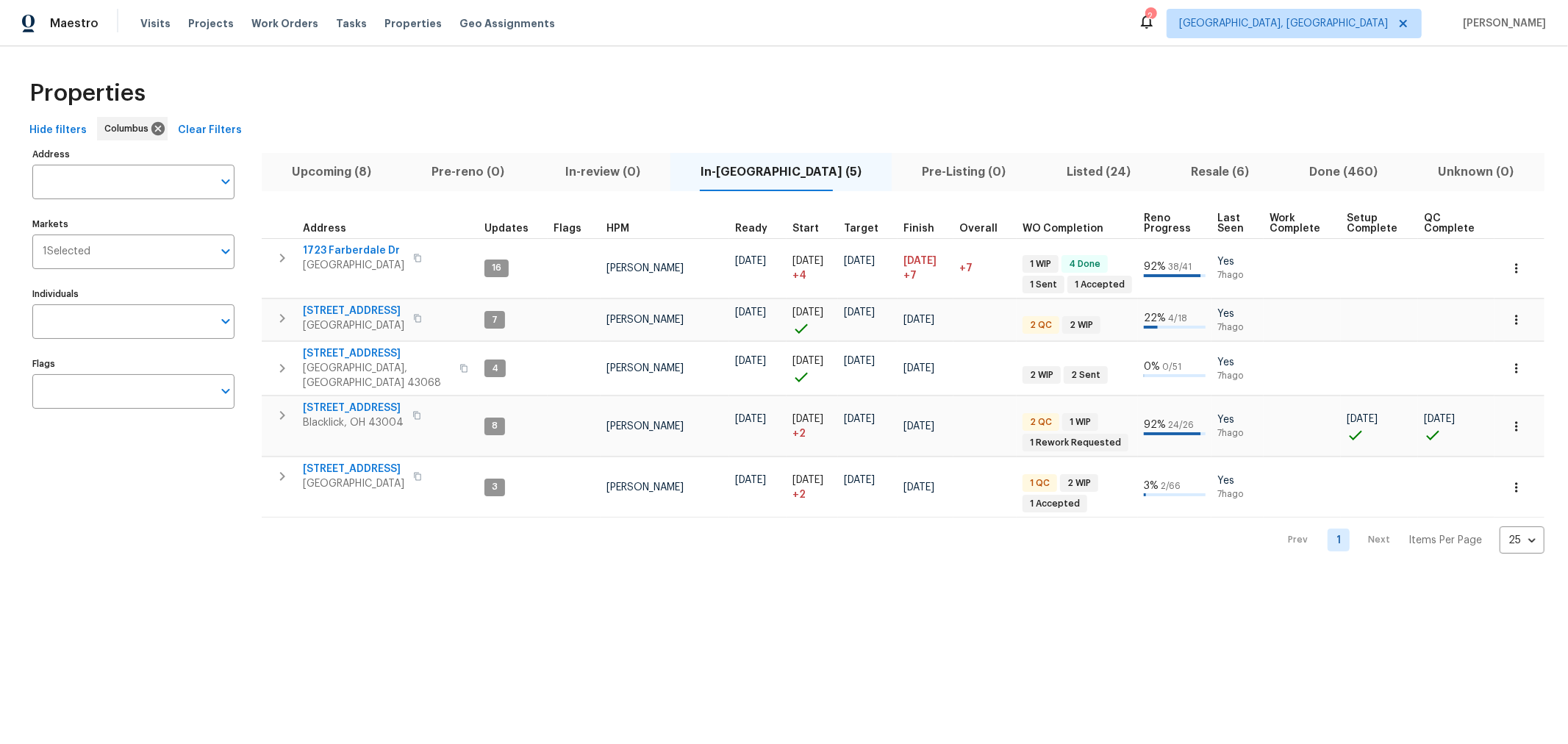
click at [532, 115] on div "Properties" at bounding box center [784, 93] width 1521 height 47
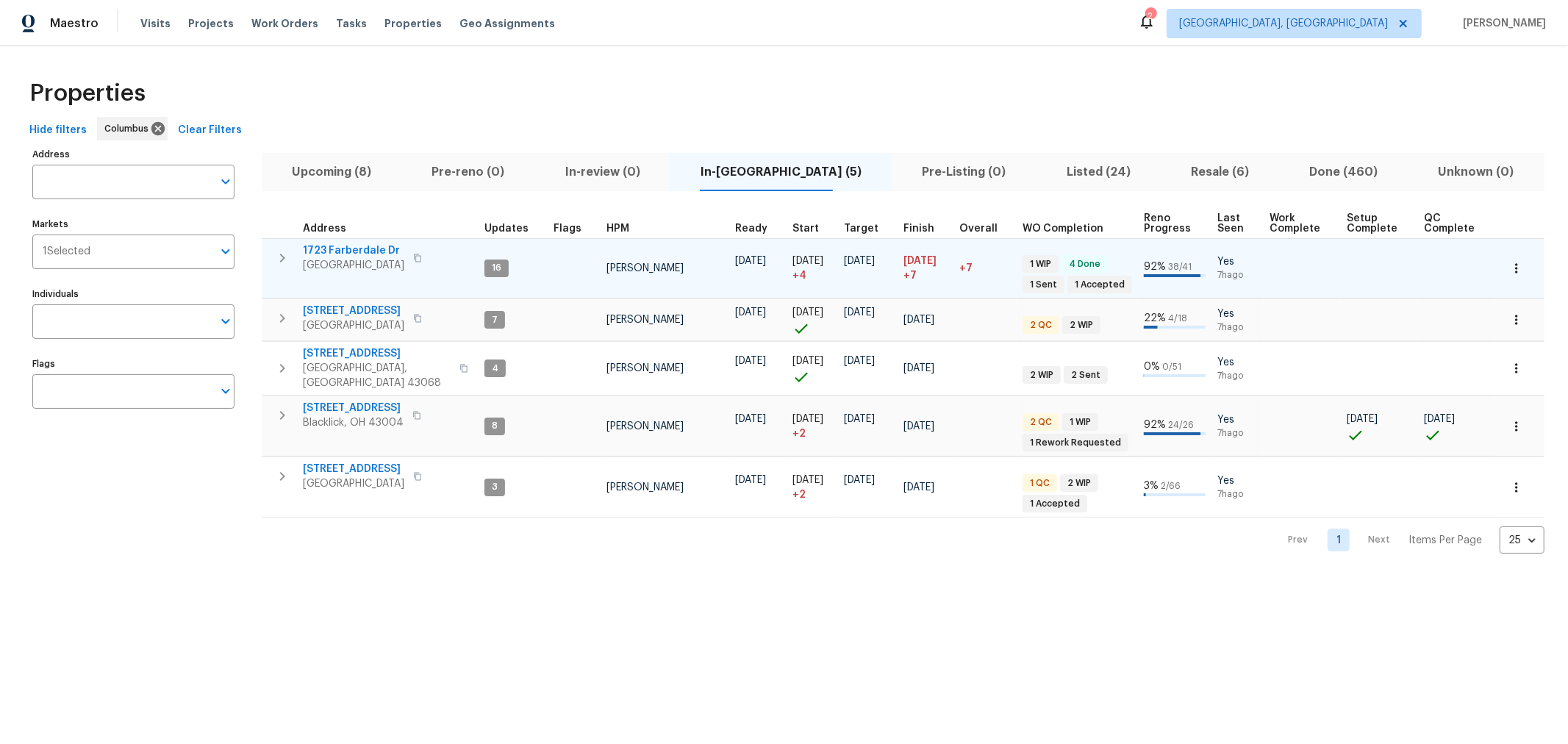
click at [284, 255] on icon "button" at bounding box center [282, 258] width 5 height 9
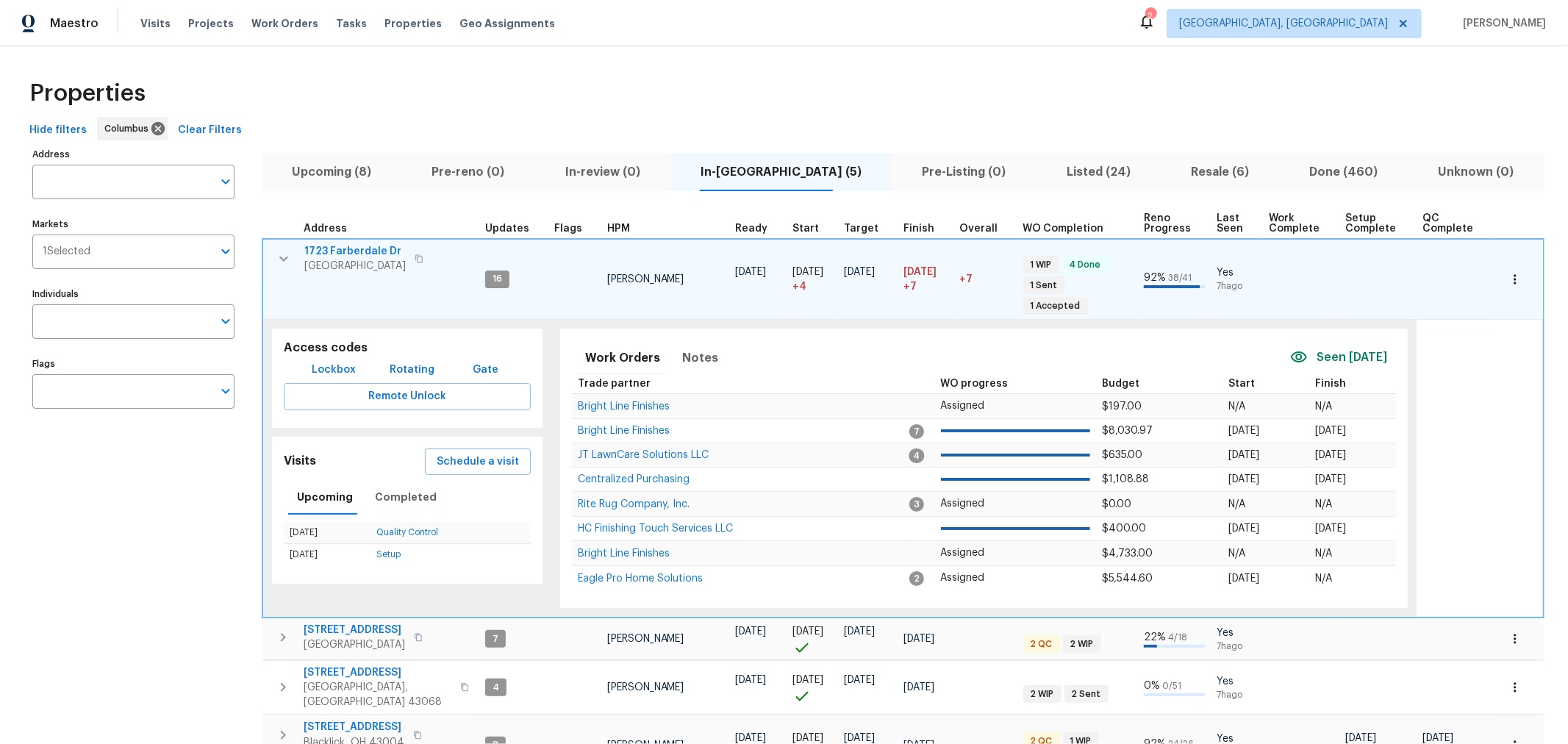
click at [284, 255] on icon "button" at bounding box center [284, 259] width 17 height 17
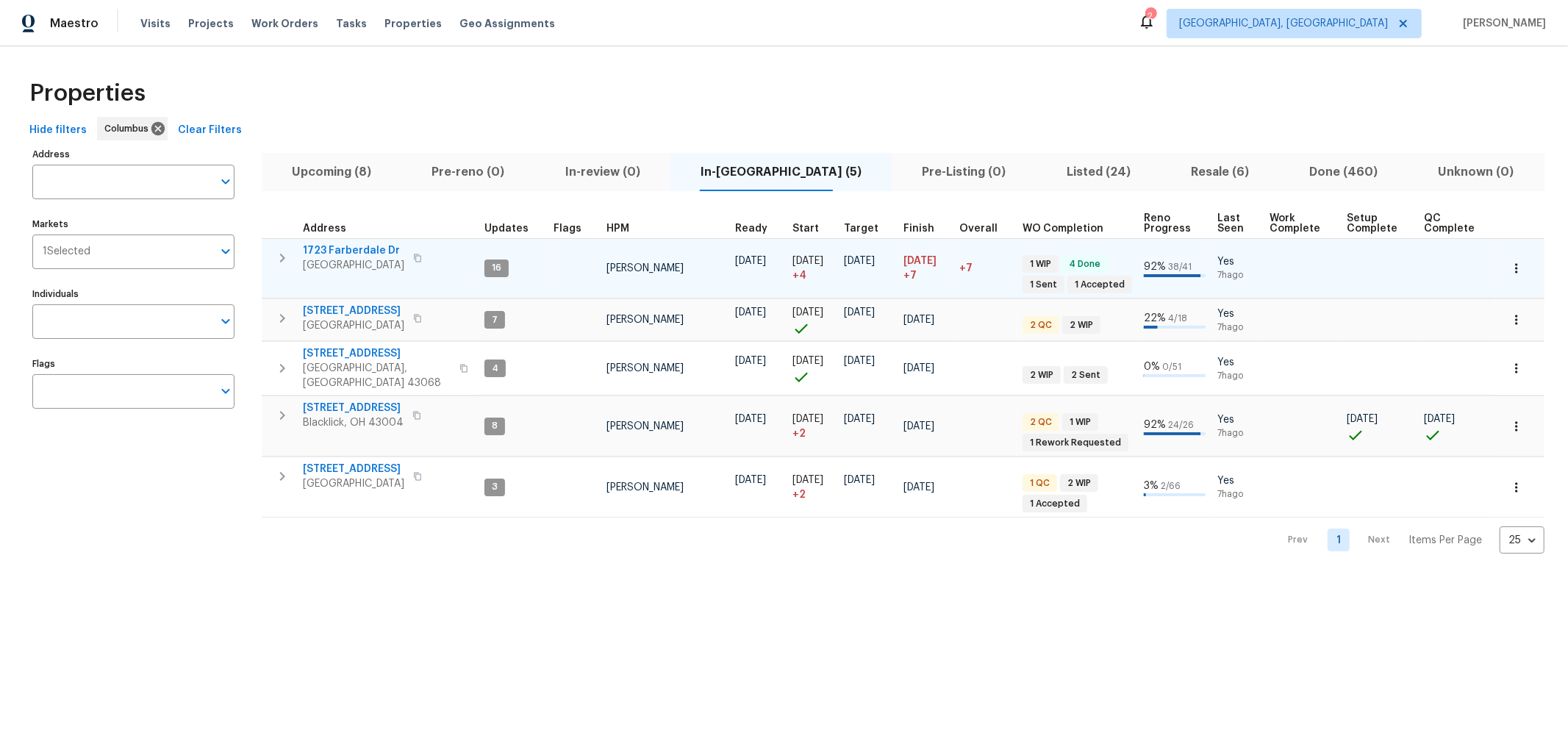
click at [284, 255] on icon "button" at bounding box center [282, 258] width 5 height 9
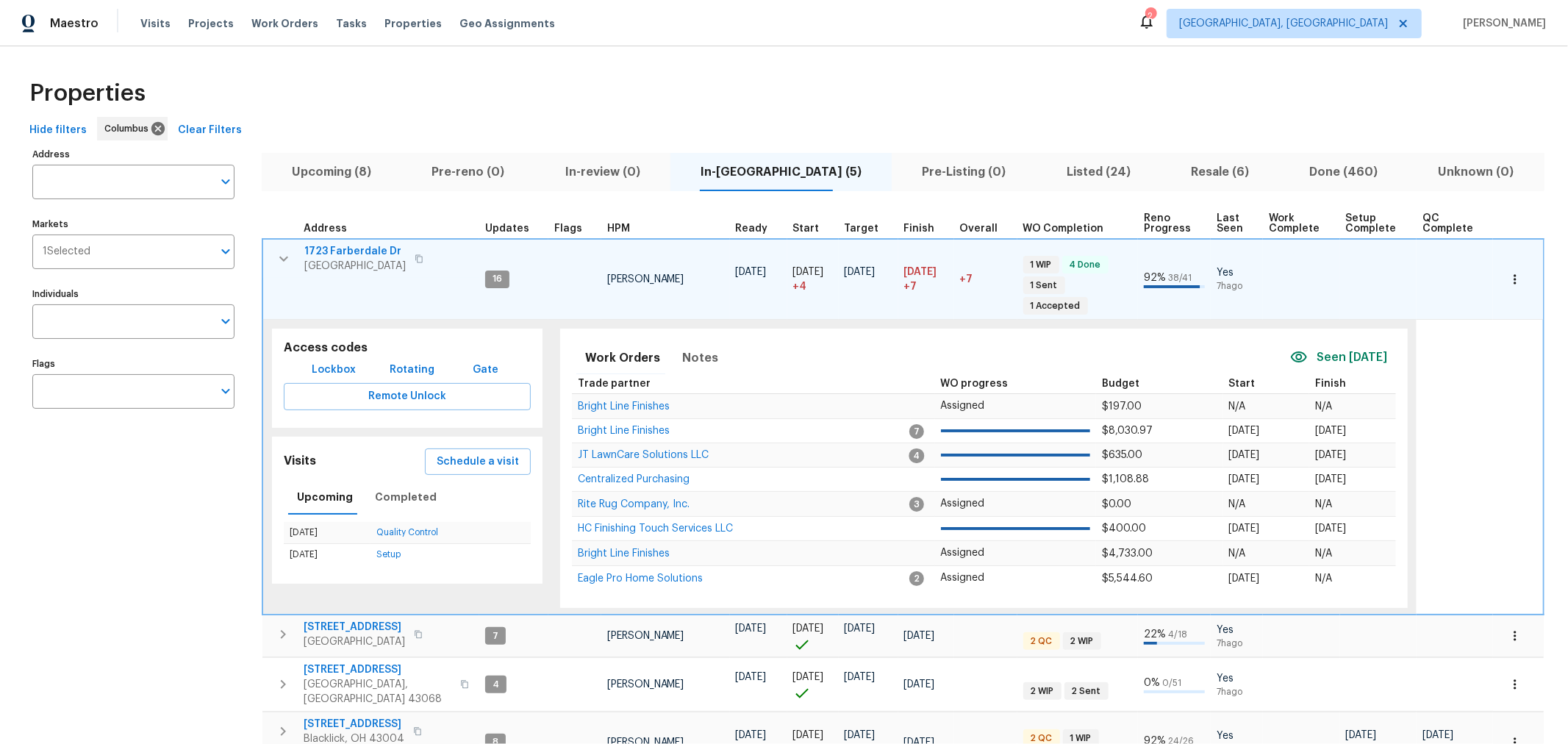
click at [284, 255] on icon "button" at bounding box center [284, 259] width 17 height 17
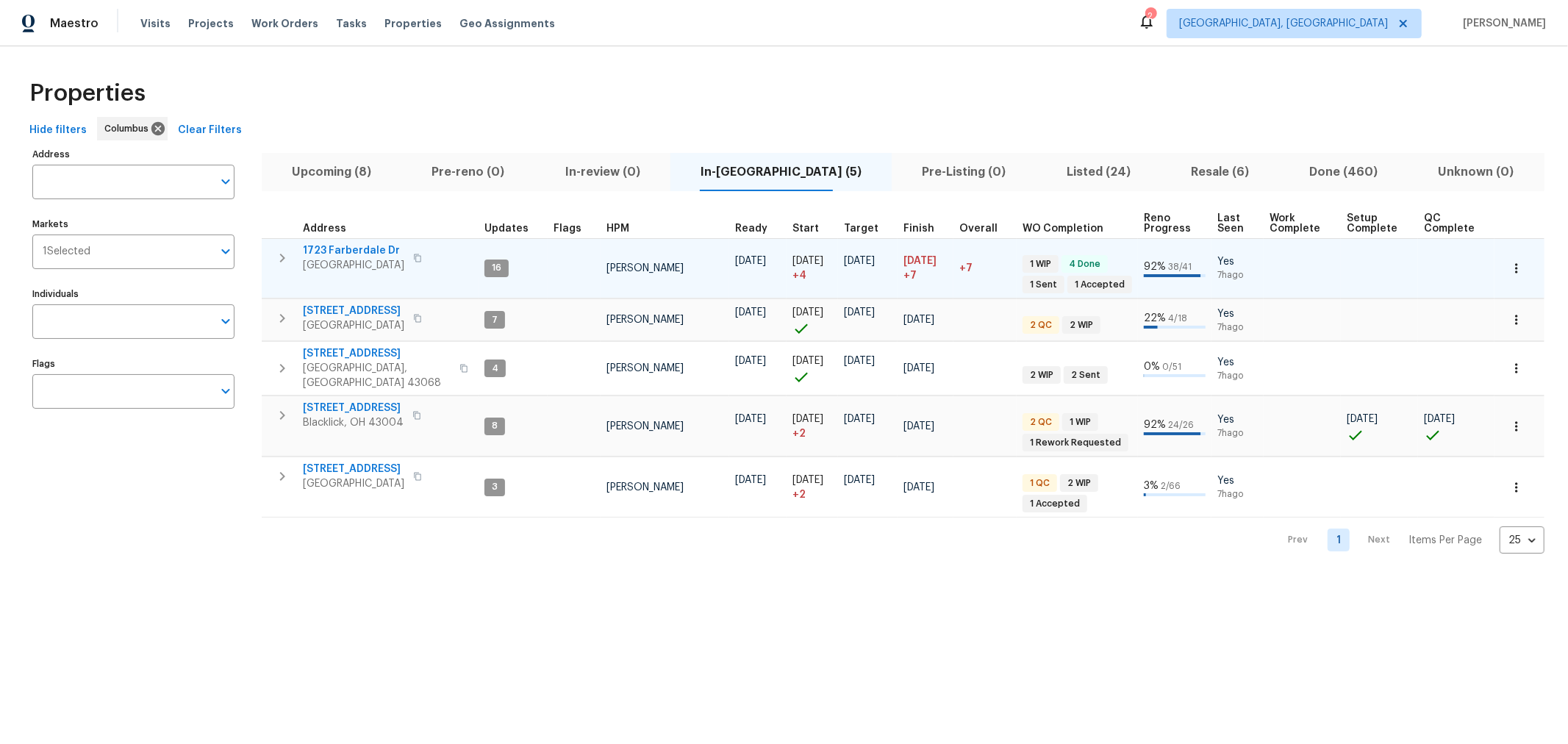
click at [284, 255] on icon "button" at bounding box center [282, 258] width 5 height 9
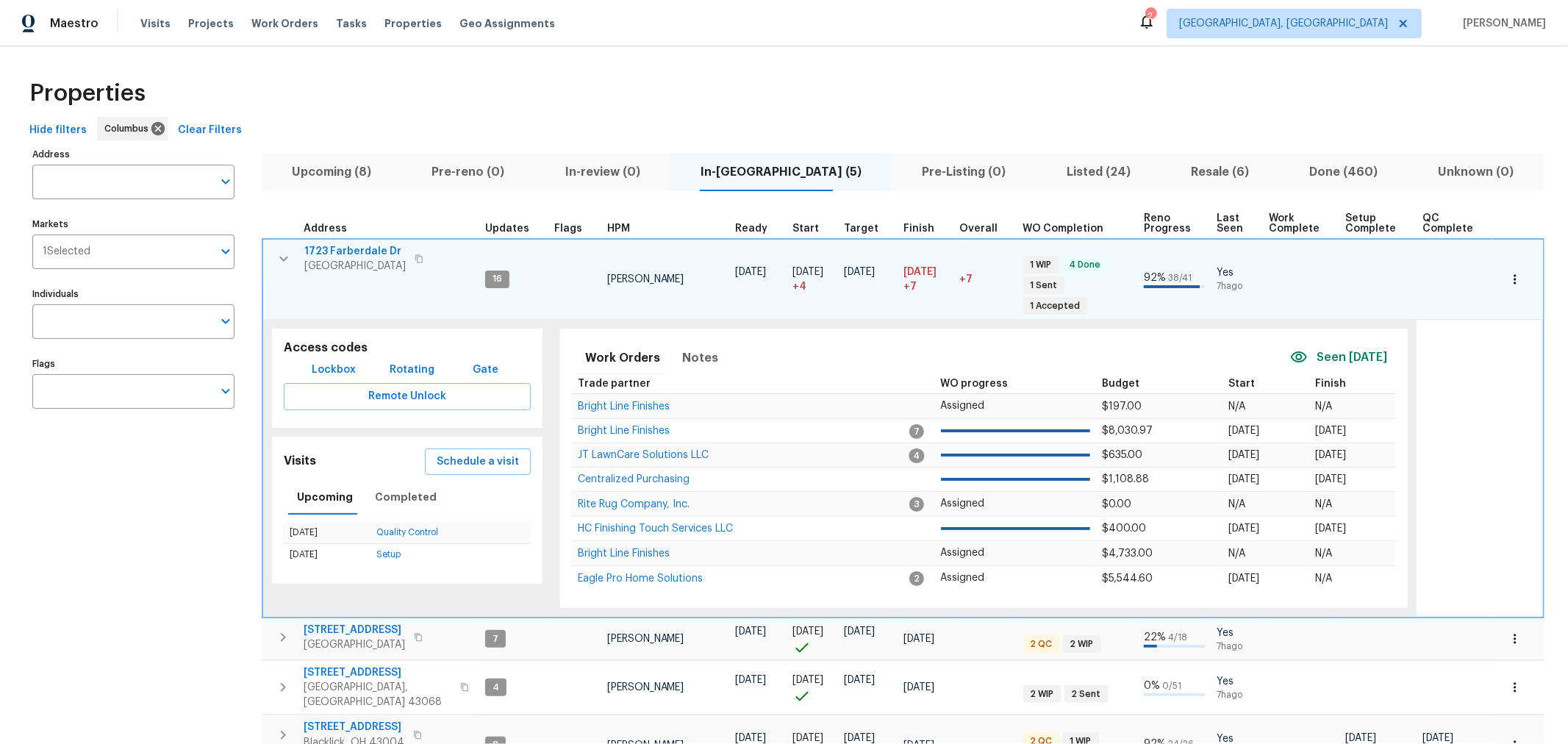
click at [284, 255] on icon "button" at bounding box center [284, 259] width 17 height 17
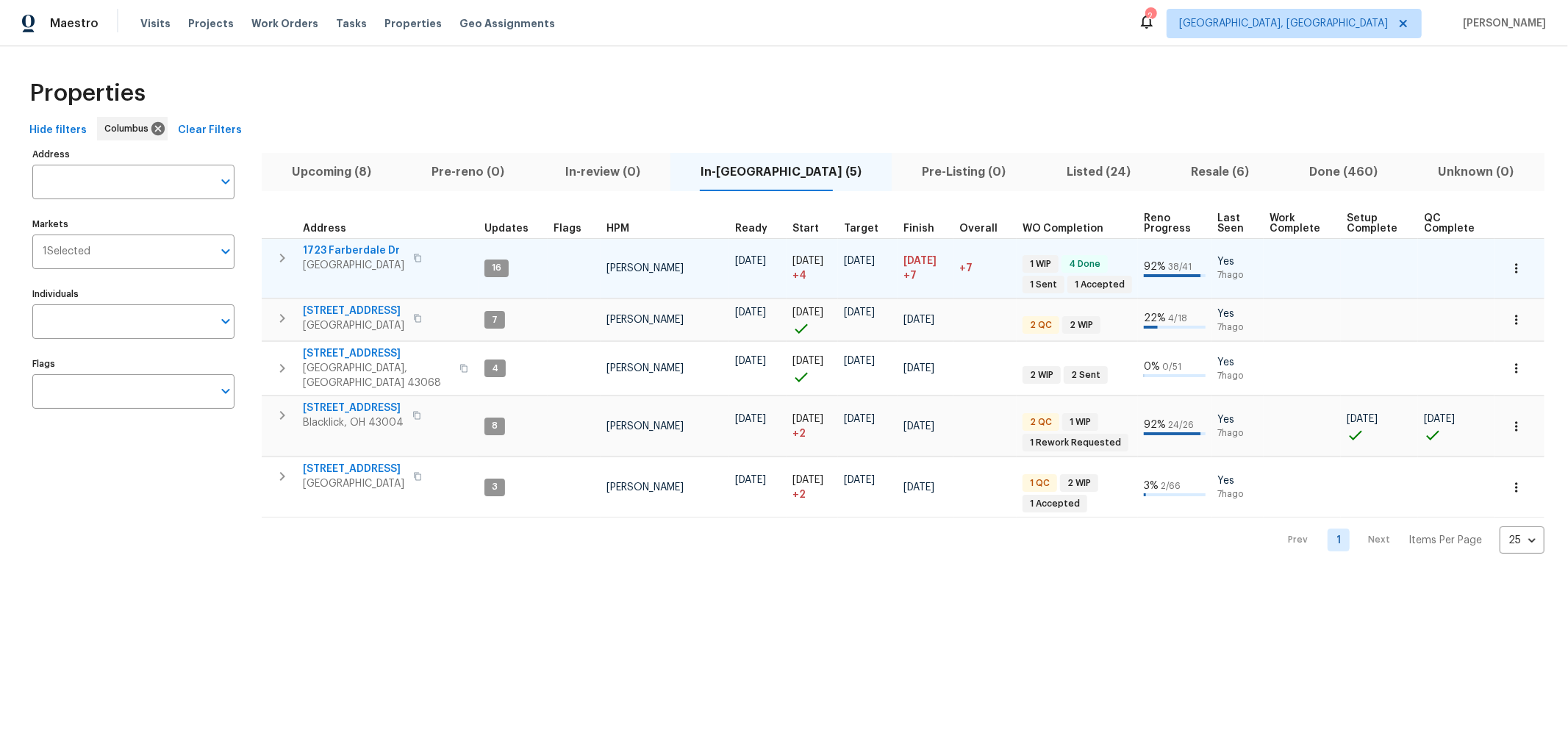
click at [284, 255] on icon "button" at bounding box center [282, 258] width 5 height 9
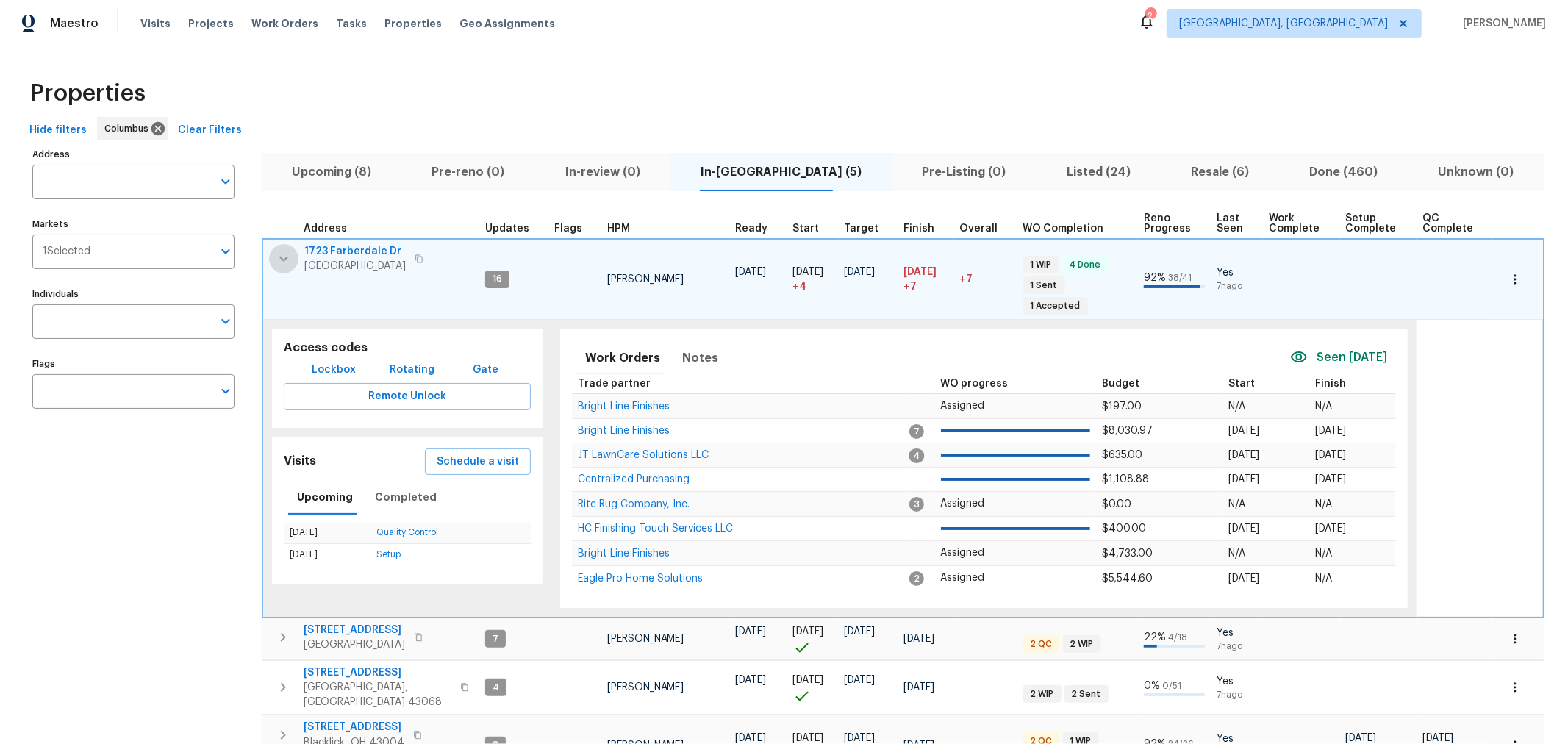
click at [284, 255] on icon "button" at bounding box center [284, 259] width 17 height 17
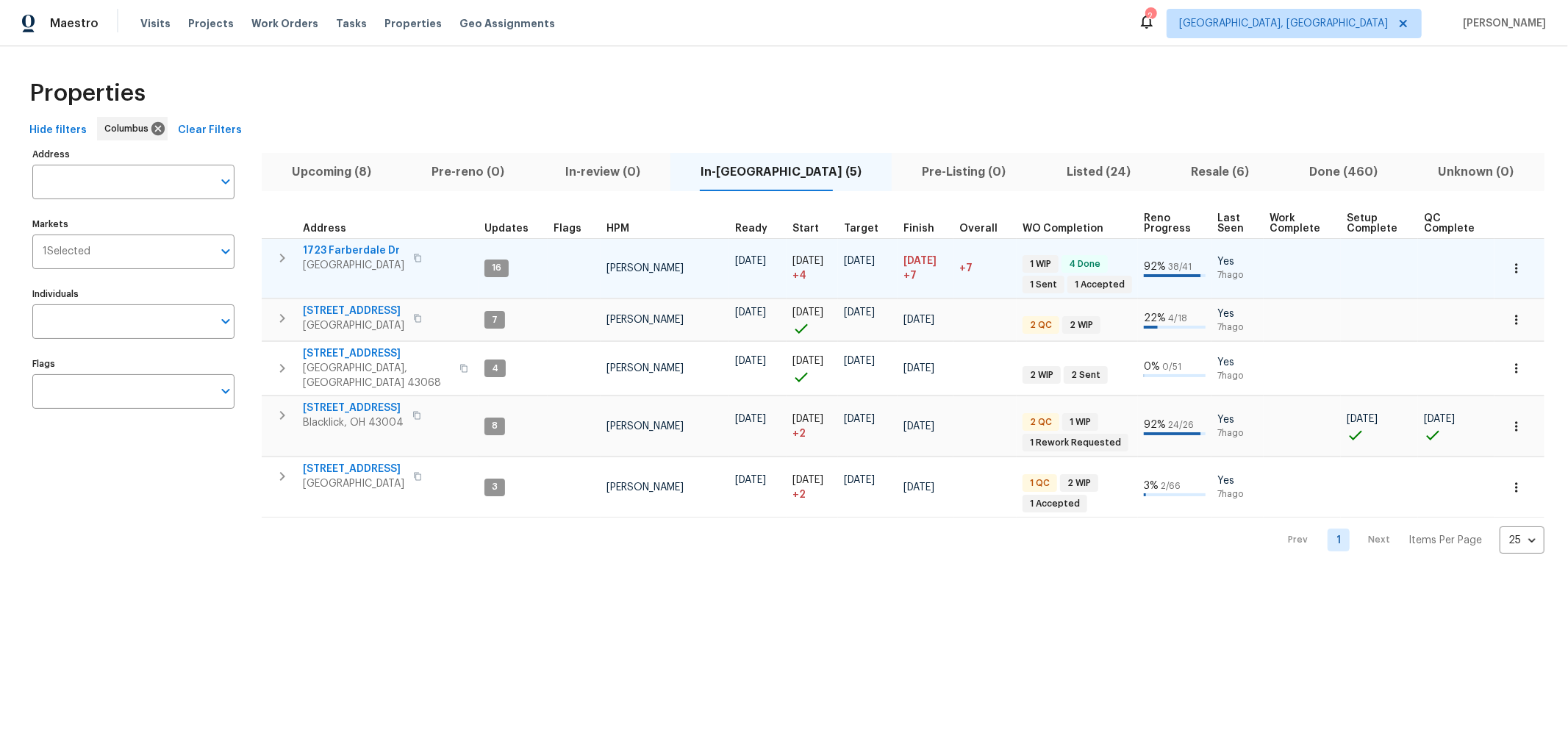
click at [249, 241] on div "Address Address Markets 1 Selected Markets Individuals Individuals Flags Flags" at bounding box center [142, 350] width 221 height 411
click at [845, 57] on div "Properties Hide filters Columbus Clear Filters Address Address Markets 1 Select…" at bounding box center [784, 312] width 1568 height 531
click at [880, 577] on html "Maestro Visits Projects Work Orders Tasks Properties Geo Assignments 2 Columbus…" at bounding box center [784, 288] width 1568 height 577
click at [884, 577] on html "Maestro Visits Projects Work Orders Tasks Properties Geo Assignments 2 Columbus…" at bounding box center [784, 288] width 1568 height 577
click at [274, 255] on icon "button" at bounding box center [282, 258] width 17 height 17
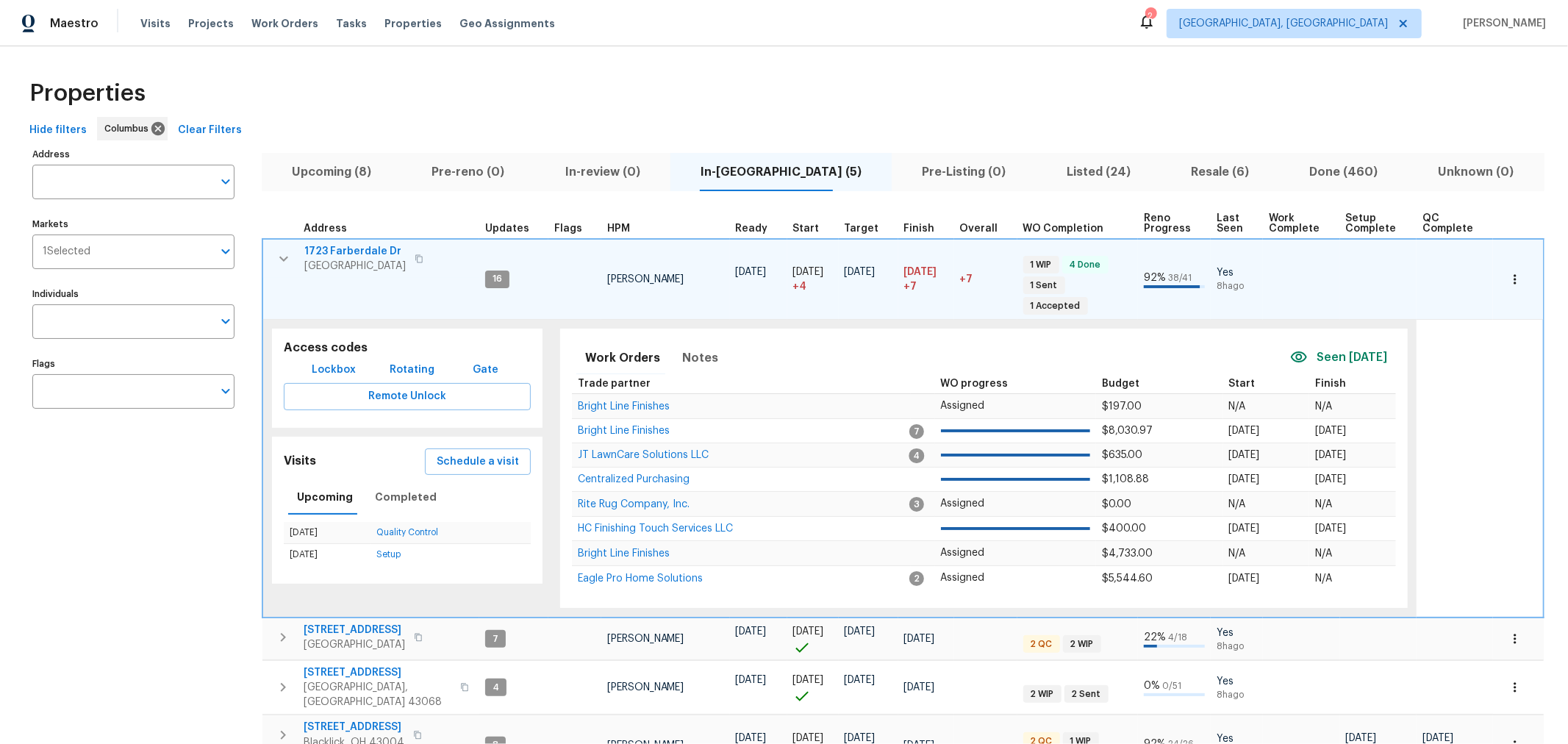
click at [275, 255] on icon "button" at bounding box center [284, 259] width 17 height 17
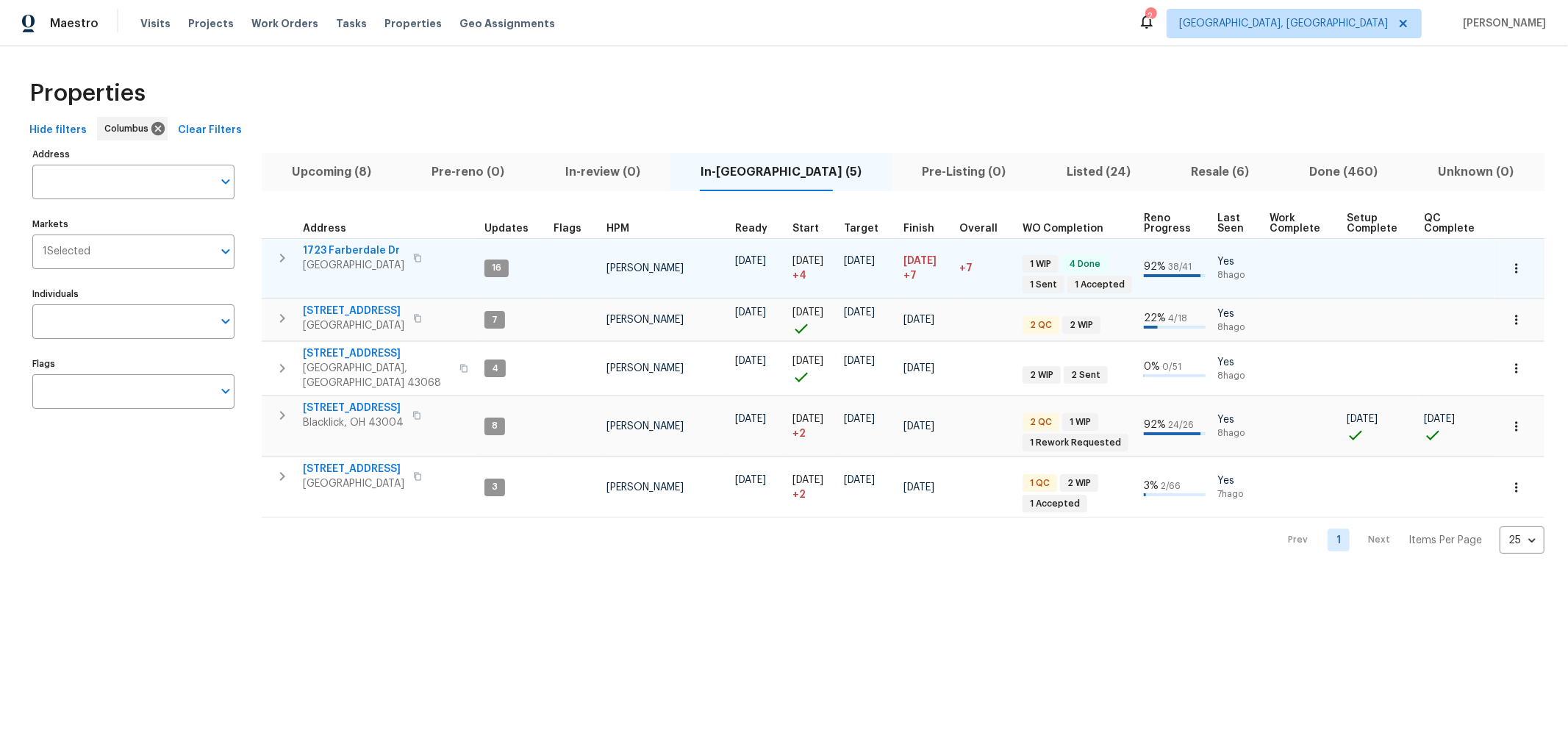
click at [851, 577] on html "Maestro Visits Projects Work Orders Tasks Properties Geo Assignments 2 [GEOGRAP…" at bounding box center [784, 288] width 1568 height 577
click at [516, 169] on span "Pre-reno (0)" at bounding box center [468, 172] width 116 height 21
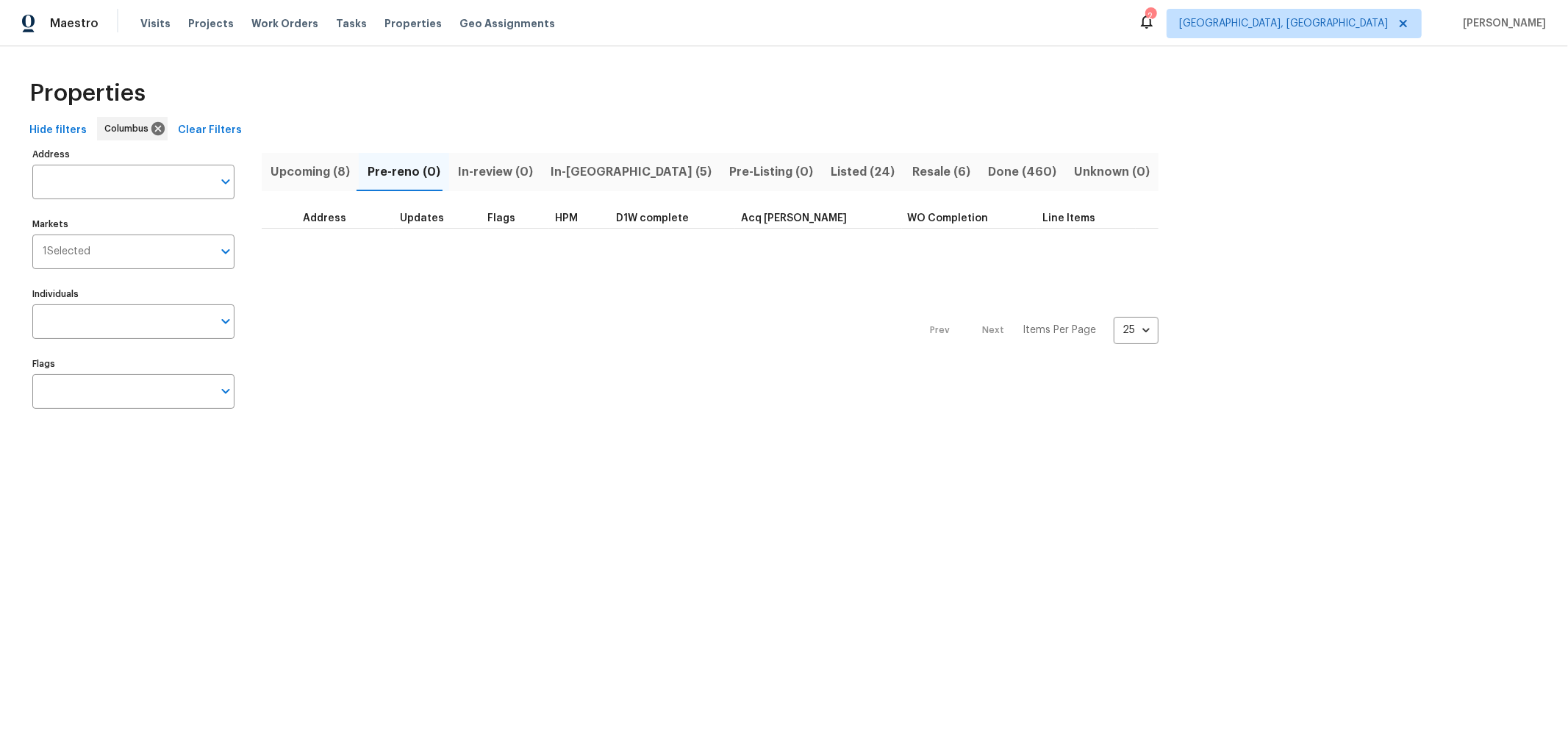
click at [295, 167] on span "Upcoming (8)" at bounding box center [309, 172] width 79 height 21
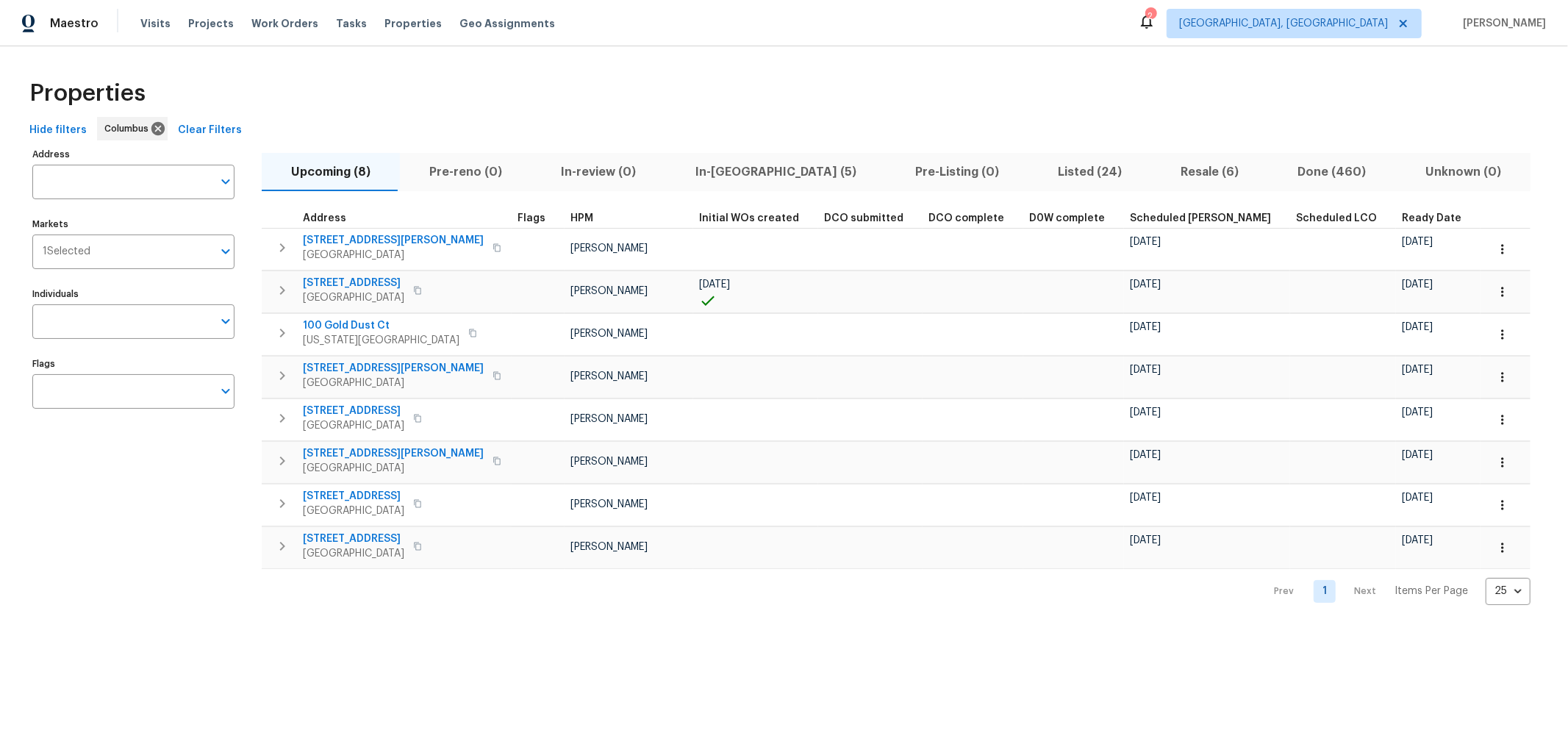
click at [570, 173] on span "In-review (0)" at bounding box center [599, 172] width 117 height 21
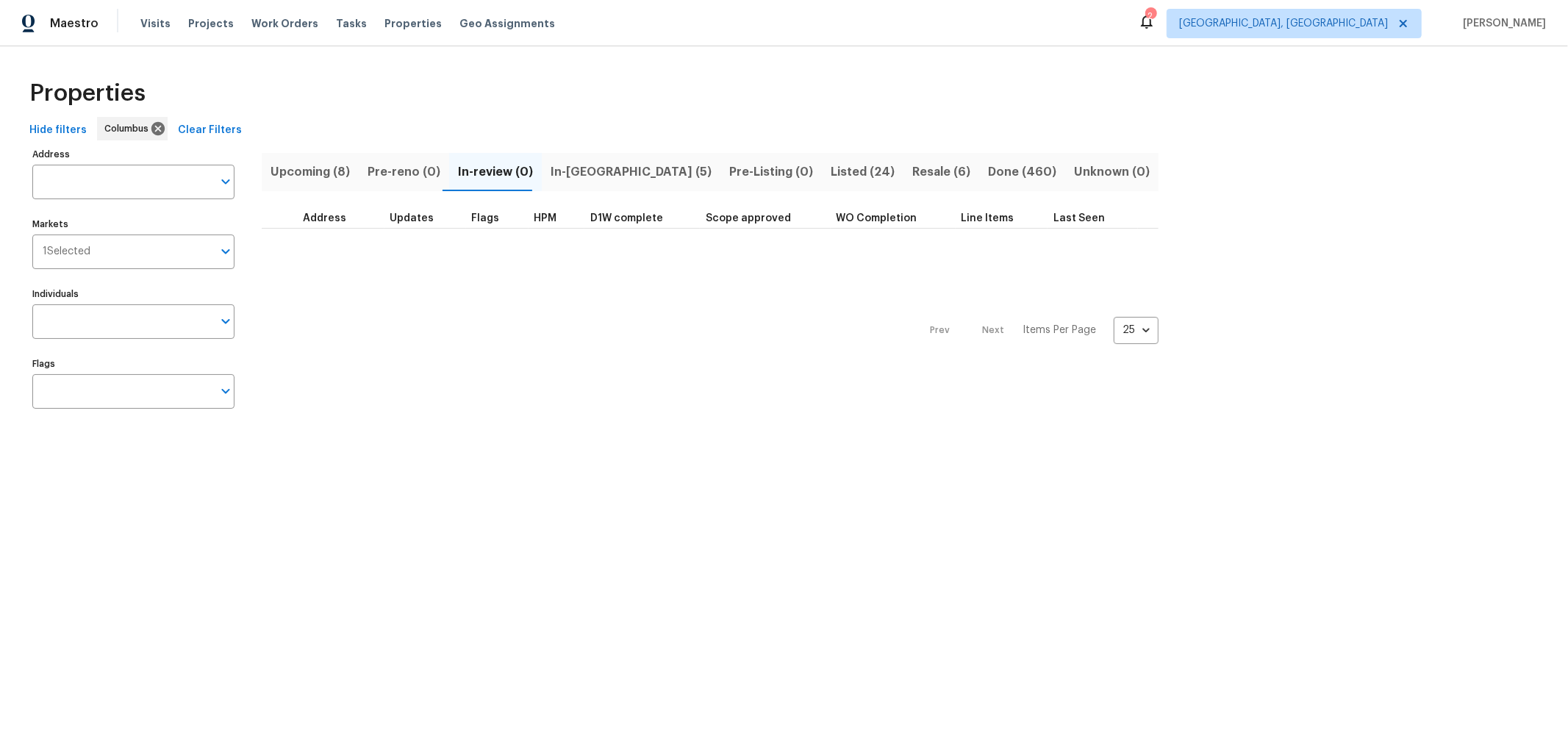
click at [573, 174] on span "In-[GEOGRAPHIC_DATA] (5)" at bounding box center [631, 172] width 161 height 21
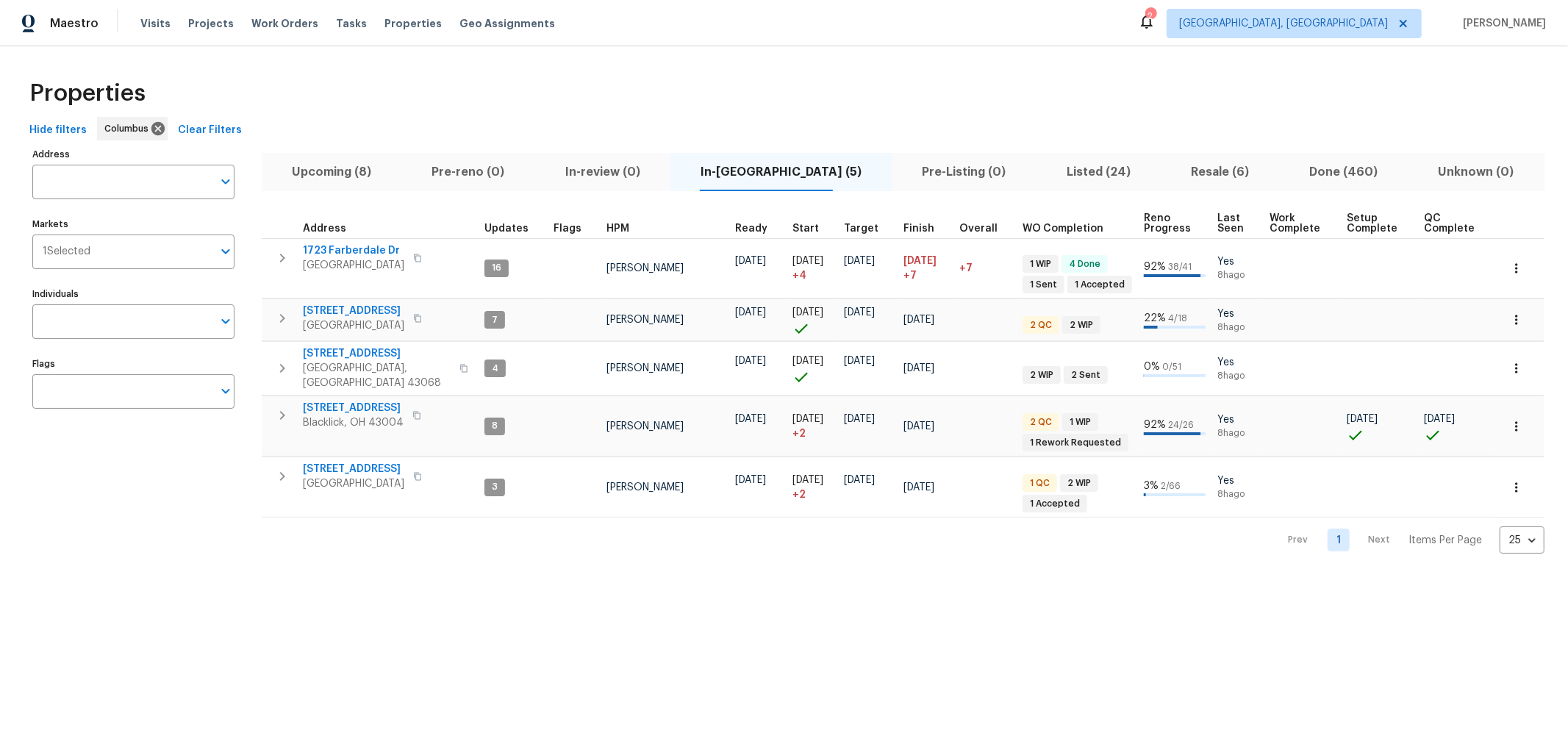
click at [1046, 178] on span "Listed (24)" at bounding box center [1099, 172] width 107 height 21
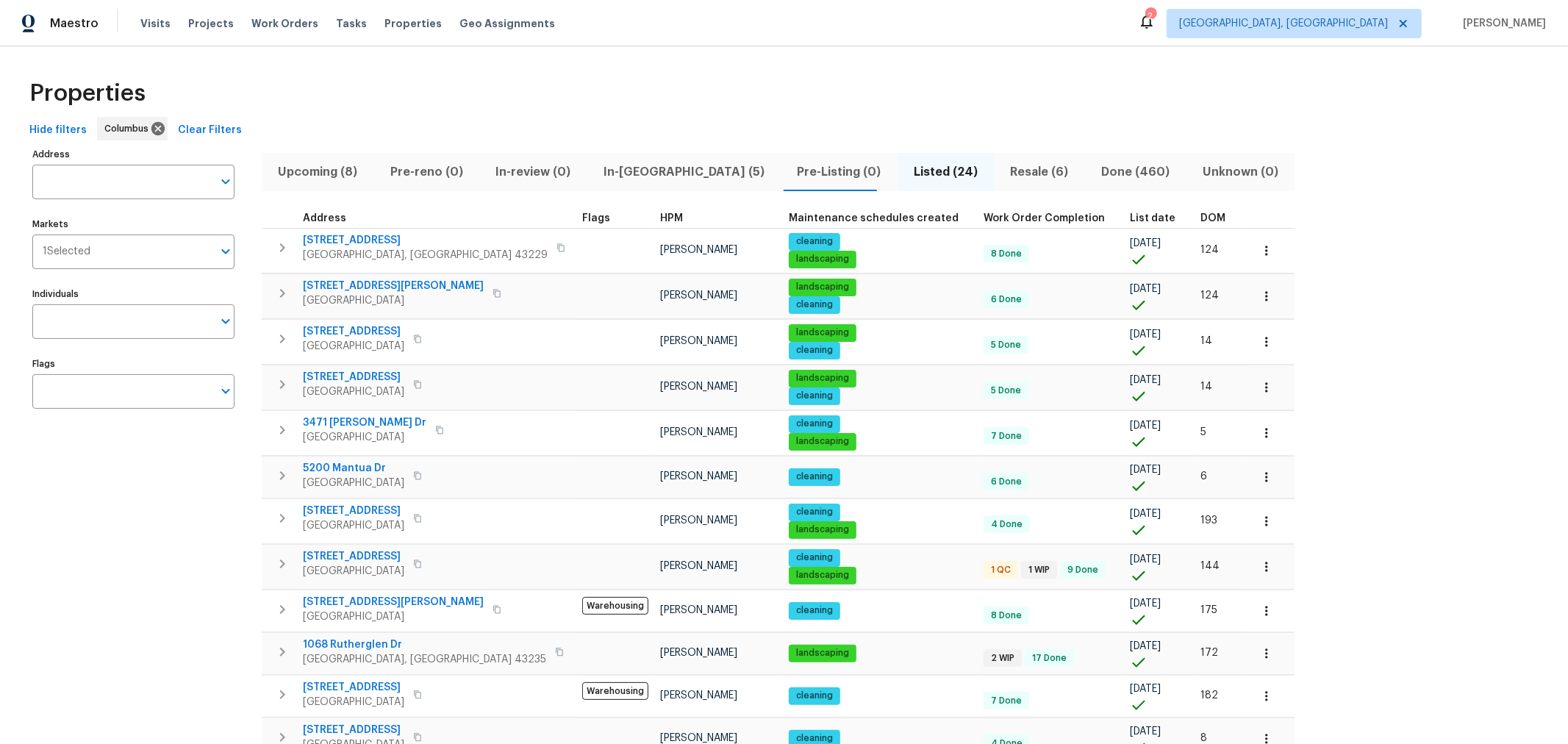
click at [1197, 225] on div "Address Address Markets 1 Selected Markets Individuals Individuals Flags Flags …" at bounding box center [784, 742] width 1521 height 1197
click at [1291, 399] on div "Address Address Markets 1 Selected Markets Individuals Individuals Flags Flags …" at bounding box center [784, 742] width 1521 height 1197
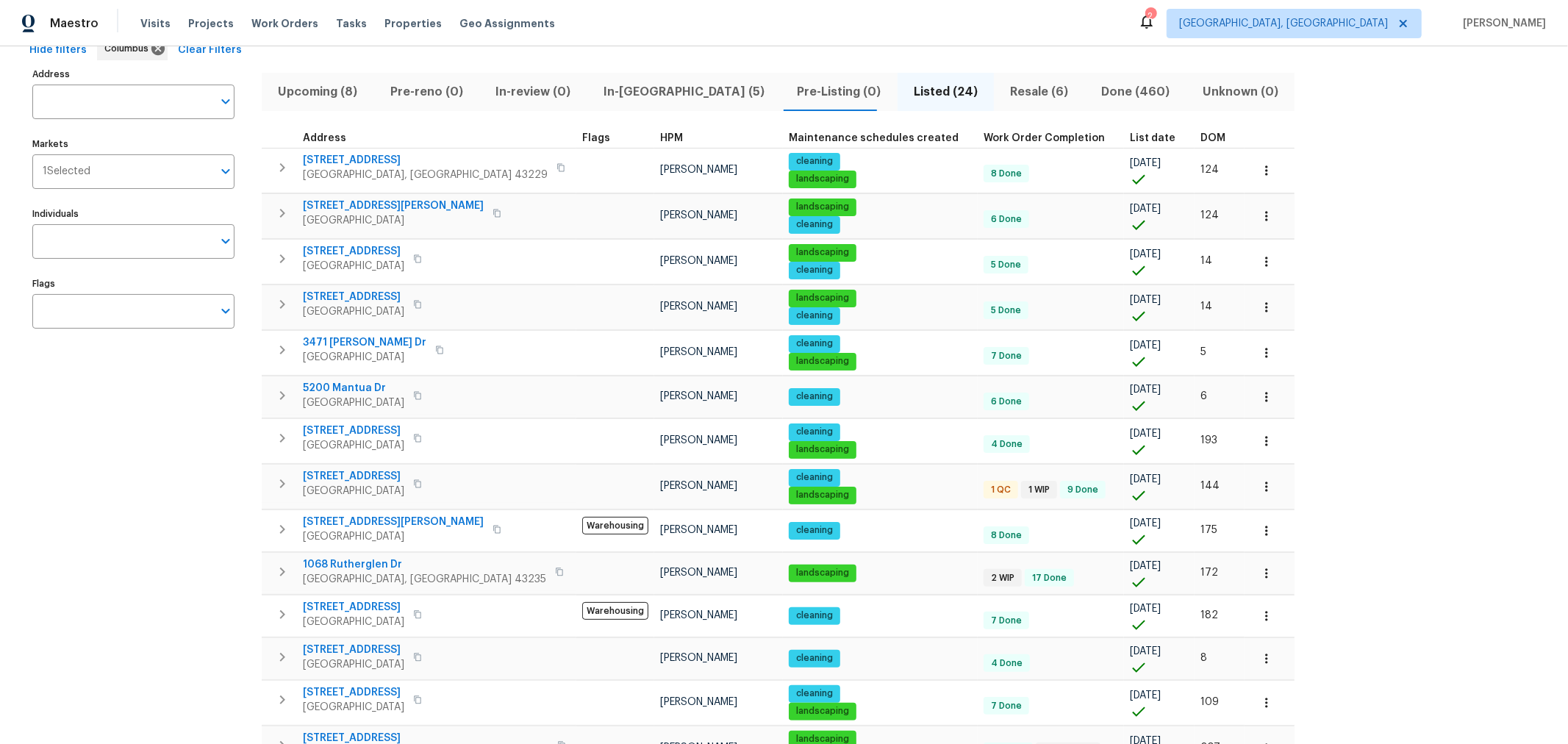
scroll to position [81, 0]
click at [1225, 393] on div "Address Address Markets 1 Selected Markets Individuals Individuals Flags Flags …" at bounding box center [784, 661] width 1521 height 1197
click at [1202, 418] on div "Address Address Markets 1 Selected Markets Individuals Individuals Flags Flags …" at bounding box center [784, 661] width 1521 height 1197
click at [876, 52] on div "Hide filters Columbus Clear Filters" at bounding box center [784, 50] width 1521 height 27
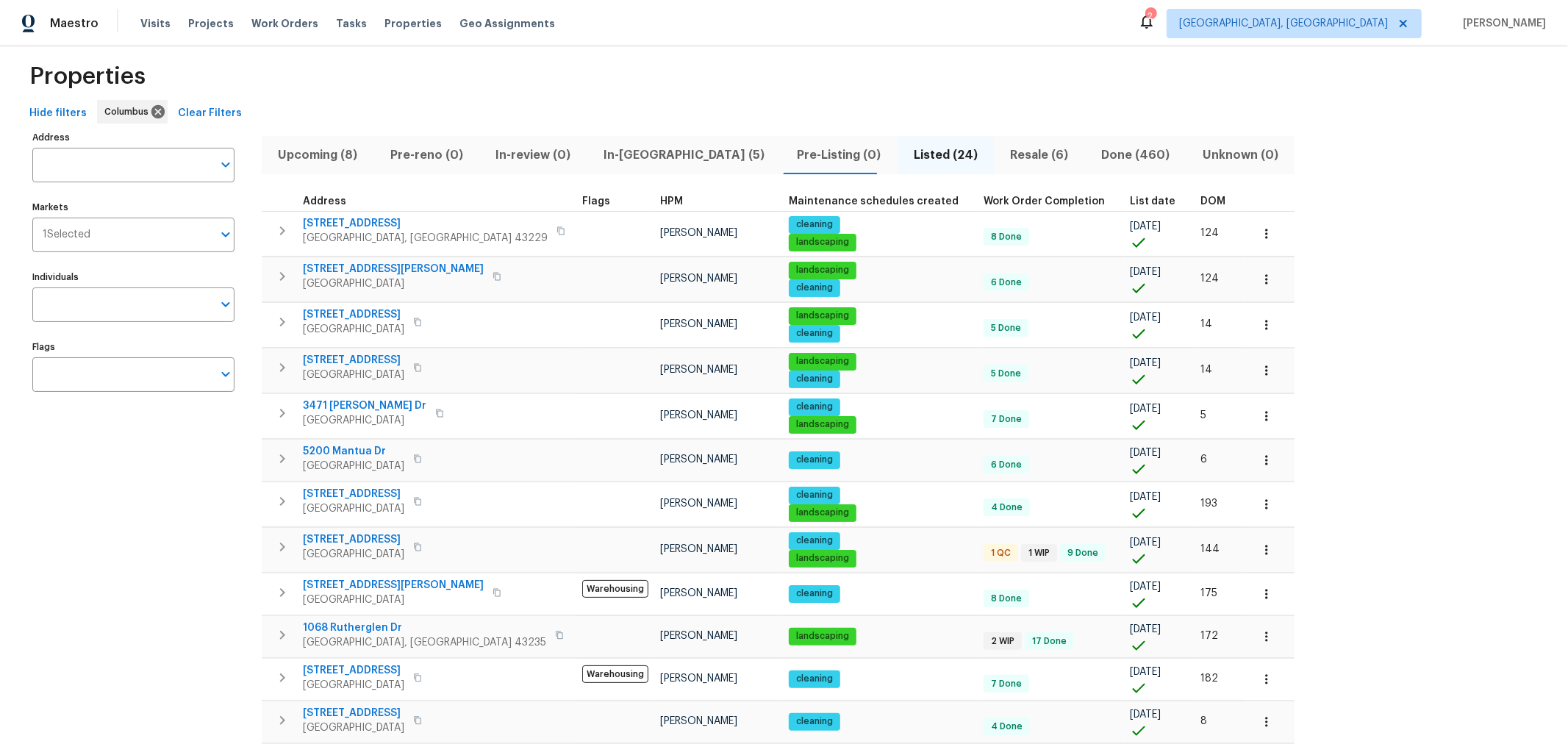
scroll to position [0, 0]
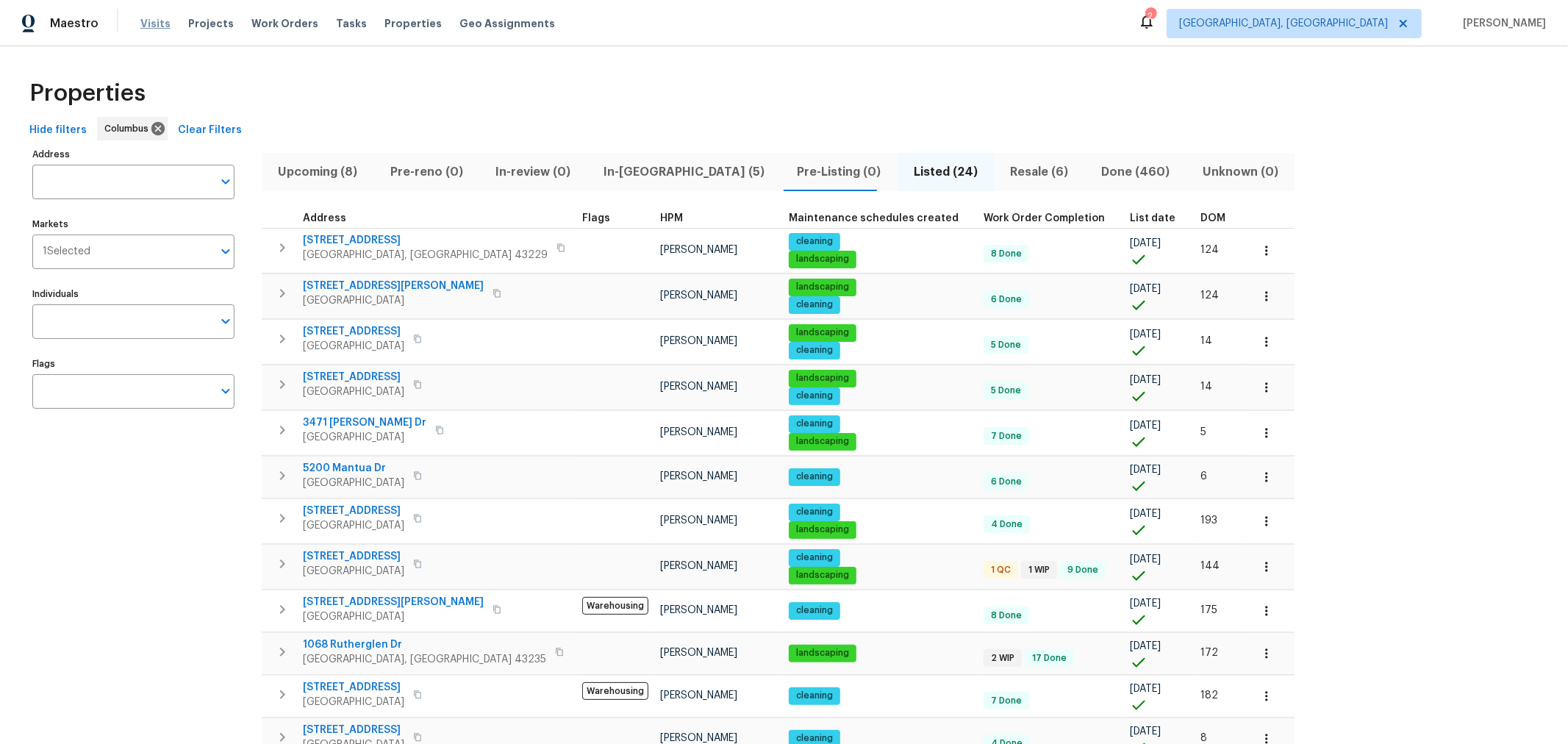
click at [150, 23] on span "Visits" at bounding box center [156, 23] width 31 height 14
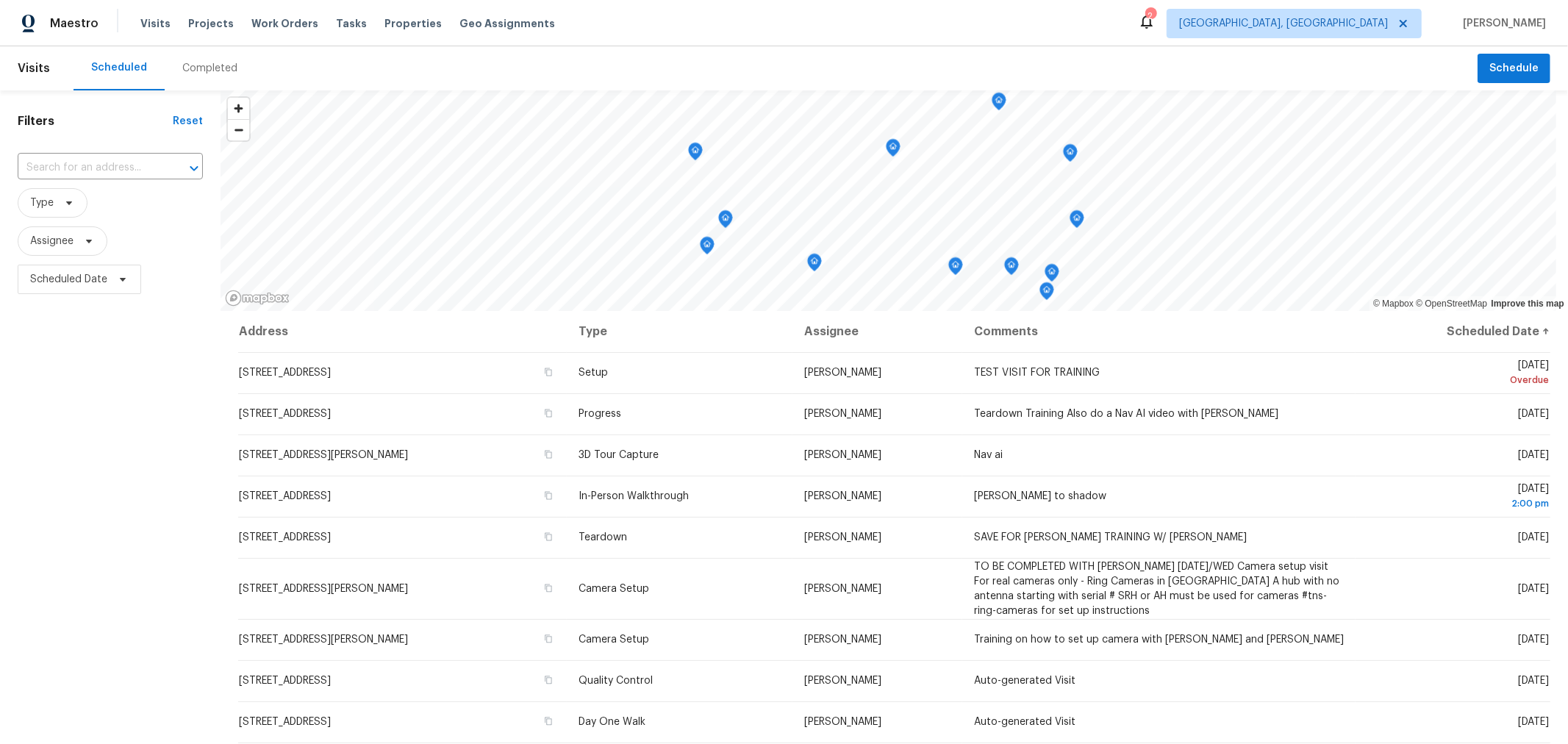
click at [201, 458] on div "Filters Reset ​ Type Assignee Scheduled Date" at bounding box center [110, 499] width 221 height 817
click at [394, 22] on span "Properties" at bounding box center [413, 23] width 57 height 14
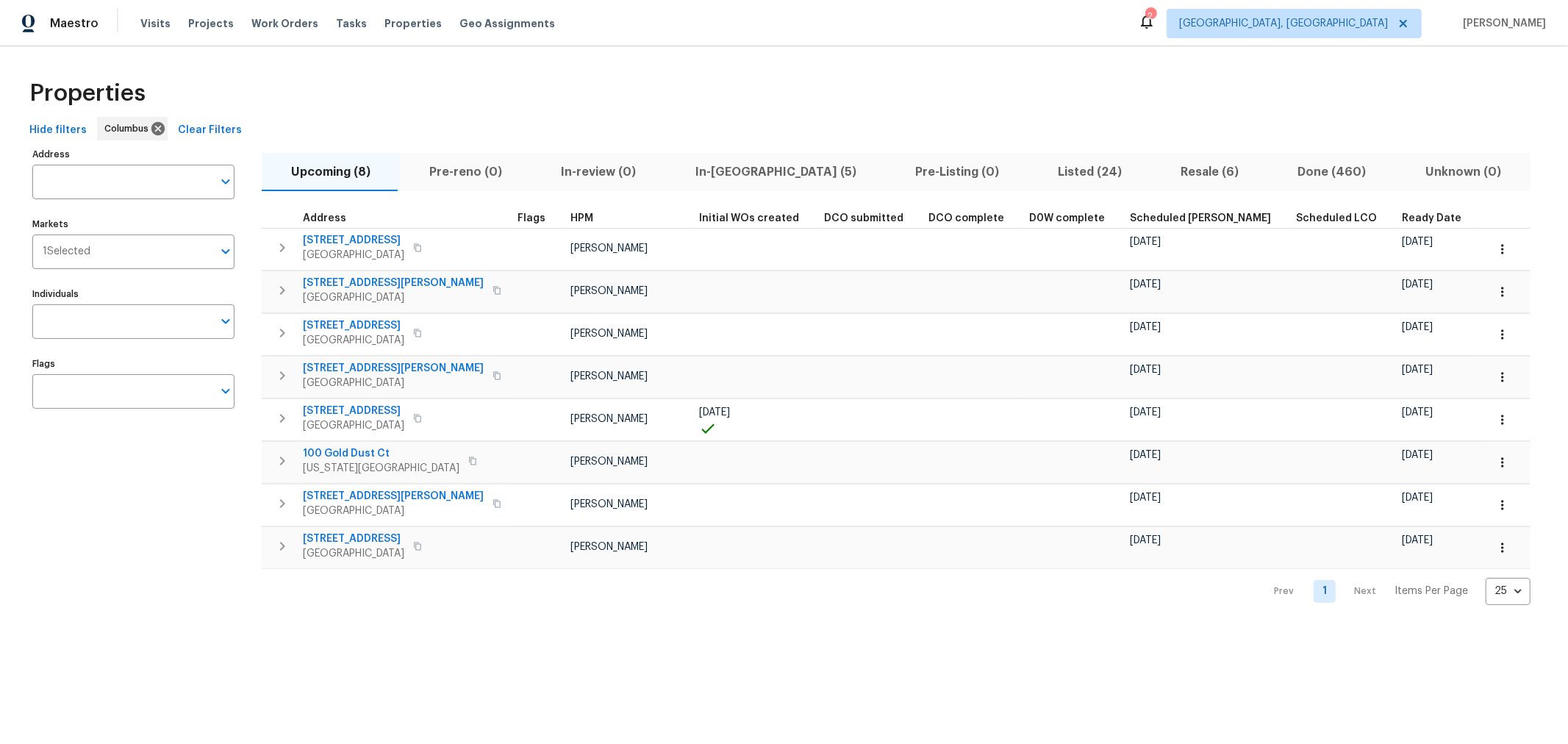
click at [722, 167] on span "In-[GEOGRAPHIC_DATA] (5)" at bounding box center [776, 172] width 202 height 21
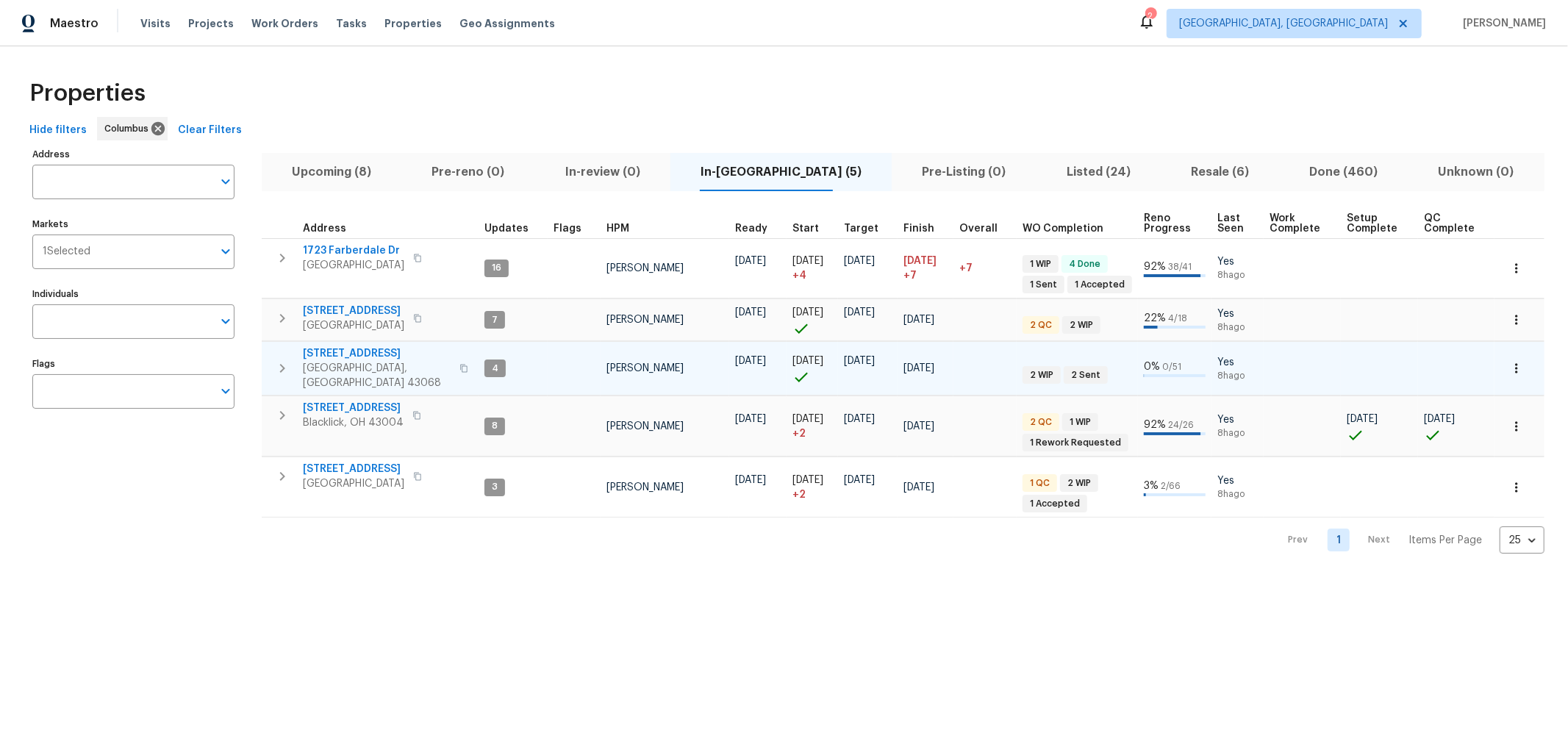
click at [270, 351] on button "button" at bounding box center [282, 369] width 30 height 44
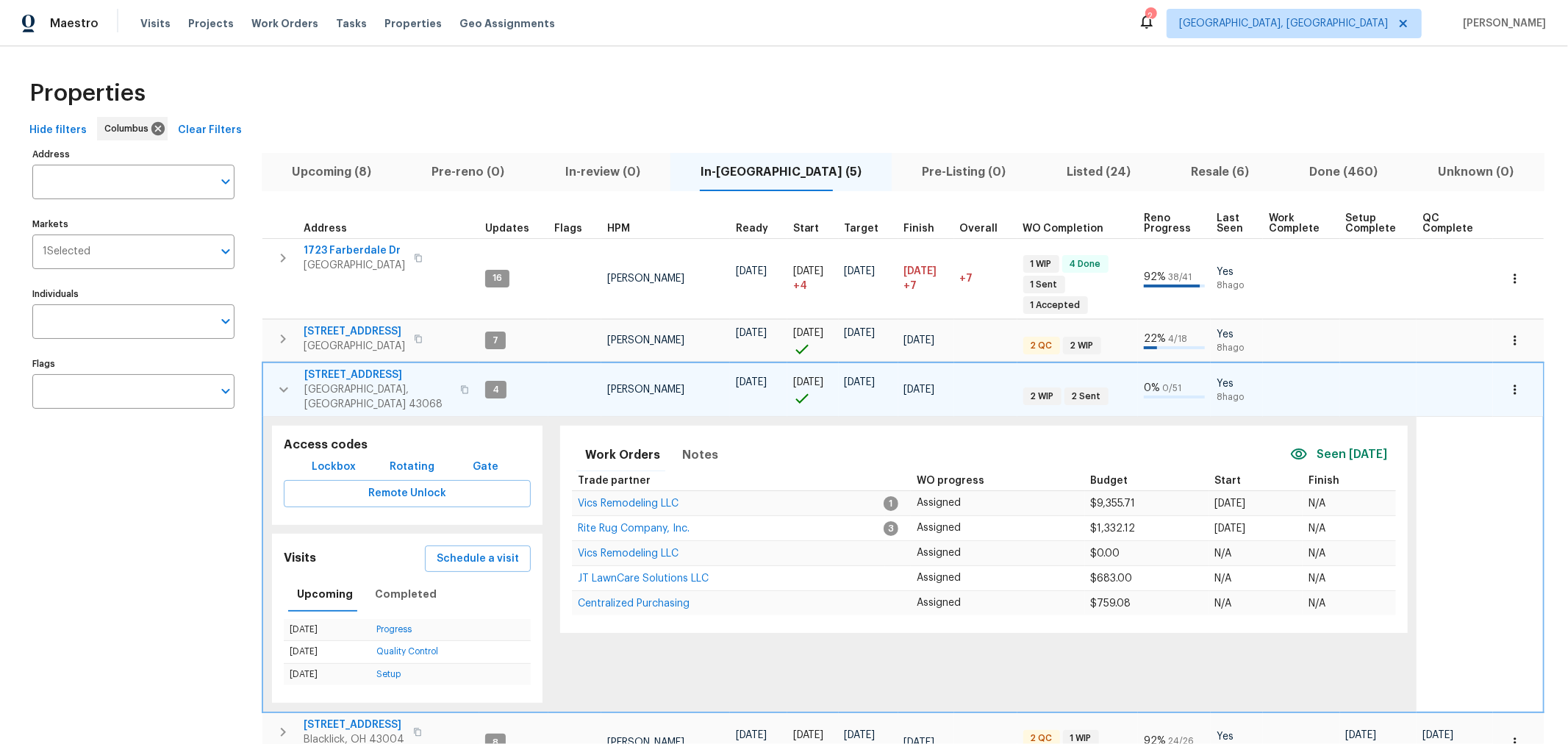
click at [370, 368] on span "[STREET_ADDRESS]" at bounding box center [378, 374] width 147 height 14
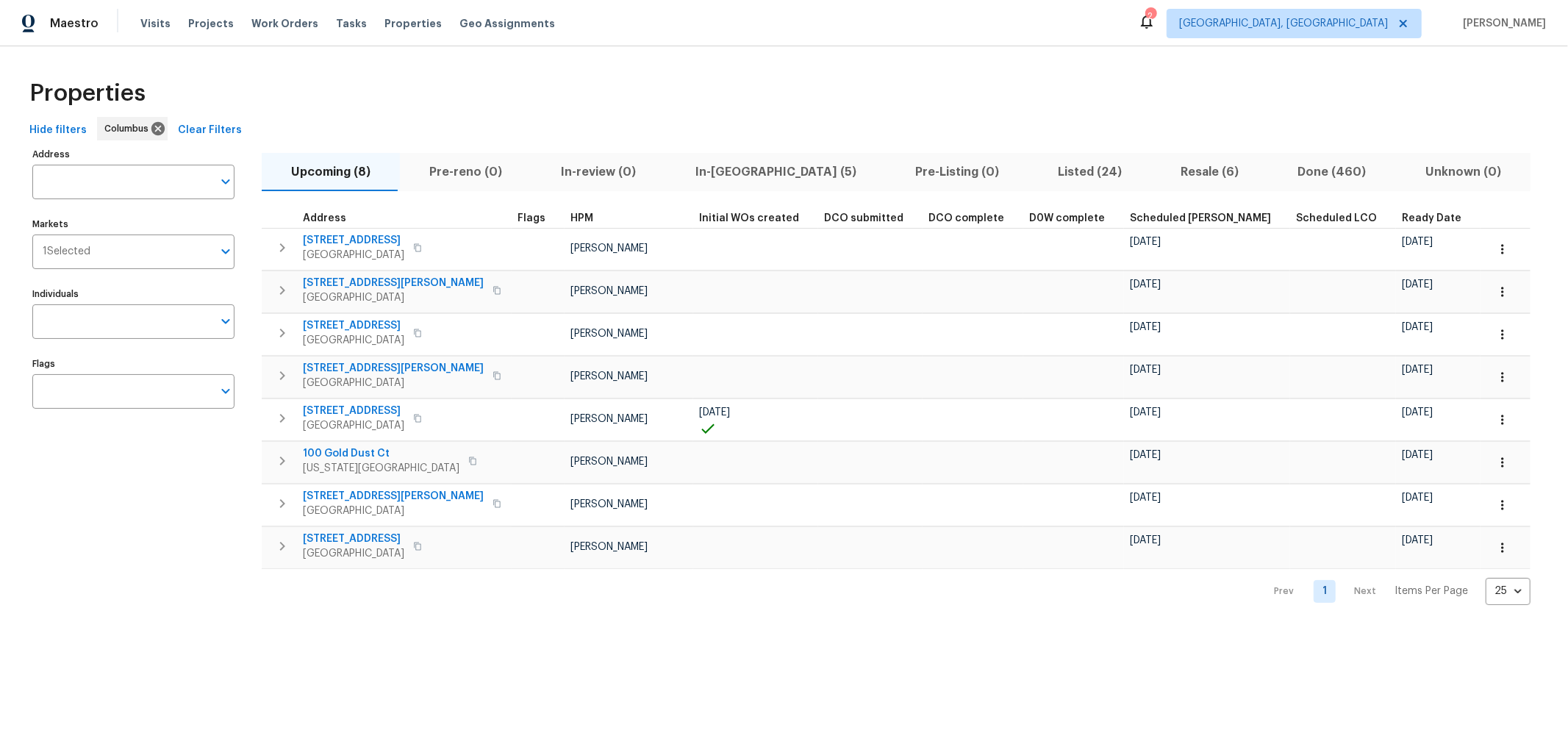
click at [1494, 169] on div "Address Address Markets 1 Selected Markets Individuals Individuals Flags Flags …" at bounding box center [784, 374] width 1521 height 461
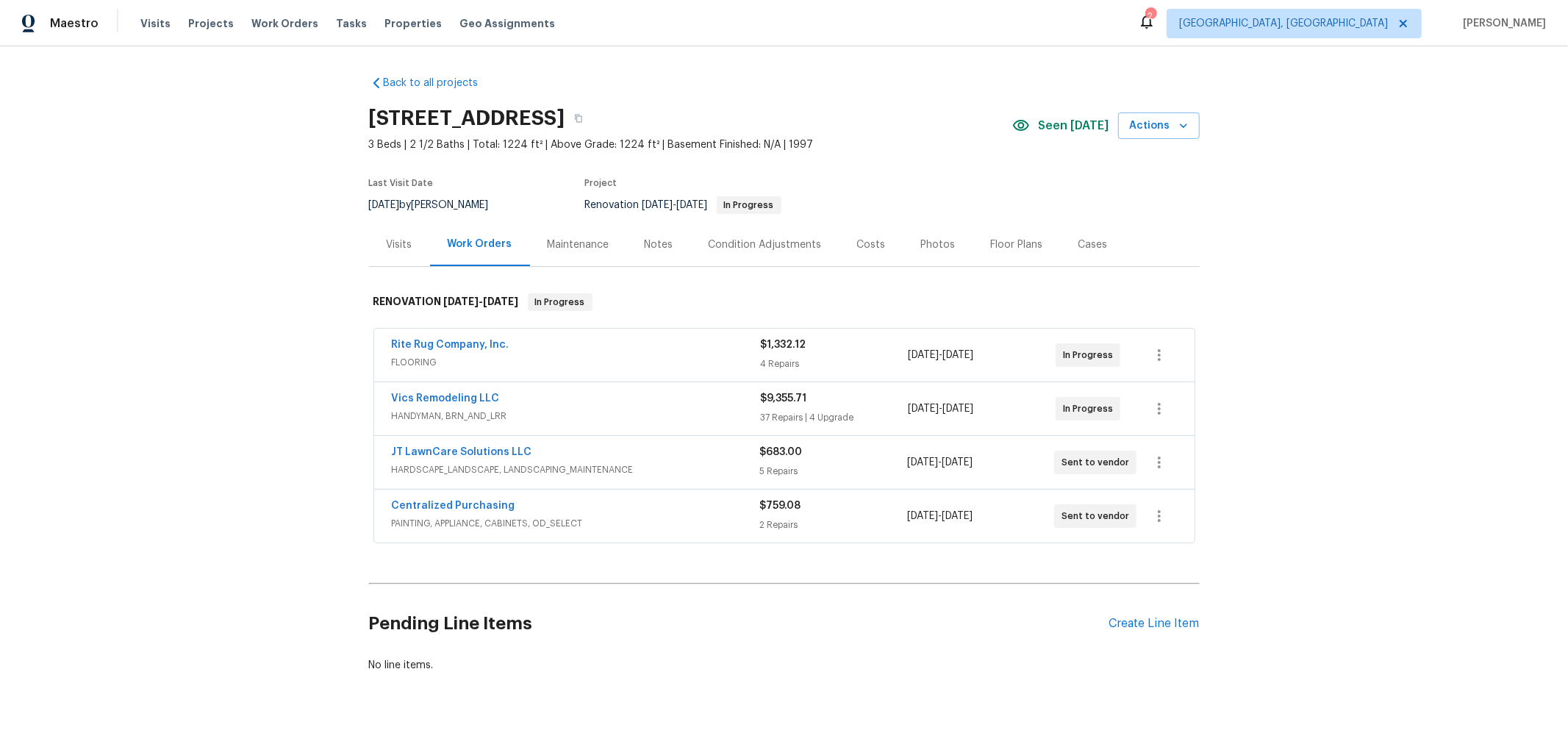
click at [472, 337] on span "Rite Rug Company, Inc." at bounding box center [450, 344] width 117 height 14
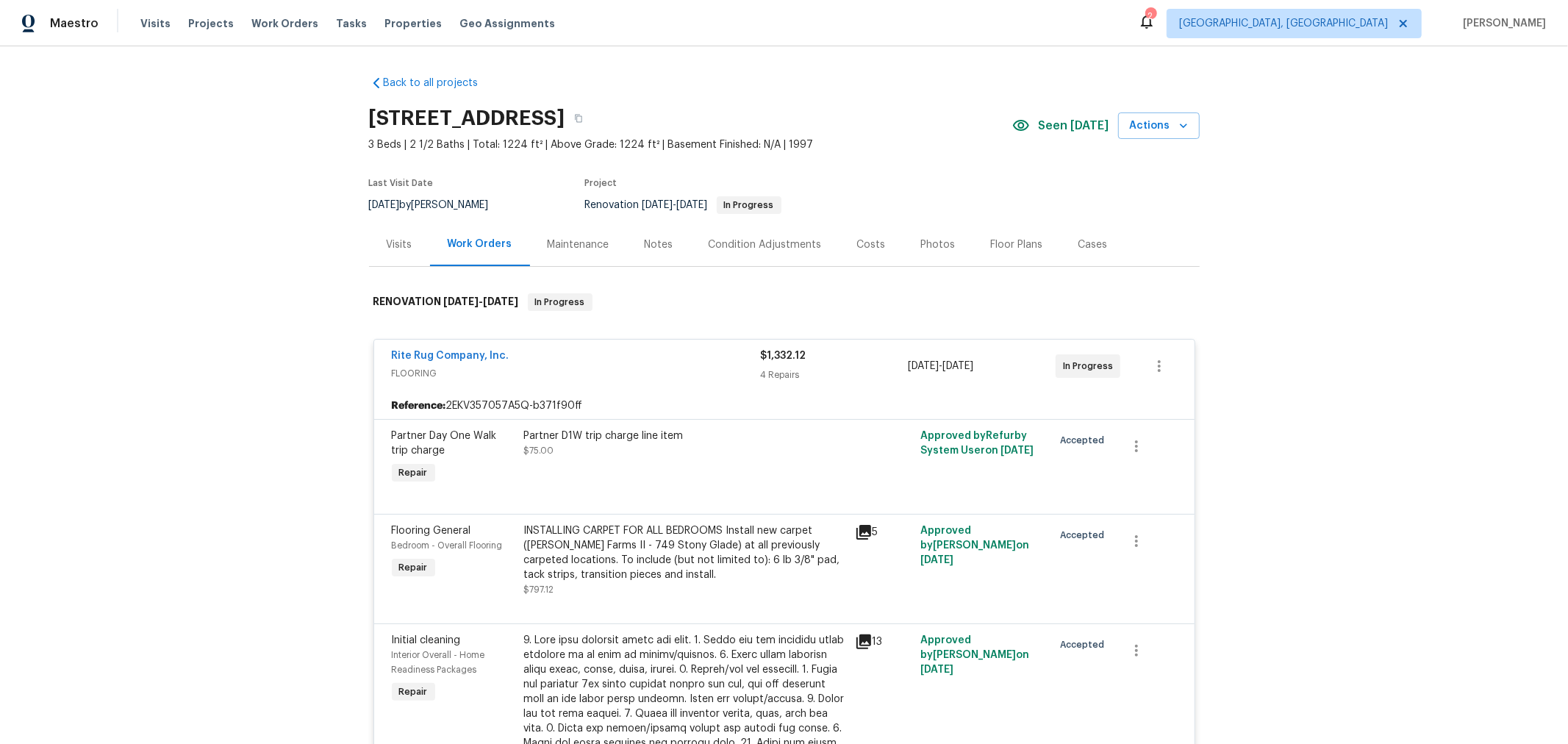
click at [858, 528] on icon at bounding box center [863, 532] width 14 height 14
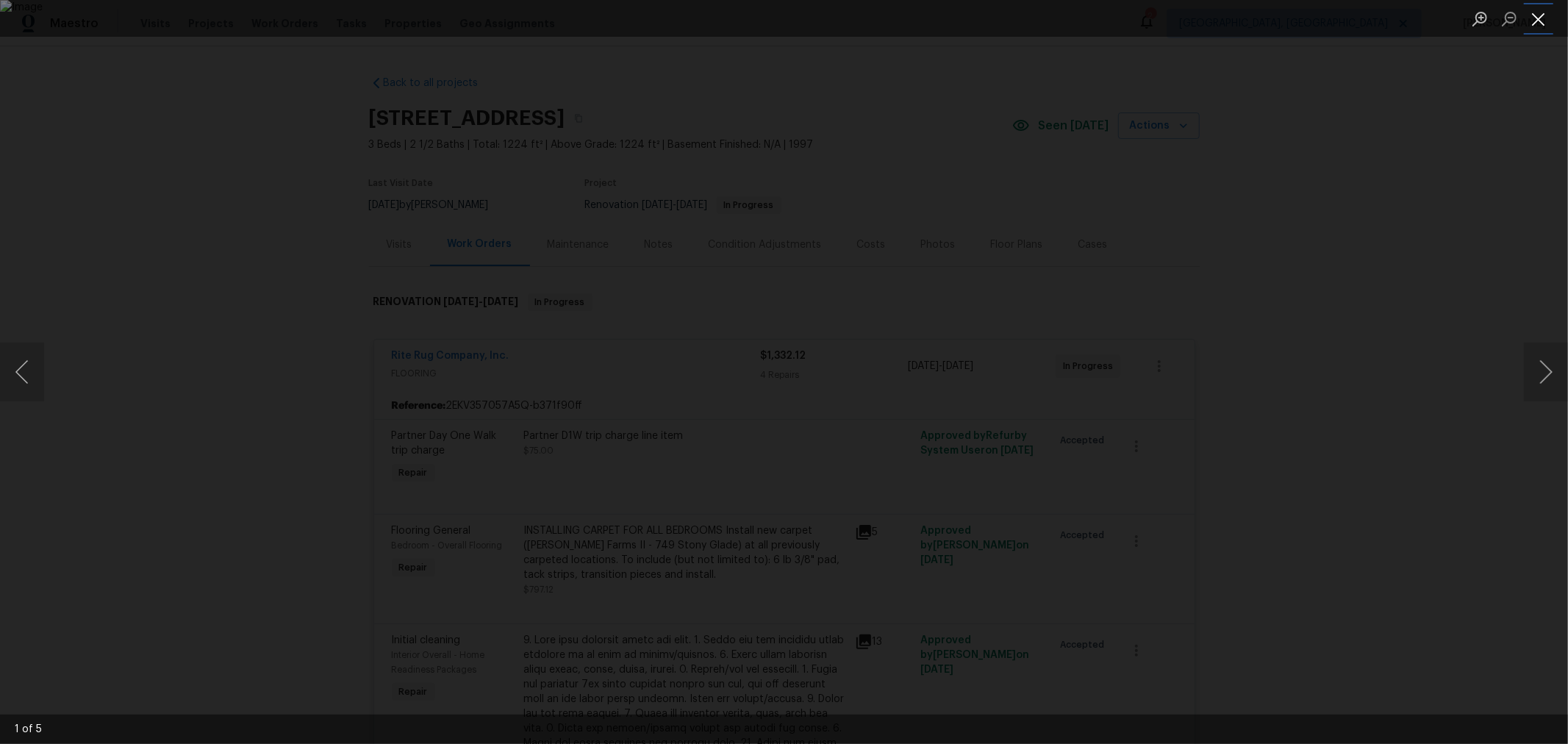
click at [1548, 18] on button "Close lightbox" at bounding box center [1538, 18] width 30 height 26
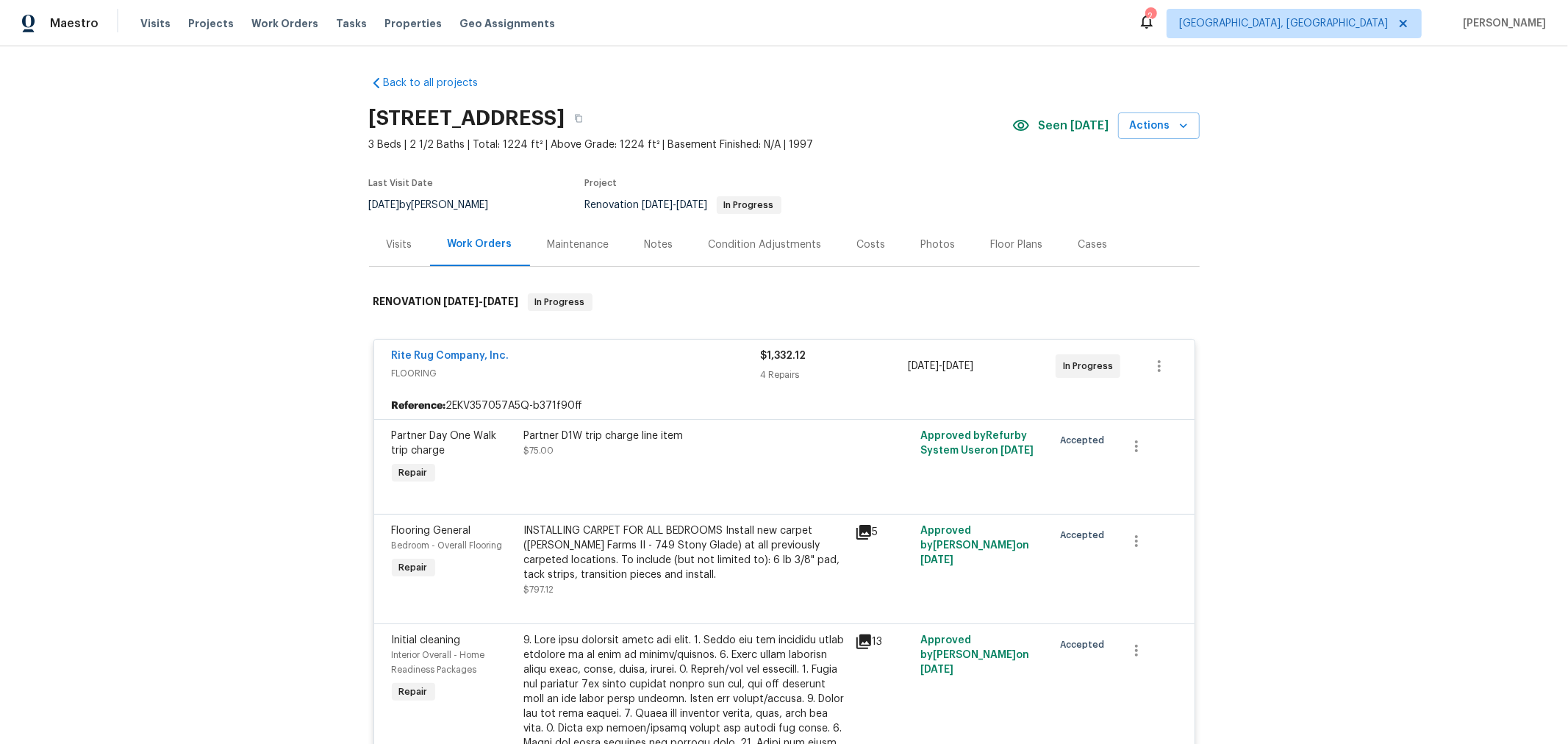
click at [855, 539] on icon at bounding box center [863, 532] width 17 height 17
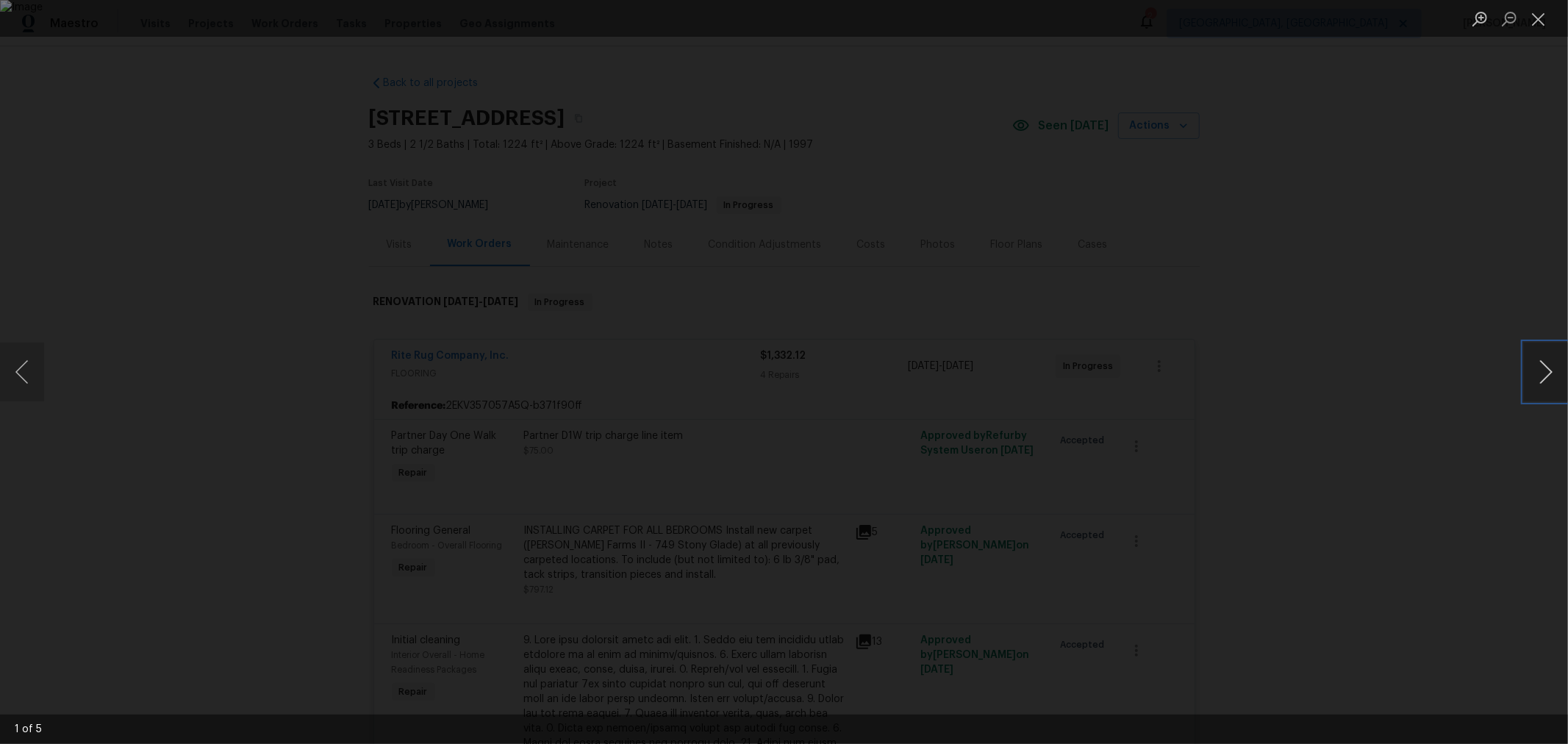
click at [1529, 369] on button "Next image" at bounding box center [1546, 372] width 44 height 59
click at [1534, 27] on button "Close lightbox" at bounding box center [1538, 18] width 30 height 26
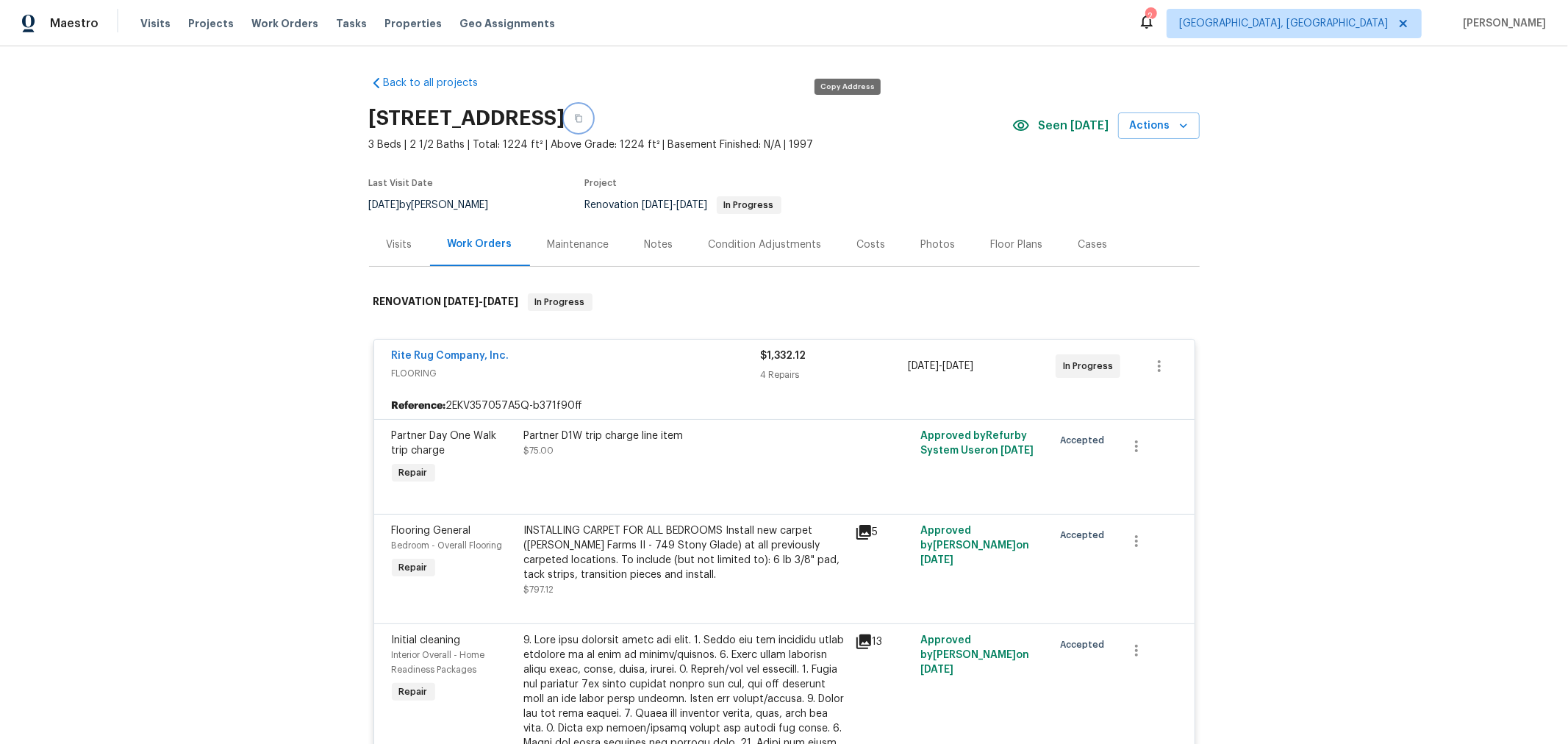
drag, startPoint x: 850, startPoint y: 117, endPoint x: 914, endPoint y: 142, distance: 68.7
click at [583, 117] on icon "button" at bounding box center [578, 117] width 9 height 9
